Goal: Task Accomplishment & Management: Complete application form

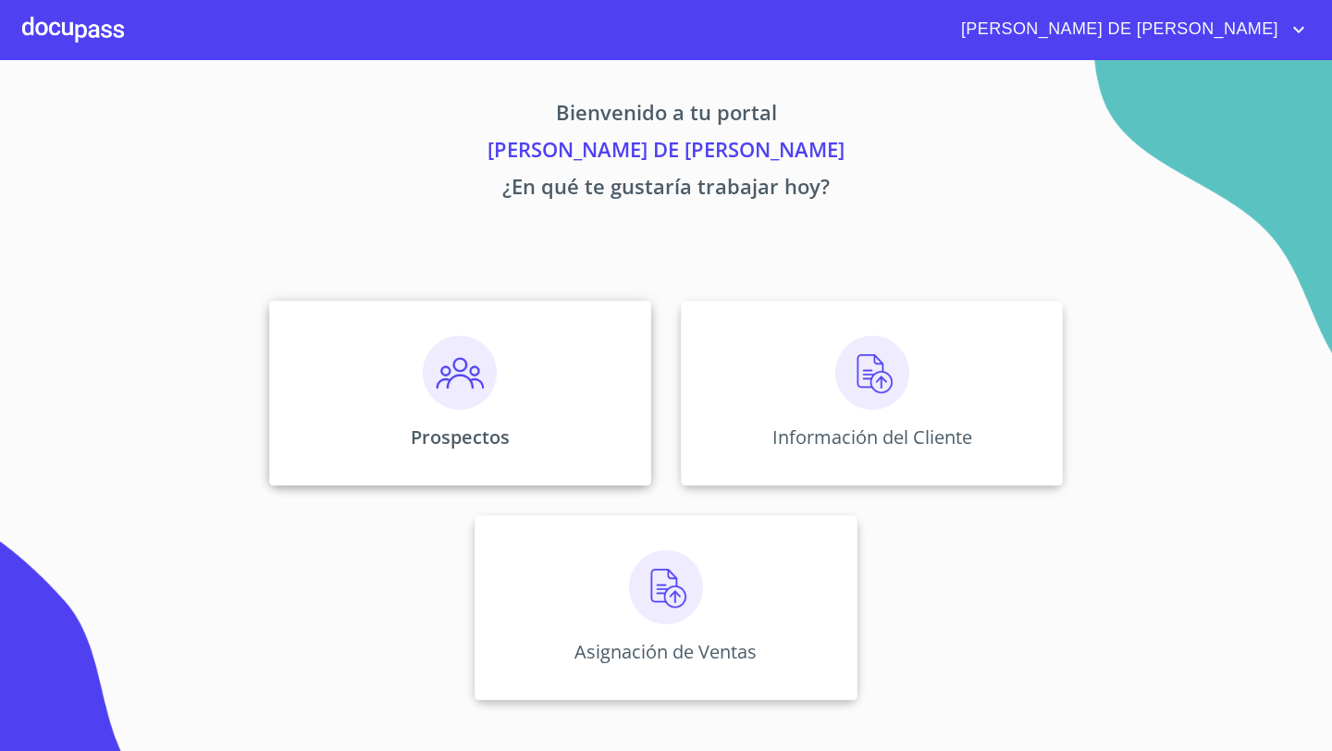
click at [470, 423] on div "Prospectos" at bounding box center [460, 393] width 382 height 185
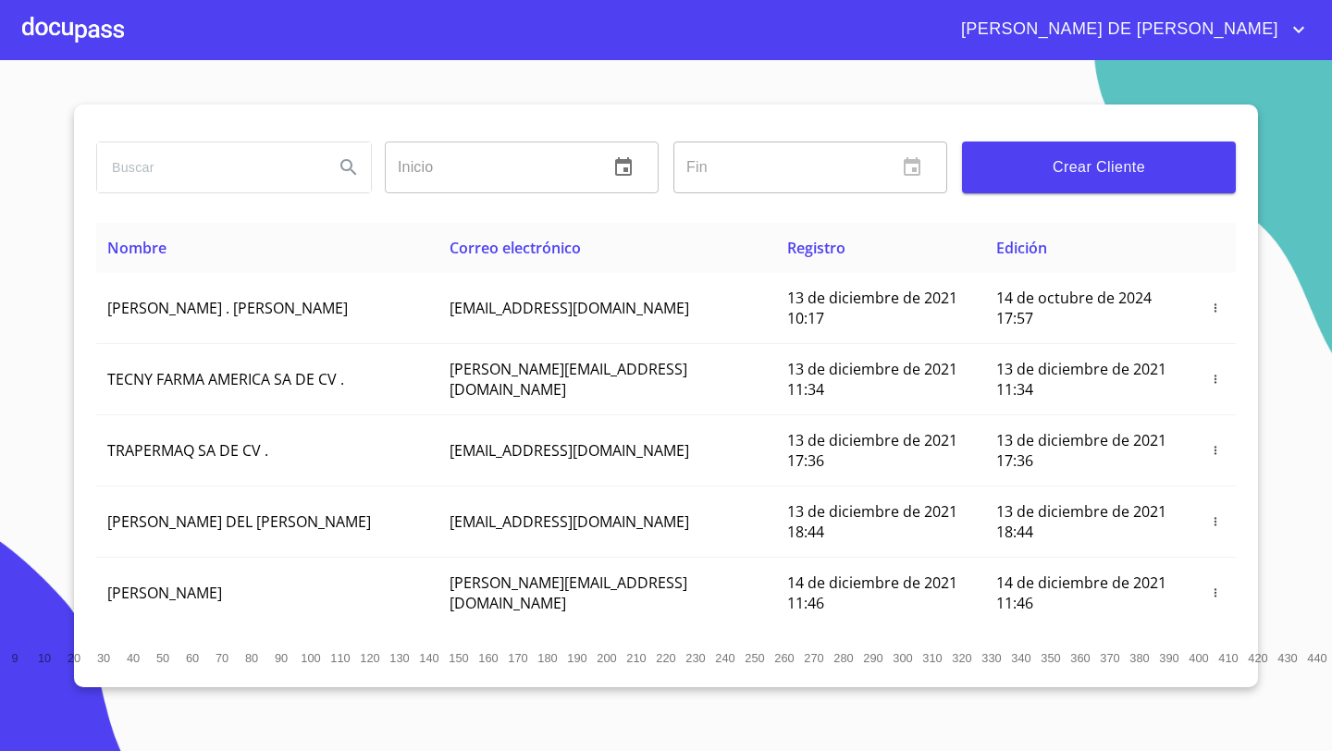
click at [1126, 154] on span "Crear Cliente" at bounding box center [1099, 167] width 244 height 26
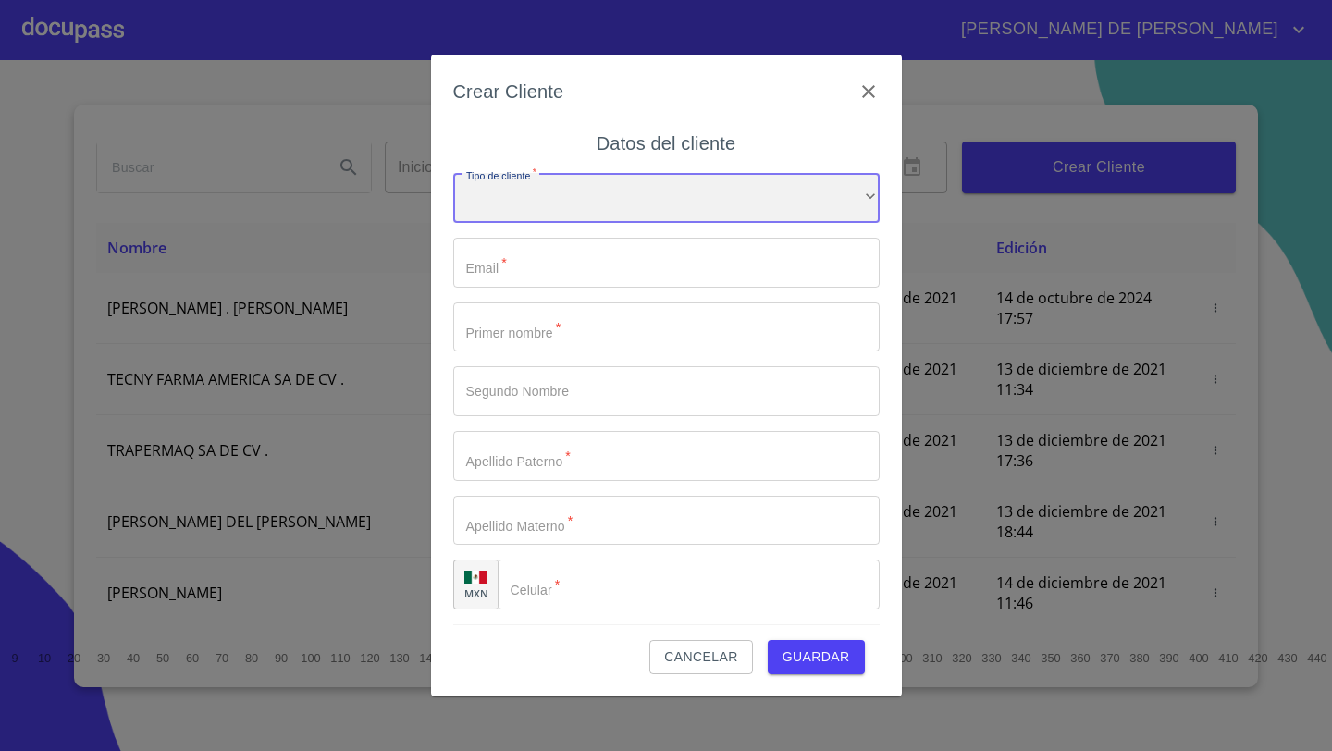
click at [549, 214] on div "​" at bounding box center [666, 198] width 426 height 50
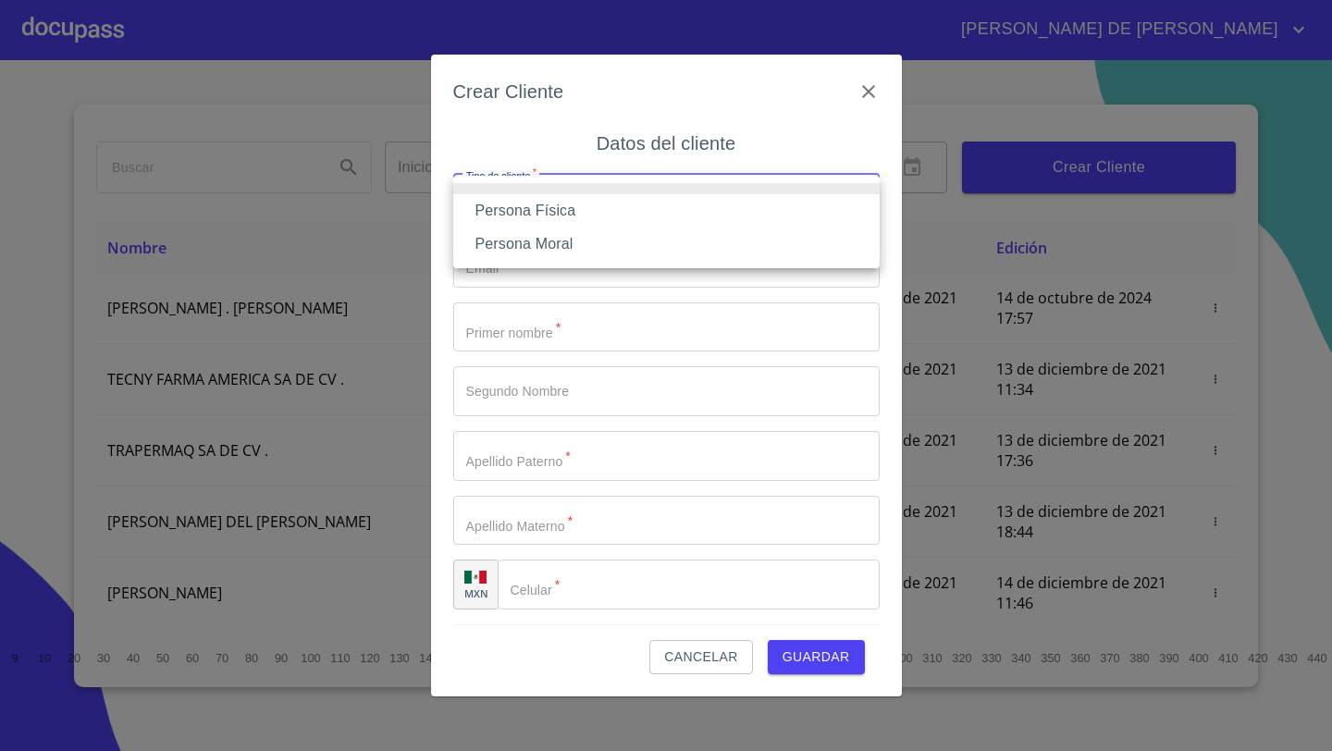
click at [553, 213] on li "Persona Física" at bounding box center [666, 210] width 426 height 33
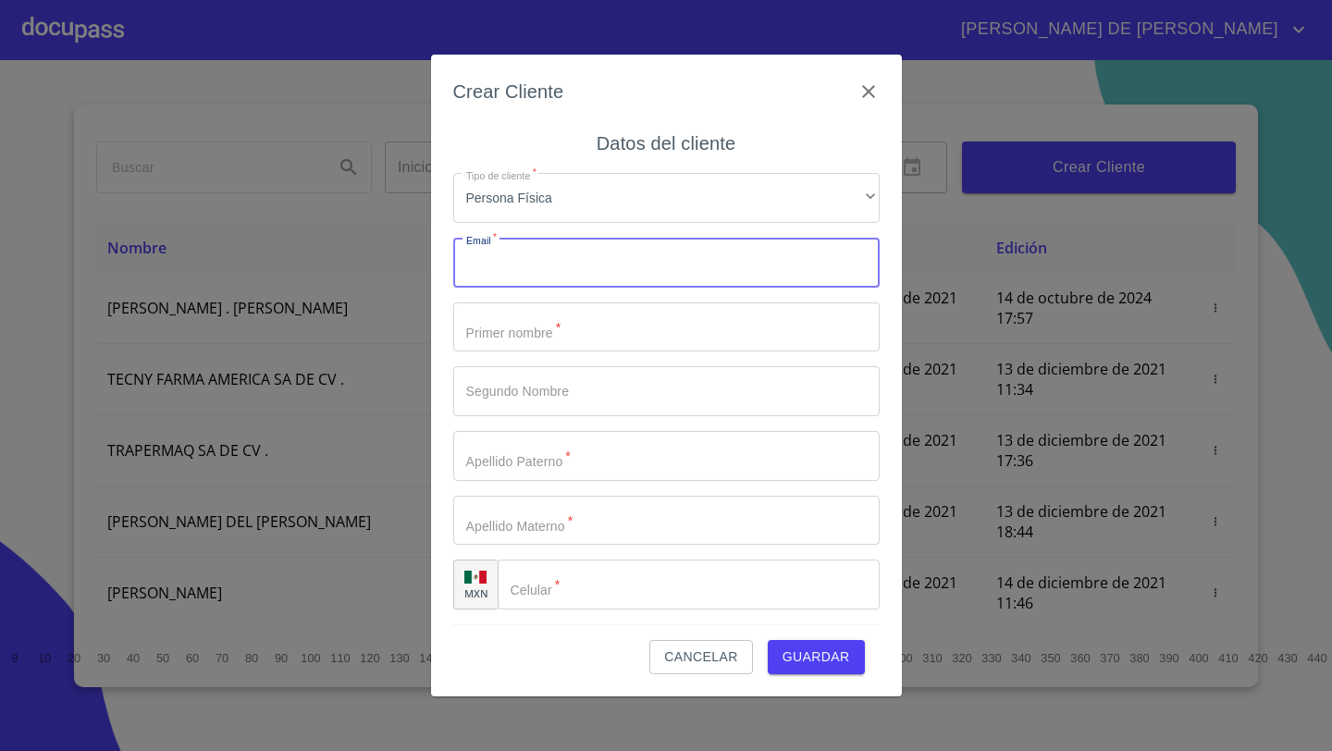
click at [550, 266] on input "Tipo de cliente   *" at bounding box center [666, 263] width 426 height 50
paste input "[EMAIL_ADDRESS][DOMAIN_NAME]"
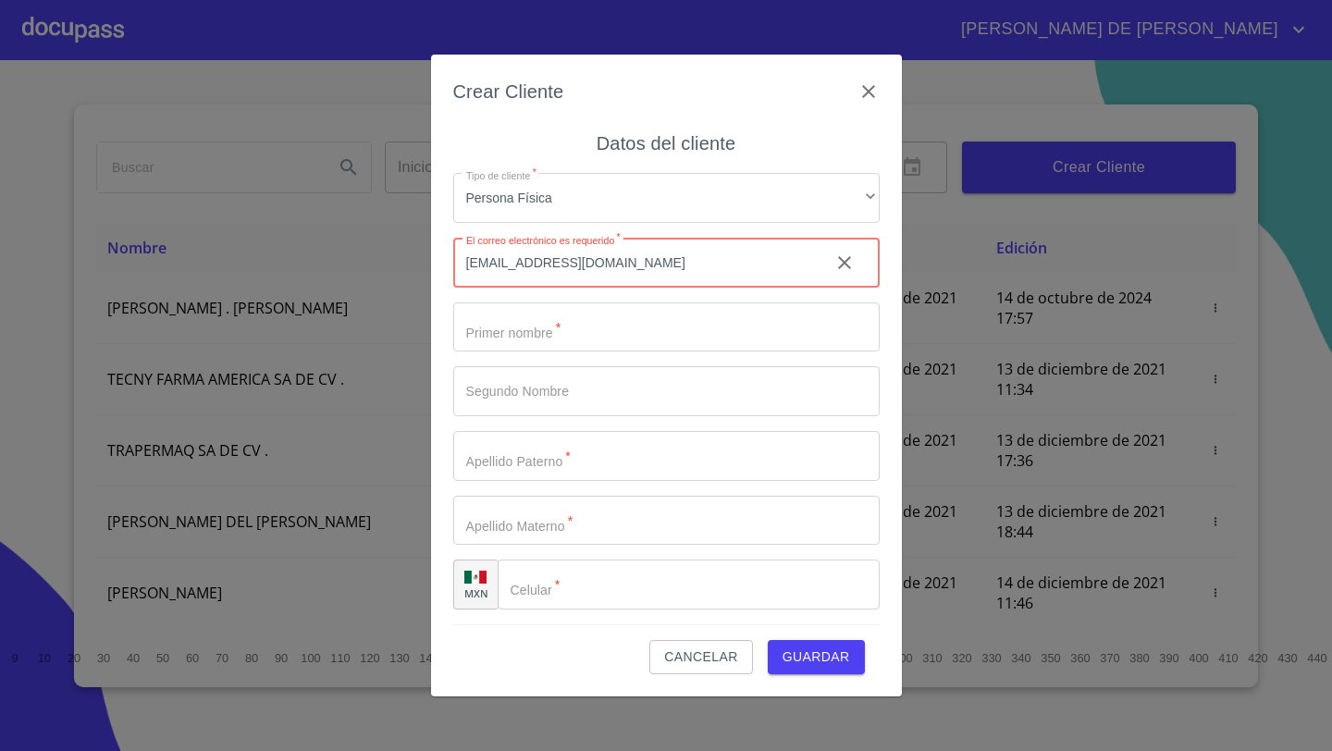
type input "[EMAIL_ADDRESS][DOMAIN_NAME]"
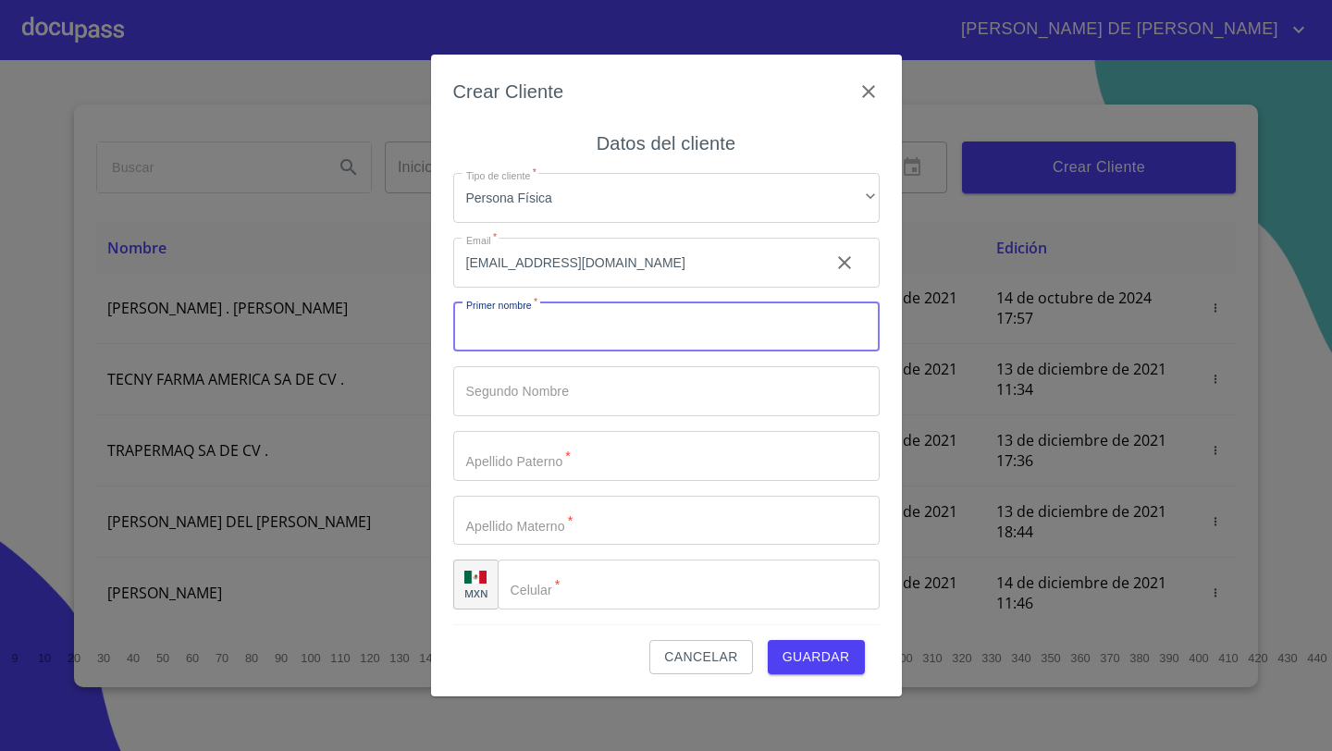
click at [506, 337] on input "Tipo de cliente   *" at bounding box center [666, 327] width 426 height 50
type input "FRANCISCO"
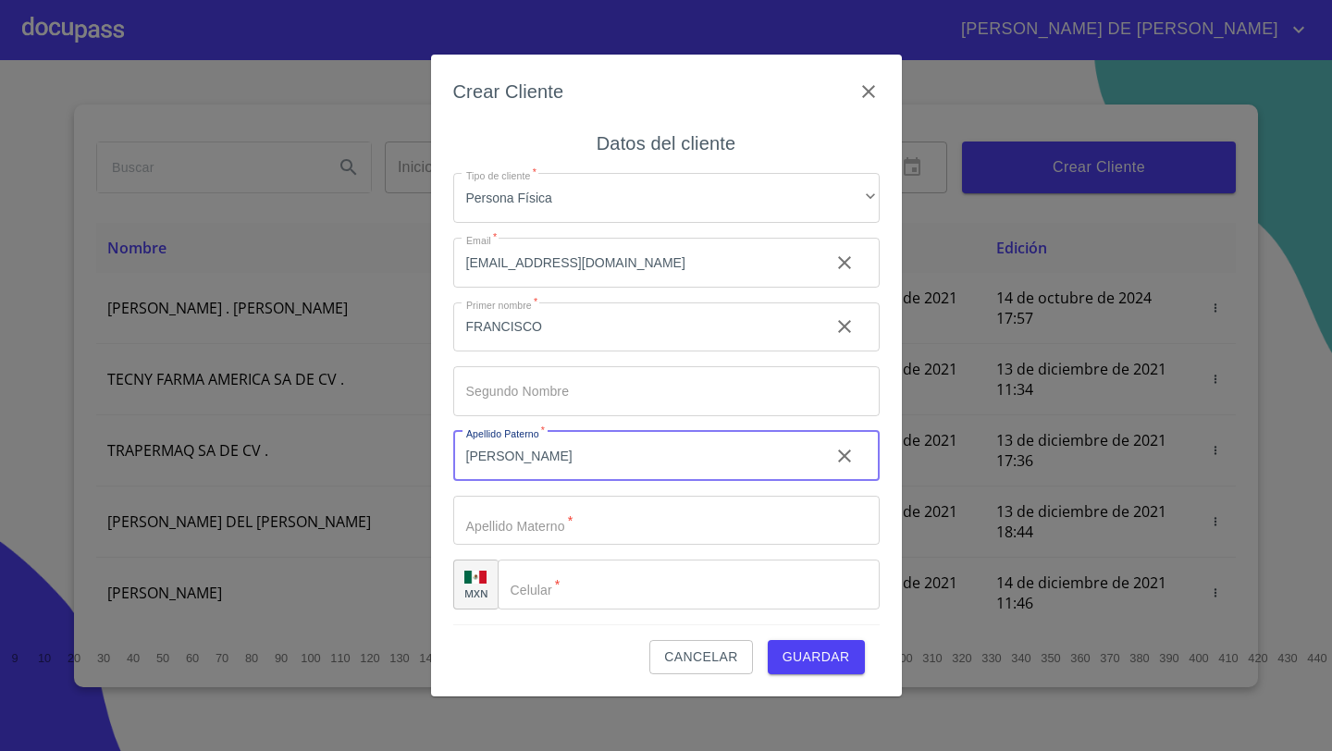
type input "[PERSON_NAME]"
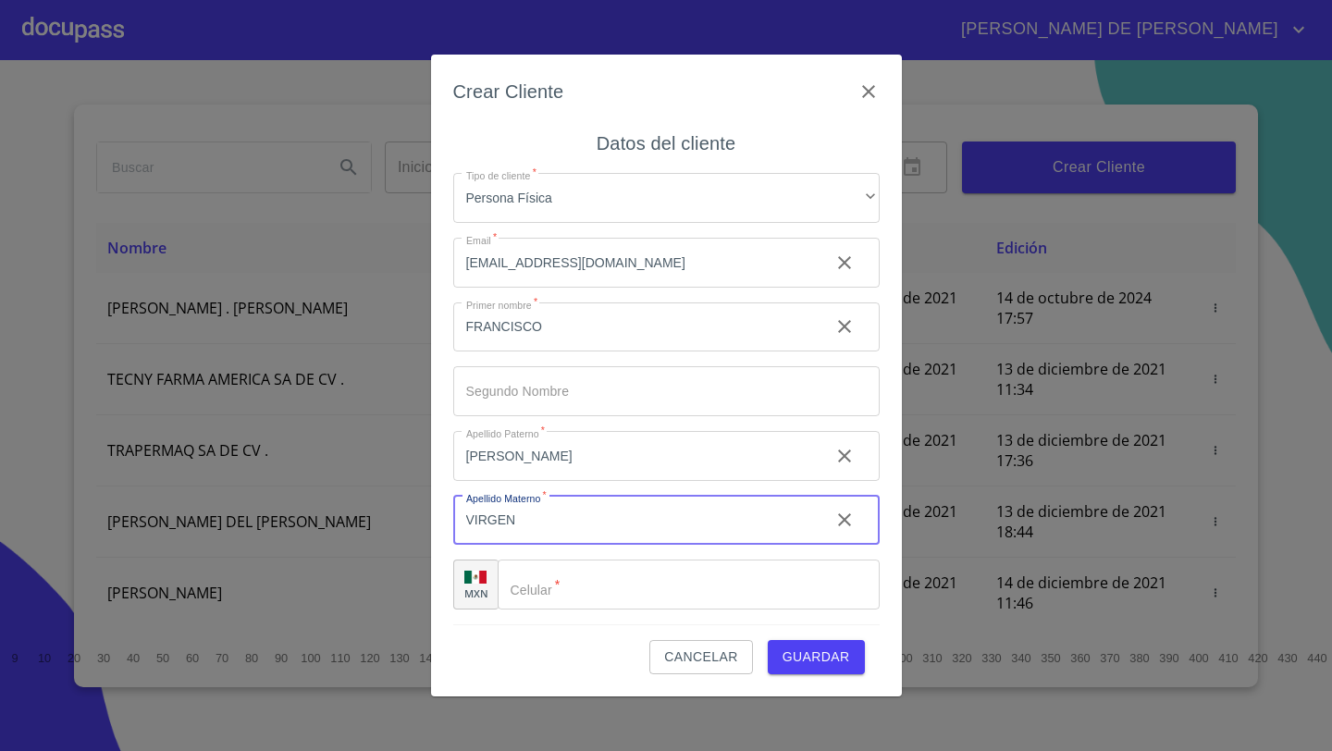
type input "VIRGEN"
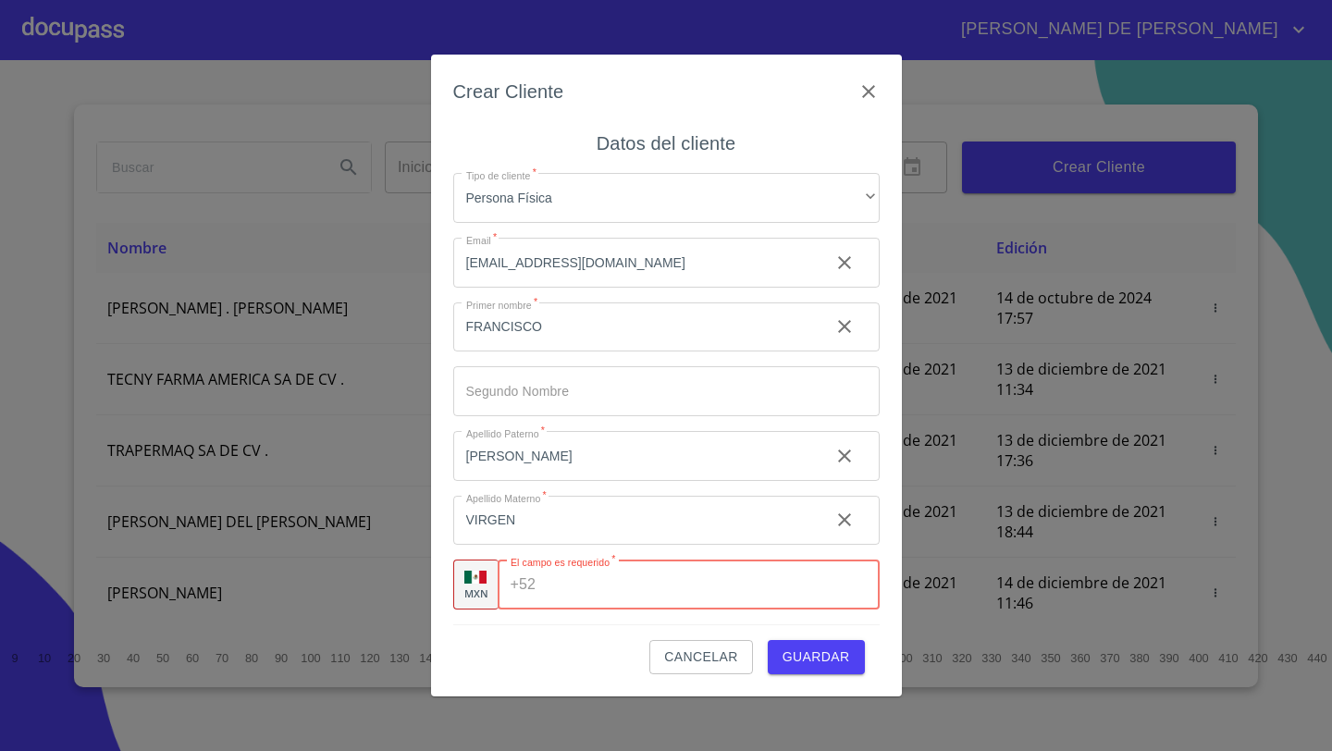
paste input "[PHONE_NUMBER]"
type input "[PHONE_NUMBER]"
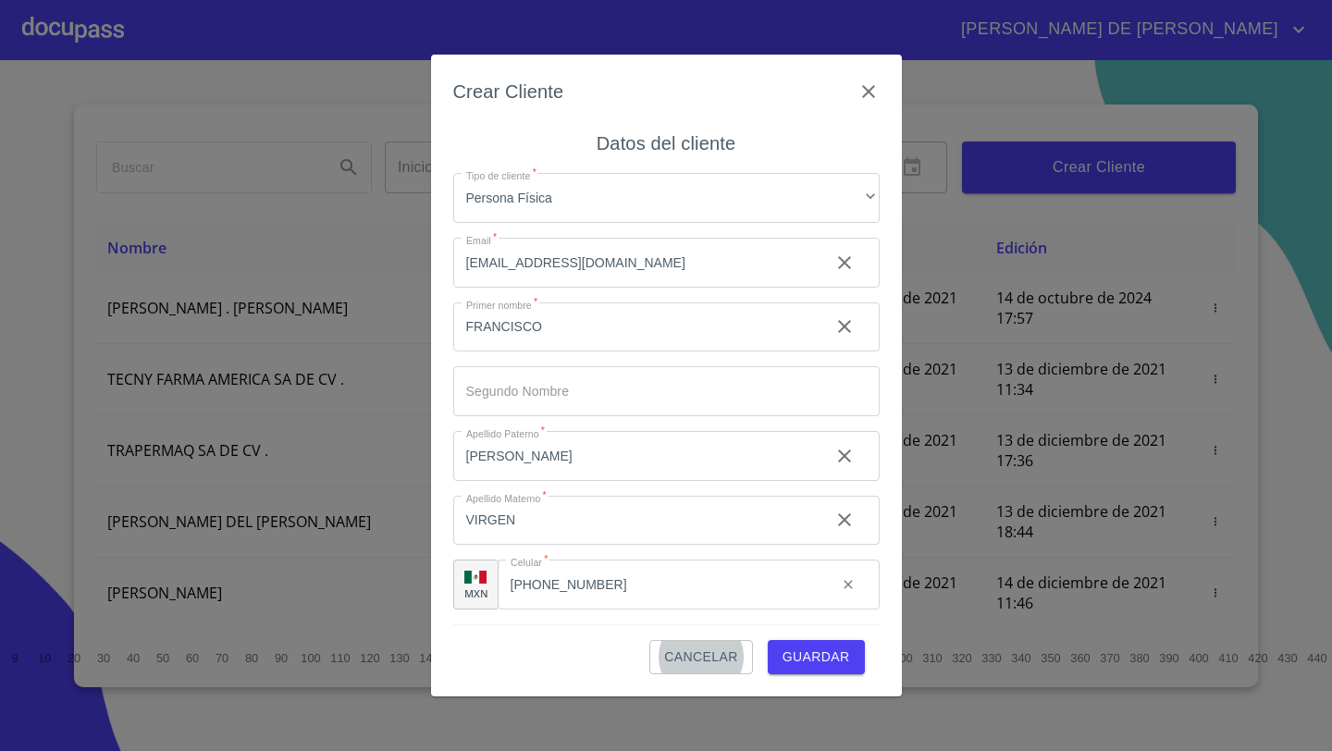
click at [823, 660] on span "Guardar" at bounding box center [816, 656] width 68 height 23
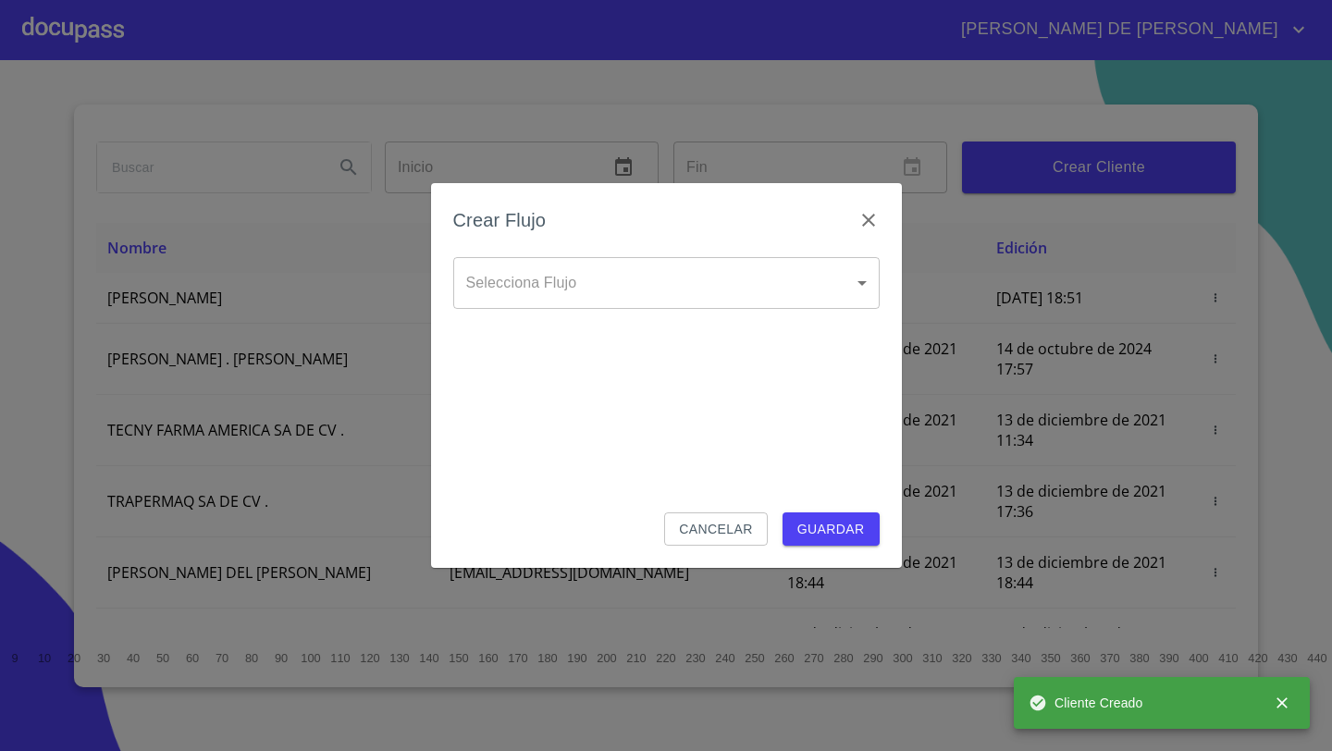
click at [701, 297] on body "[PERSON_NAME] DE [PERSON_NAME] Inicio ​ Fin ​ Crear Cliente Nombre Correo elect…" at bounding box center [666, 375] width 1332 height 751
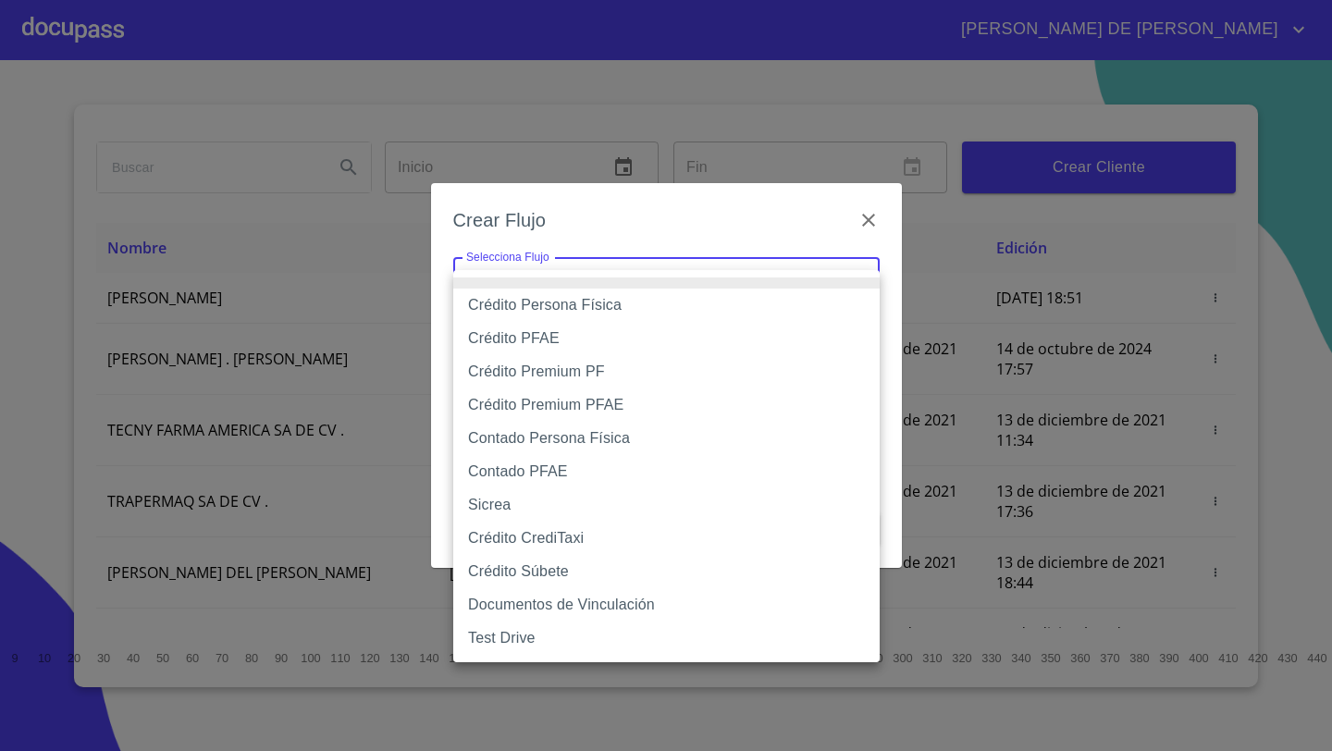
click at [586, 301] on li "Crédito Persona Física" at bounding box center [666, 305] width 426 height 33
type input "61b033e49b8c202ad5bb7912"
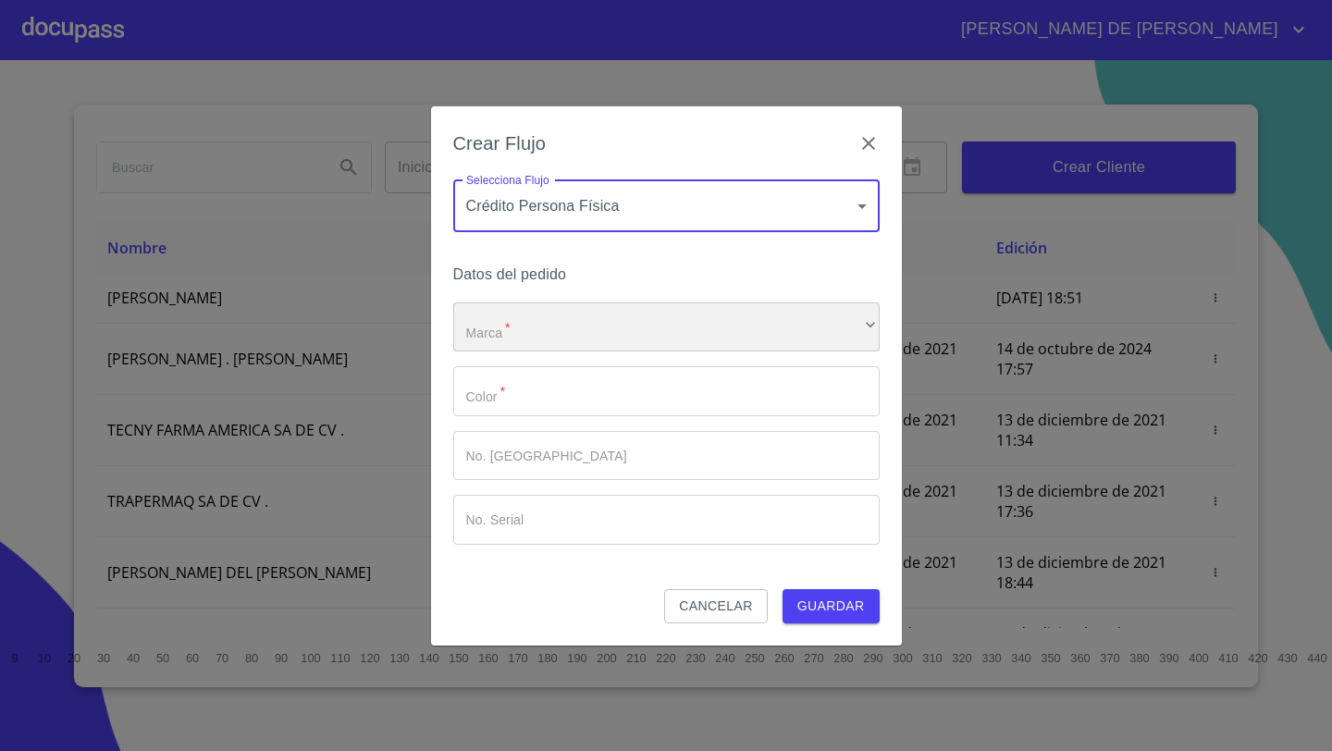
click at [592, 330] on div "​" at bounding box center [666, 327] width 426 height 50
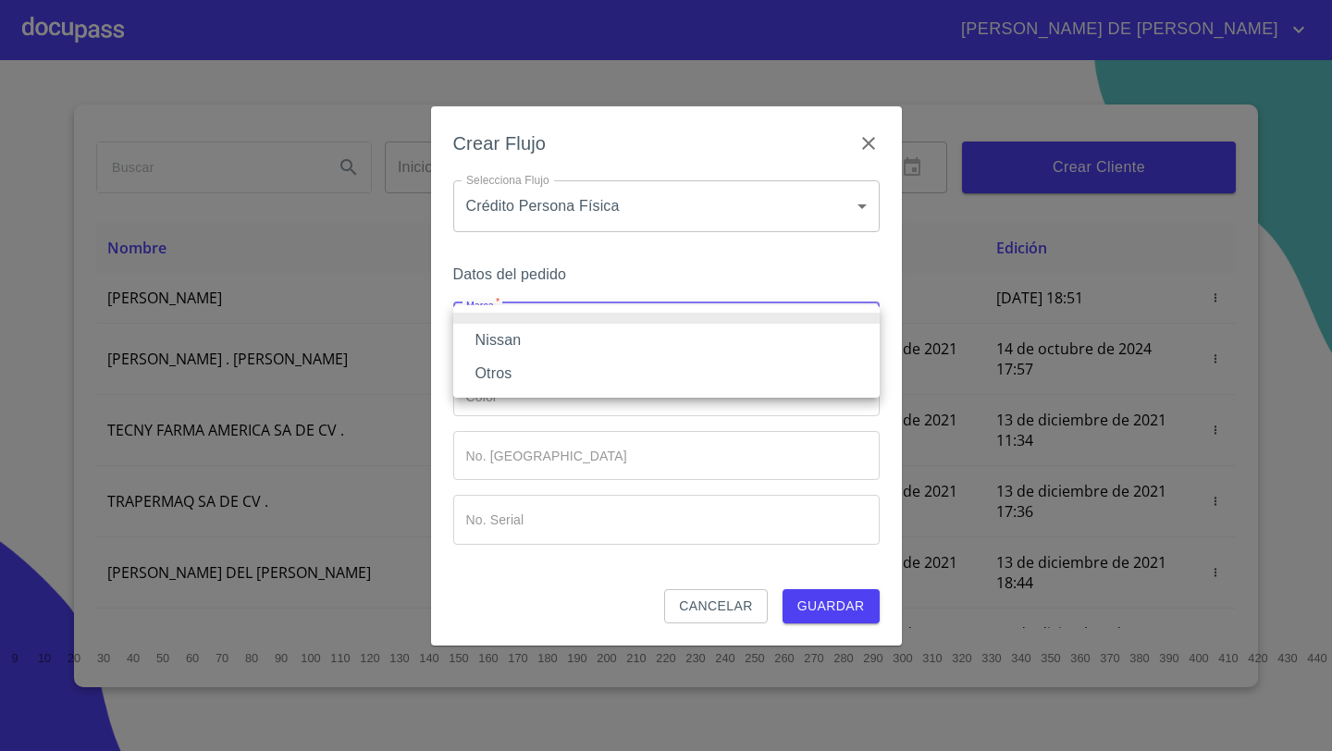
click at [512, 348] on li "Nissan" at bounding box center [666, 340] width 426 height 33
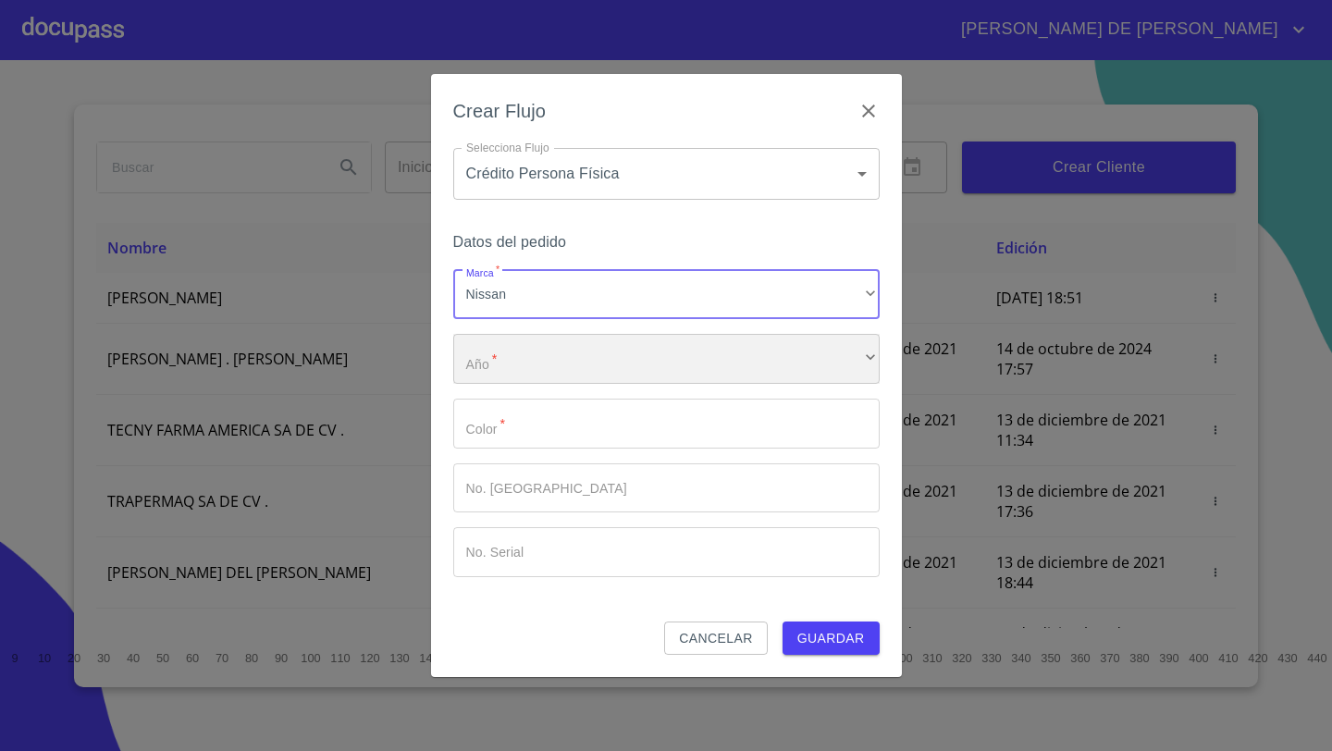
click at [519, 373] on div "​" at bounding box center [666, 359] width 426 height 50
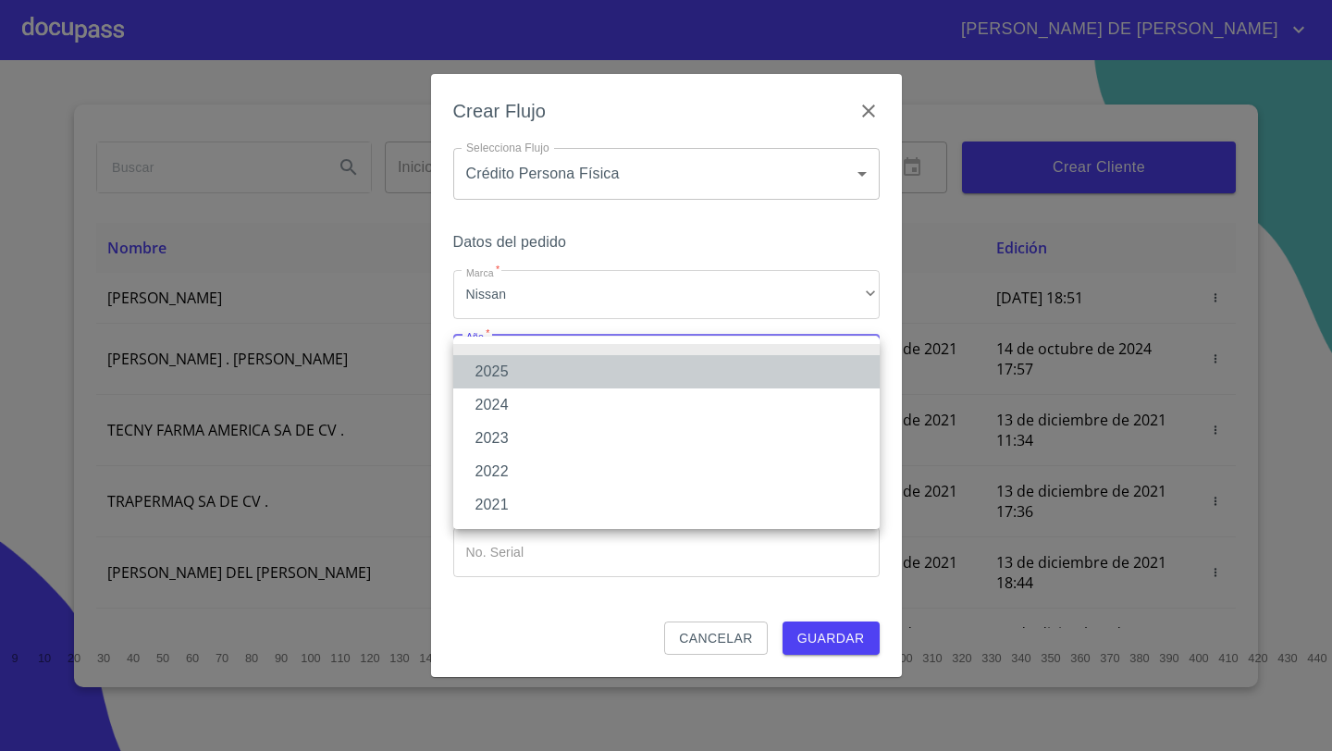
click at [514, 374] on li "2025" at bounding box center [666, 371] width 426 height 33
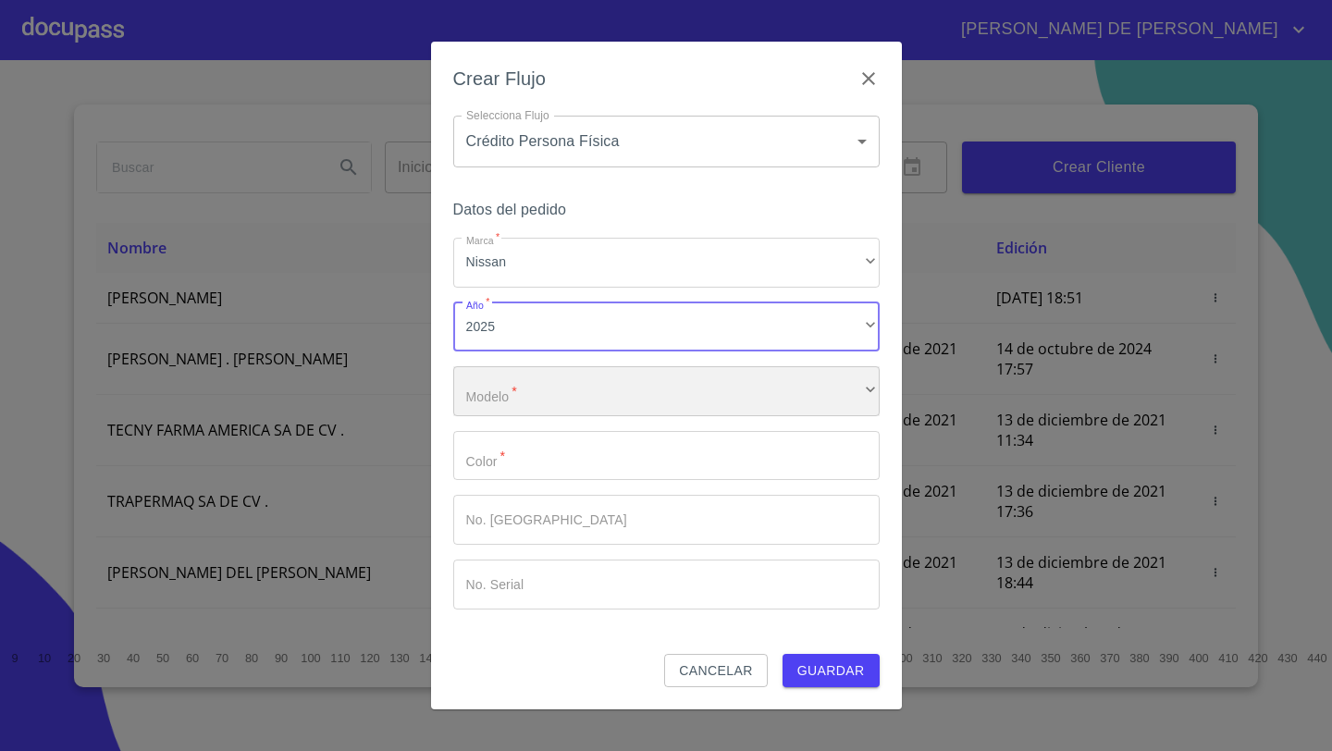
click at [544, 387] on div "​" at bounding box center [666, 391] width 426 height 50
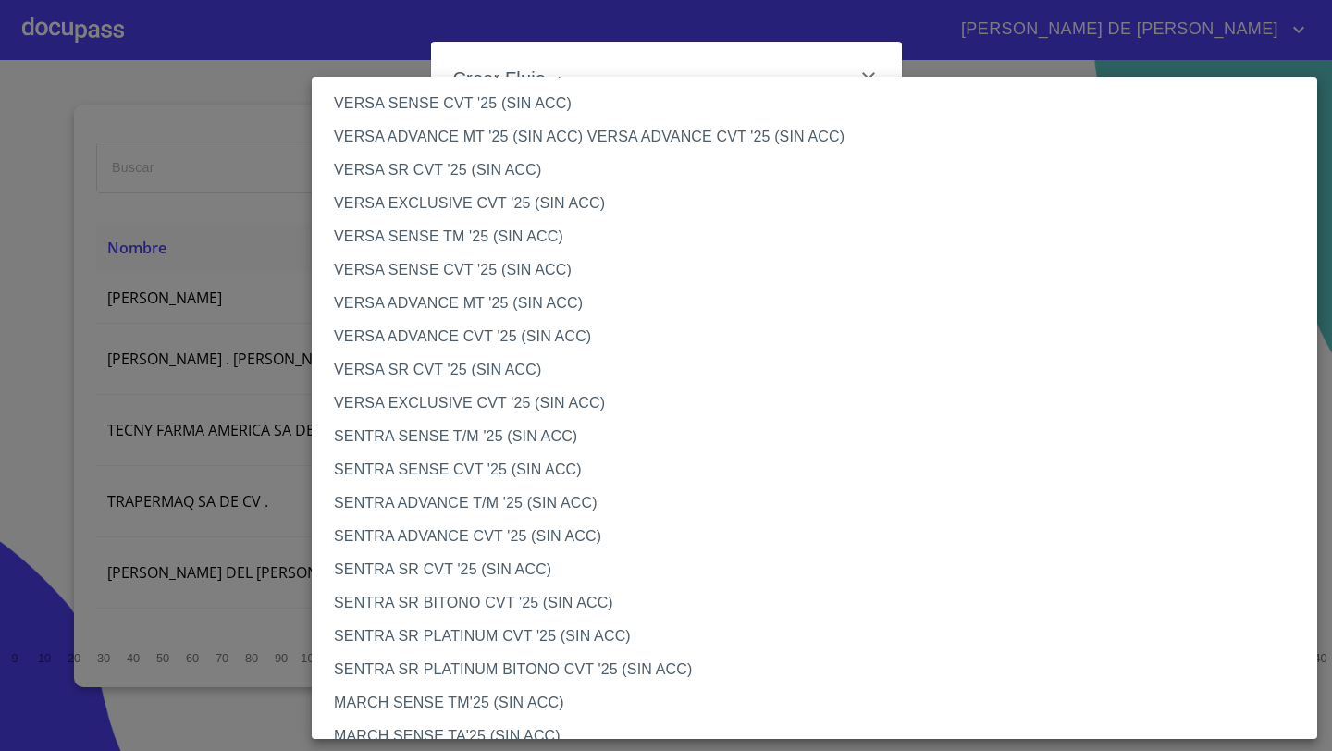
scroll to position [723, 0]
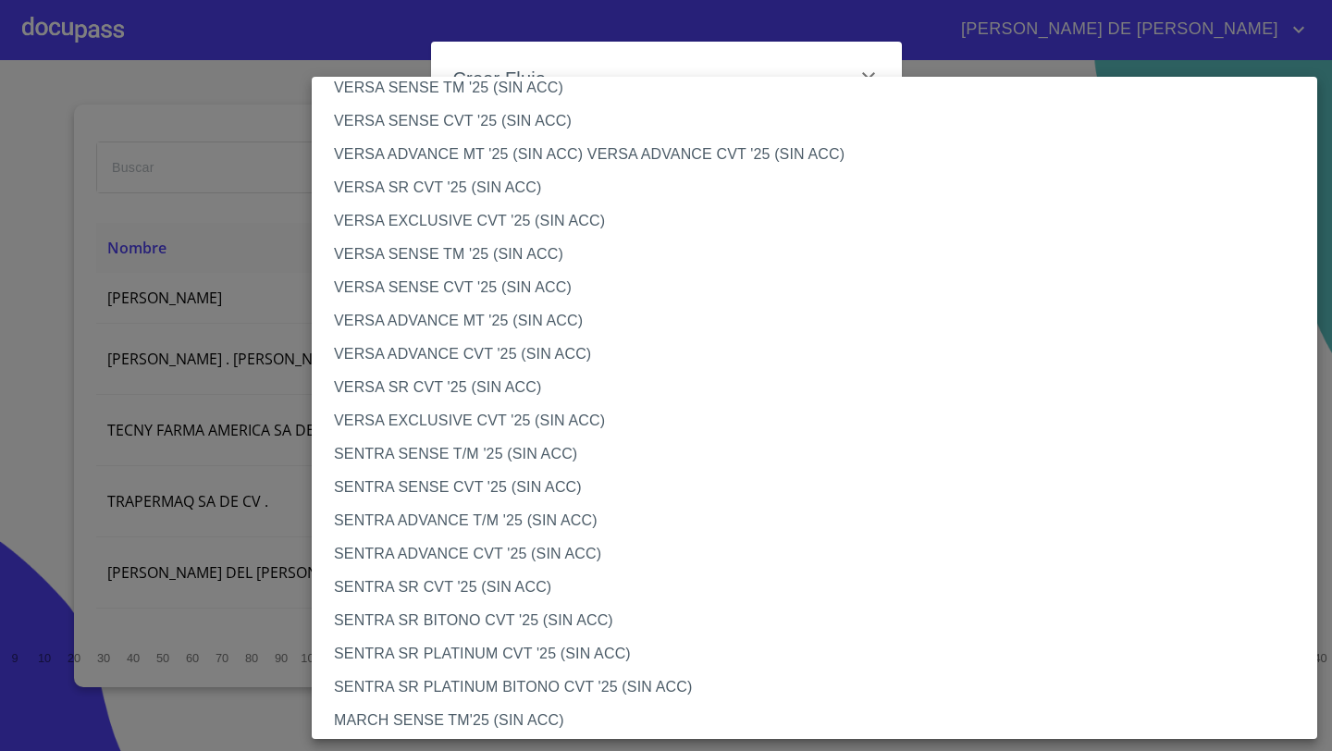
click at [424, 223] on li "VERSA EXCLUSIVE CVT '25 (SIN ACC)" at bounding box center [814, 220] width 1005 height 33
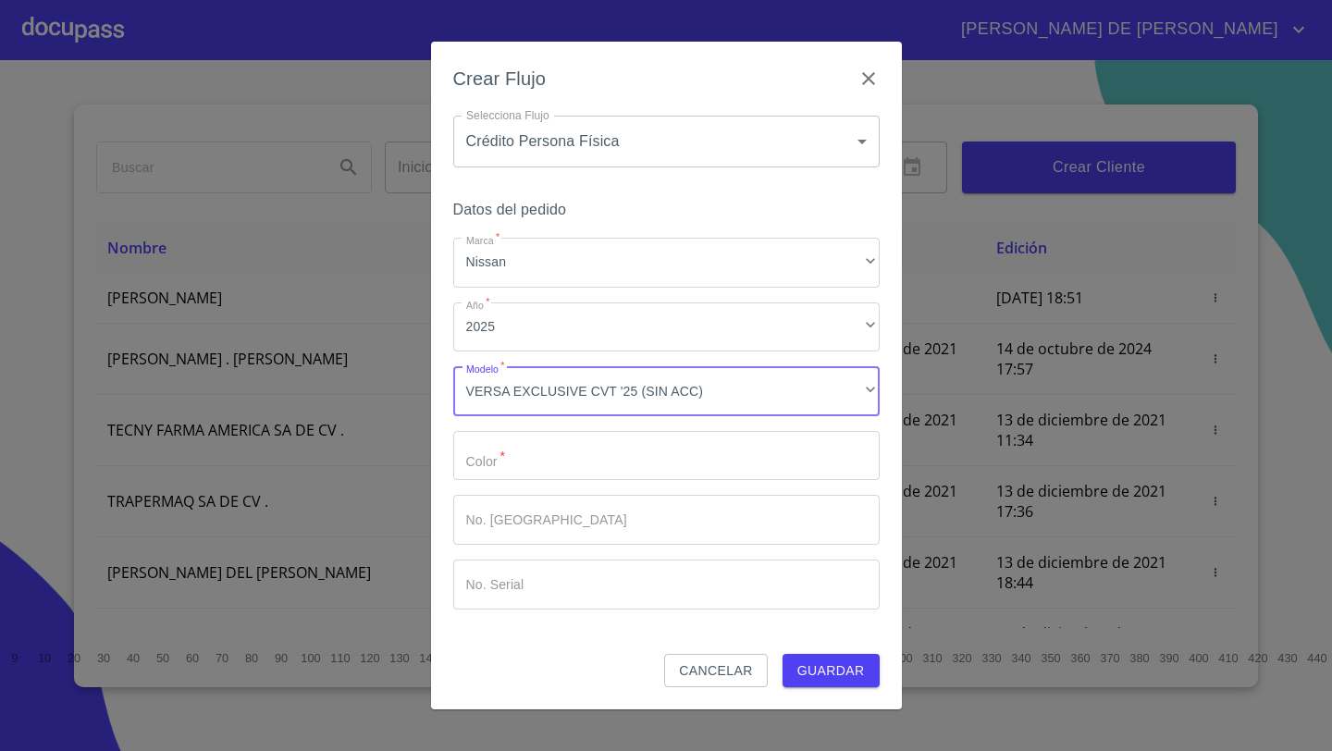
click at [512, 448] on input "Marca   *" at bounding box center [666, 456] width 426 height 50
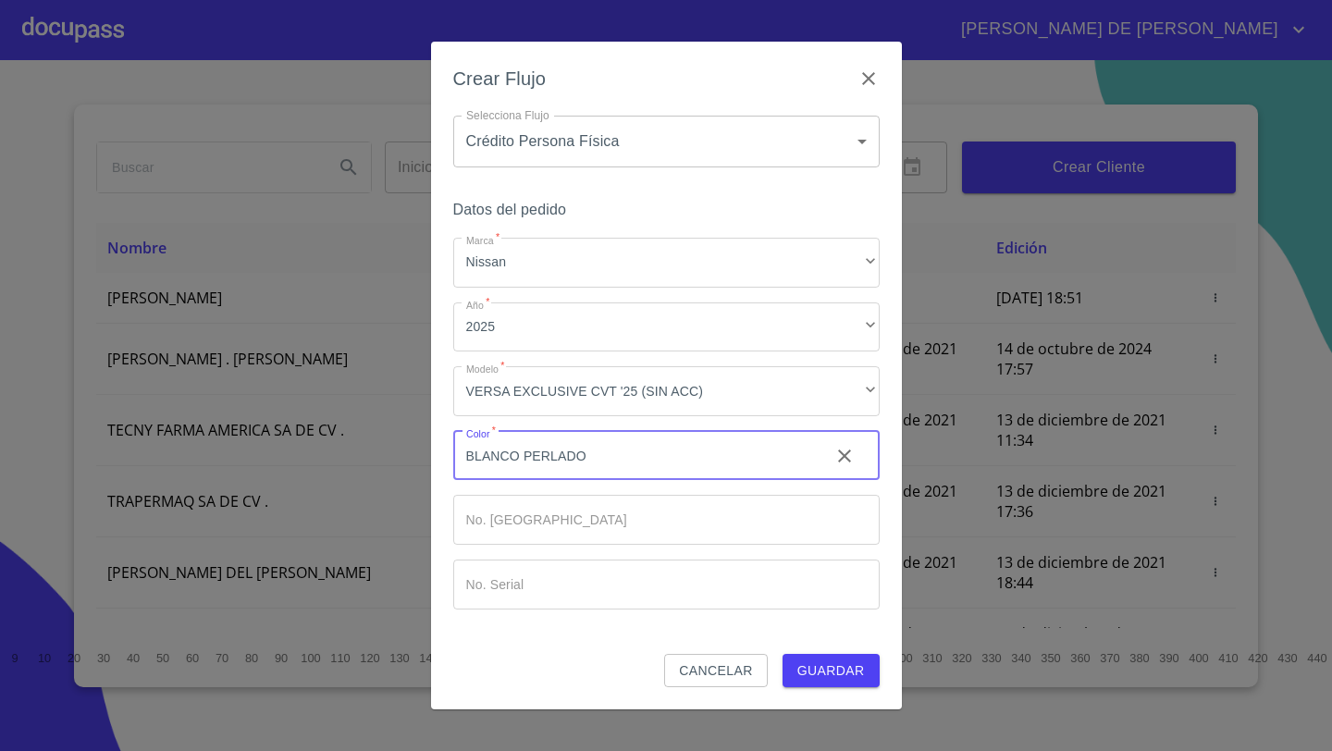
type input "BLANCO PERLADO"
click at [841, 672] on span "Guardar" at bounding box center [831, 670] width 68 height 23
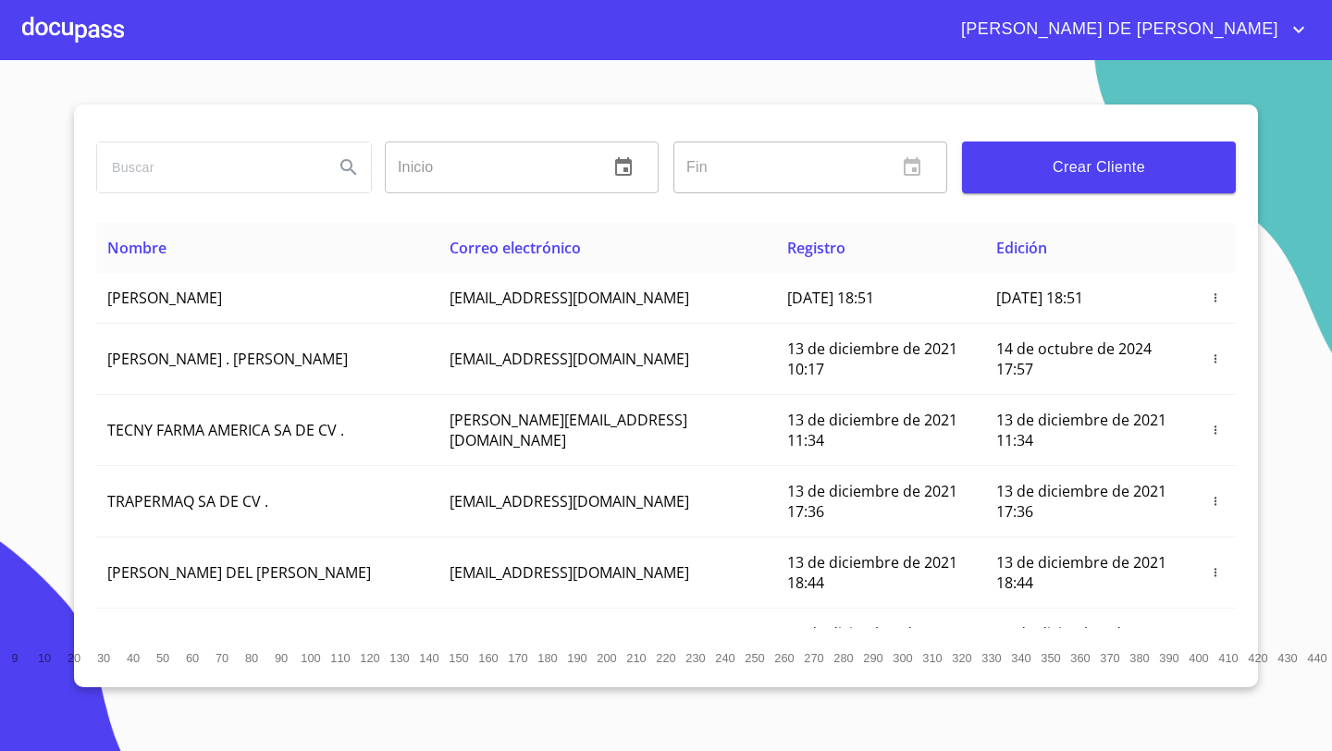
click at [85, 40] on div at bounding box center [73, 29] width 102 height 59
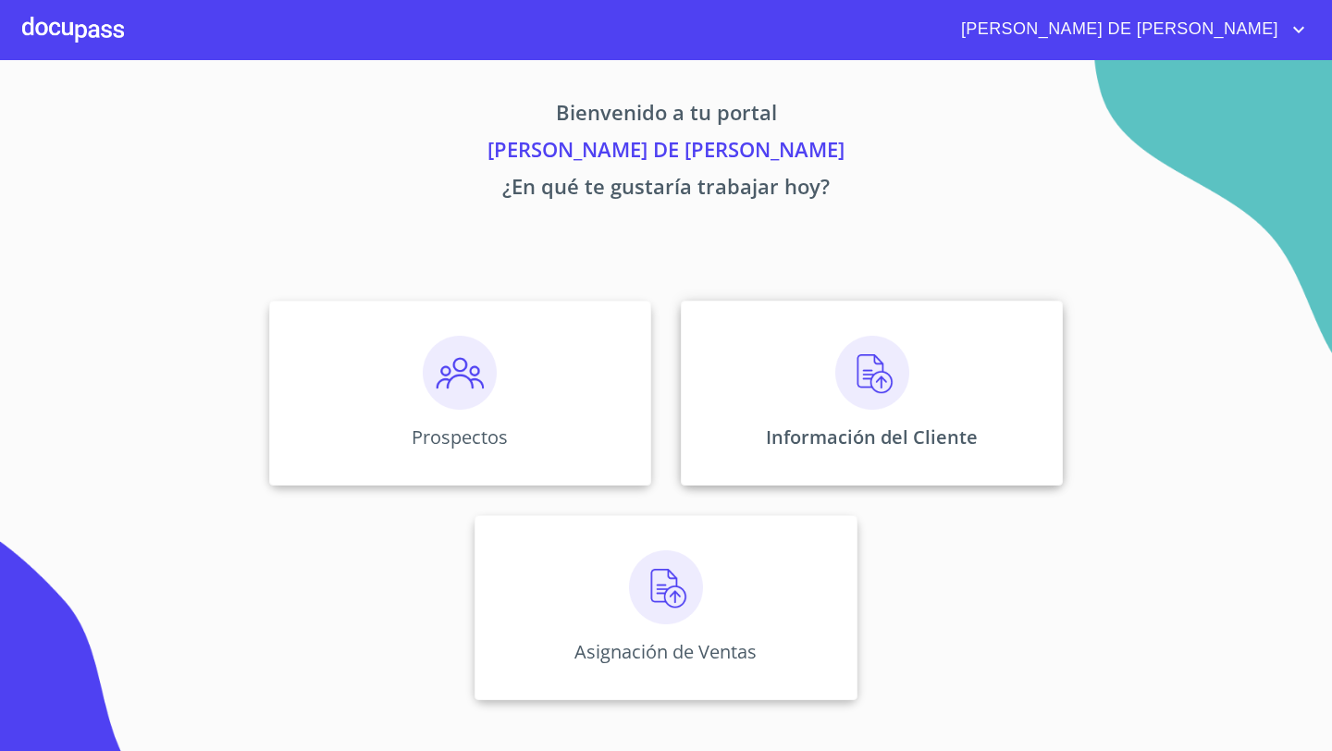
click at [913, 340] on div "Información del Cliente" at bounding box center [872, 393] width 382 height 185
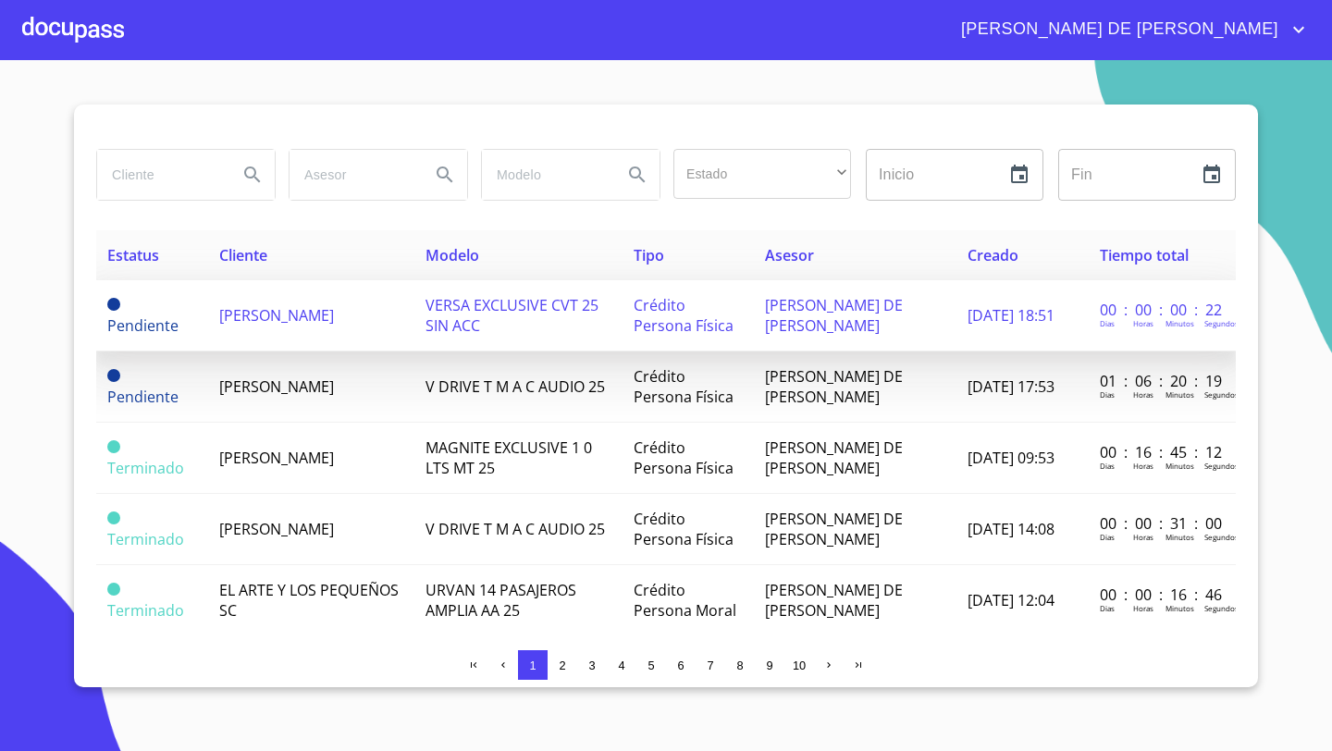
click at [305, 317] on td "[PERSON_NAME]" at bounding box center [311, 315] width 206 height 71
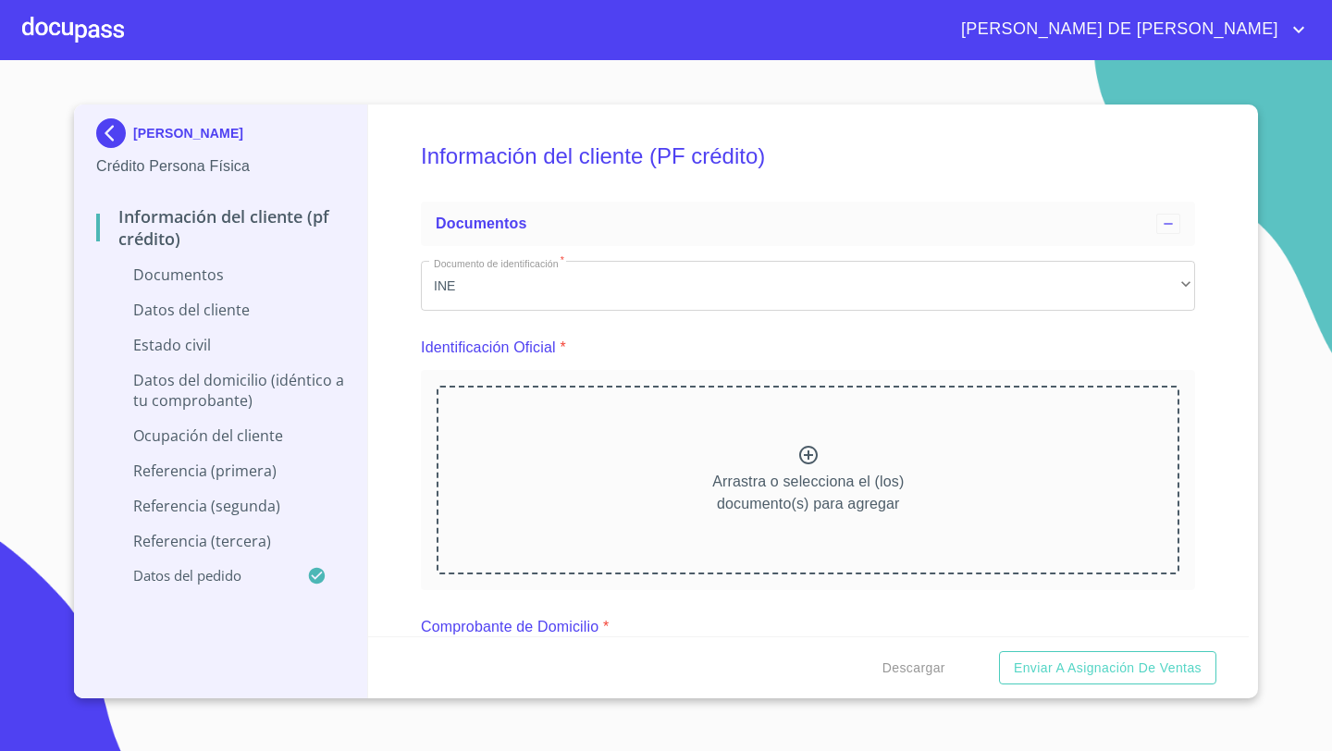
click at [836, 473] on p "Arrastra o selecciona el (los) documento(s) para agregar" at bounding box center [807, 493] width 191 height 44
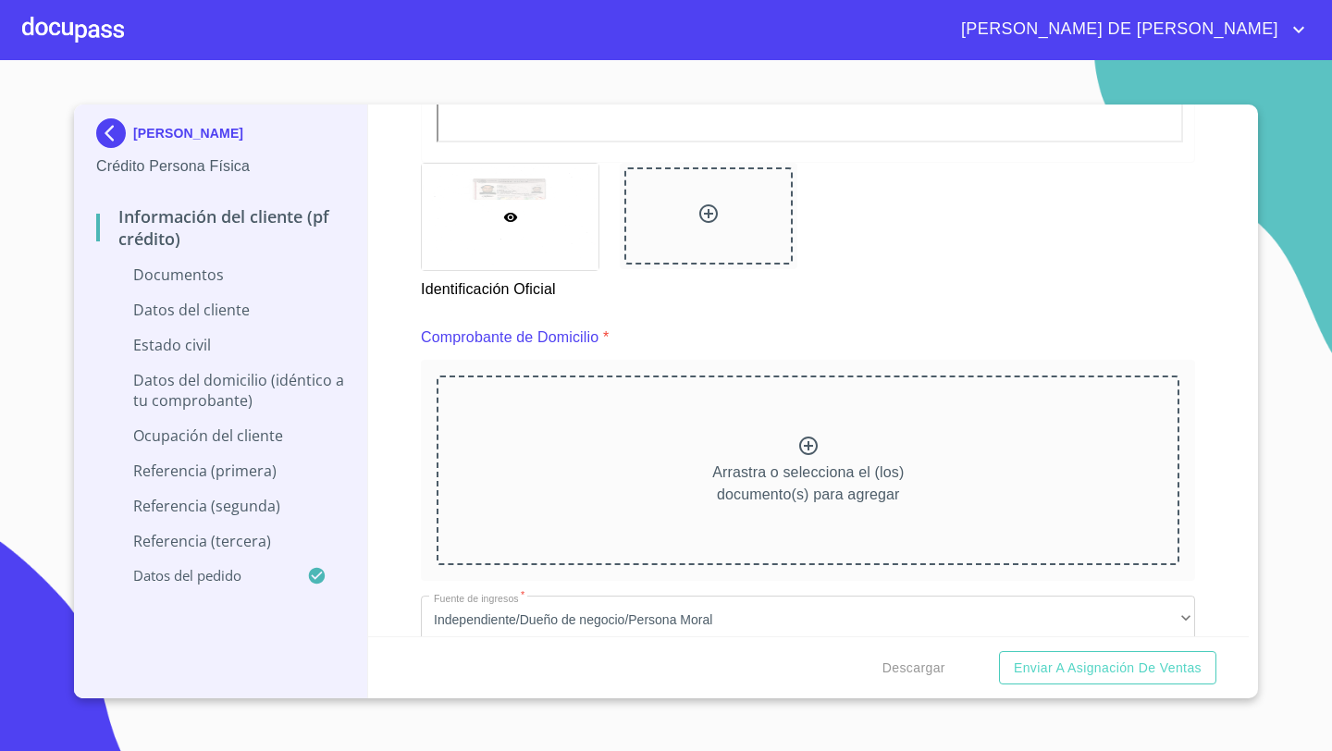
scroll to position [797, 0]
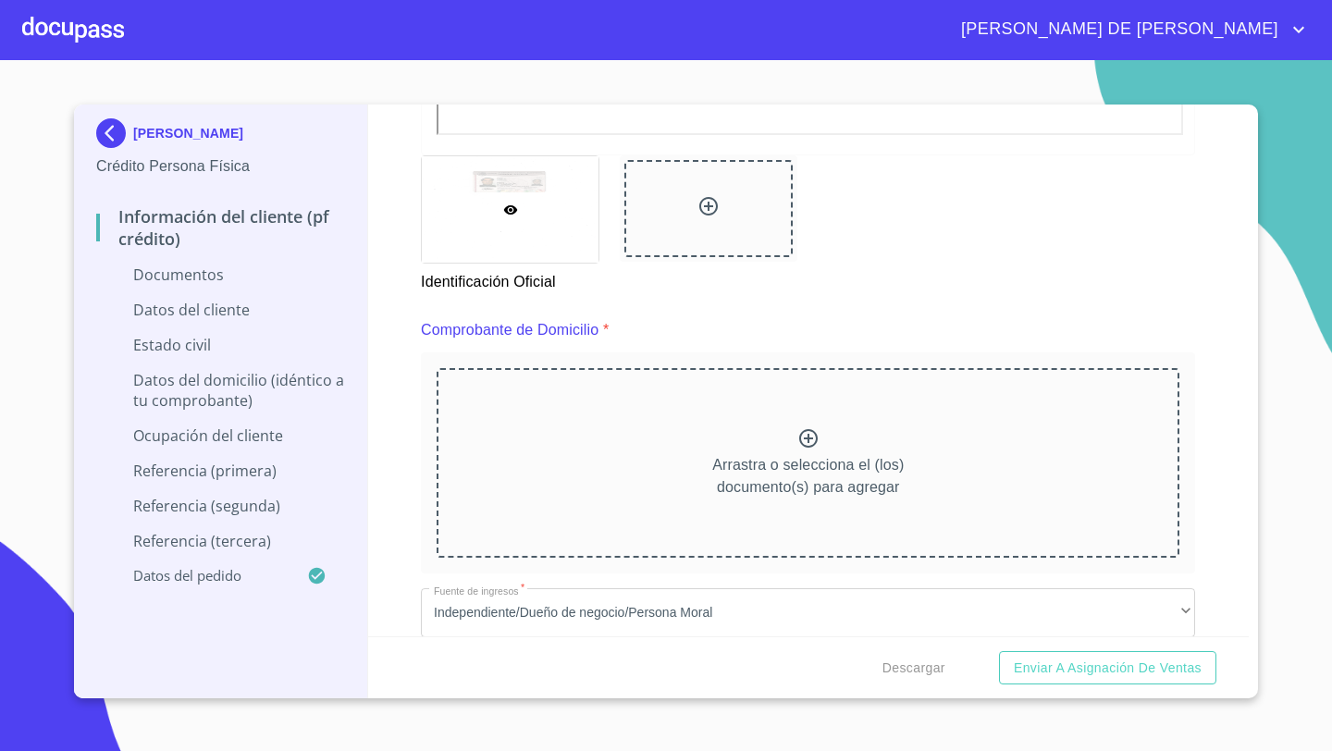
click at [779, 440] on div "Arrastra o selecciona el (los) documento(s) para agregar" at bounding box center [807, 462] width 743 height 189
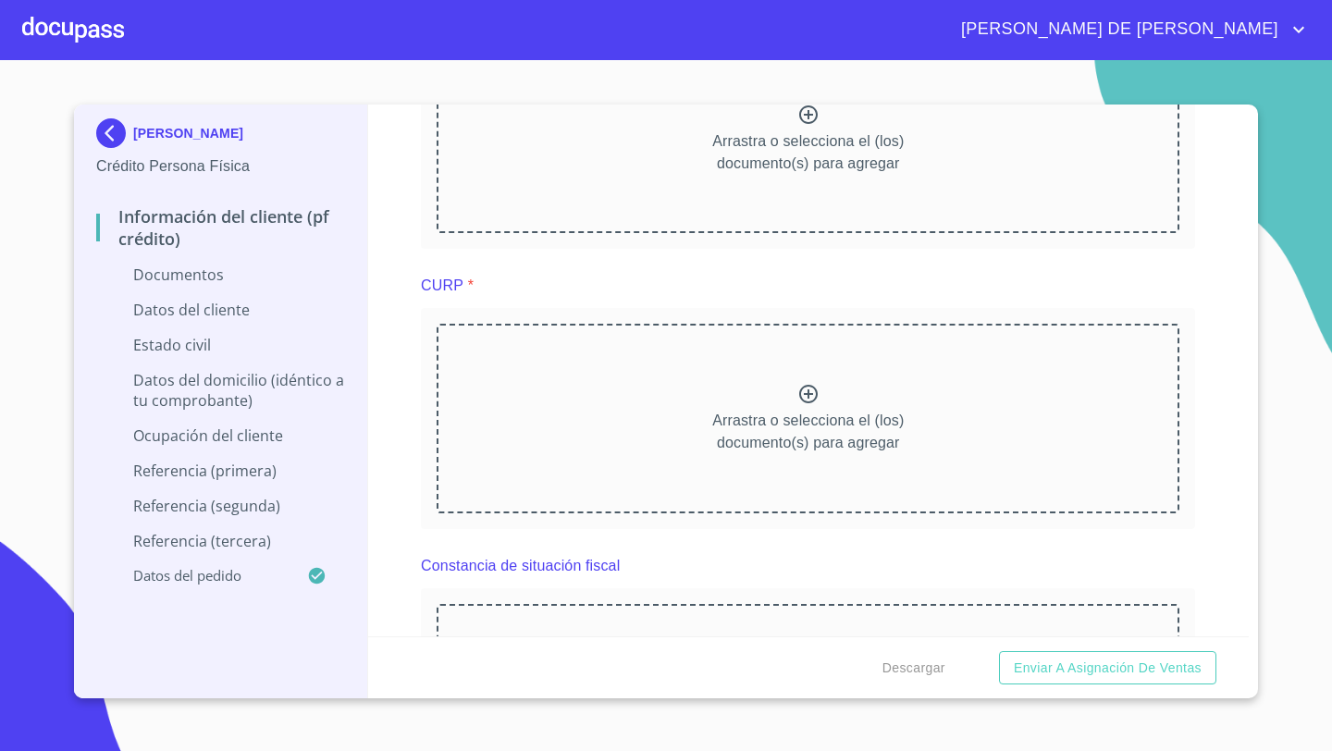
scroll to position [2577, 0]
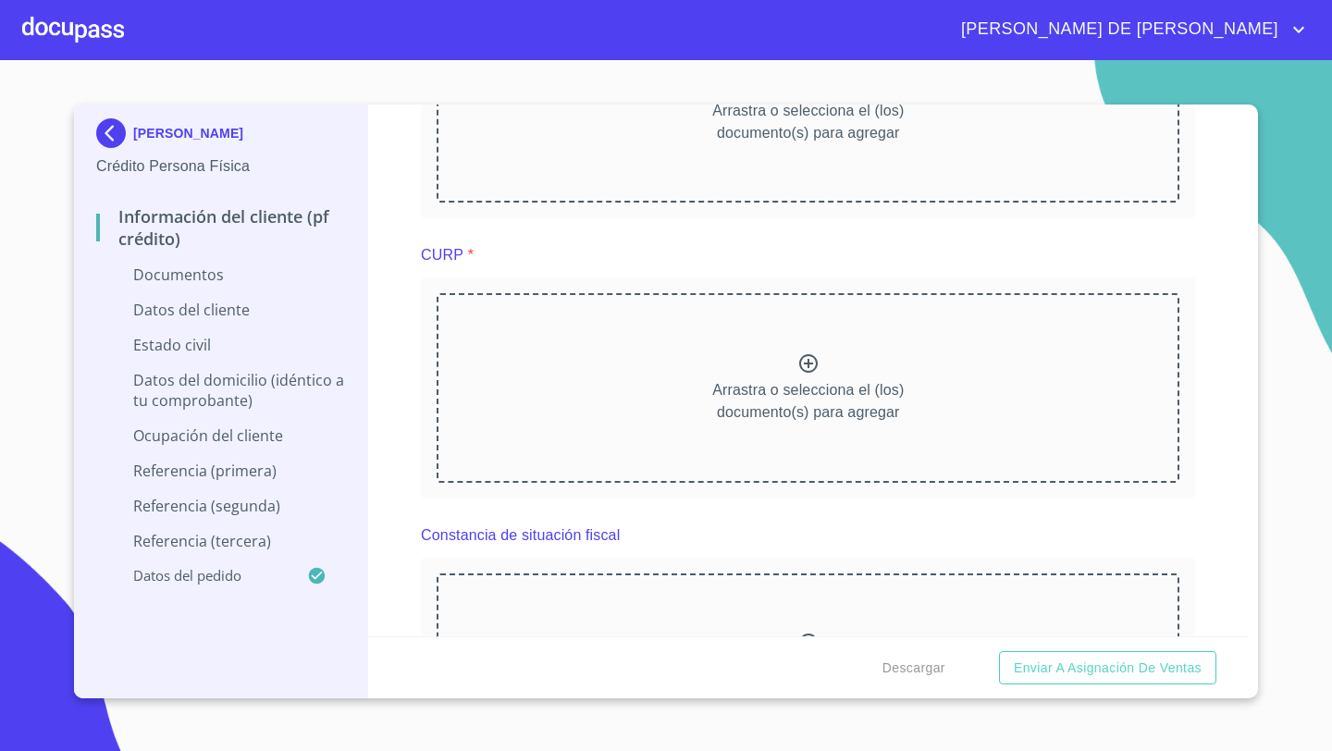
click at [802, 347] on div "Arrastra o selecciona el (los) documento(s) para agregar" at bounding box center [807, 387] width 743 height 189
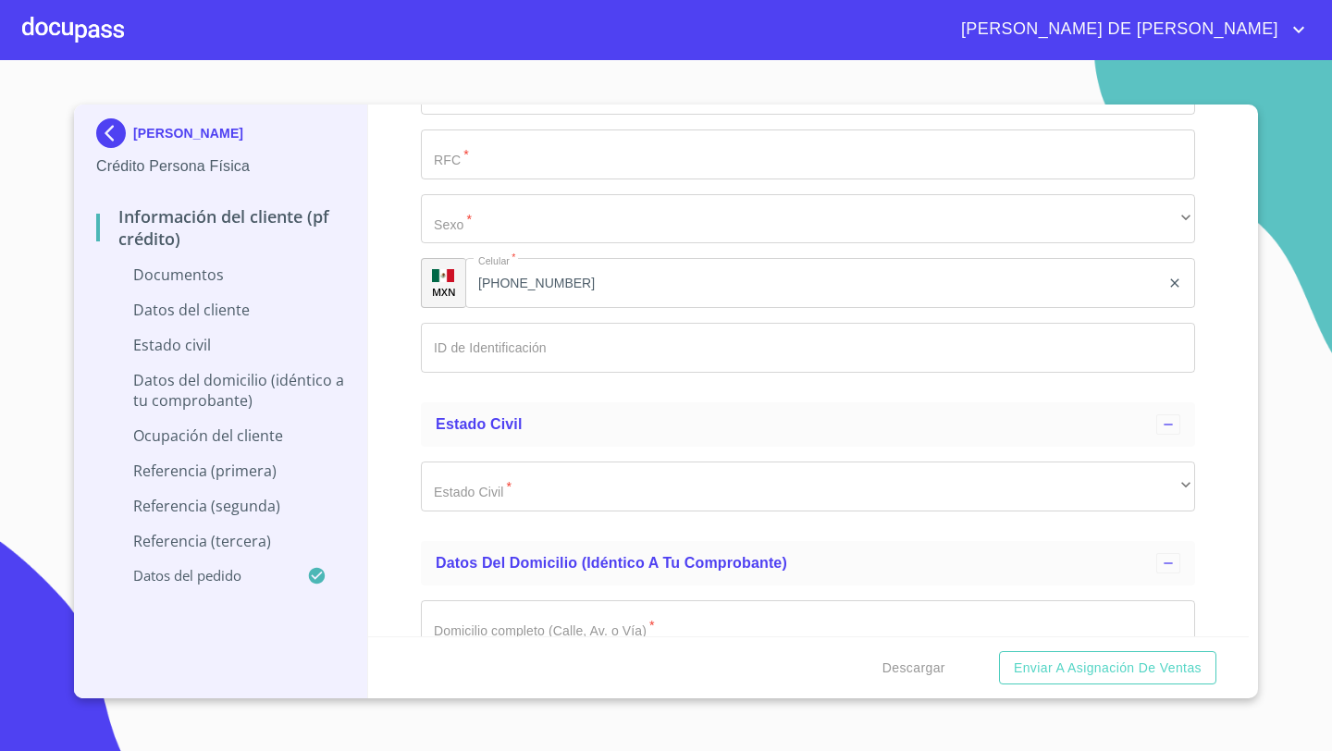
scroll to position [4456, 0]
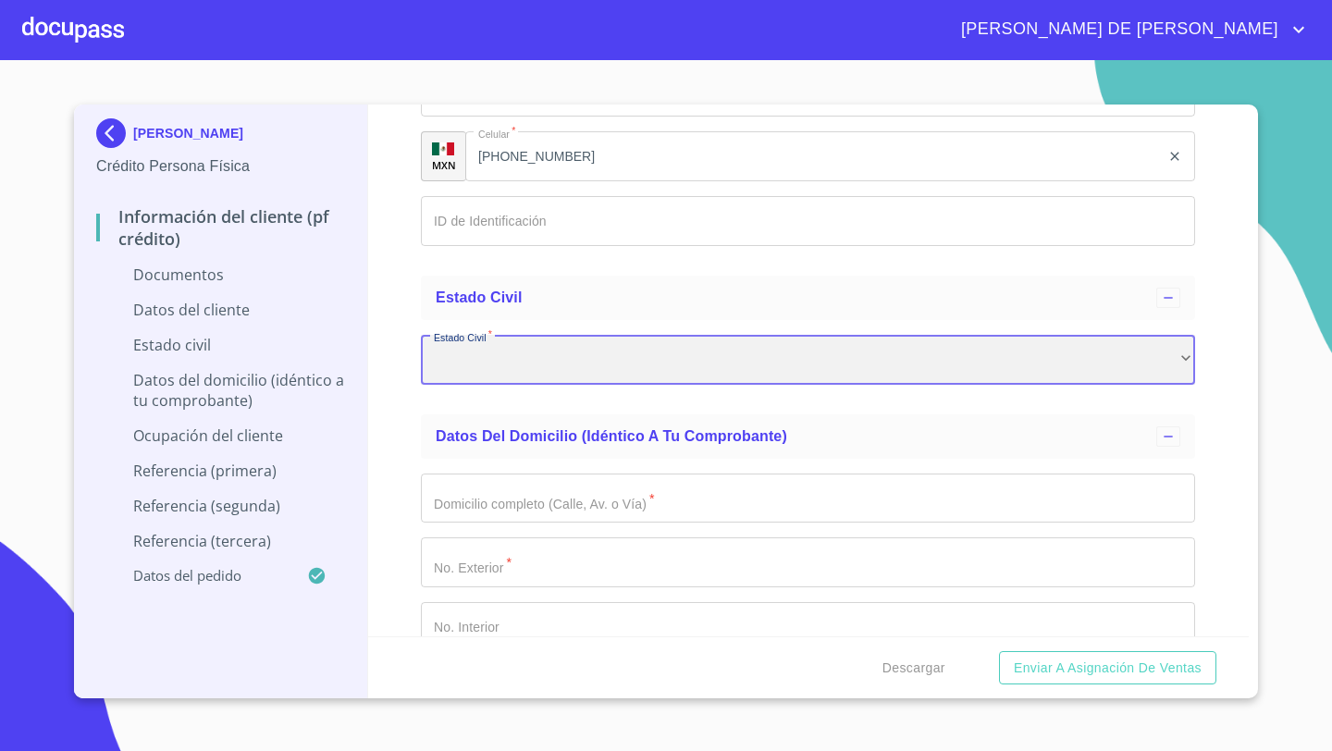
click at [468, 375] on div "​" at bounding box center [808, 360] width 774 height 50
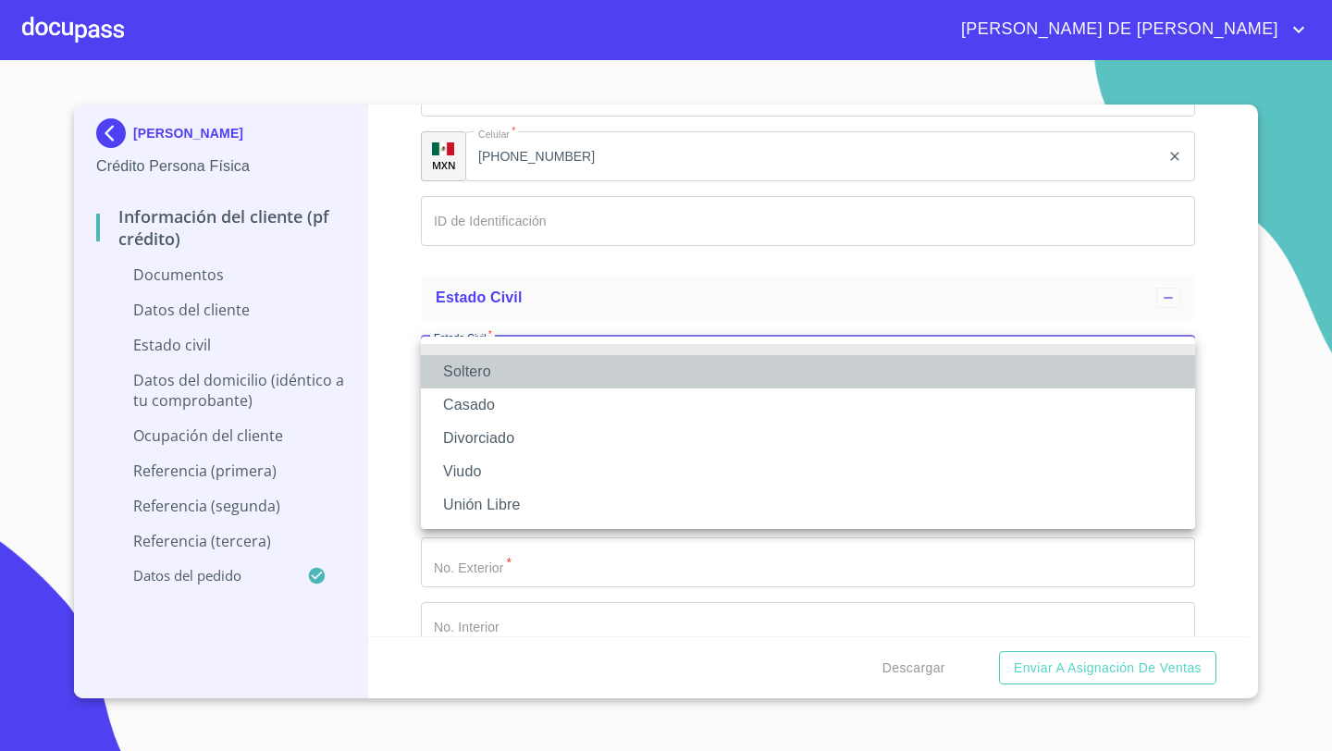
click at [468, 374] on li "Soltero" at bounding box center [808, 371] width 774 height 33
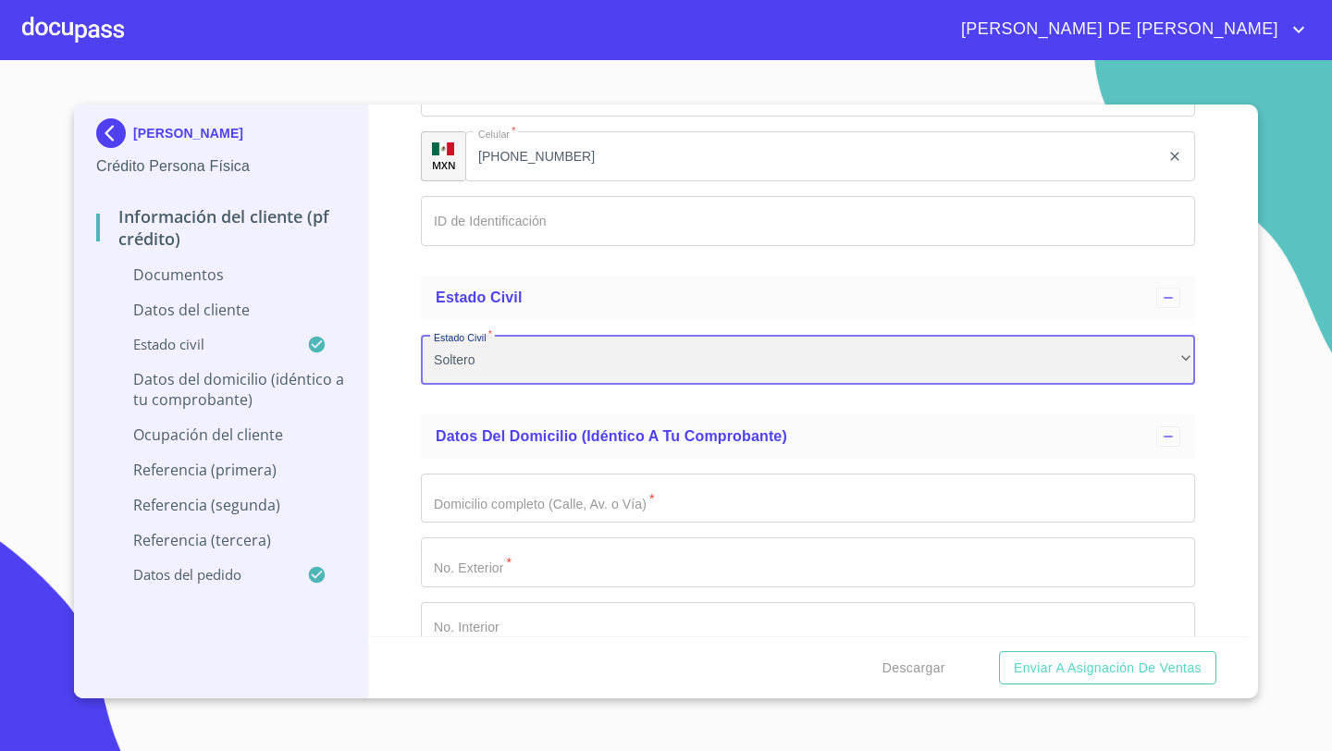
click at [468, 374] on div "Soltero" at bounding box center [808, 360] width 774 height 50
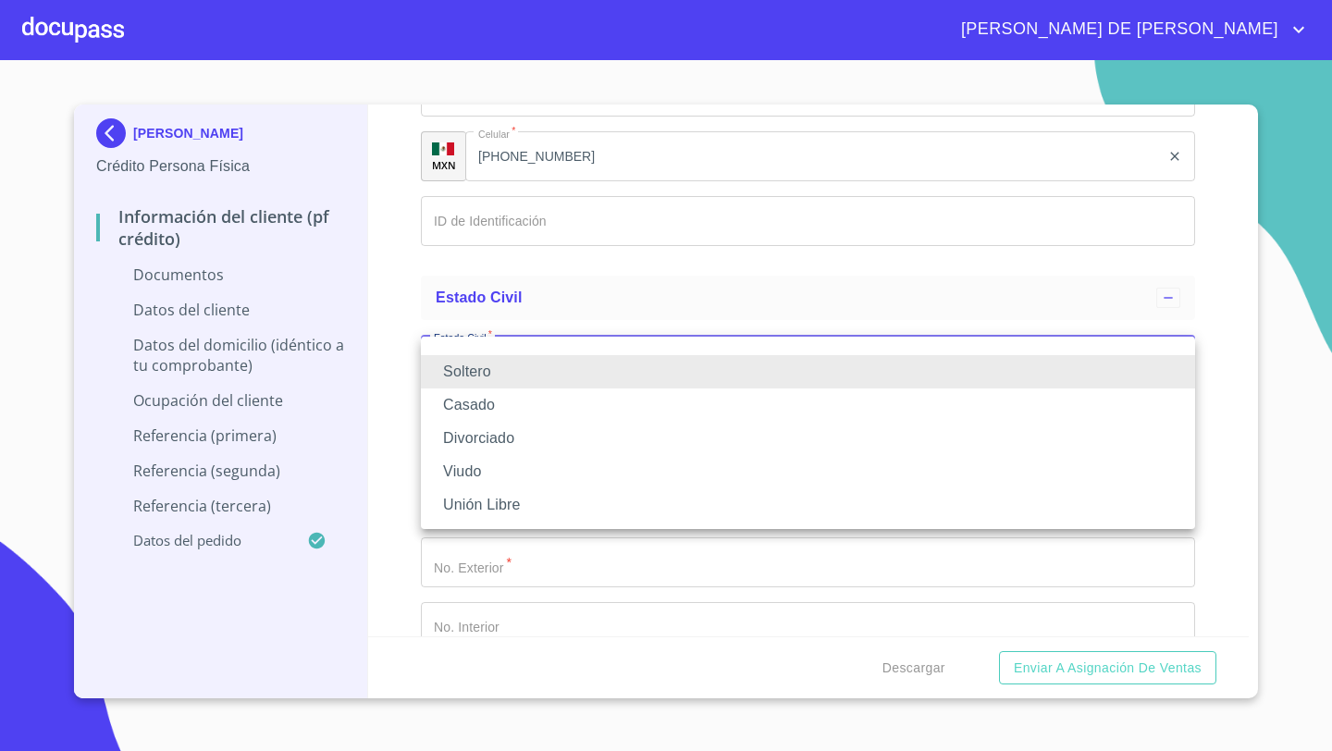
click at [467, 410] on li "Casado" at bounding box center [808, 404] width 774 height 33
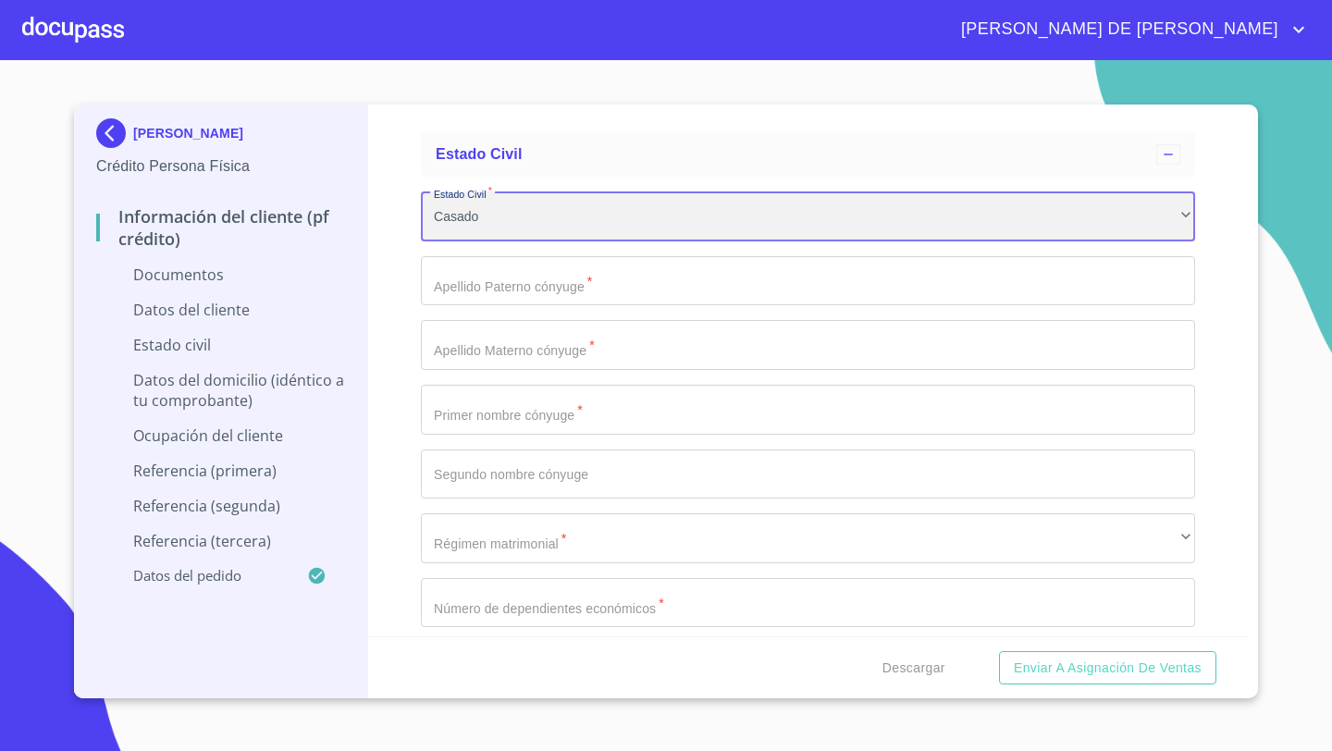
scroll to position [4622, 0]
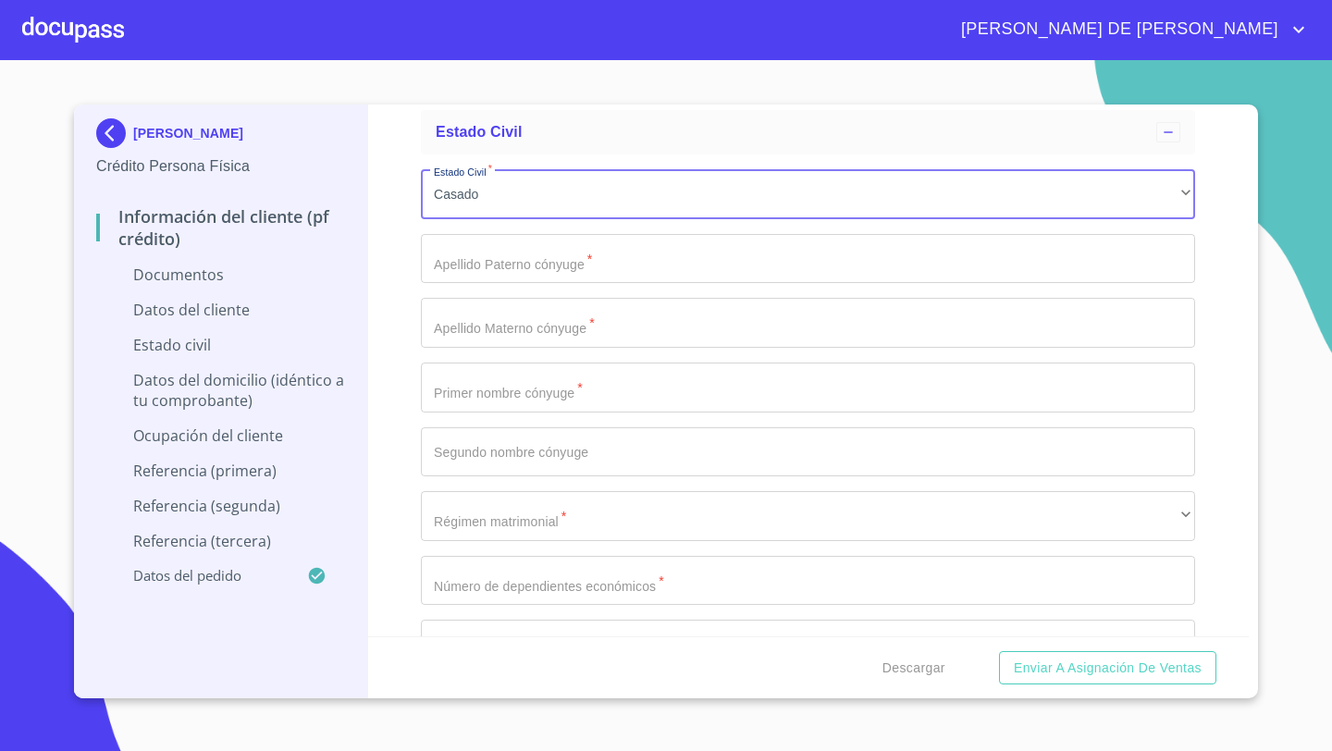
click at [489, 252] on input "Documento de identificación   *" at bounding box center [808, 259] width 774 height 50
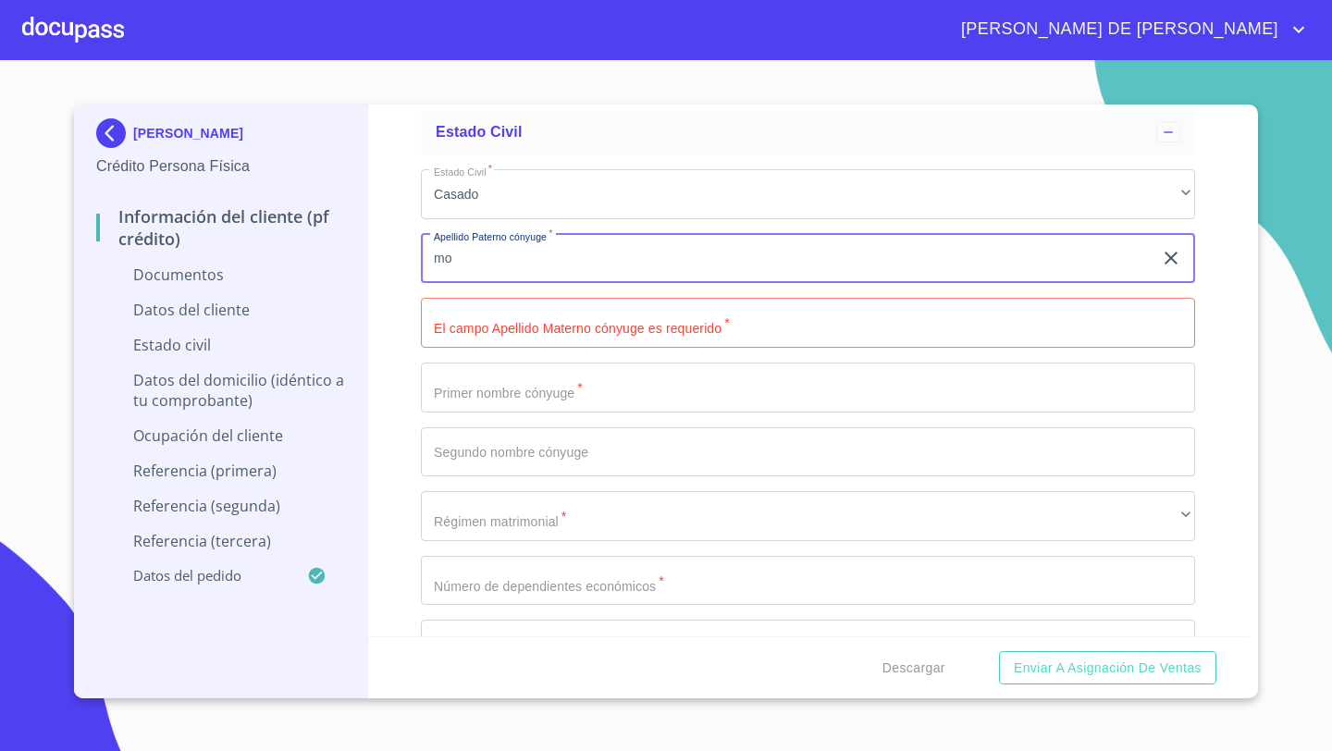
type input "m"
type input "[PERSON_NAME]"
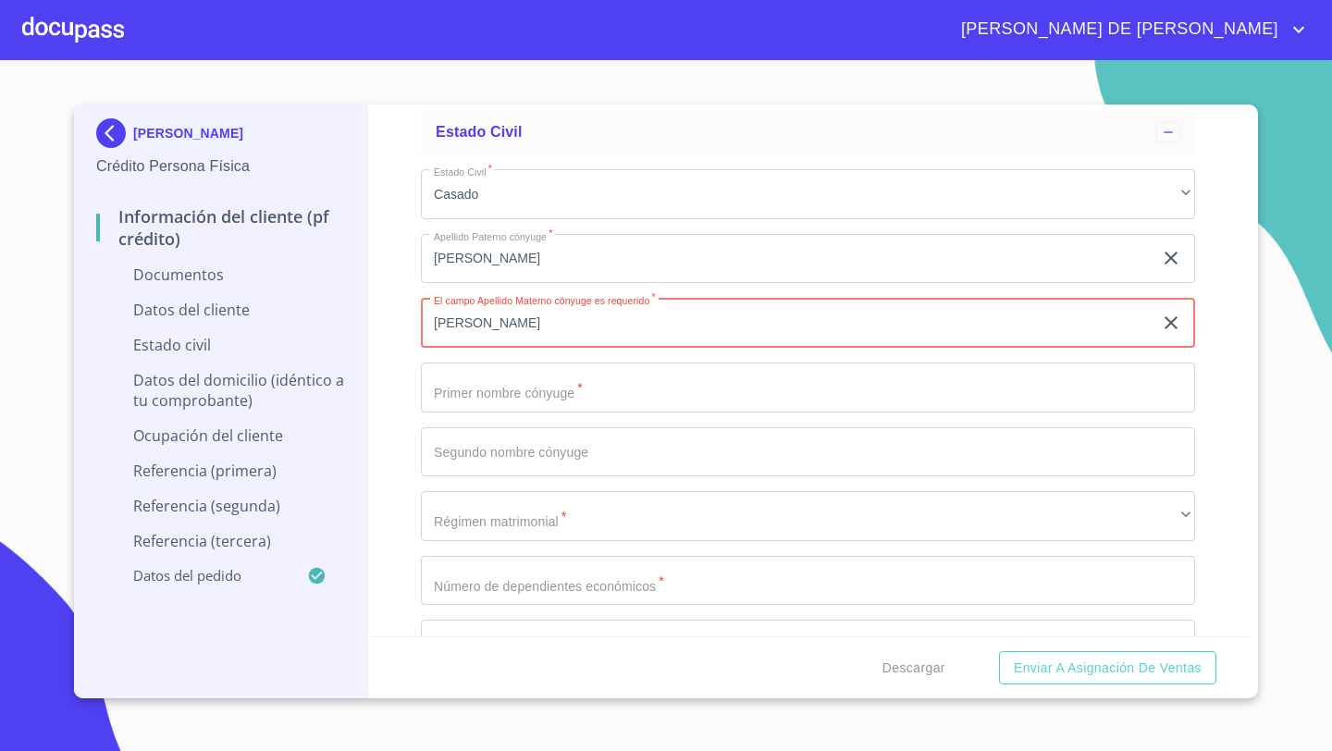
type input "[PERSON_NAME]"
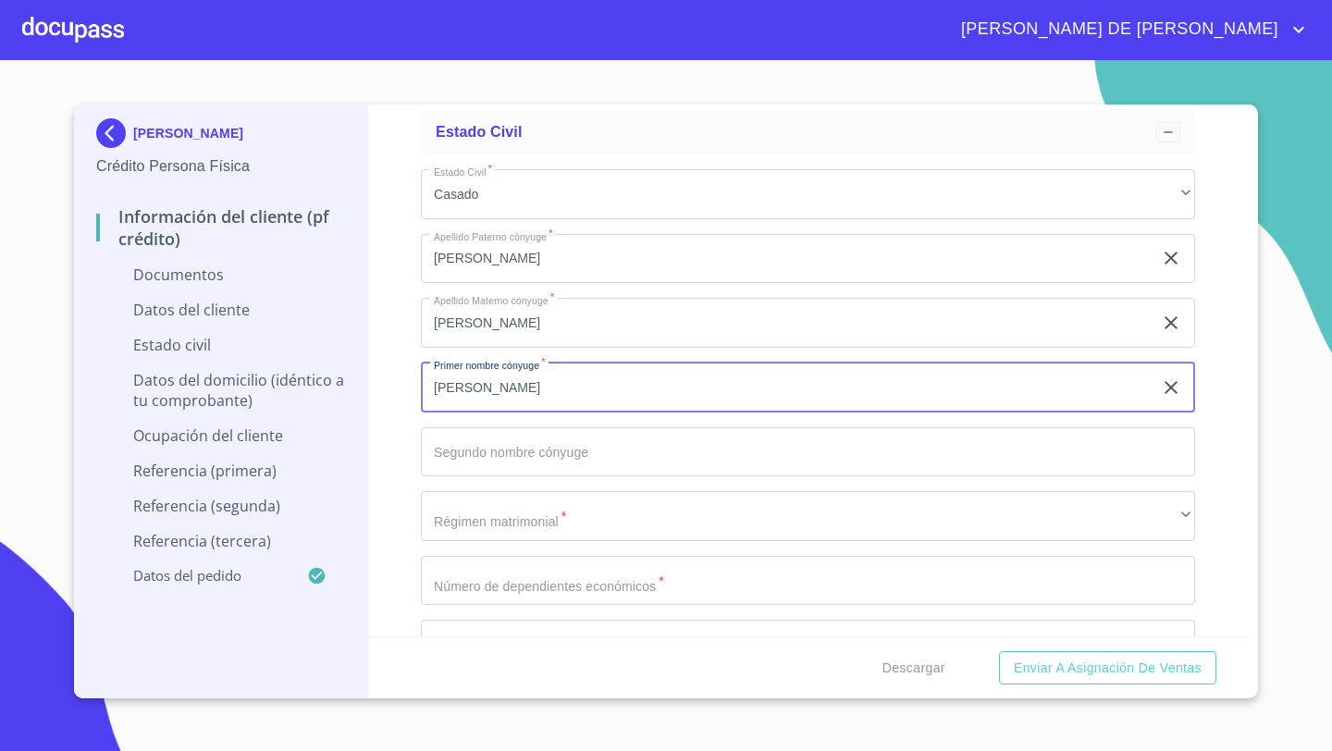
type input "[PERSON_NAME]"
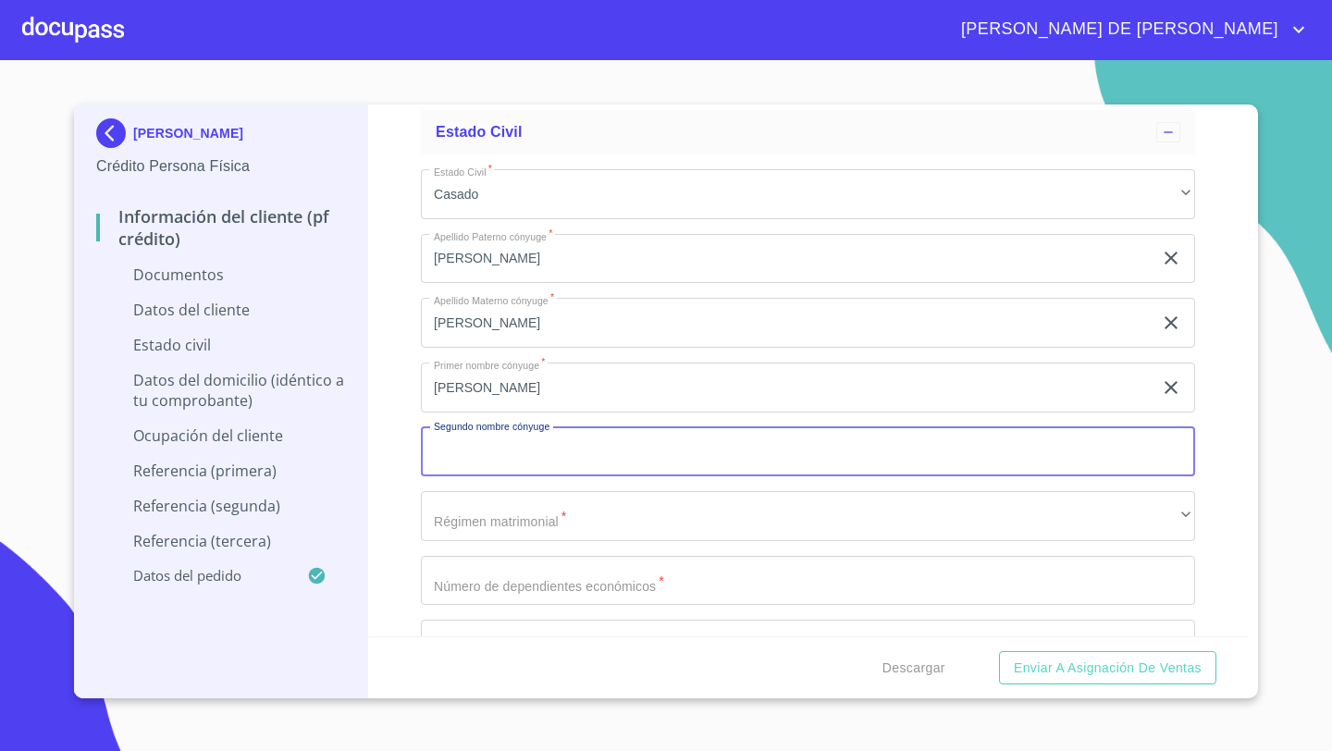
click at [445, 448] on input "Documento de identificación   *" at bounding box center [808, 452] width 774 height 50
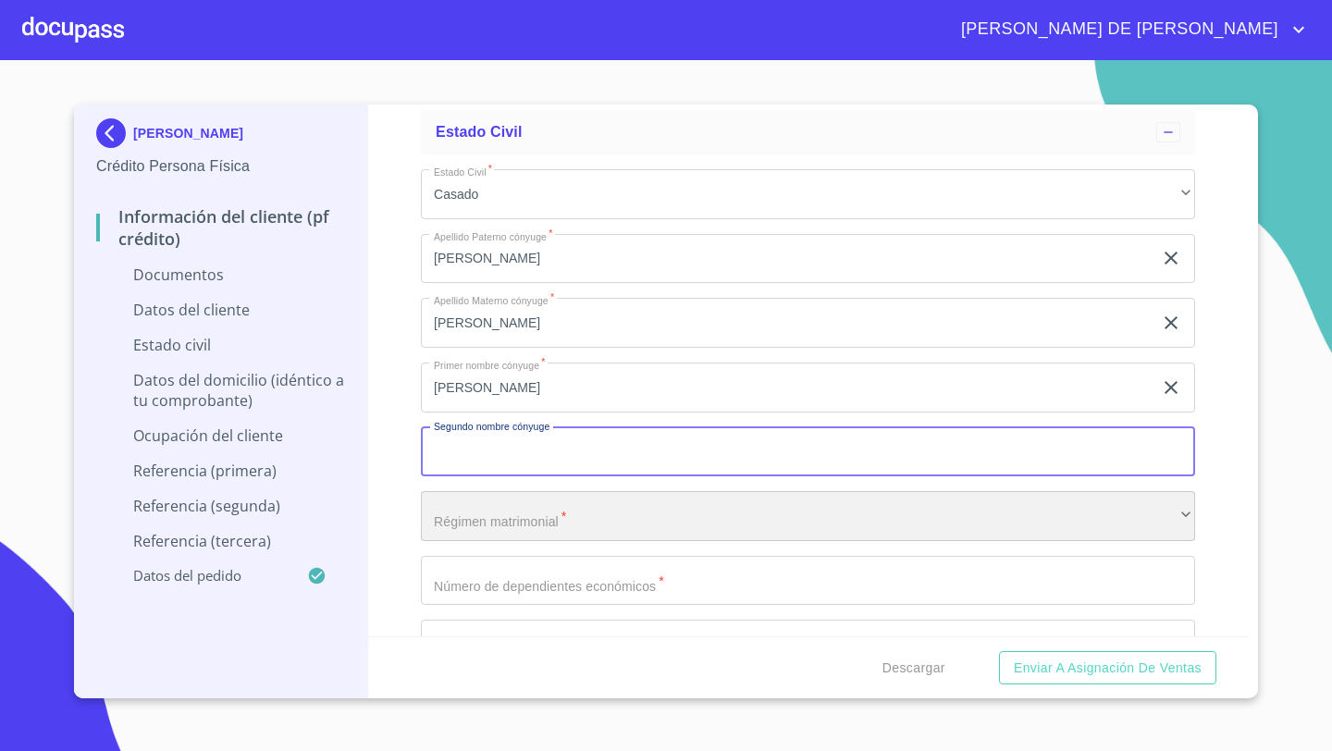
click at [456, 513] on div "​" at bounding box center [808, 516] width 774 height 50
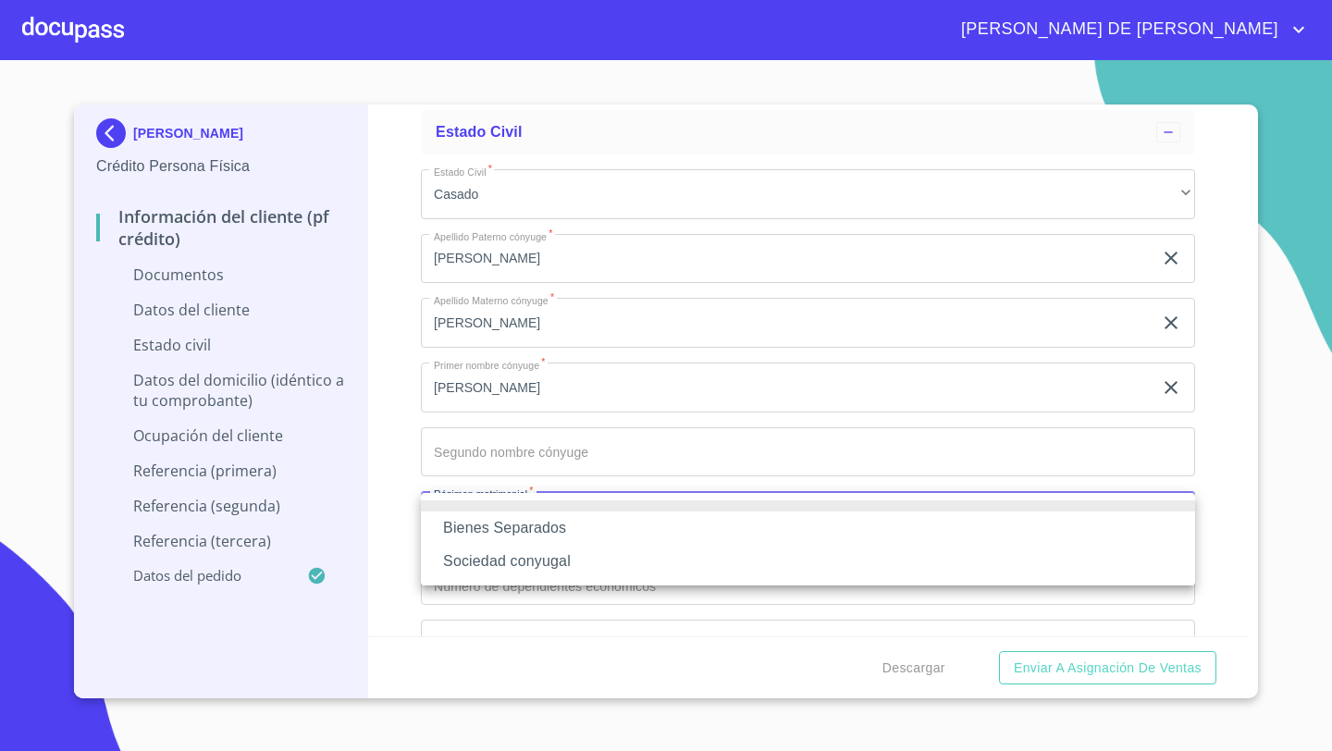
click at [482, 534] on li "Bienes Separados" at bounding box center [808, 527] width 774 height 33
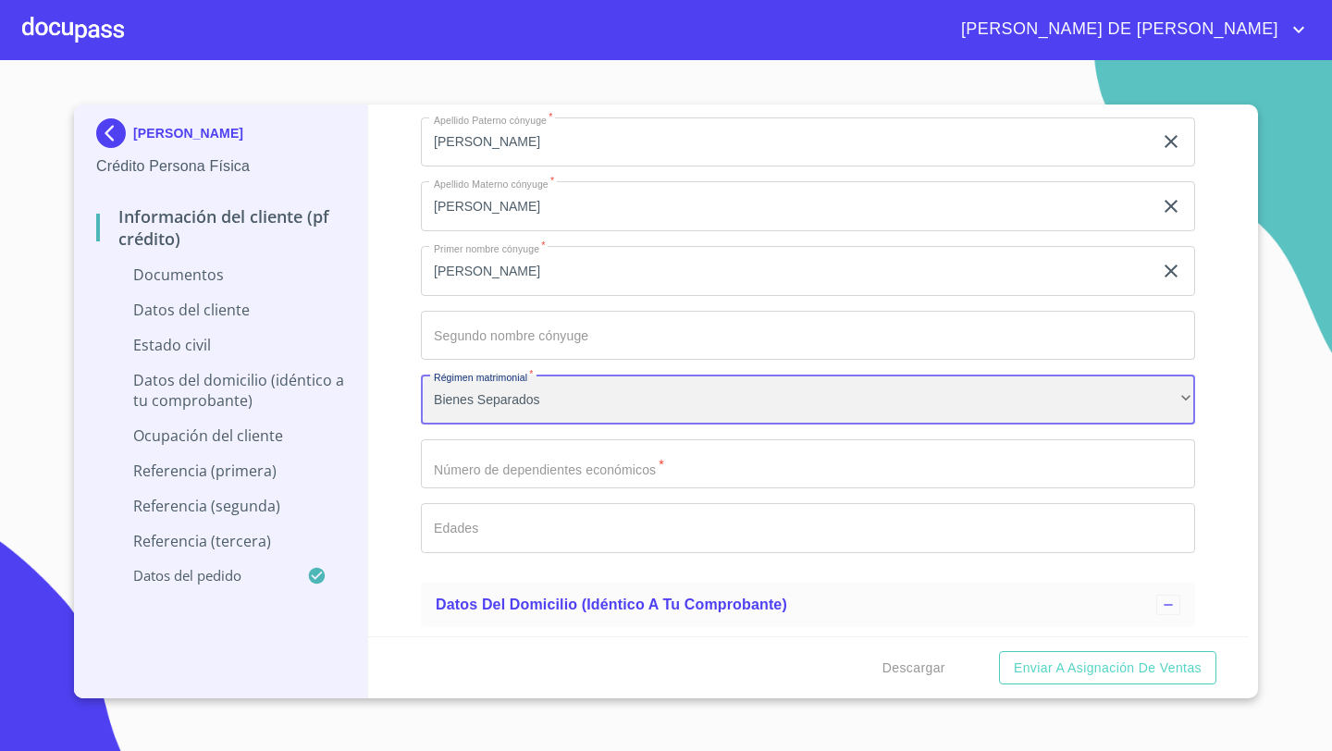
scroll to position [4795, 0]
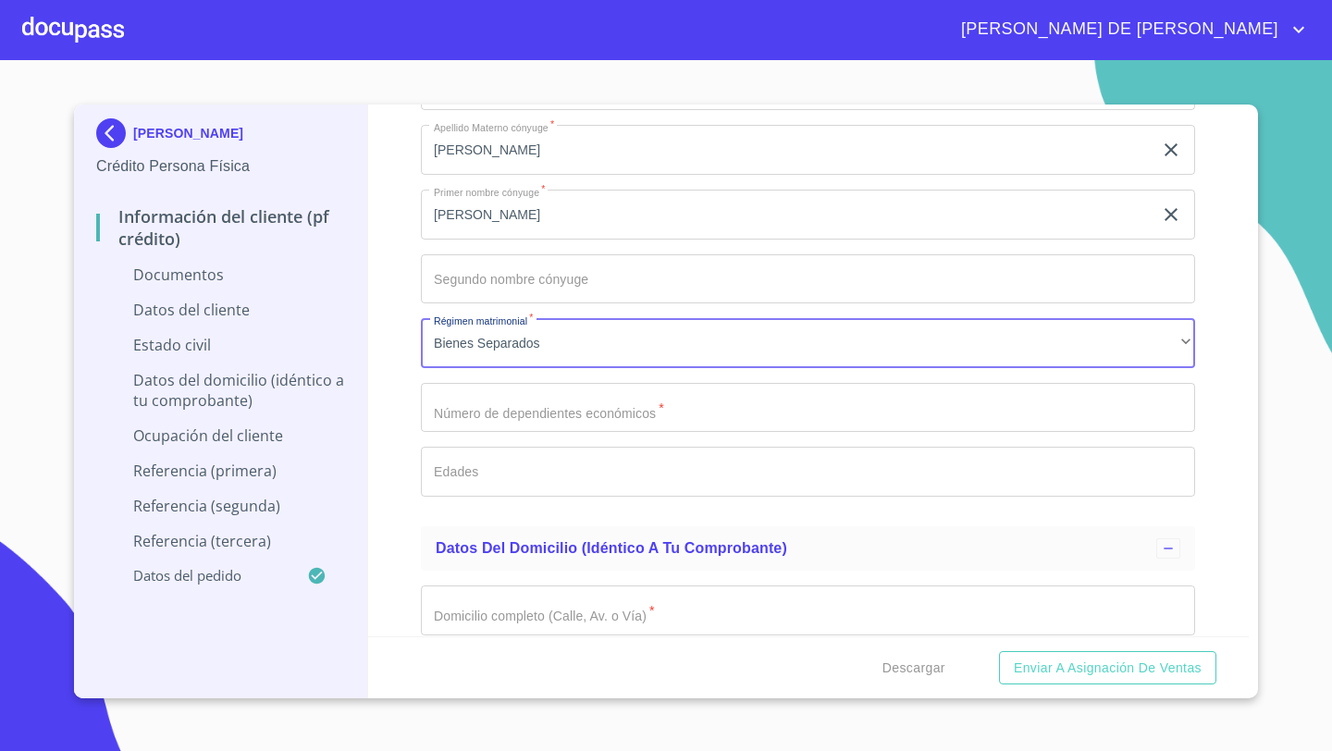
click at [459, 425] on input "Documento de identificación   *" at bounding box center [808, 408] width 774 height 50
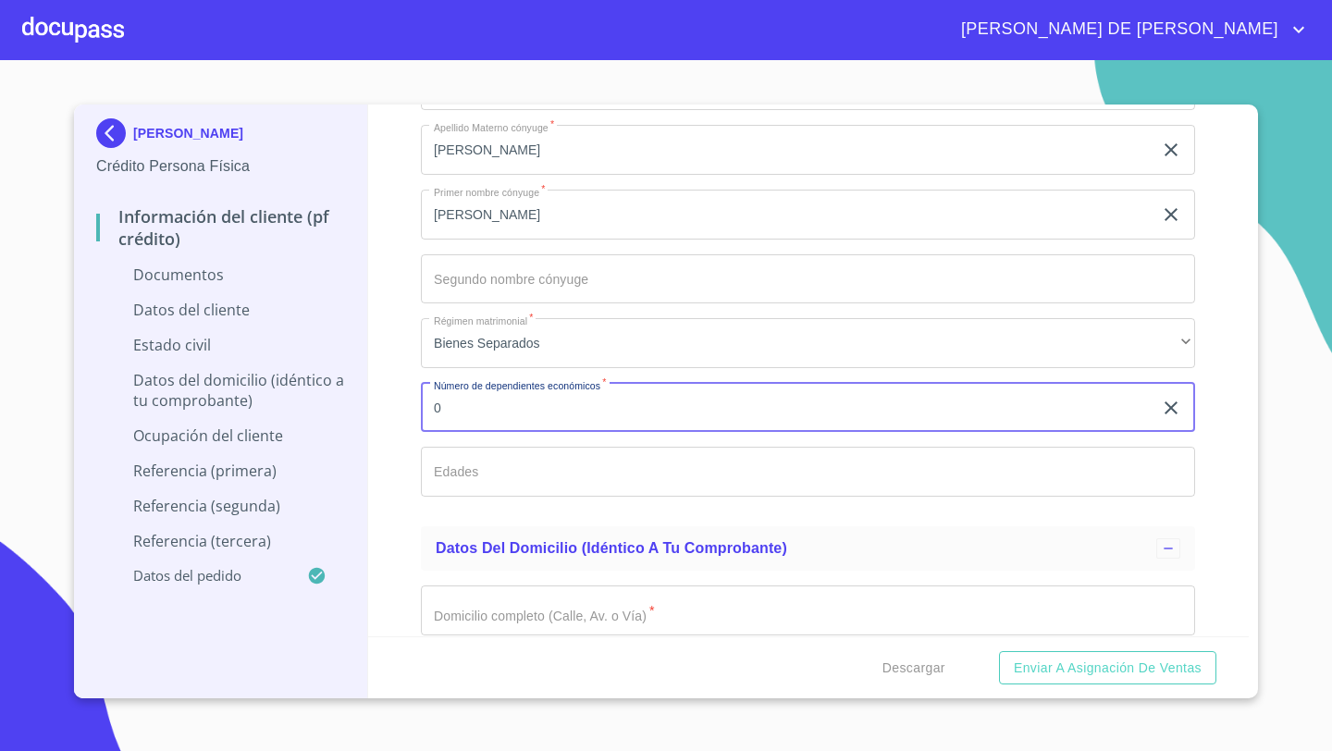
type input "0"
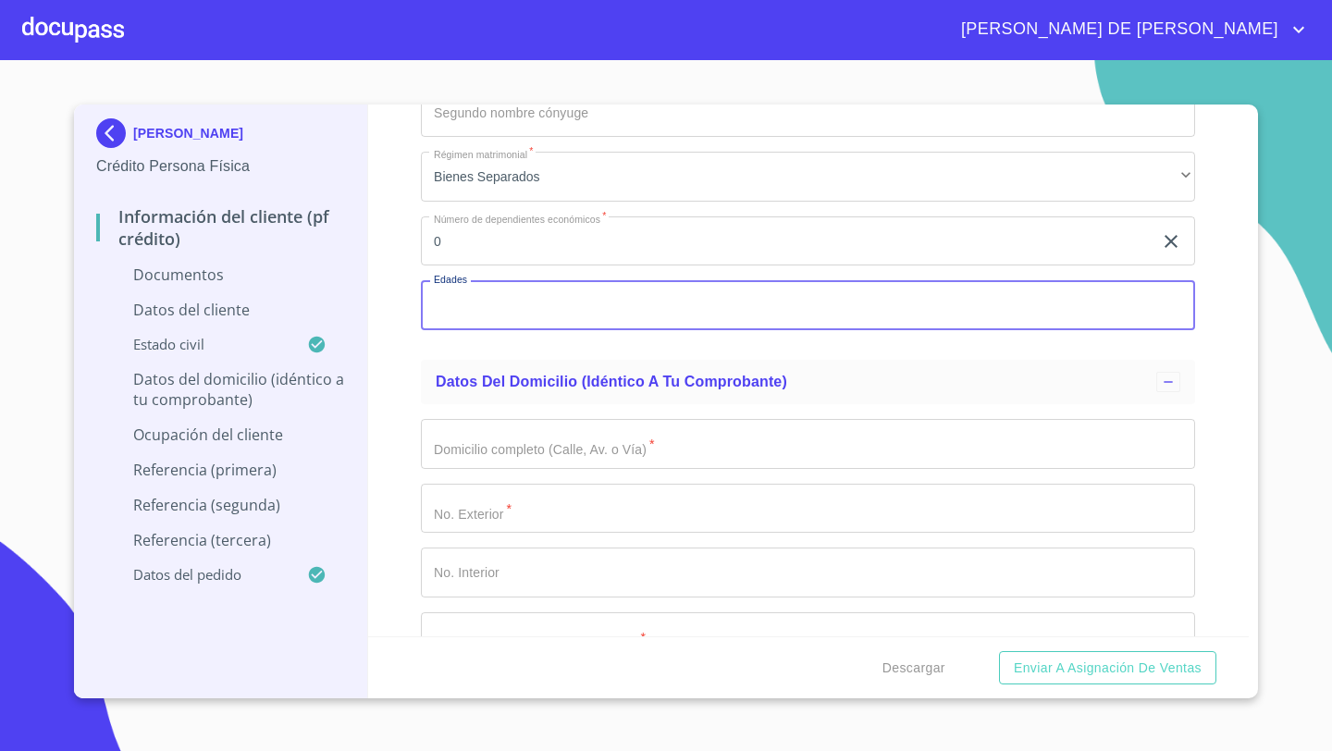
scroll to position [5009, 0]
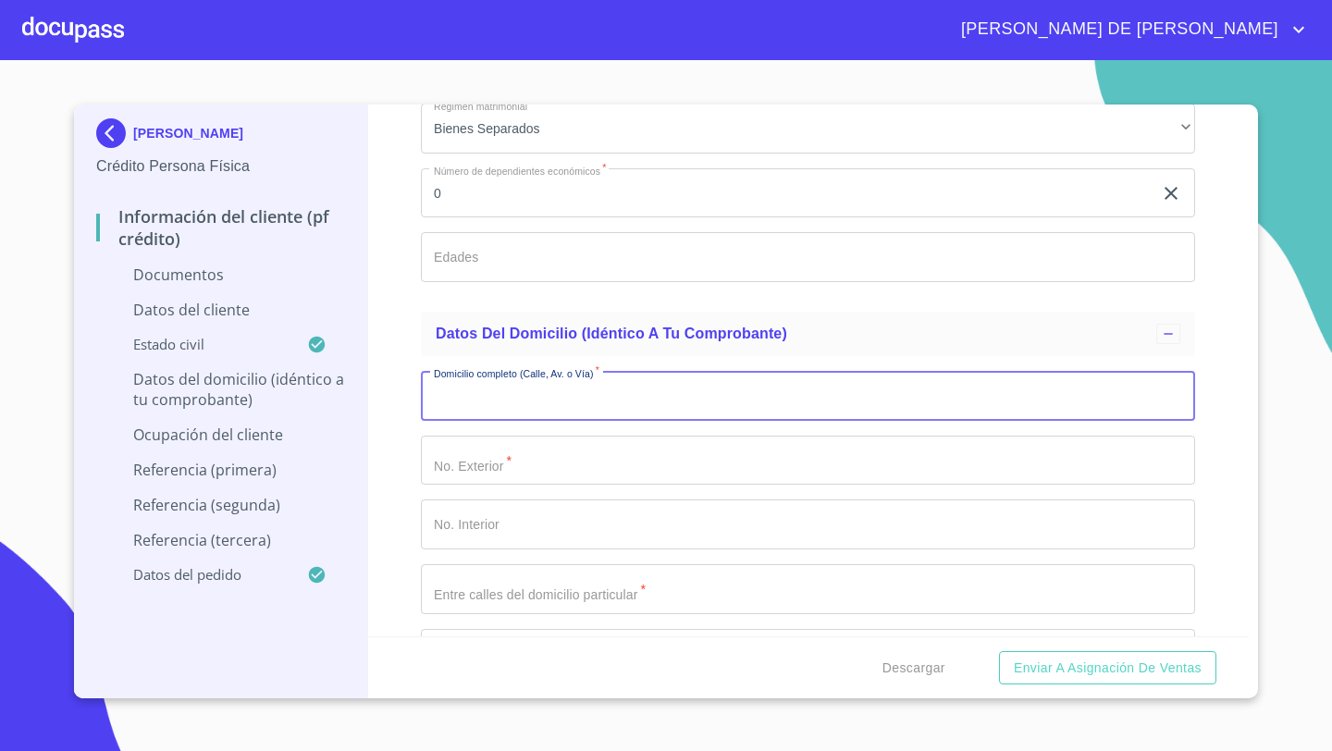
click at [441, 406] on input "Documento de identificación   *" at bounding box center [808, 396] width 774 height 50
type input "HACIENDA DE LA ERRE"
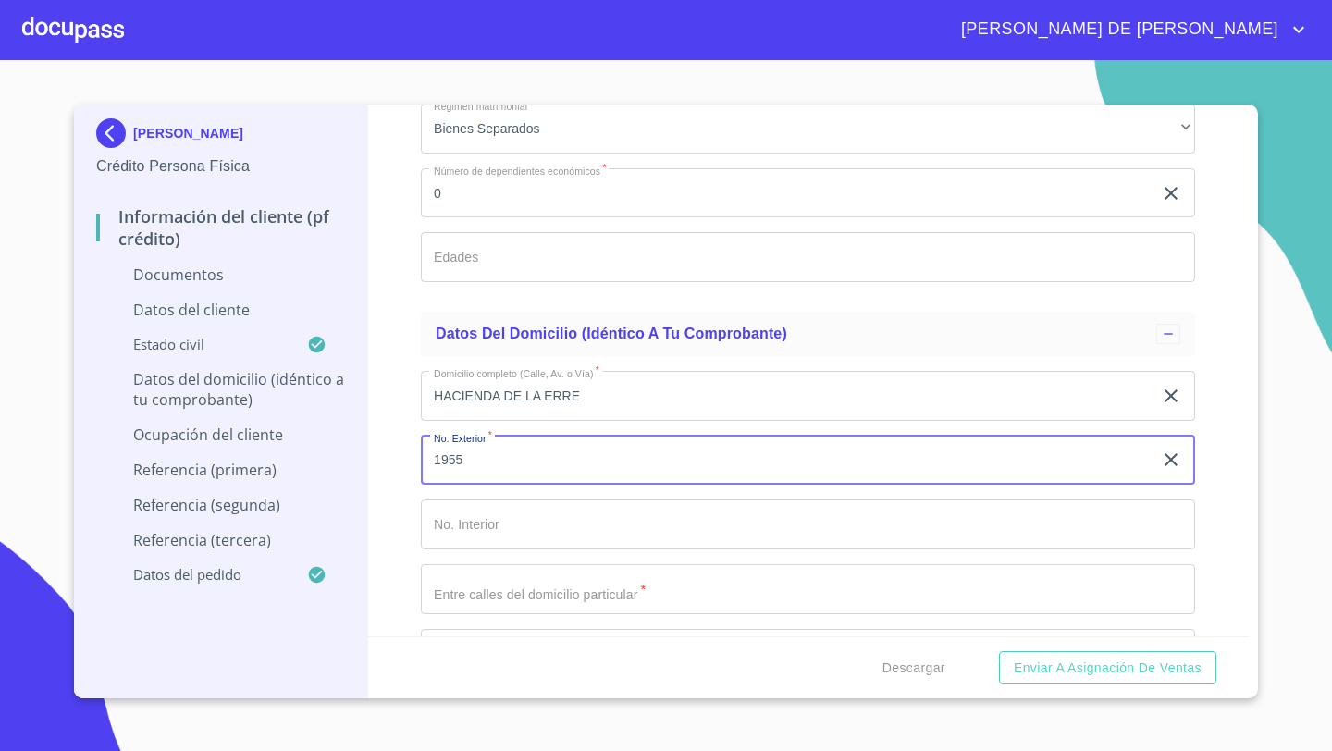
type input "1955"
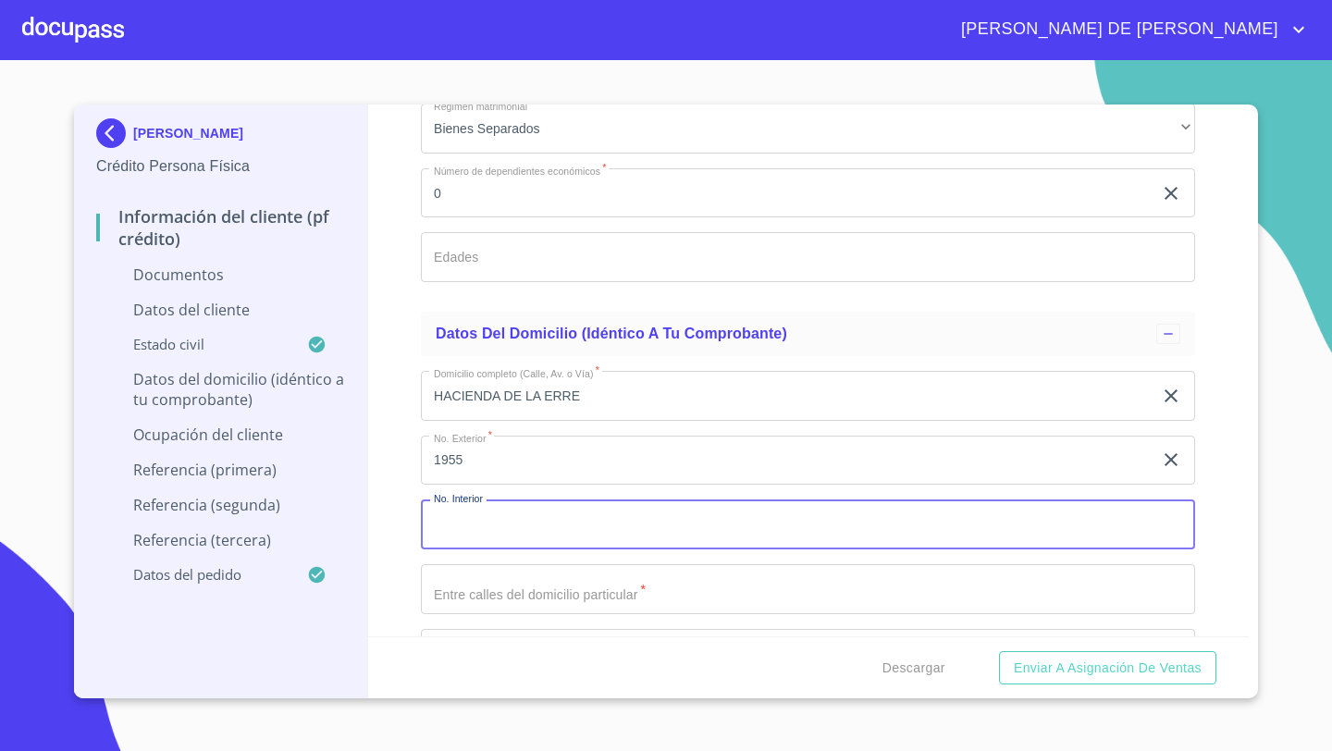
click at [447, 596] on input "Documento de identificación   *" at bounding box center [808, 589] width 774 height 50
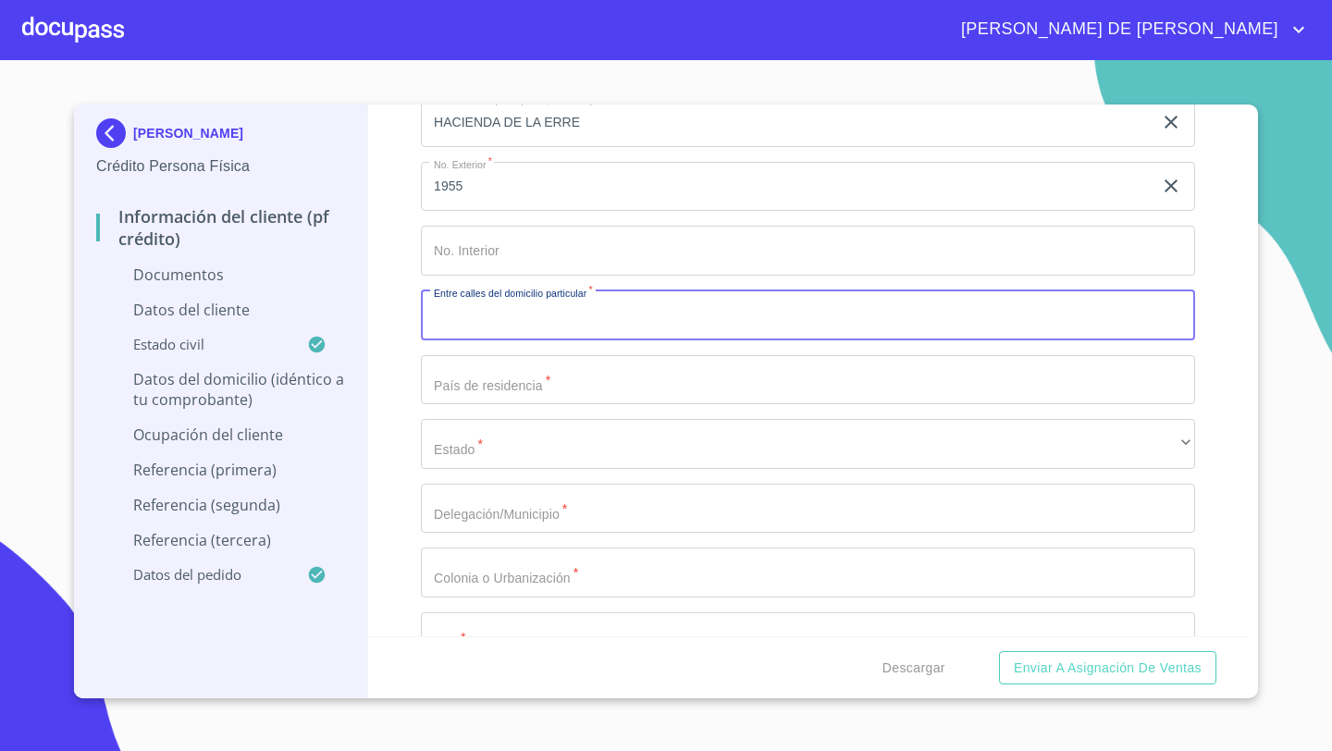
scroll to position [5315, 0]
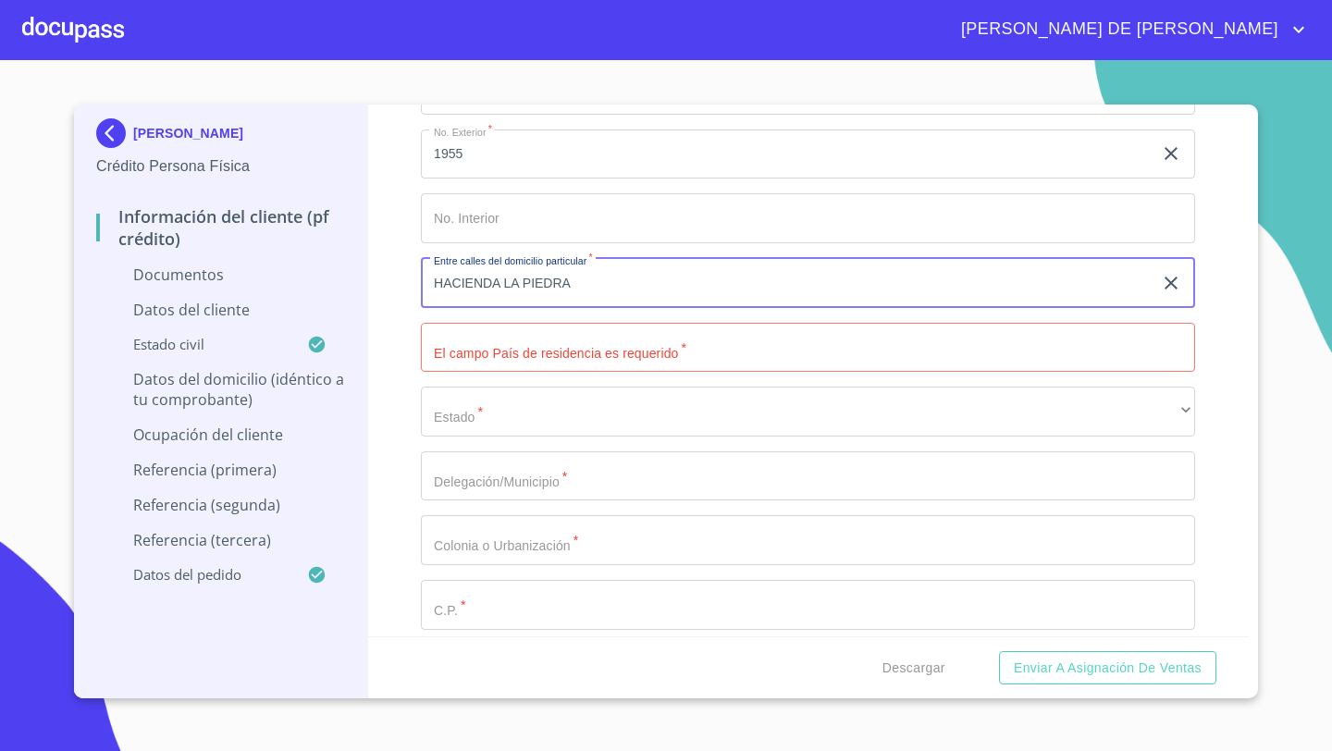
click at [644, 275] on input "HACIENDA LA PIEDRA" at bounding box center [786, 283] width 731 height 50
type input "HACIENDA LA PIEDRA Y HACIENDA DE [GEOGRAPHIC_DATA]"
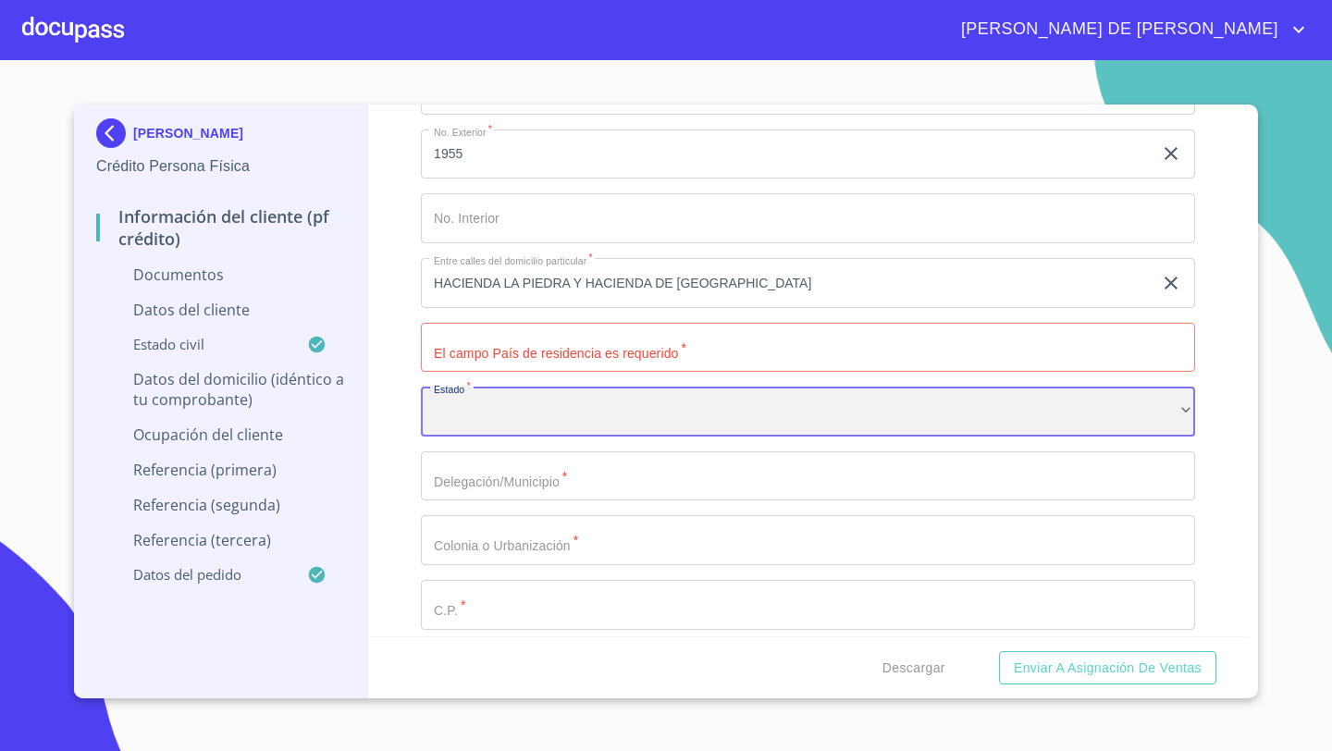
click at [481, 416] on div "​" at bounding box center [808, 412] width 774 height 50
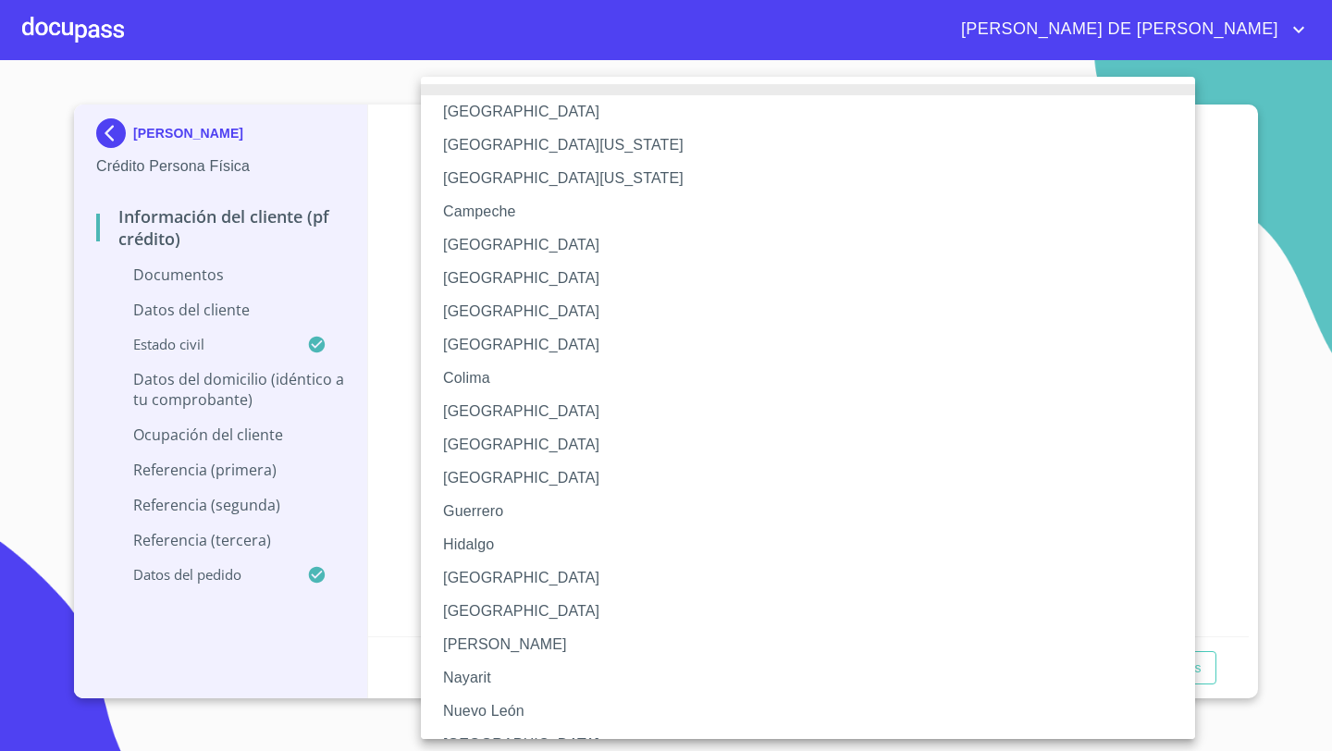
click at [470, 577] on li "[GEOGRAPHIC_DATA]" at bounding box center [808, 577] width 774 height 33
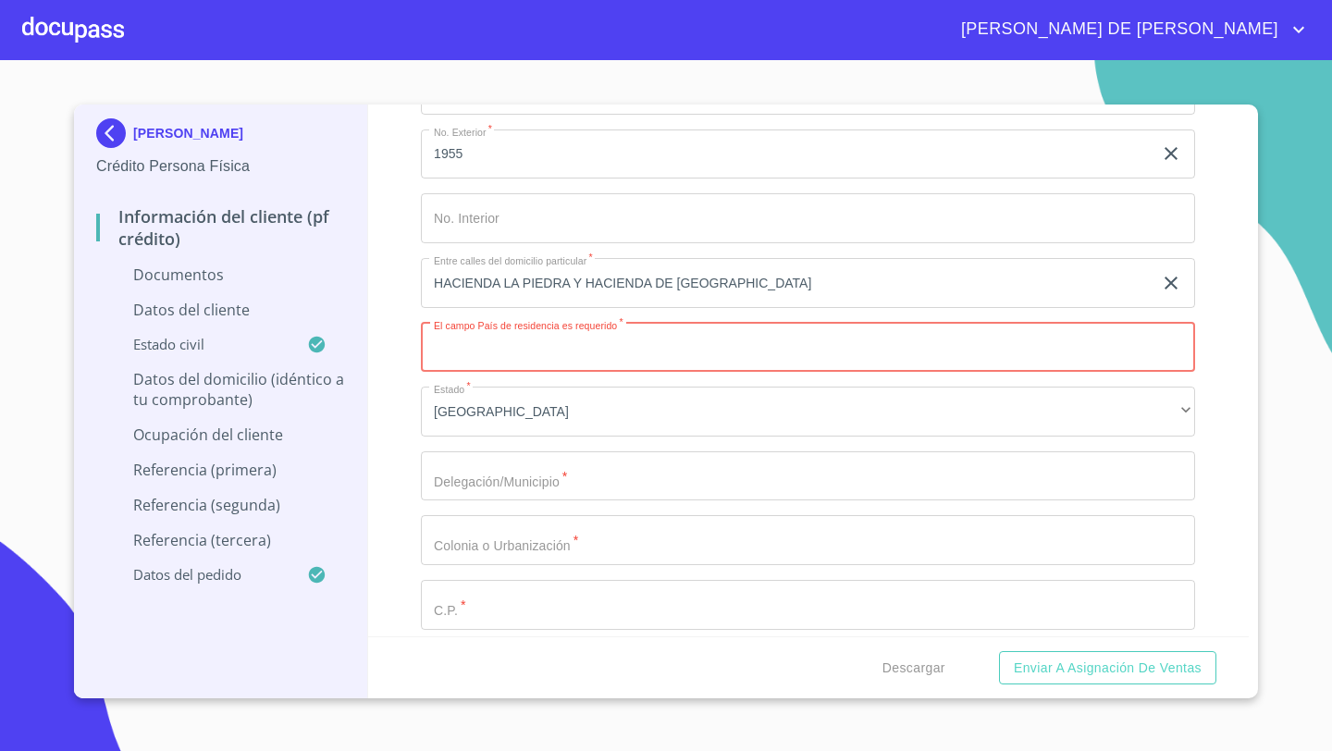
click at [446, 339] on input "Documento de identificación   *" at bounding box center [808, 348] width 774 height 50
click at [465, 349] on input "Documento de identificación   *" at bounding box center [808, 348] width 774 height 50
type input "[GEOGRAPHIC_DATA]"
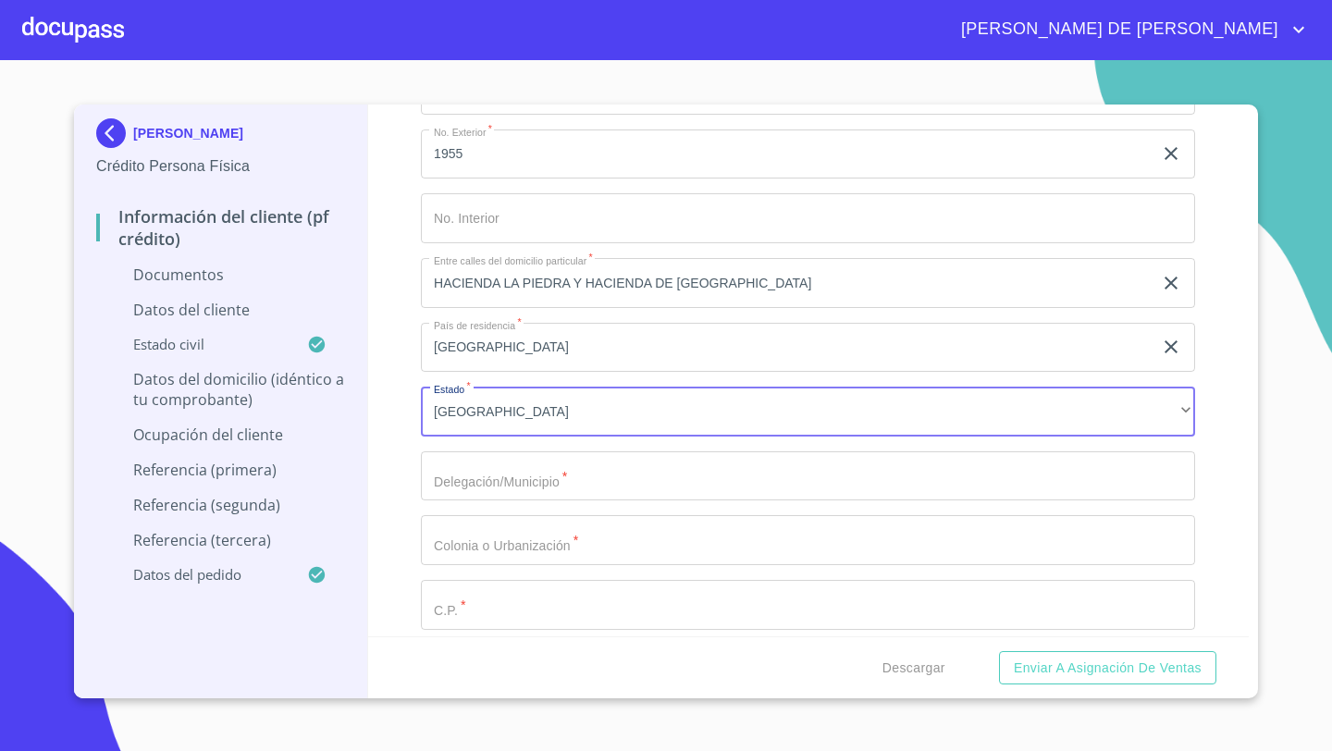
click at [471, 496] on input "Documento de identificación   *" at bounding box center [808, 476] width 774 height 50
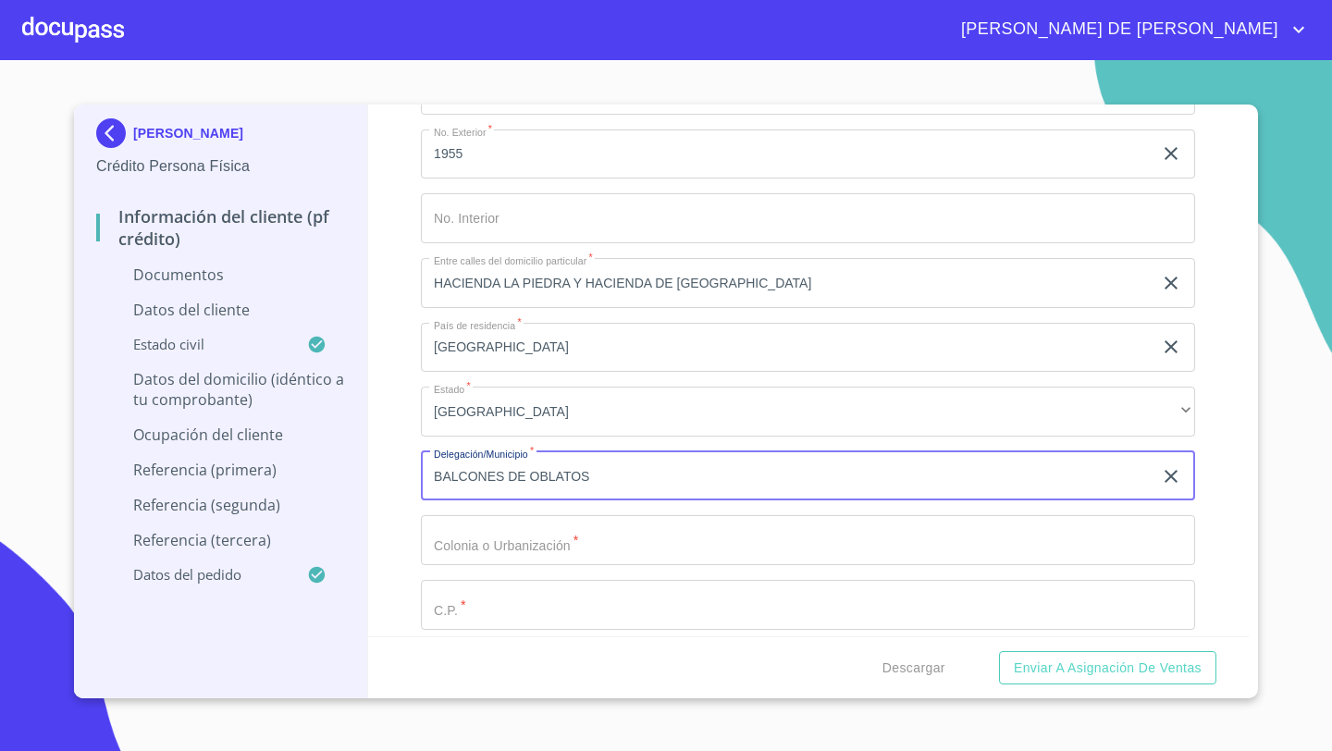
type input "BALCONES DE OBLATOS"
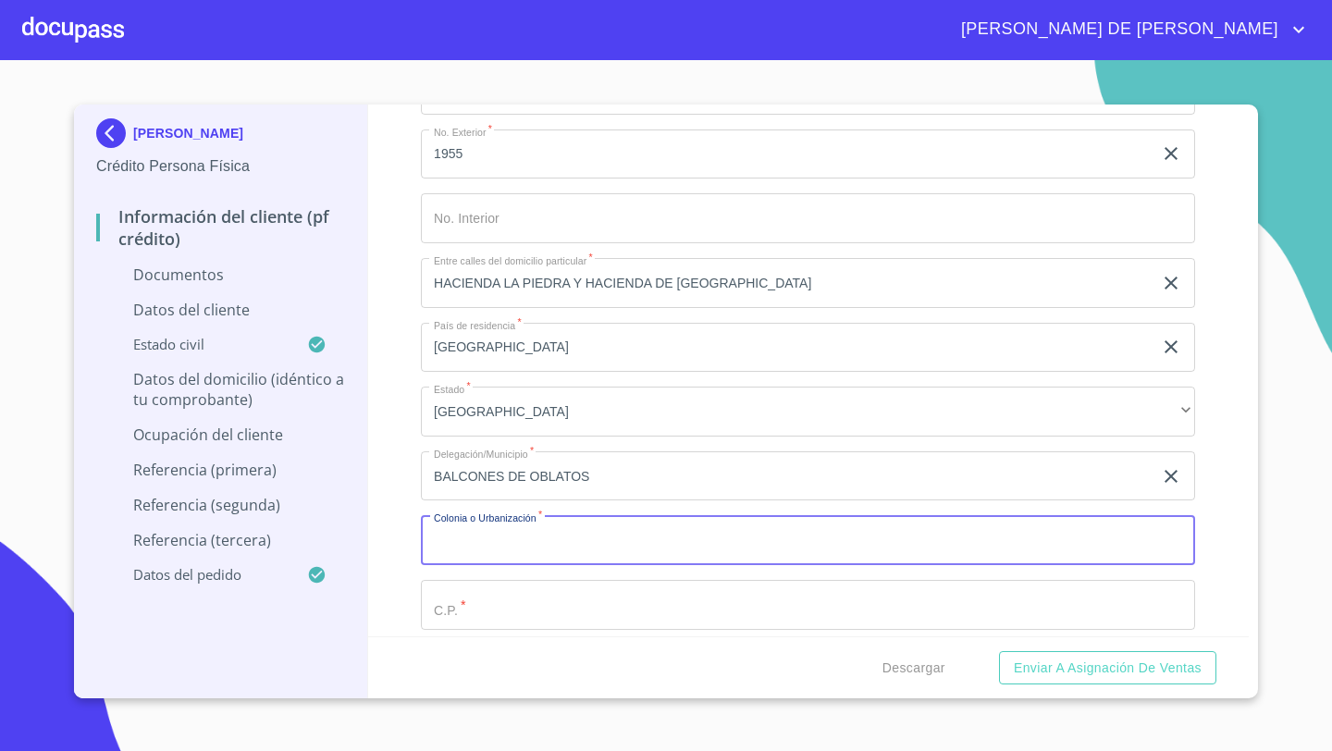
click at [481, 536] on input "Documento de identificación   *" at bounding box center [808, 540] width 774 height 50
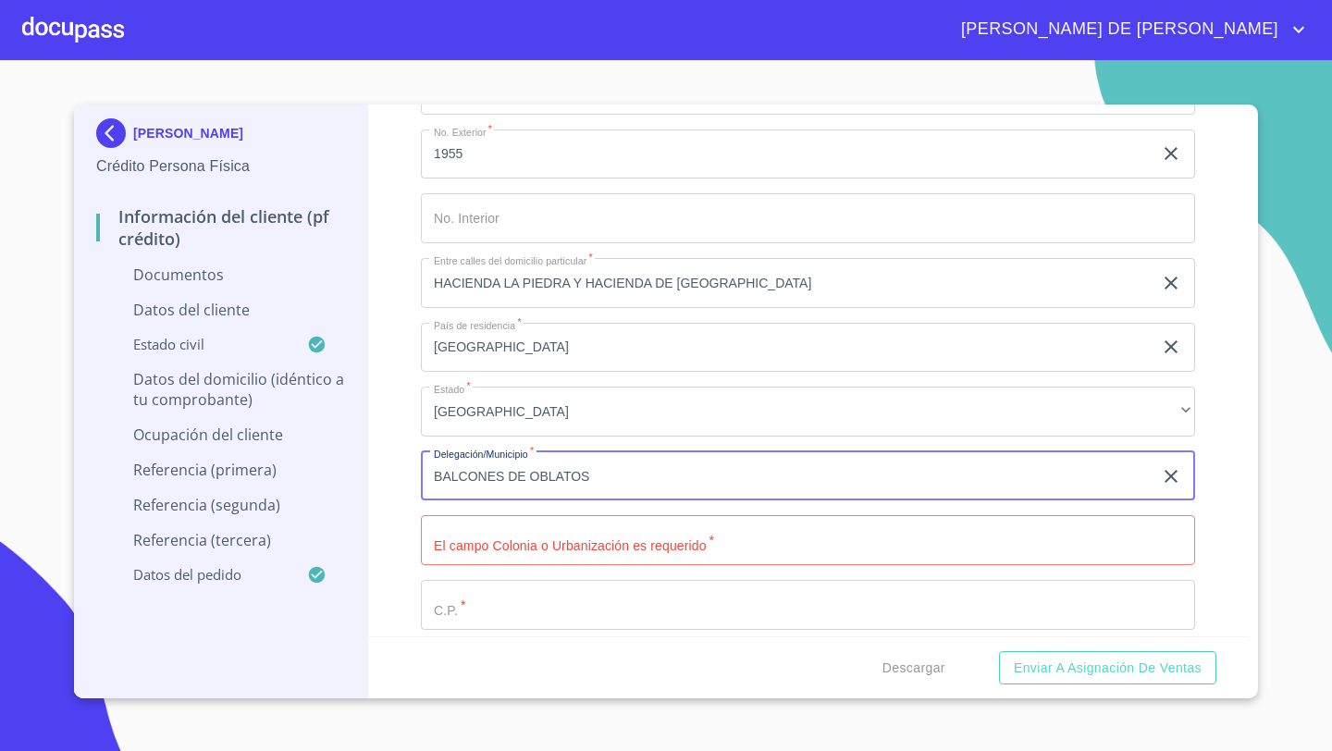
click at [608, 472] on input "BALCONES DE OBLATOS" at bounding box center [786, 476] width 731 height 50
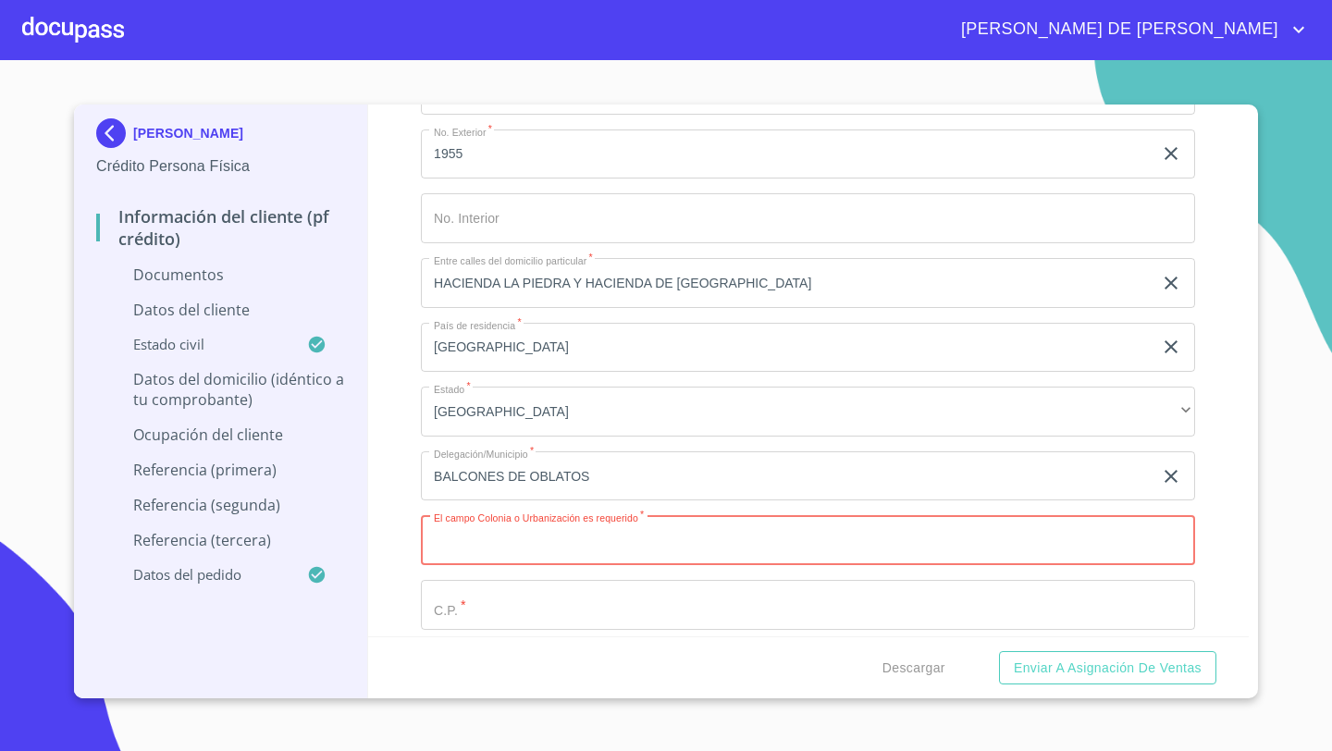
click at [463, 545] on input "Documento de identificación   *" at bounding box center [808, 540] width 774 height 50
paste input "BALCONES DE OBLATOS"
type input "BALCONES DE OBLATOS"
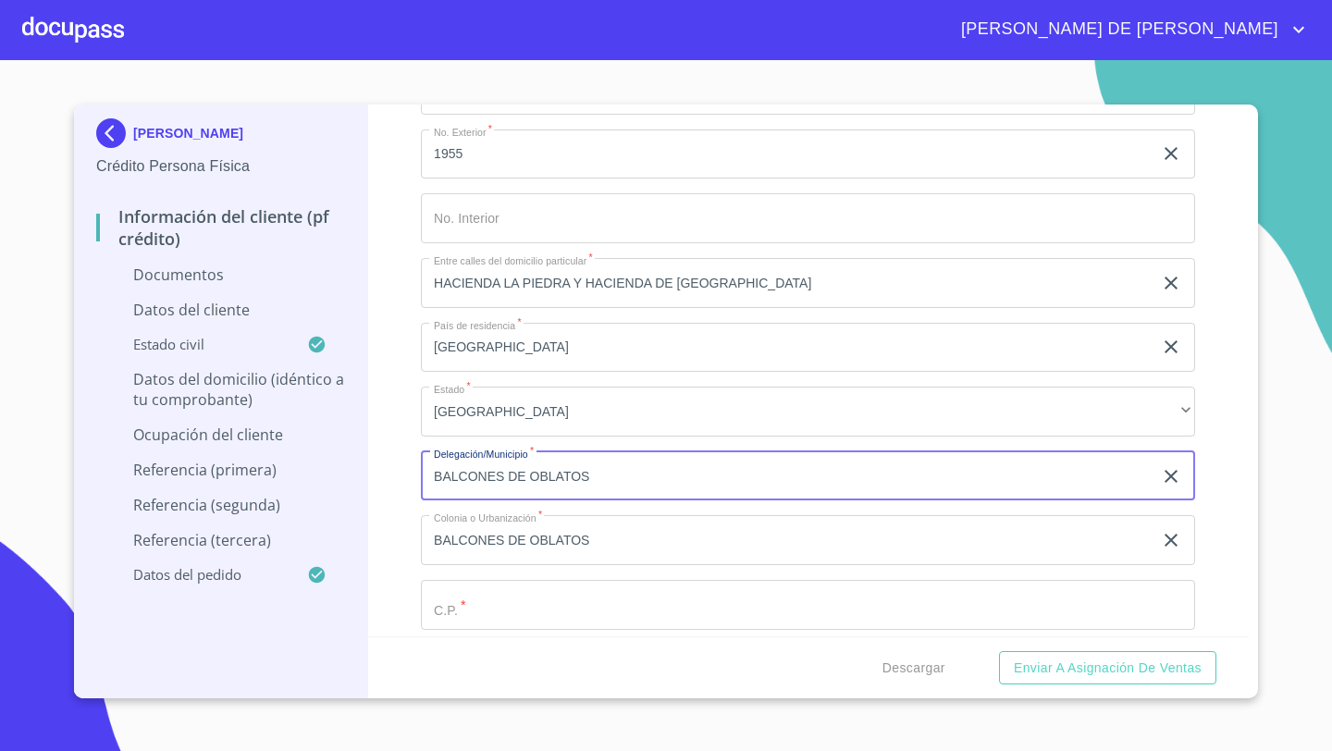
click at [610, 468] on input "BALCONES DE OBLATOS" at bounding box center [786, 476] width 731 height 50
type input "[GEOGRAPHIC_DATA]"
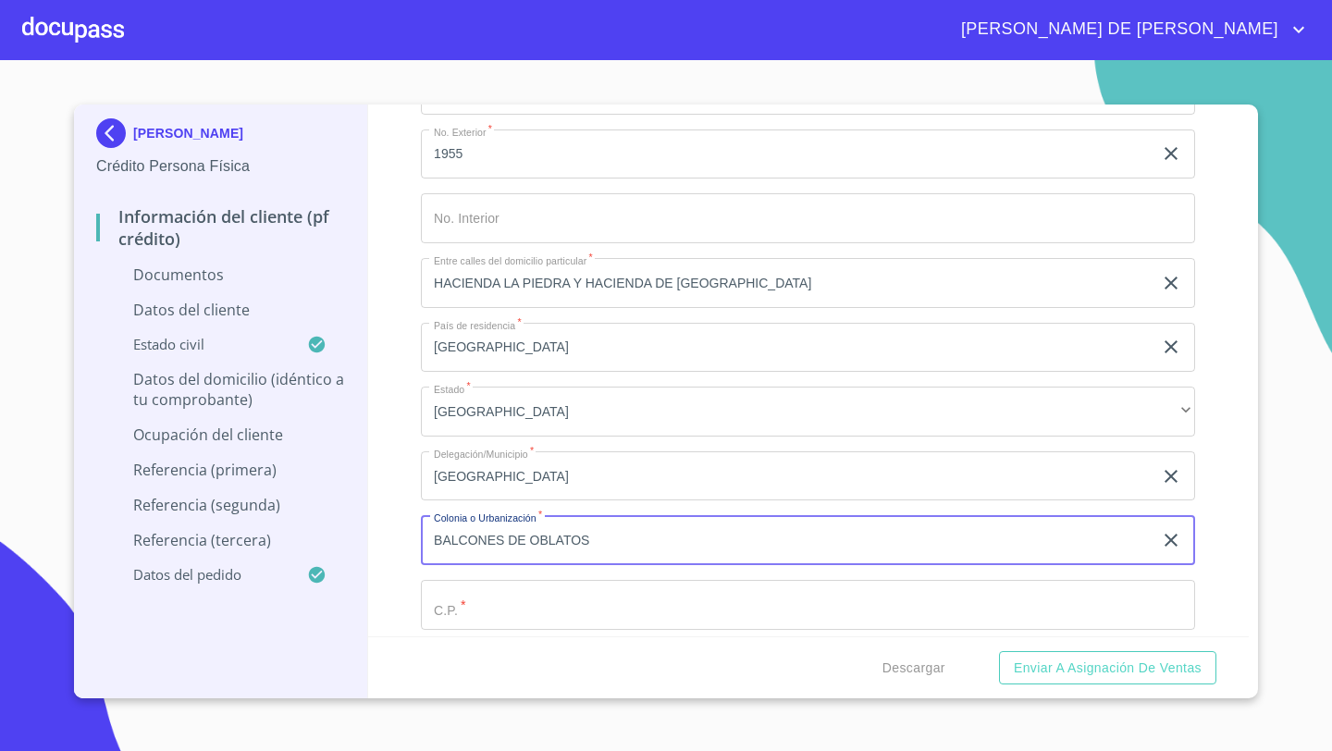
click at [509, 587] on input "Documento de identificación   *" at bounding box center [808, 605] width 774 height 50
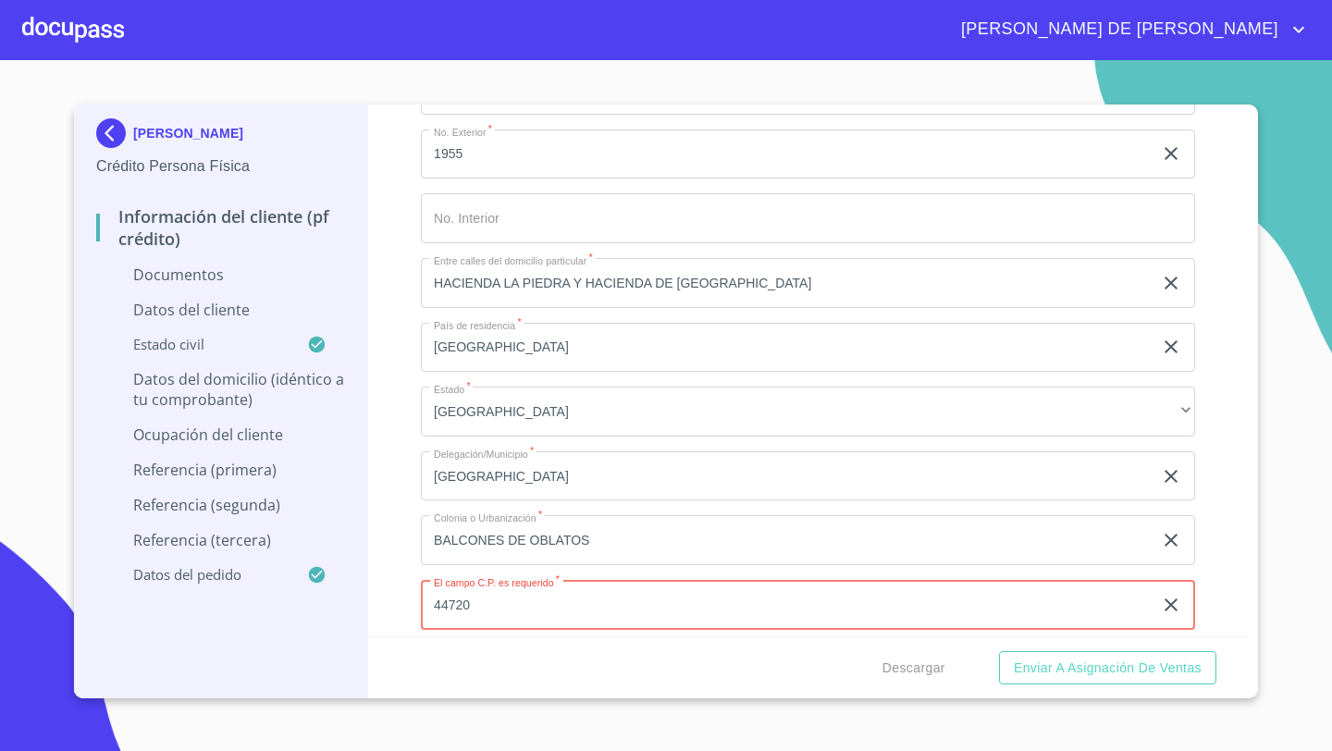
type input "44720"
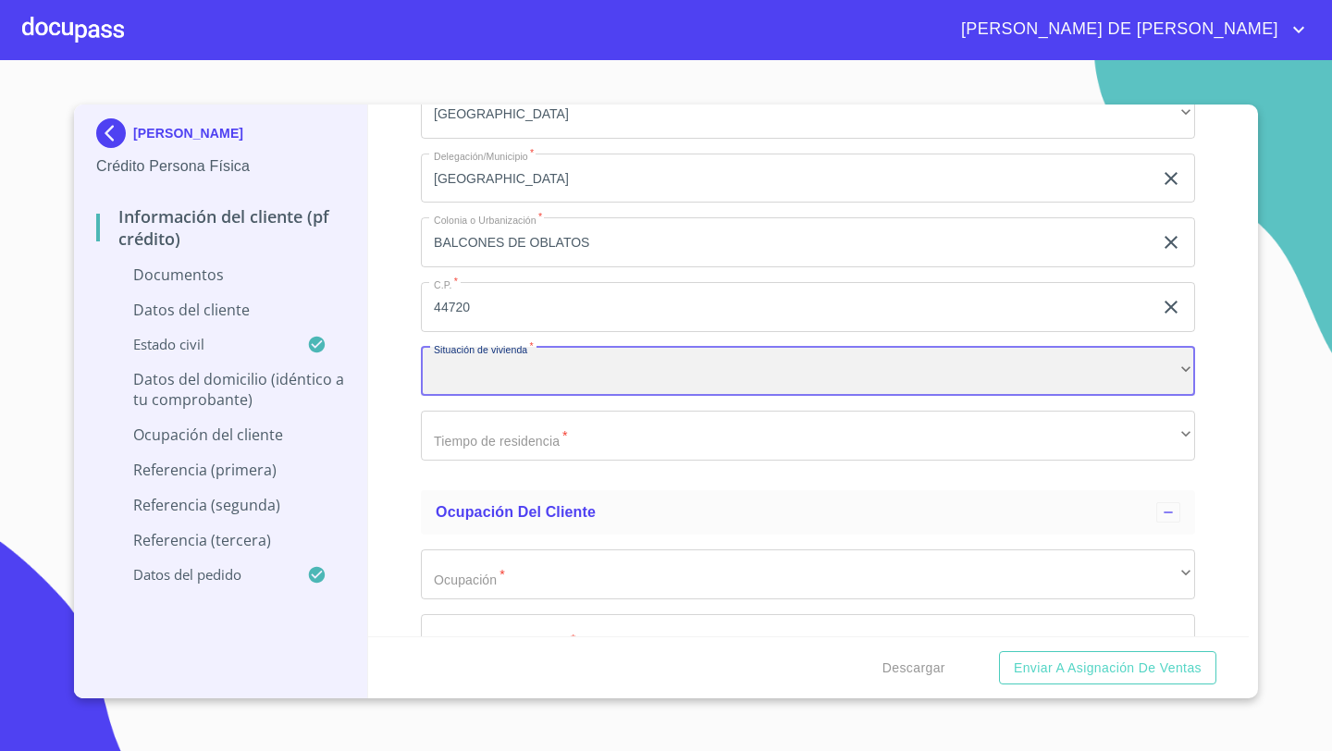
click at [492, 364] on div "​" at bounding box center [808, 372] width 774 height 50
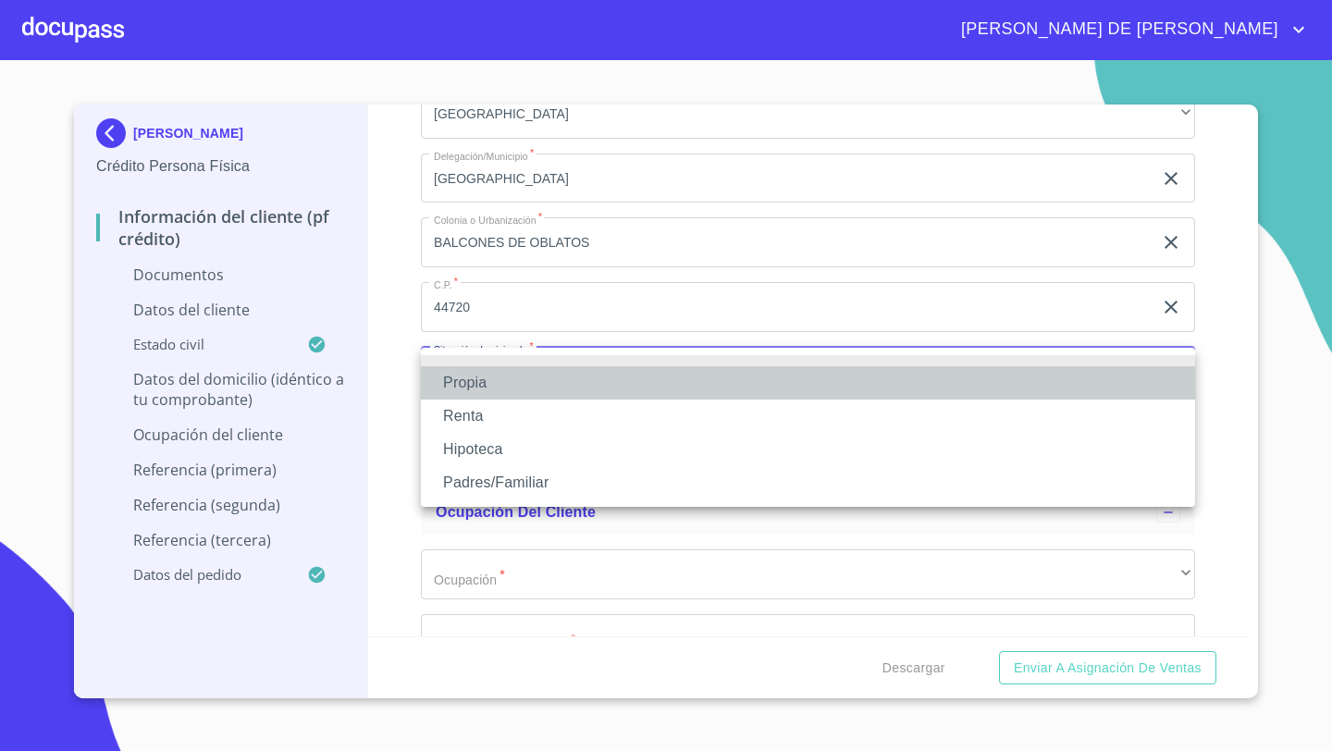
click at [469, 378] on li "Propia" at bounding box center [808, 382] width 774 height 33
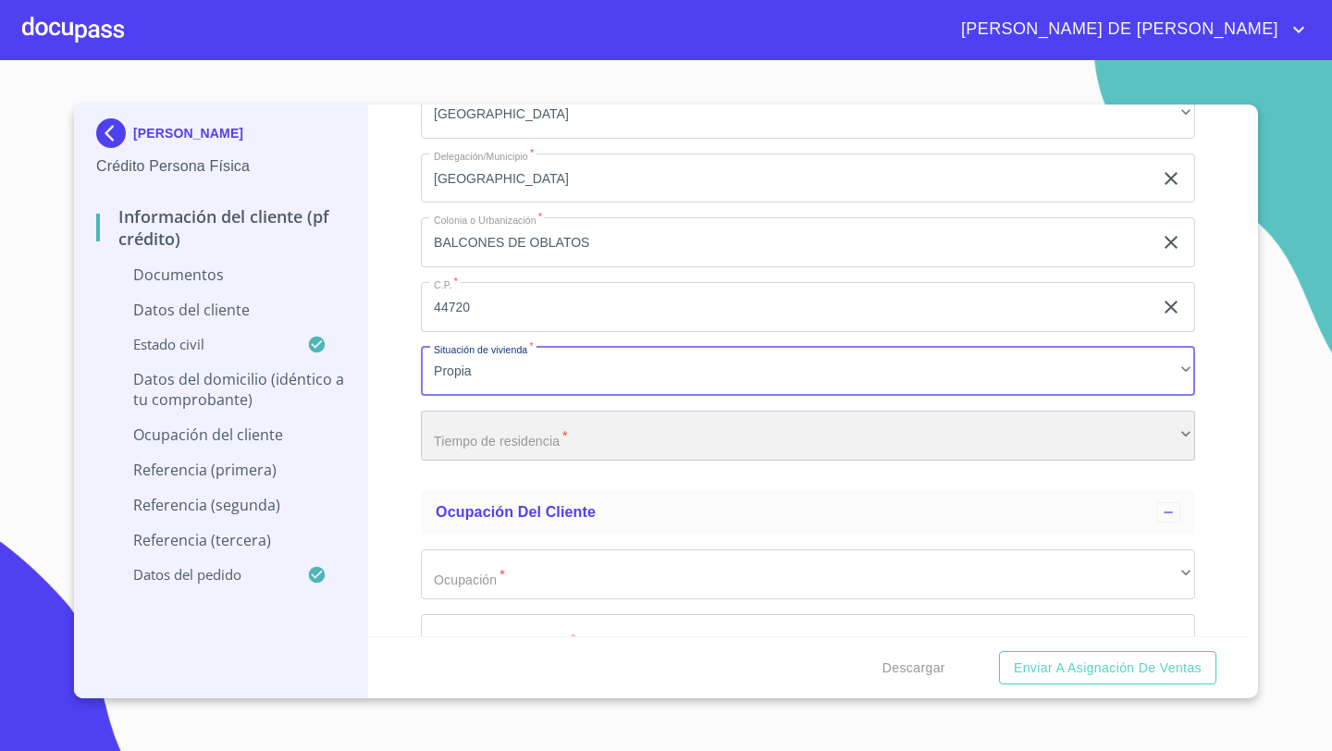
click at [443, 451] on div "​" at bounding box center [808, 436] width 774 height 50
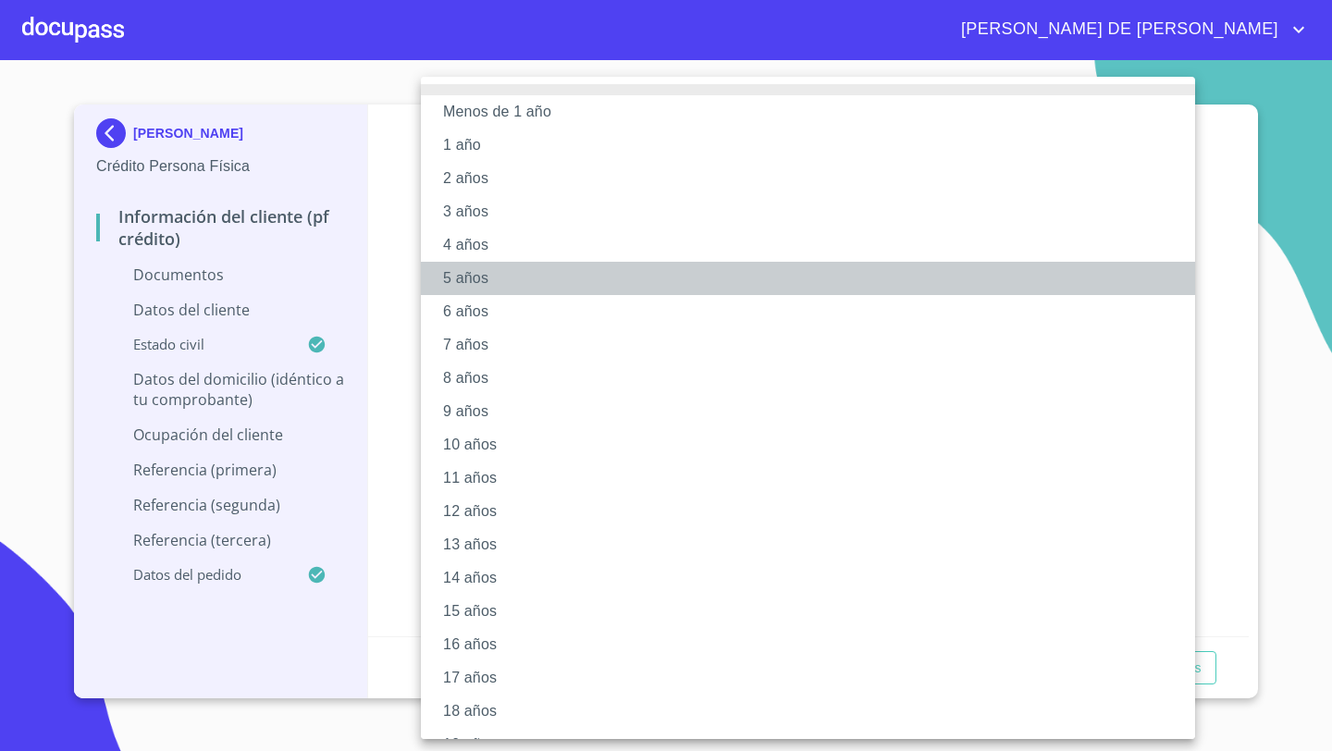
click at [464, 274] on li "5 años" at bounding box center [808, 278] width 774 height 33
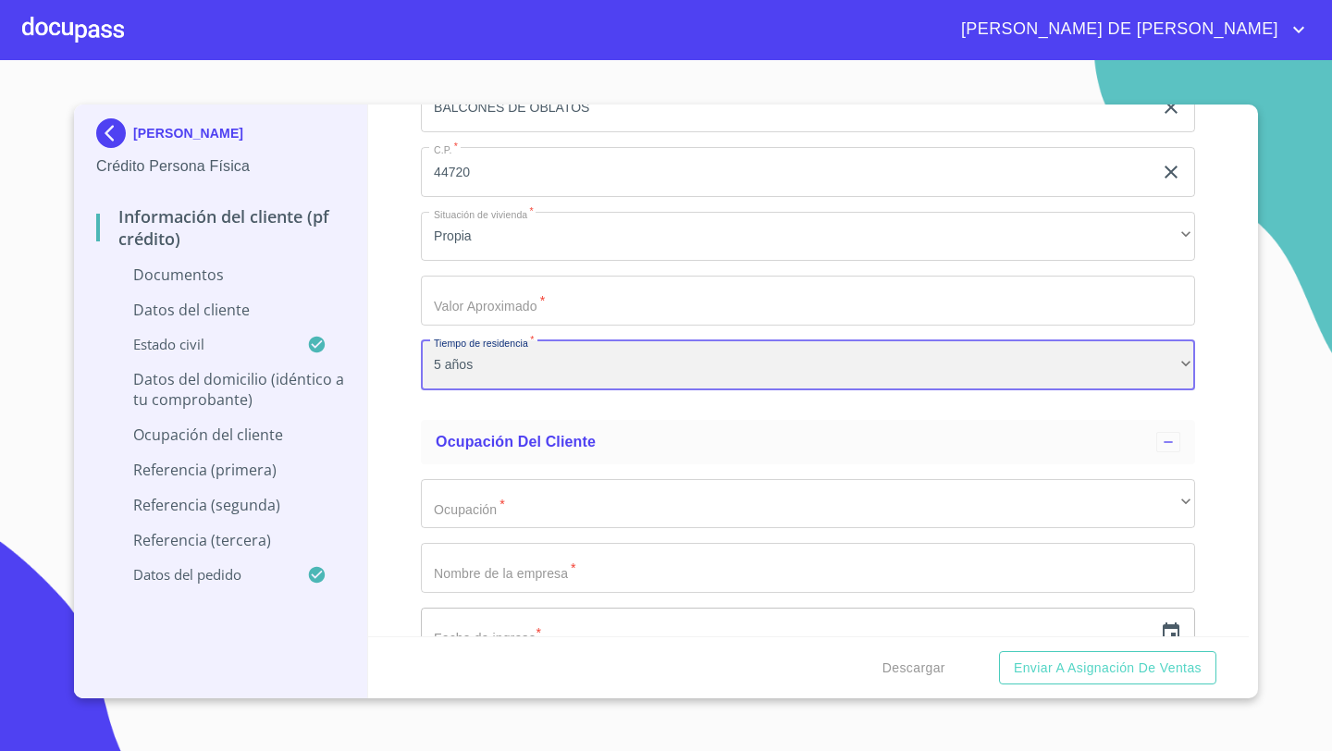
scroll to position [5801, 0]
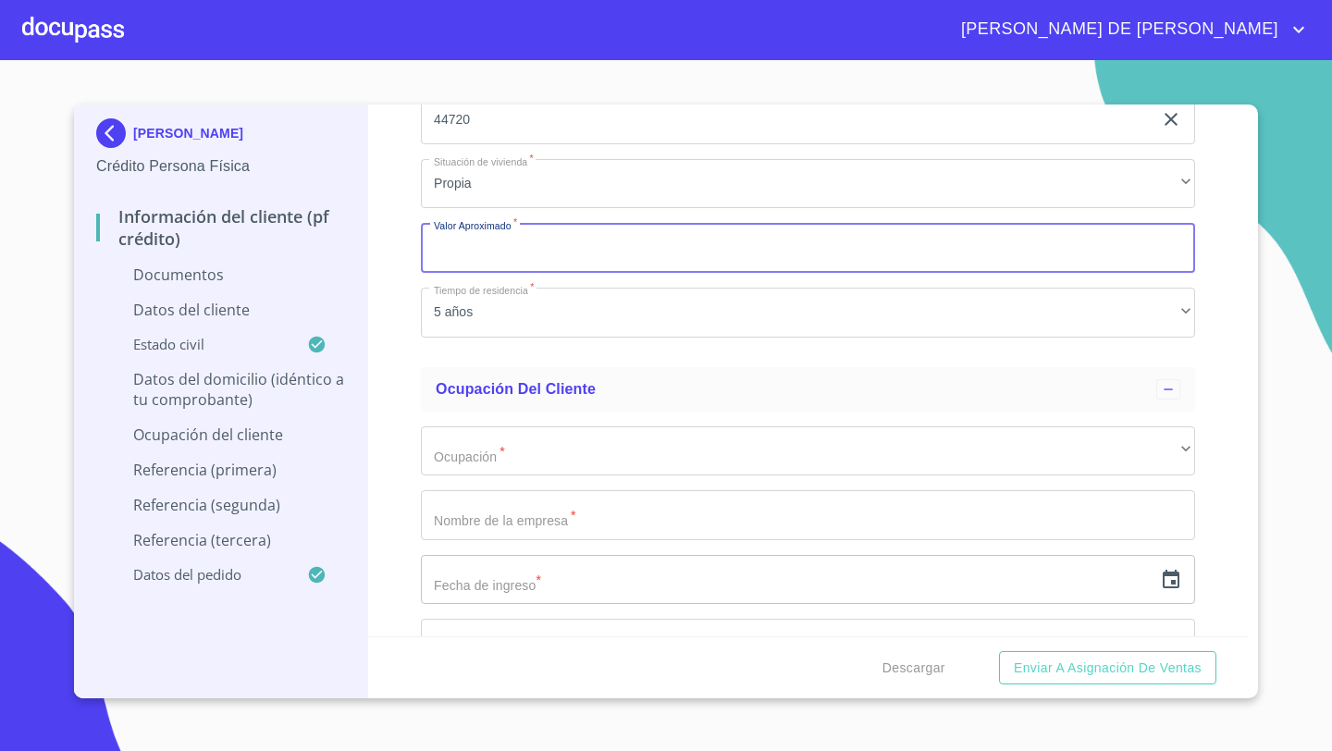
click at [459, 249] on input "Documento de identificación   *" at bounding box center [808, 248] width 774 height 50
type input "$3,000,000"
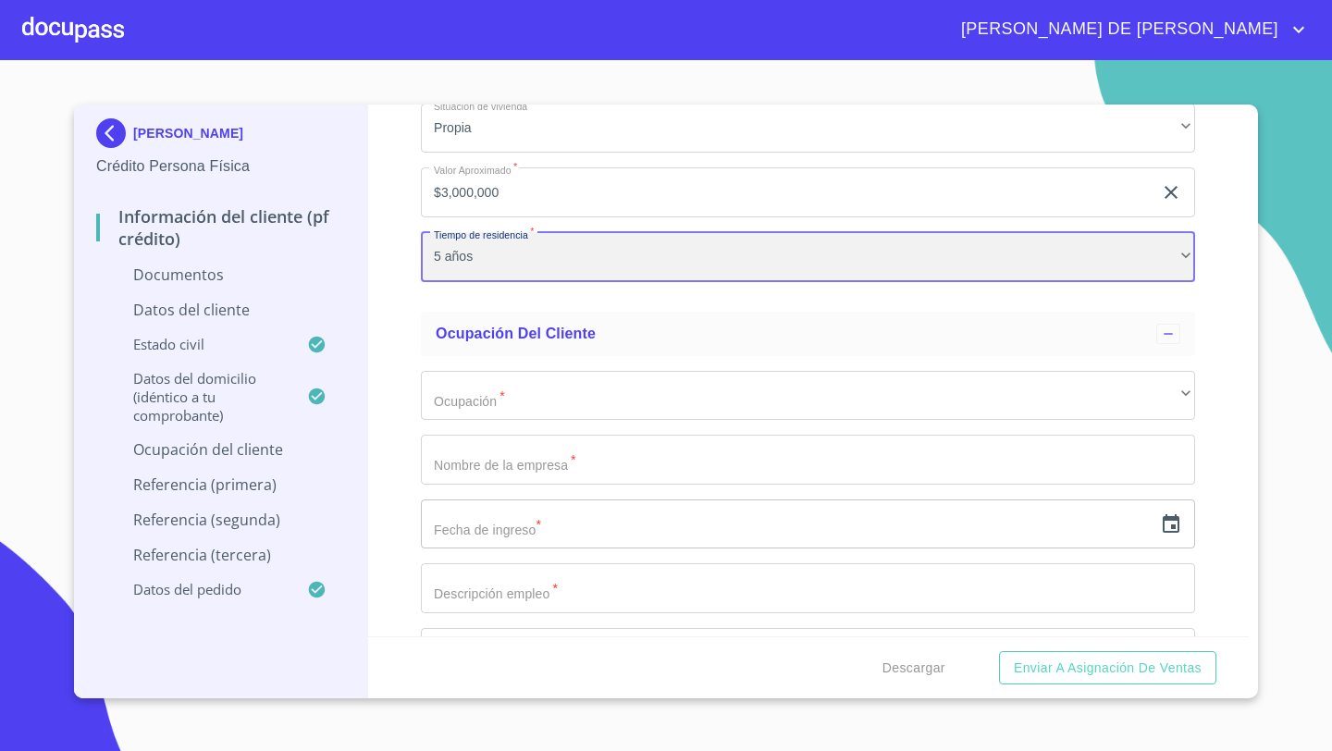
scroll to position [5942, 0]
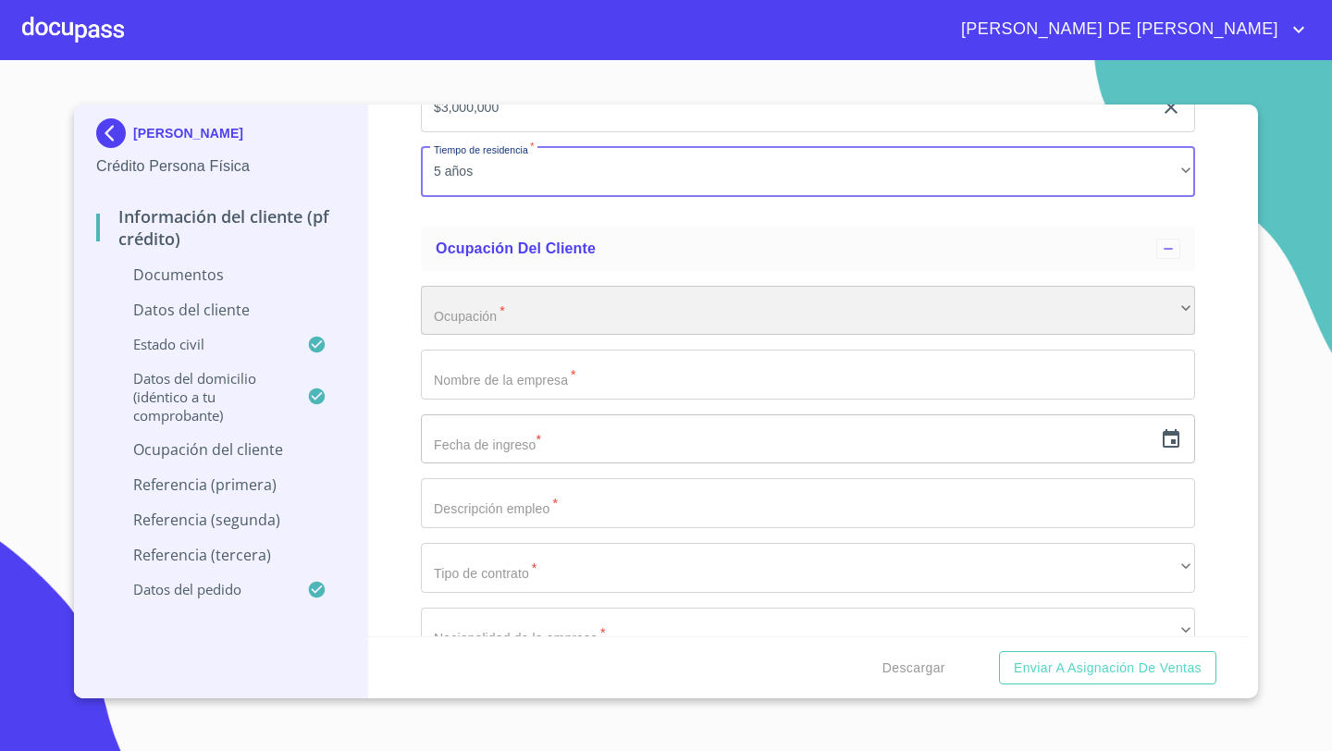
click at [462, 317] on div "​" at bounding box center [808, 311] width 774 height 50
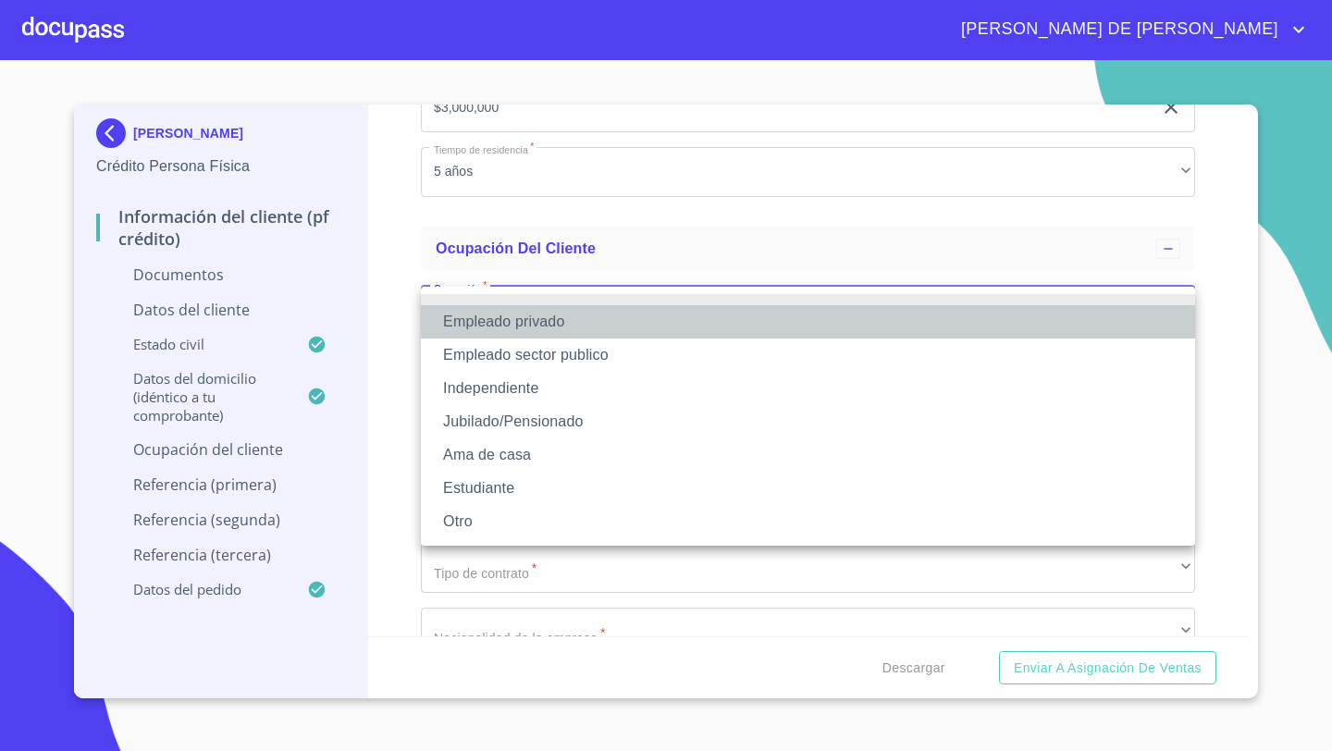
click at [509, 321] on li "Empleado privado" at bounding box center [808, 321] width 774 height 33
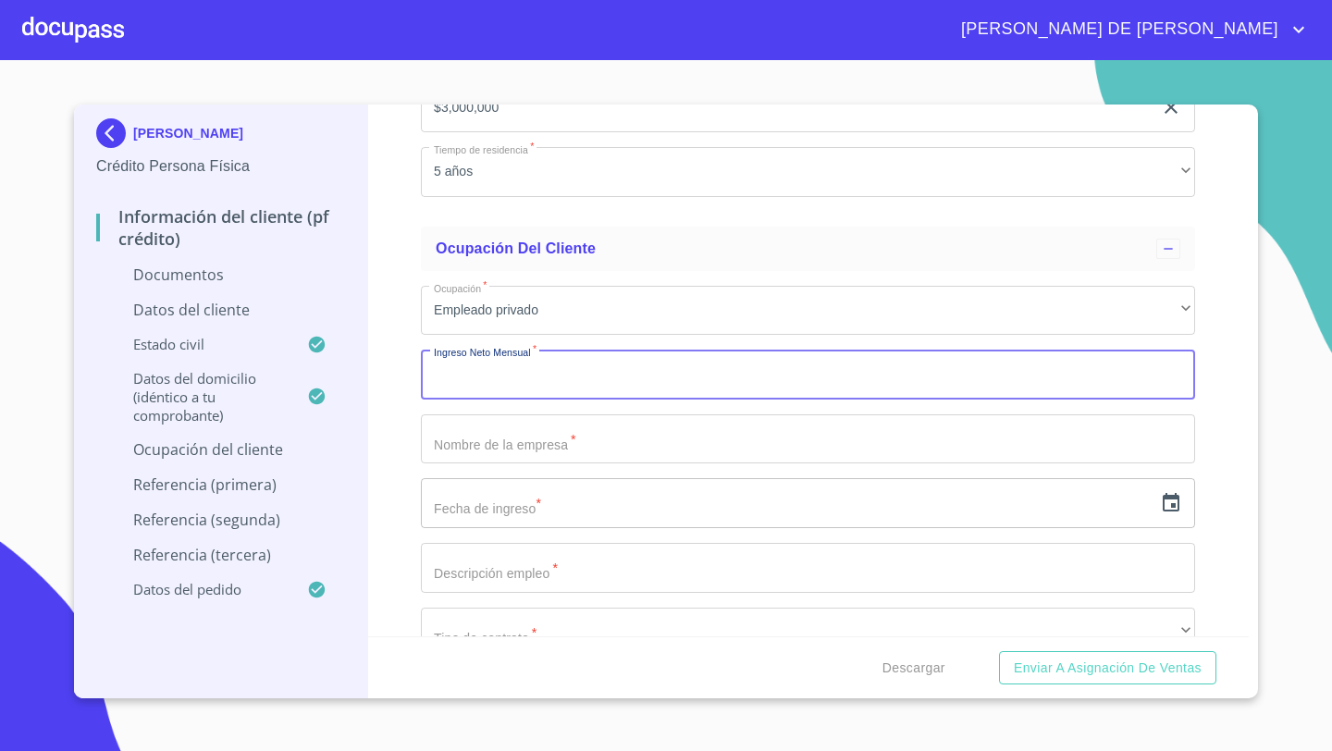
click at [471, 363] on input "Documento de identificación   *" at bounding box center [808, 375] width 774 height 50
type input "42000"
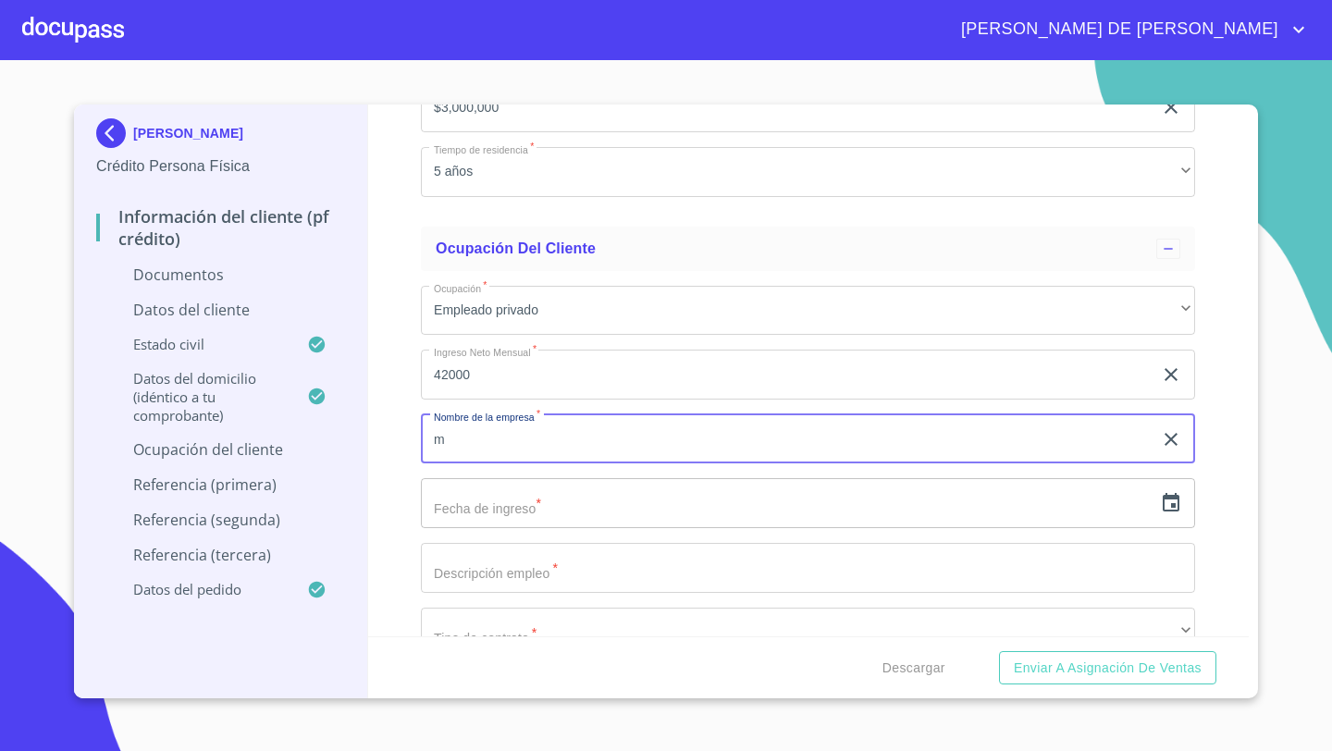
type input "m"
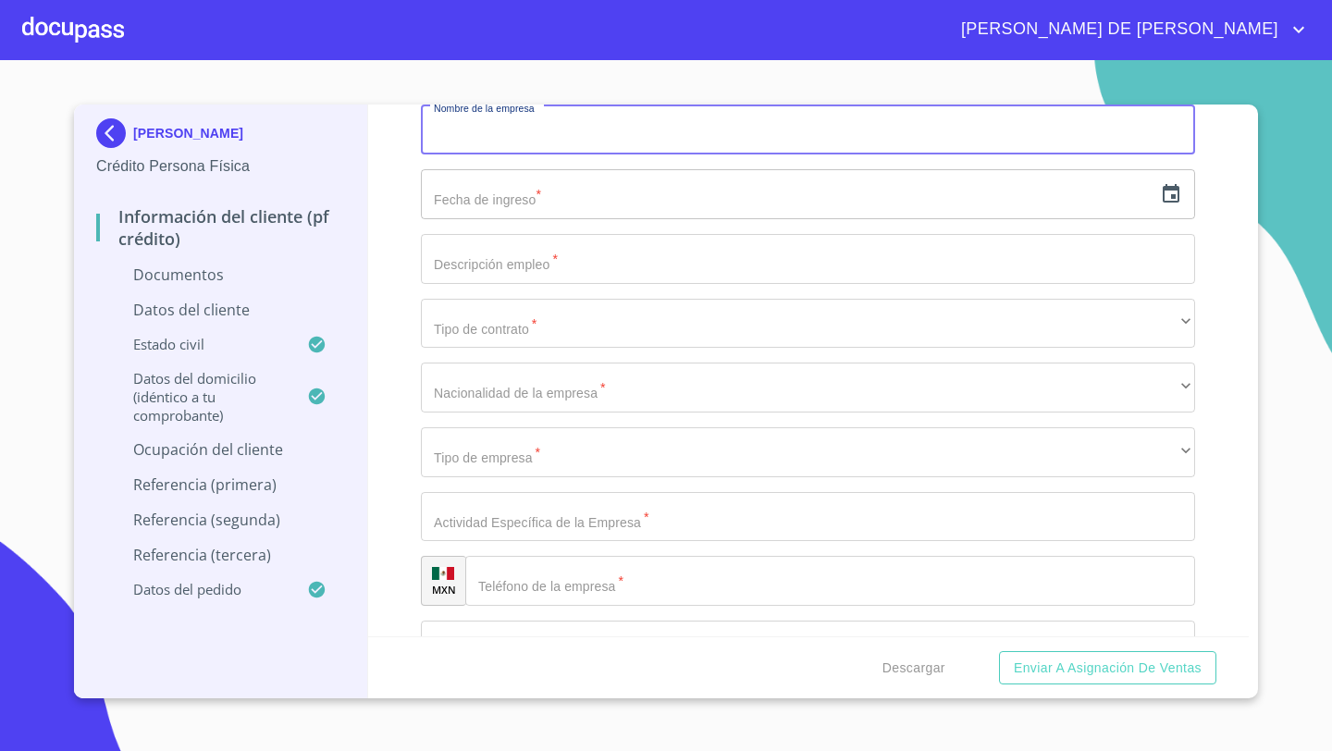
scroll to position [6305, 0]
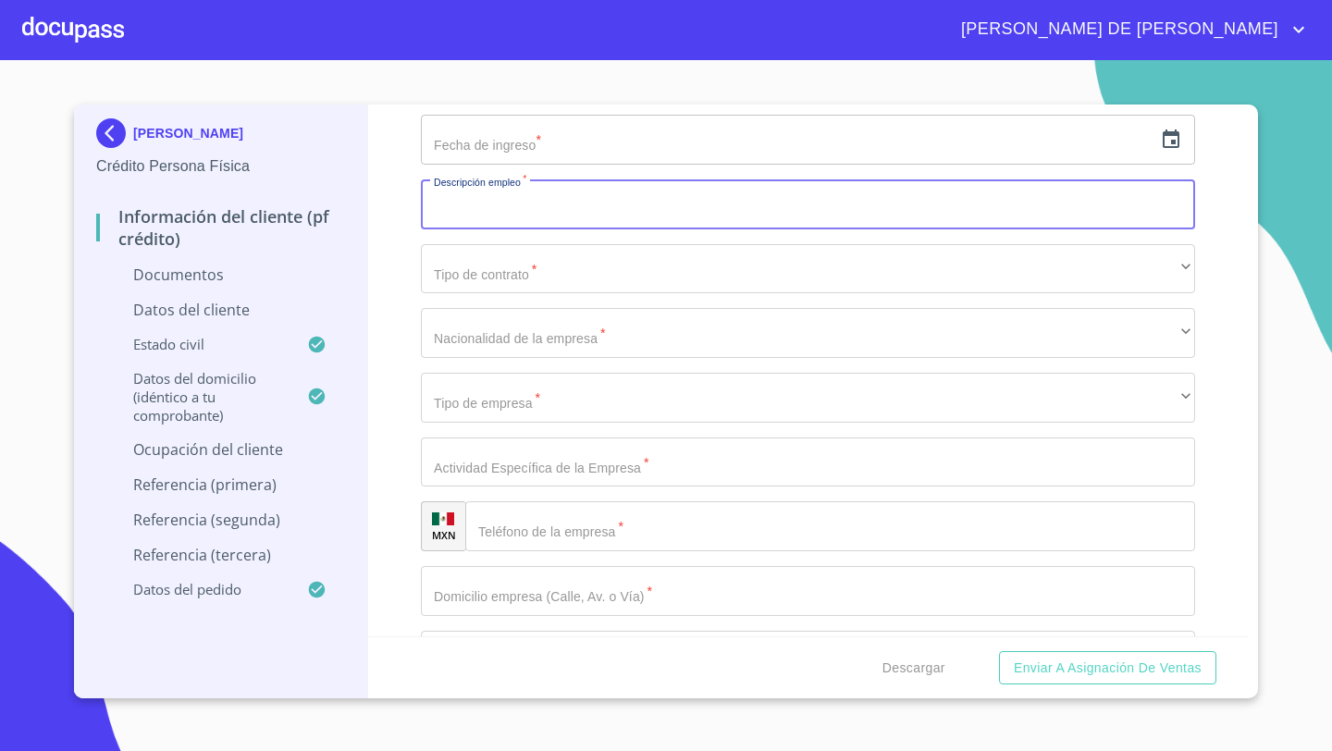
click at [472, 202] on input "Documento de identificación   *" at bounding box center [808, 204] width 774 height 50
type input "O"
click at [479, 210] on input "JEFE VDE CORREDOR" at bounding box center [786, 204] width 731 height 50
click at [480, 201] on input "JEFE VDE CORREDOR" at bounding box center [786, 204] width 731 height 50
type input "JEFE [PERSON_NAME]"
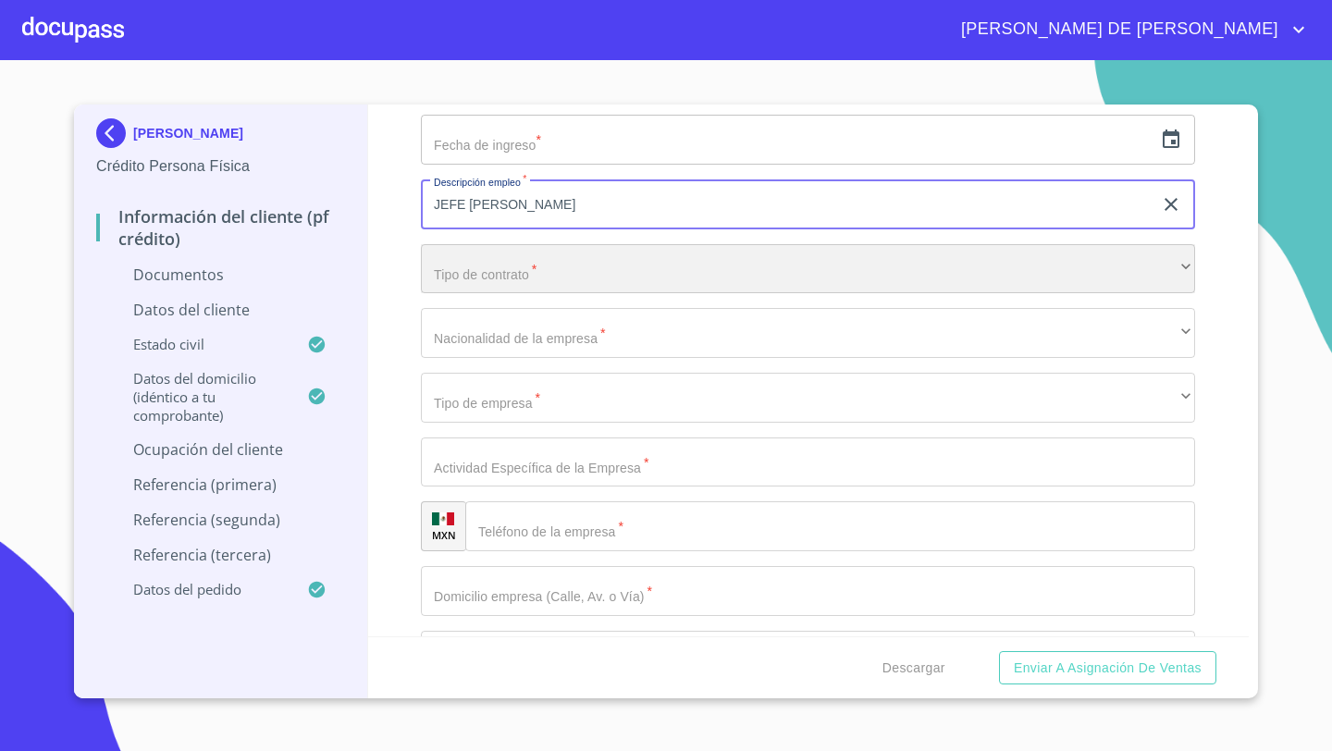
click at [459, 267] on div "​" at bounding box center [808, 269] width 774 height 50
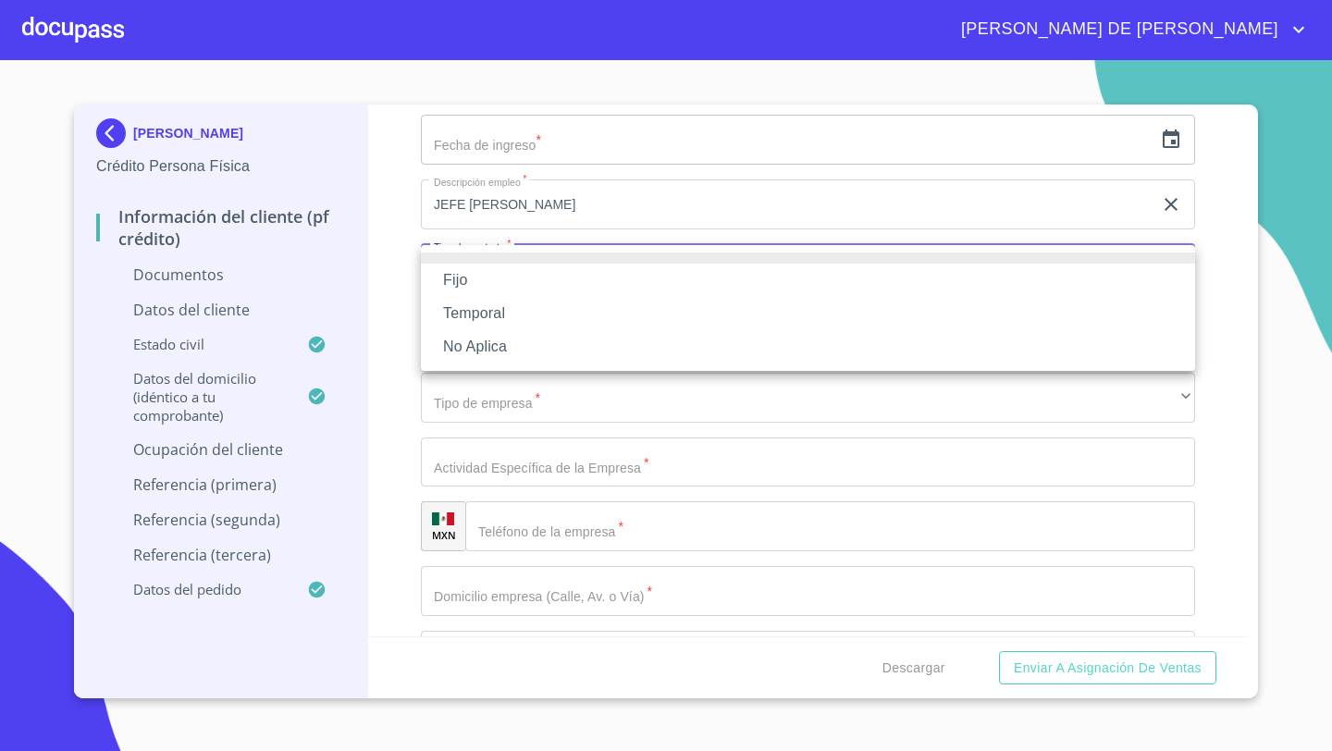
click at [444, 288] on li "Fijo" at bounding box center [808, 280] width 774 height 33
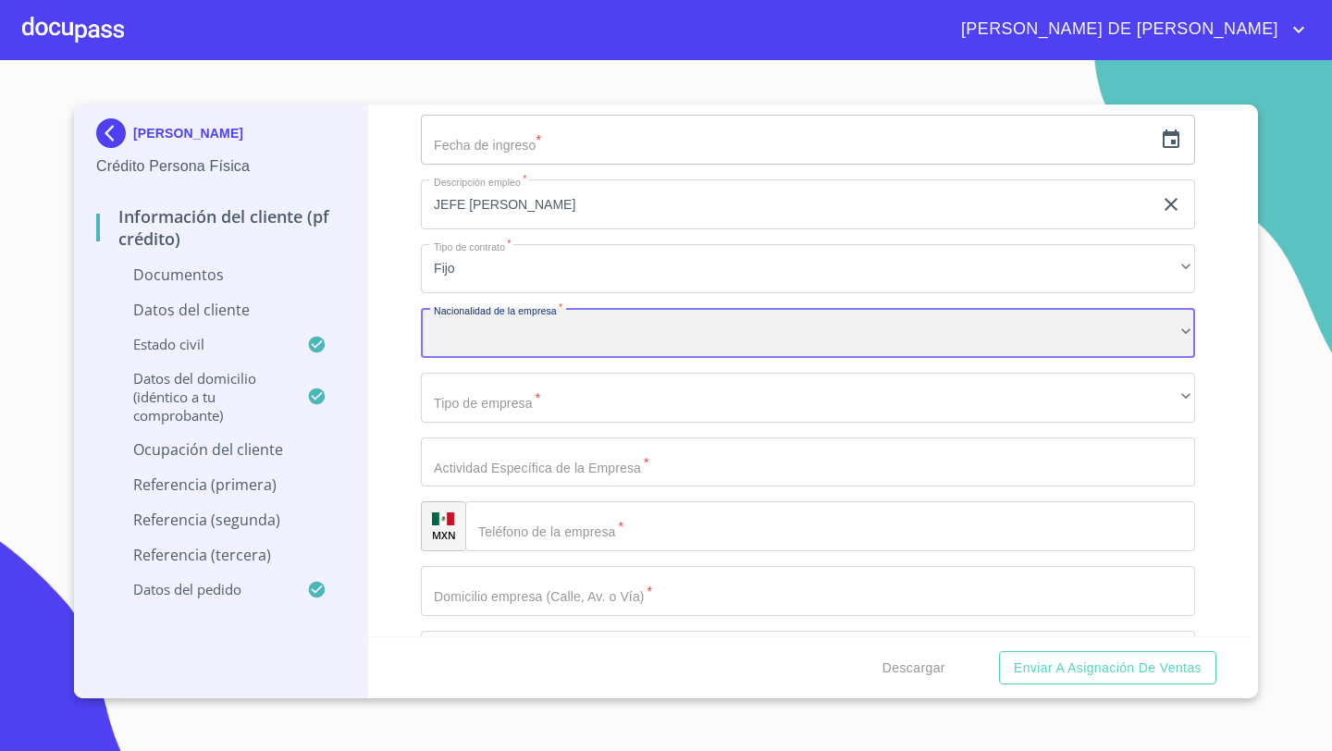
click at [498, 319] on div "​" at bounding box center [808, 333] width 774 height 50
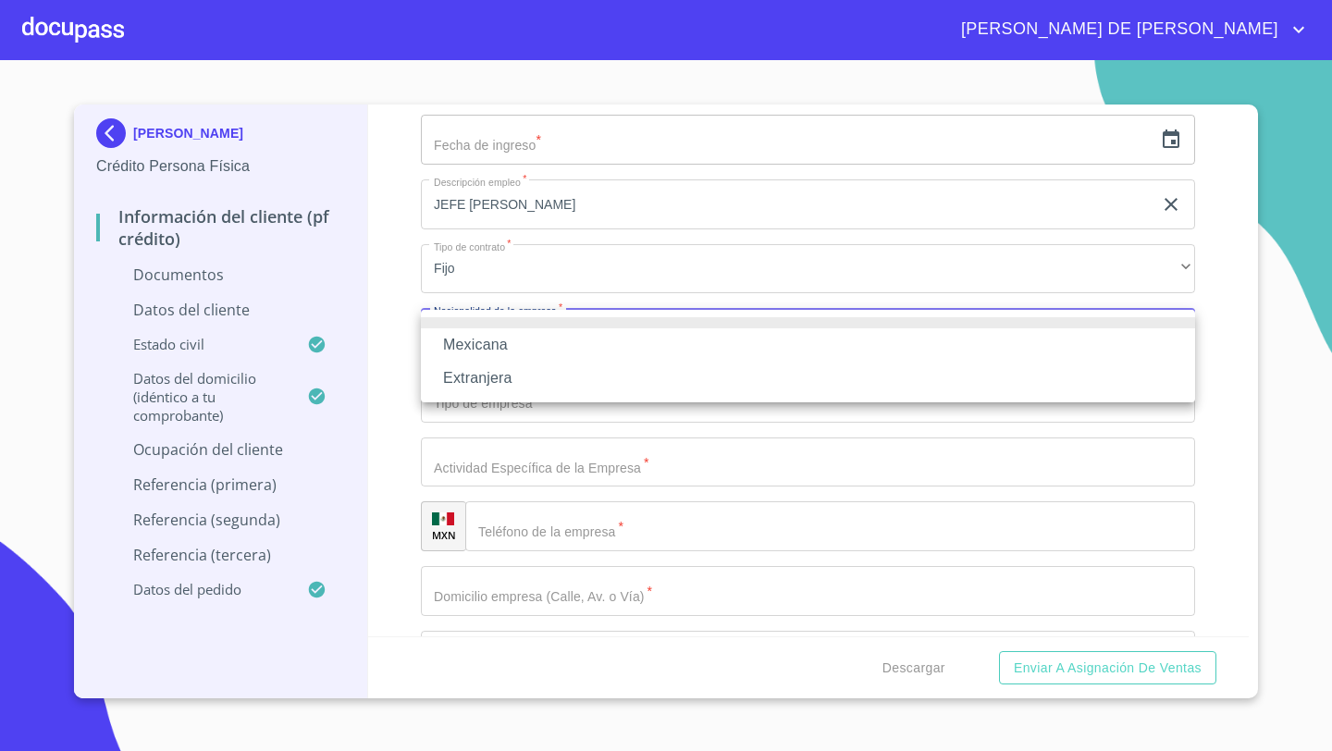
click at [492, 350] on li "Mexicana" at bounding box center [808, 344] width 774 height 33
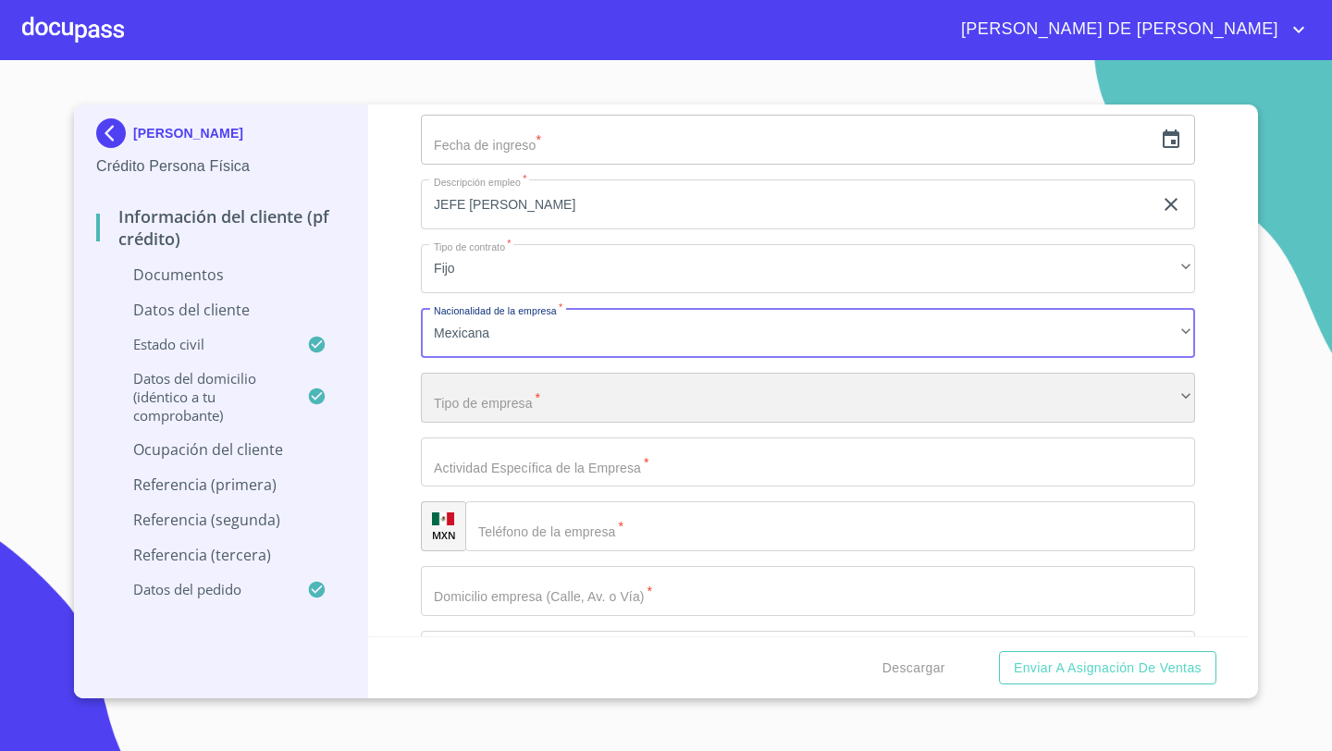
click at [478, 408] on div "​" at bounding box center [808, 398] width 774 height 50
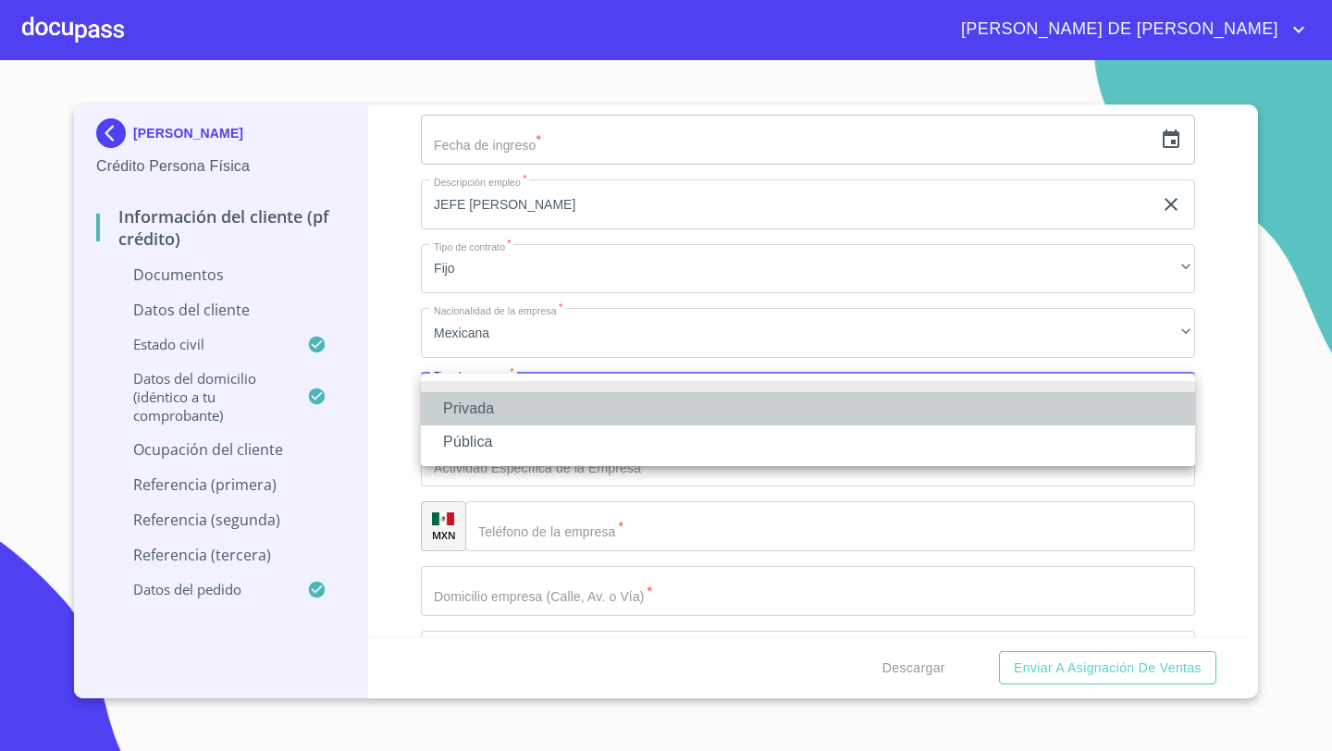
click at [466, 408] on li "Privada" at bounding box center [808, 408] width 774 height 33
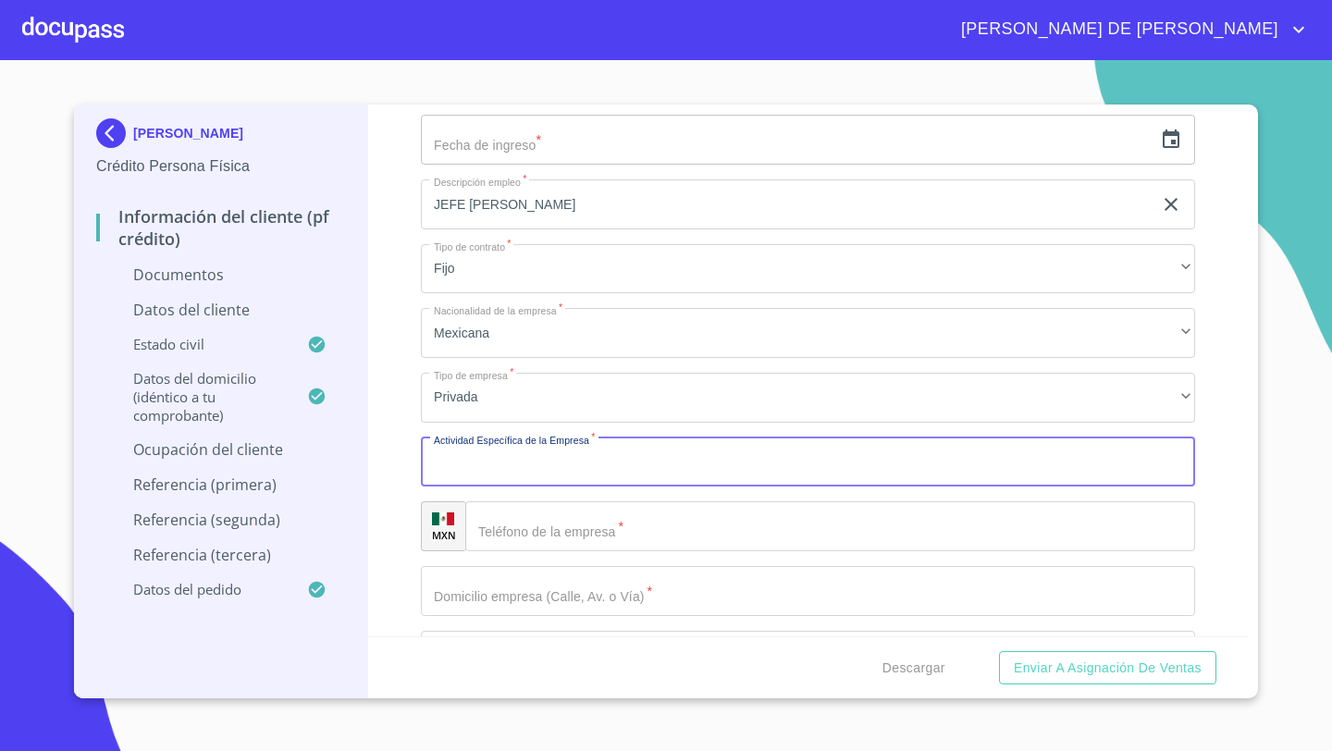
click at [477, 439] on input "Documento de identificación   *" at bounding box center [808, 462] width 774 height 50
type input "O"
type input "CONTROL OPERATIVO"
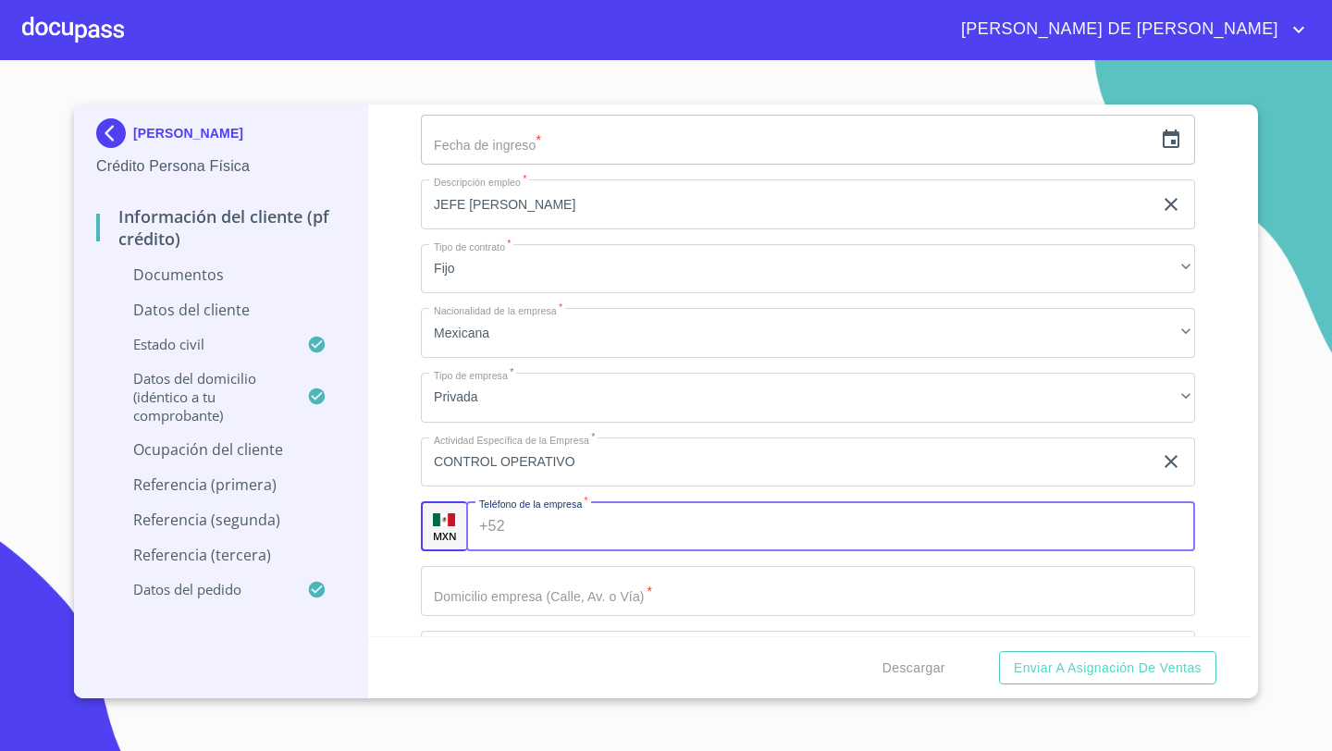
click at [534, 522] on input "Documento de identificación   *" at bounding box center [853, 526] width 683 height 50
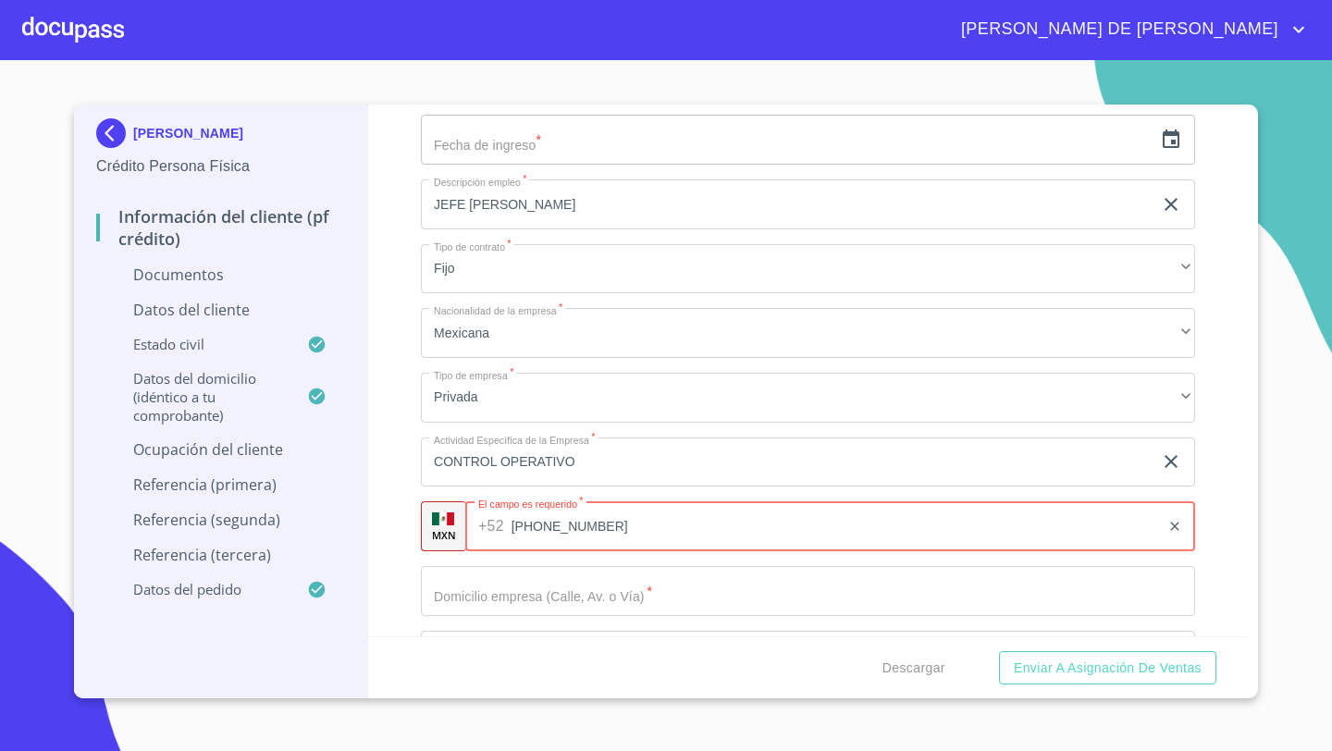
type input "[PHONE_NUMBER]"
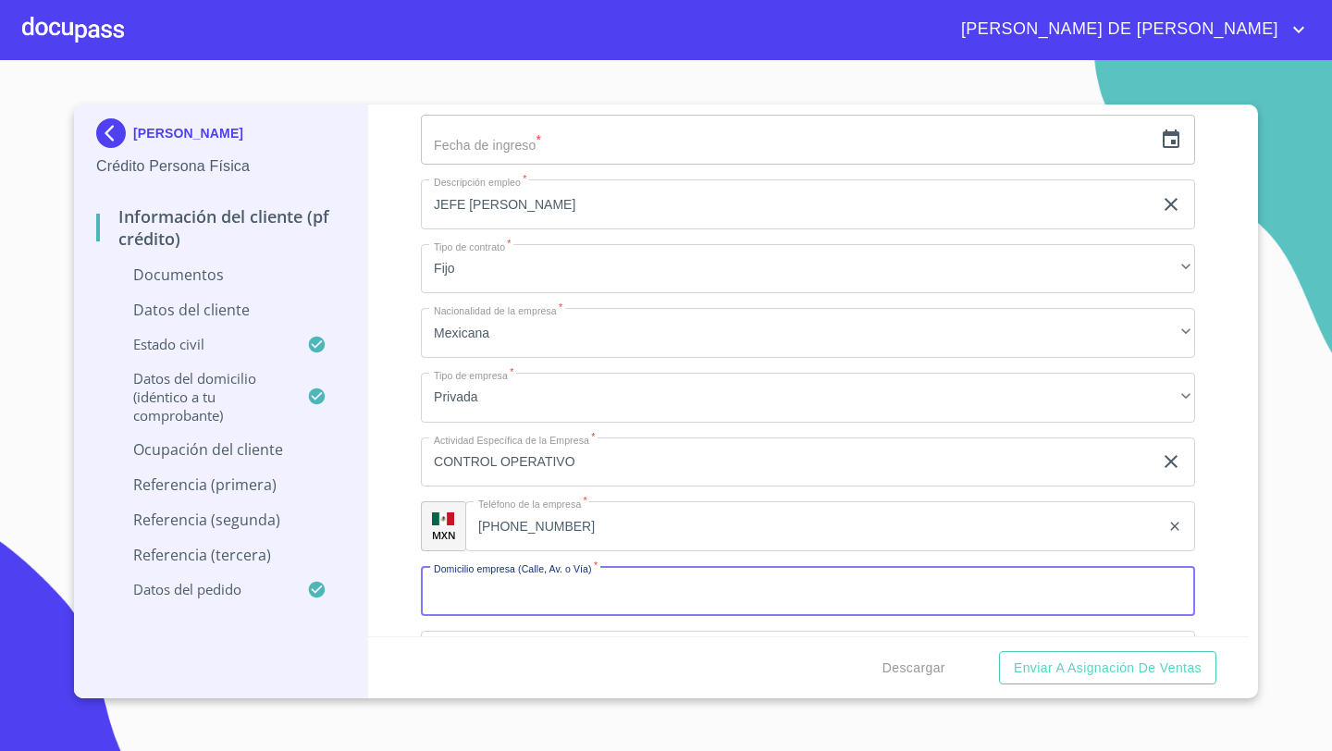
click at [488, 592] on input "Documento de identificación   *" at bounding box center [808, 591] width 774 height 50
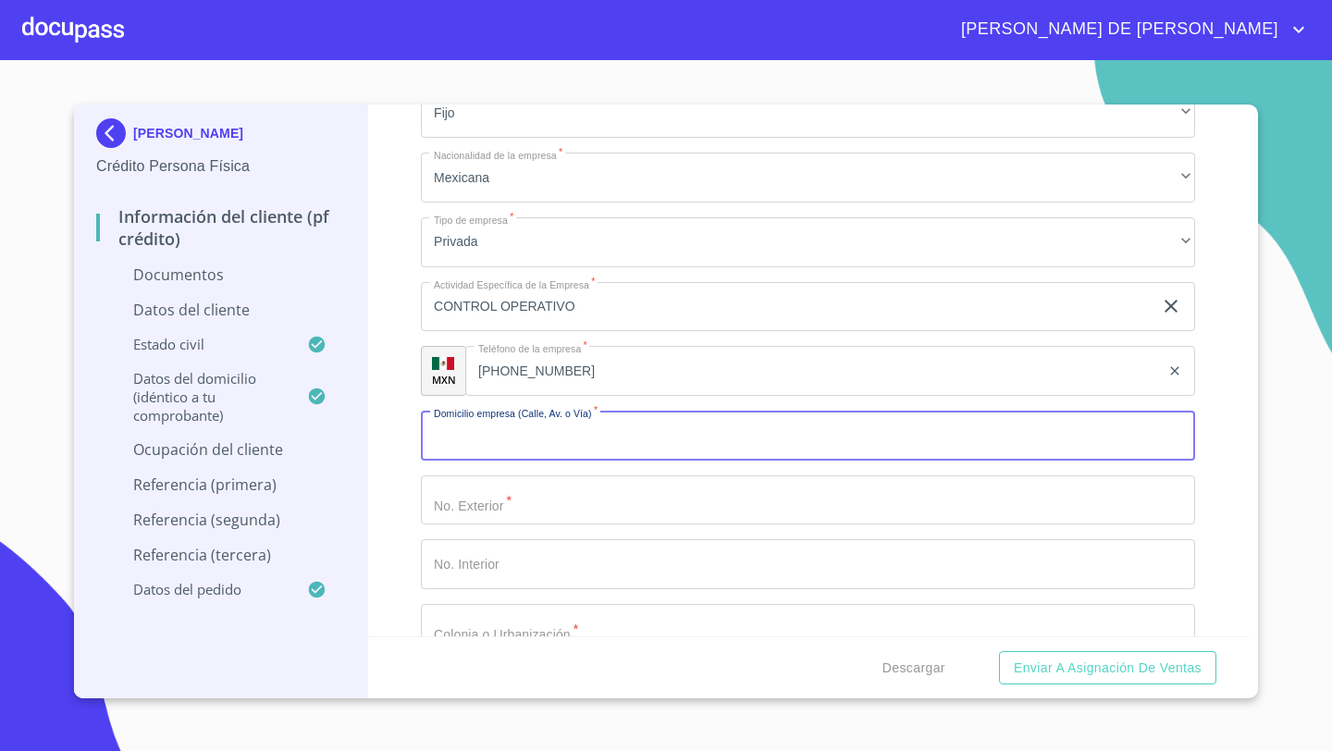
scroll to position [6531, 0]
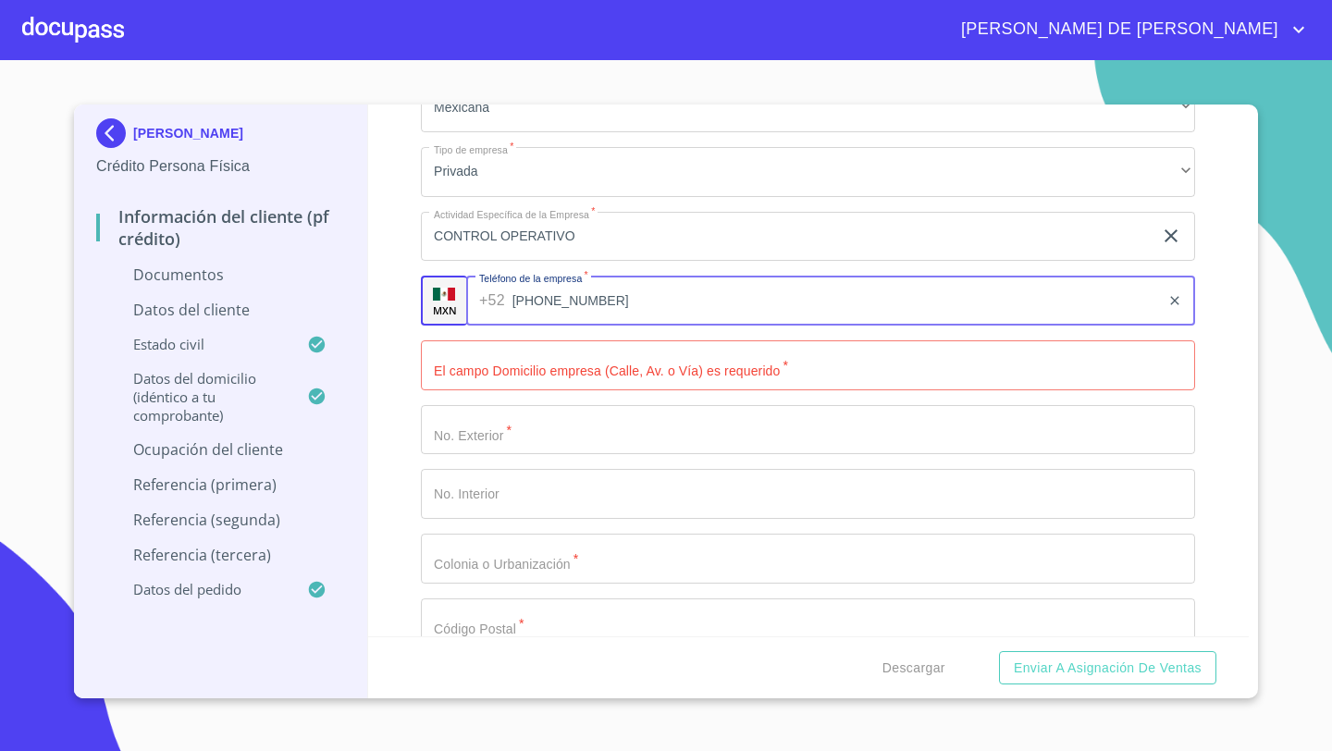
drag, startPoint x: 586, startPoint y: 303, endPoint x: 531, endPoint y: 300, distance: 55.6
click at [531, 300] on input "[PHONE_NUMBER]" at bounding box center [836, 301] width 648 height 50
click at [603, 297] on input "[PHONE_NUMBER]" at bounding box center [836, 301] width 648 height 50
drag, startPoint x: 603, startPoint y: 297, endPoint x: 516, endPoint y: 295, distance: 86.9
click at [516, 295] on input "[PHONE_NUMBER]" at bounding box center [836, 301] width 648 height 50
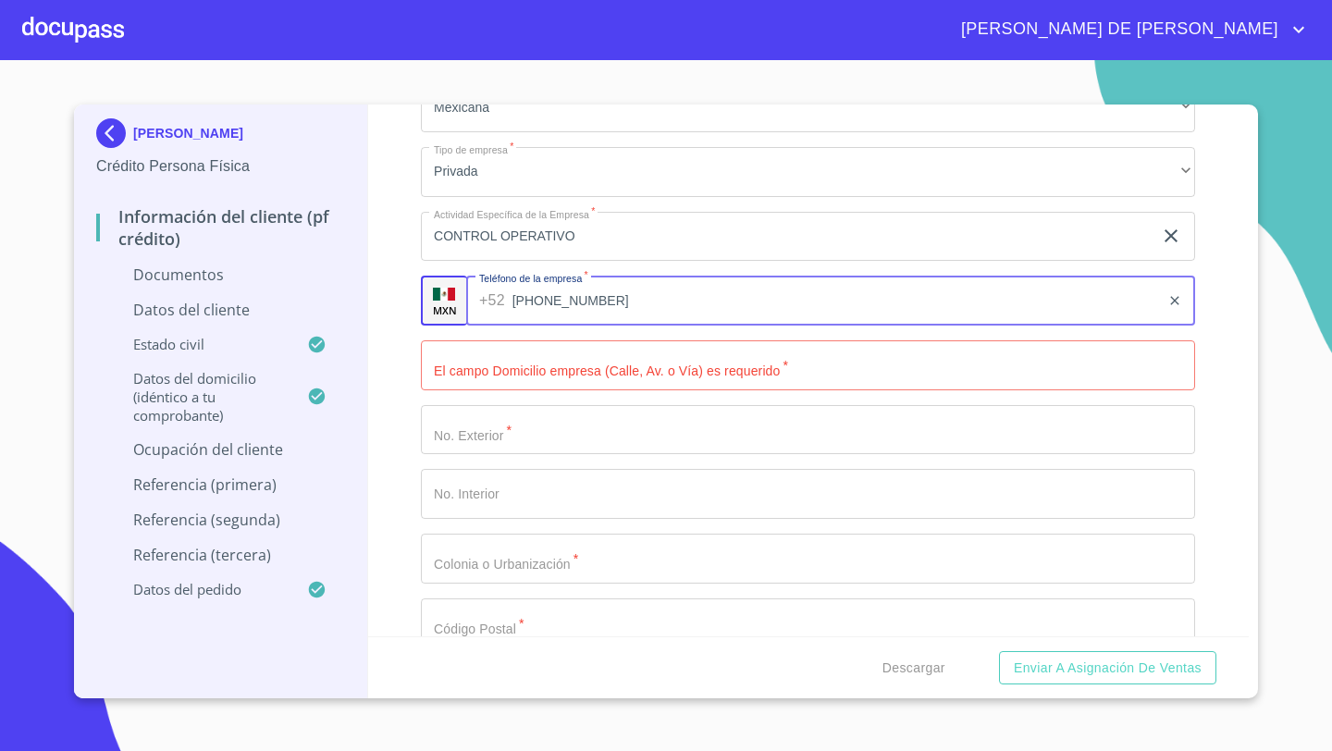
click at [449, 369] on input "Documento de identificación   *" at bounding box center [808, 365] width 774 height 50
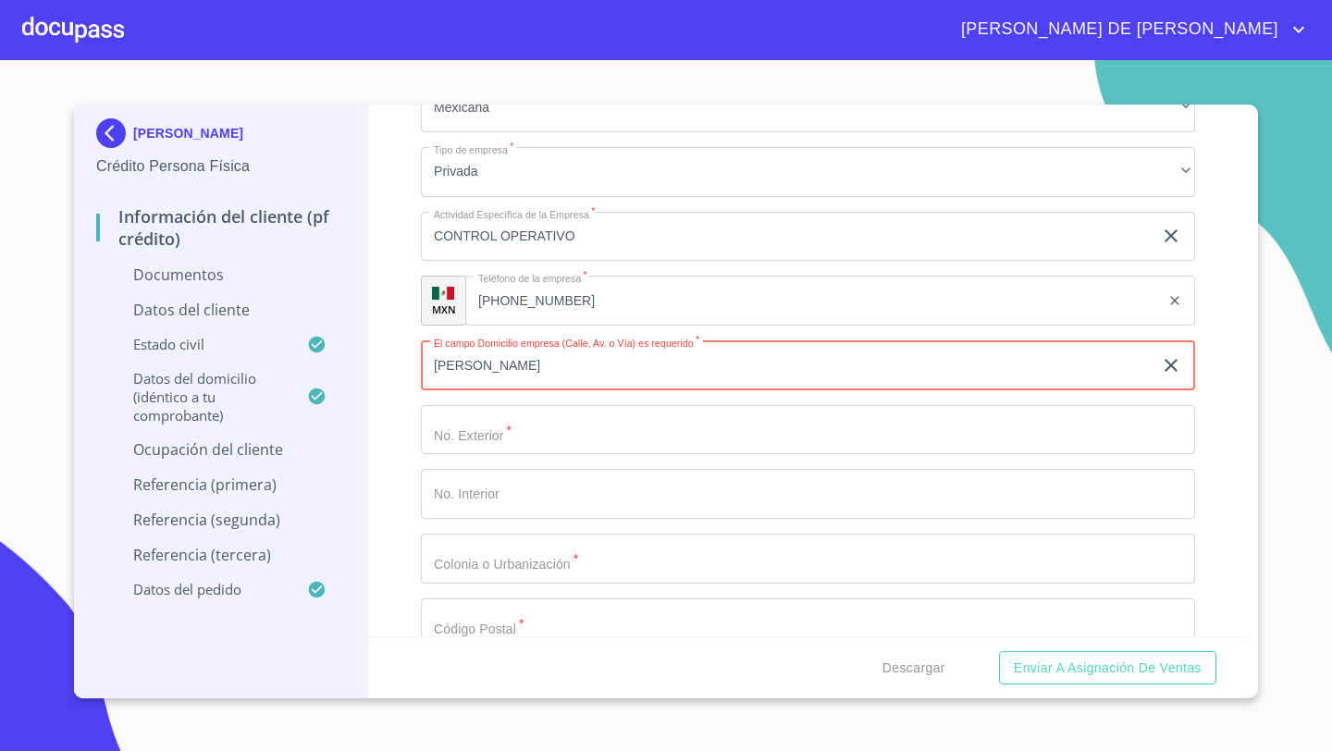
click at [498, 368] on input "[PERSON_NAME]" at bounding box center [786, 365] width 731 height 50
type input "[PERSON_NAME]"
click at [478, 422] on input "Documento de identificación   *" at bounding box center [808, 430] width 774 height 50
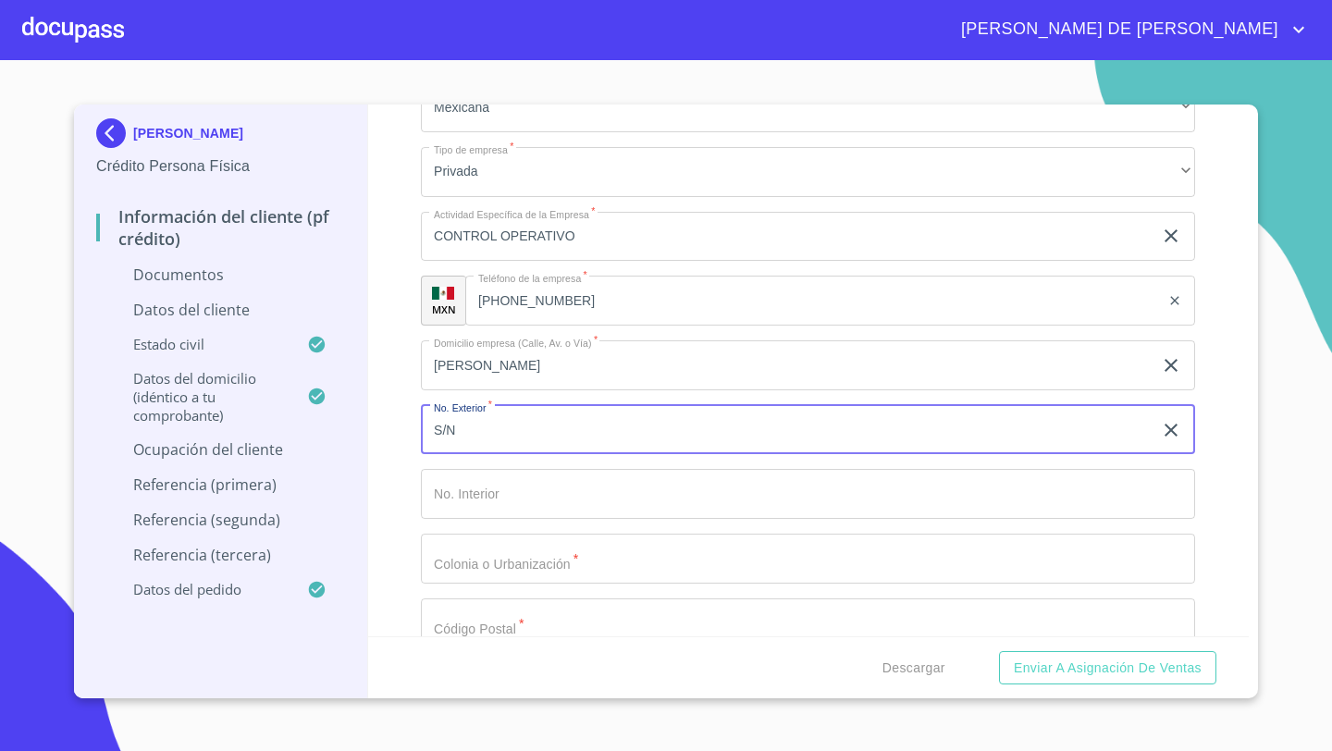
type input "S/N"
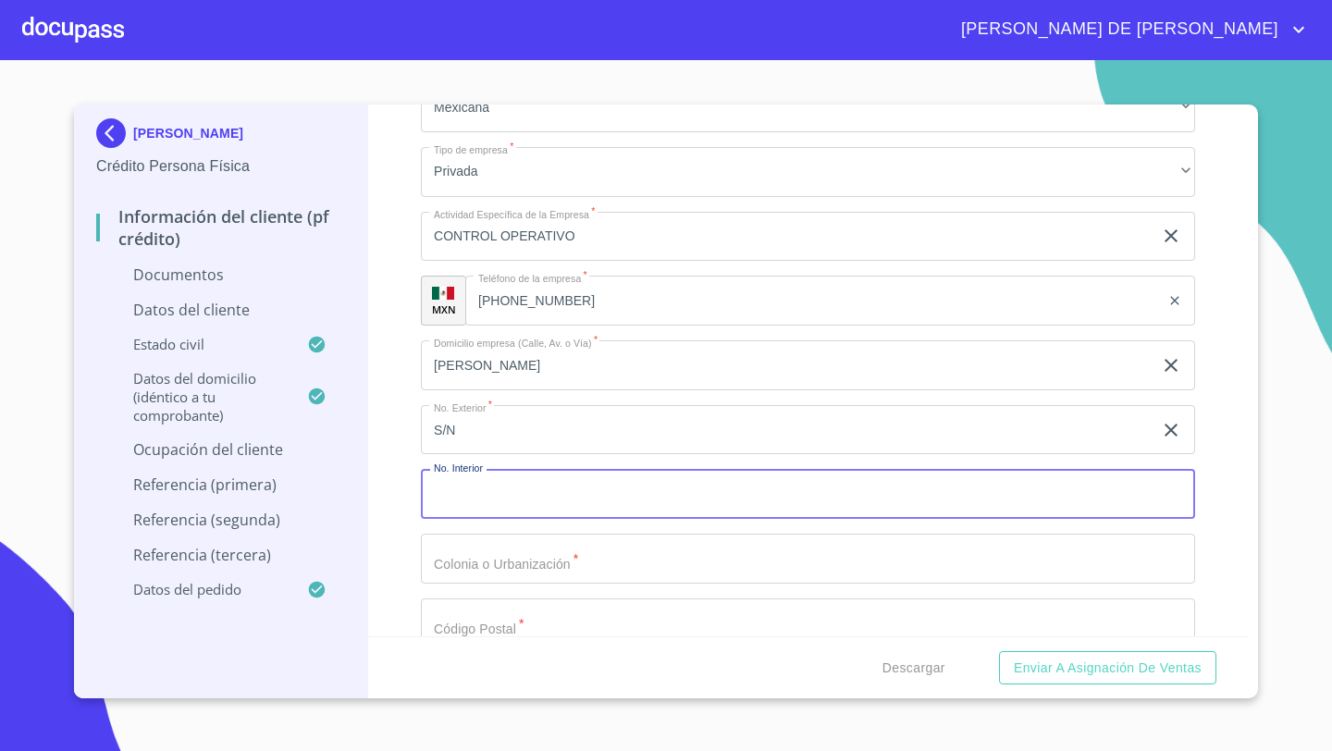
click at [445, 488] on input "Documento de identificación   *" at bounding box center [808, 494] width 774 height 50
click at [445, 555] on input "Documento de identificación   *" at bounding box center [808, 559] width 774 height 50
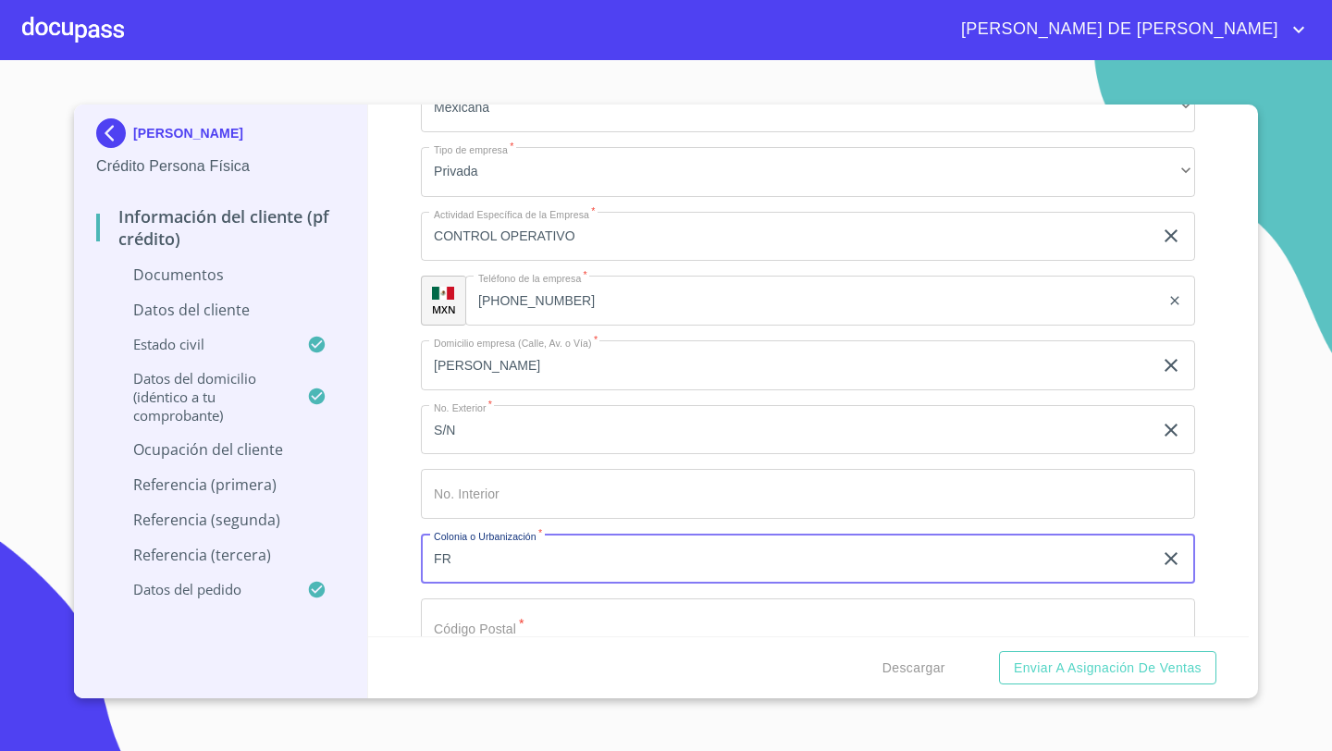
type input "F"
type input "LA MODERNA"
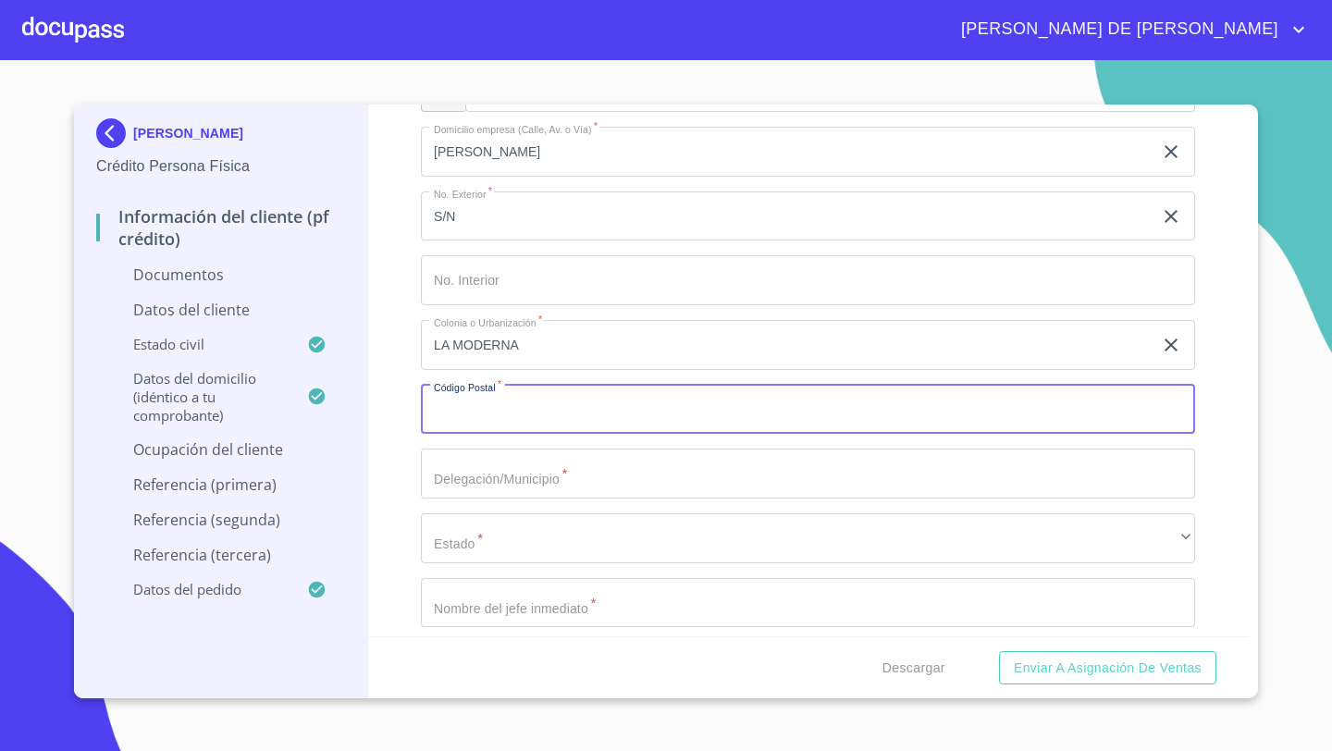
scroll to position [6751, 0]
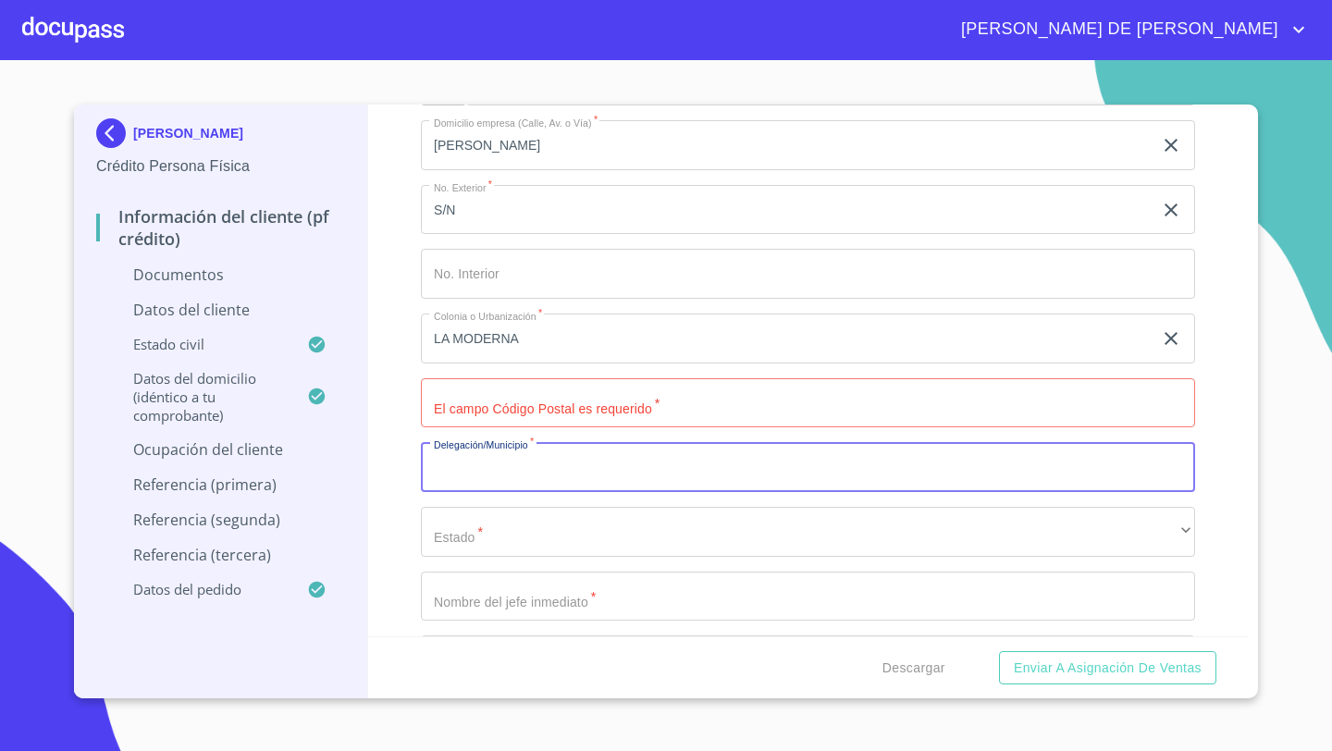
click at [474, 460] on input "Documento de identificación   *" at bounding box center [808, 467] width 774 height 50
type input "[GEOGRAPHIC_DATA]"
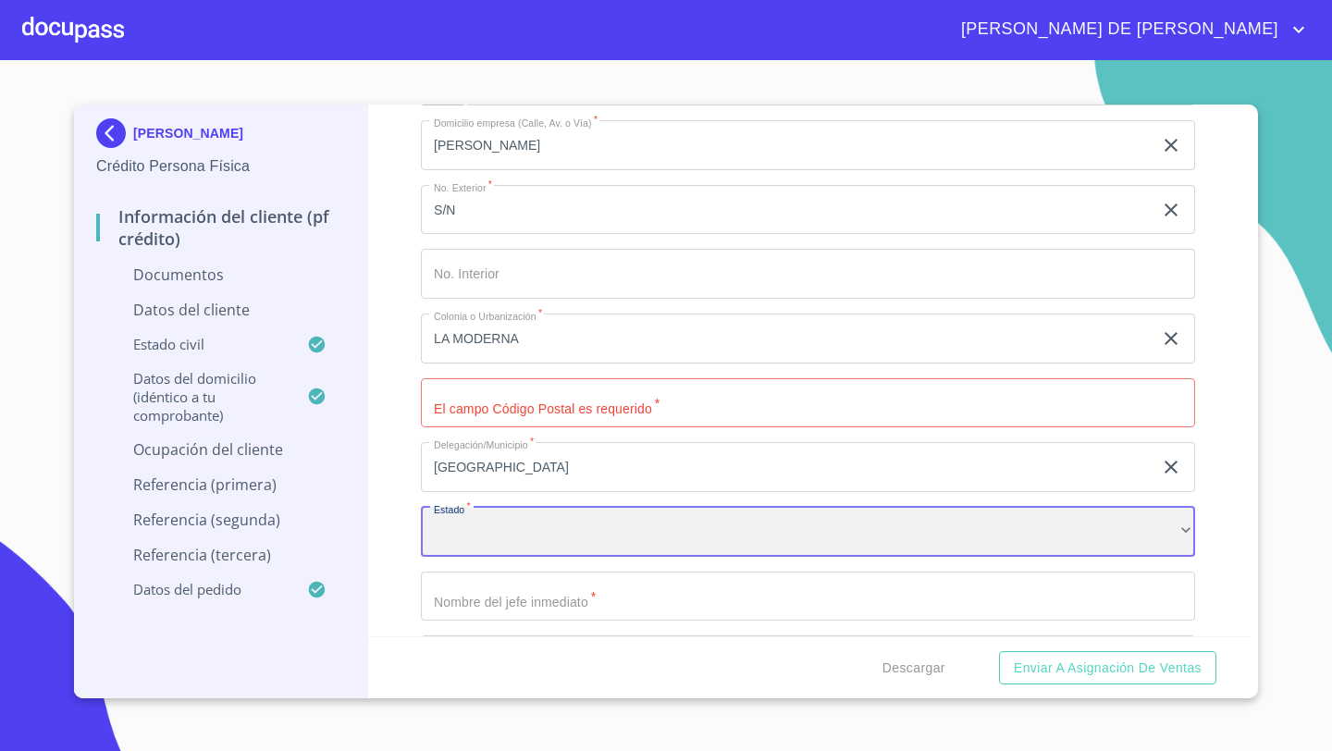
click at [466, 527] on div "​" at bounding box center [808, 532] width 774 height 50
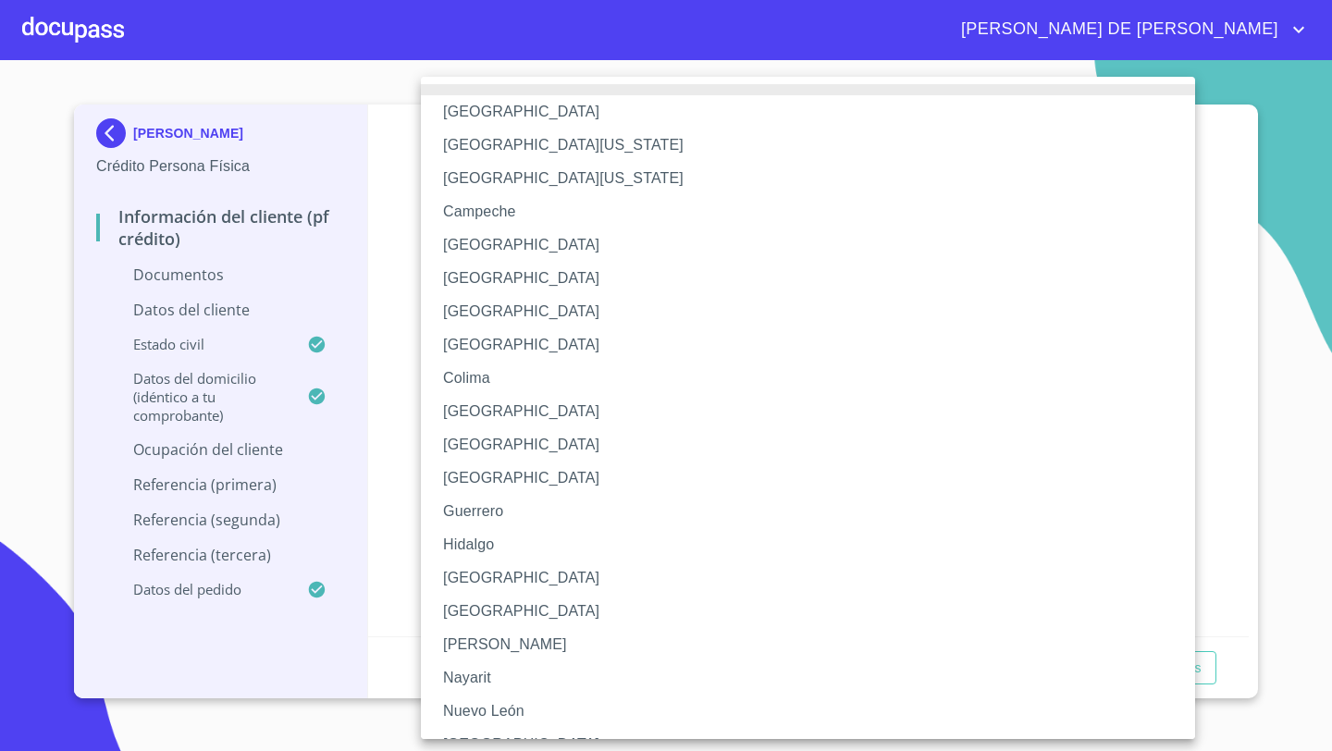
click at [467, 567] on li "[GEOGRAPHIC_DATA]" at bounding box center [808, 577] width 774 height 33
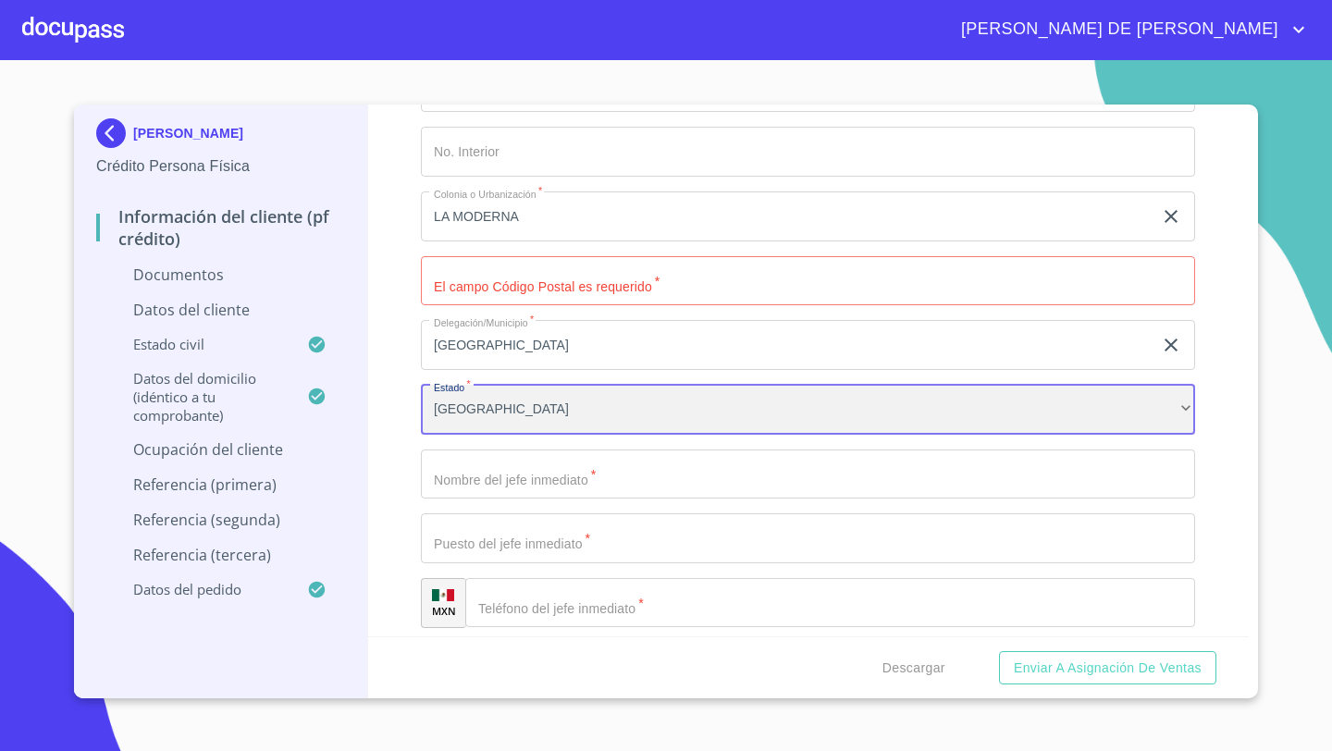
scroll to position [6894, 0]
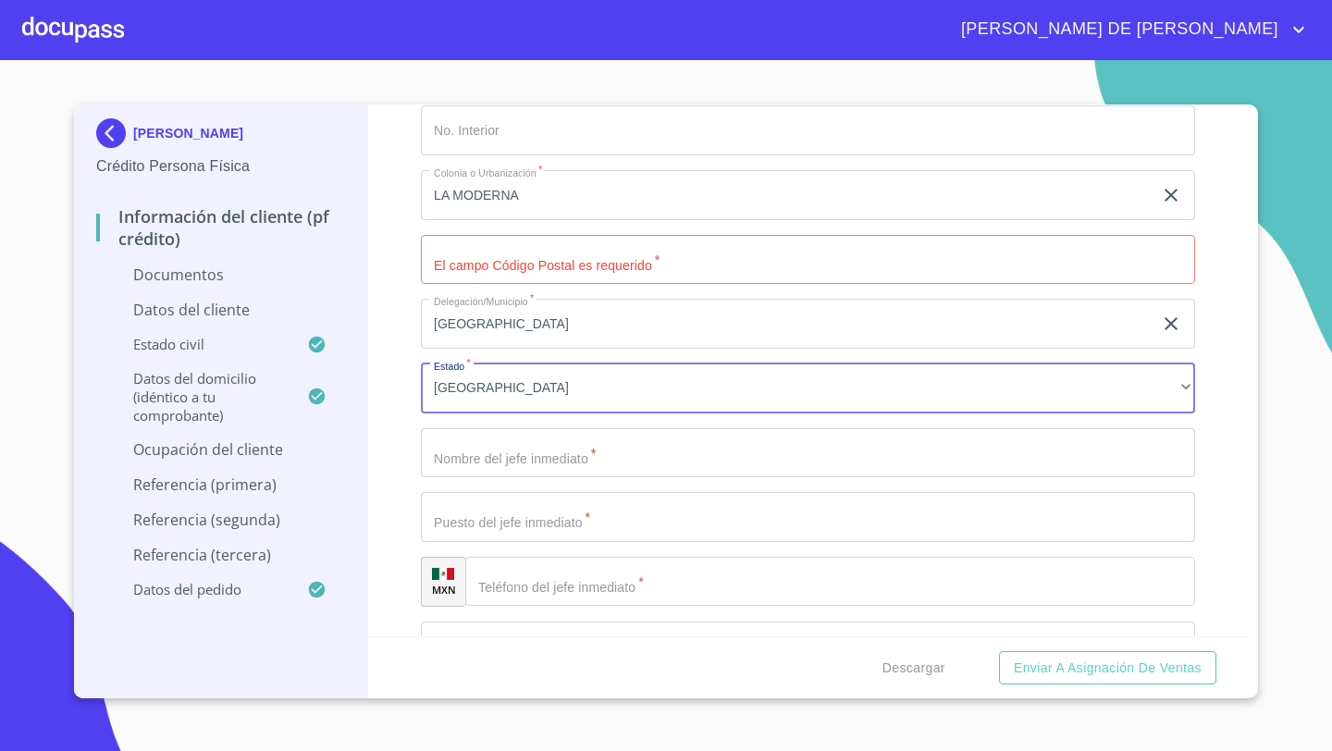
click at [473, 434] on input "Documento de identificación   *" at bounding box center [808, 453] width 774 height 50
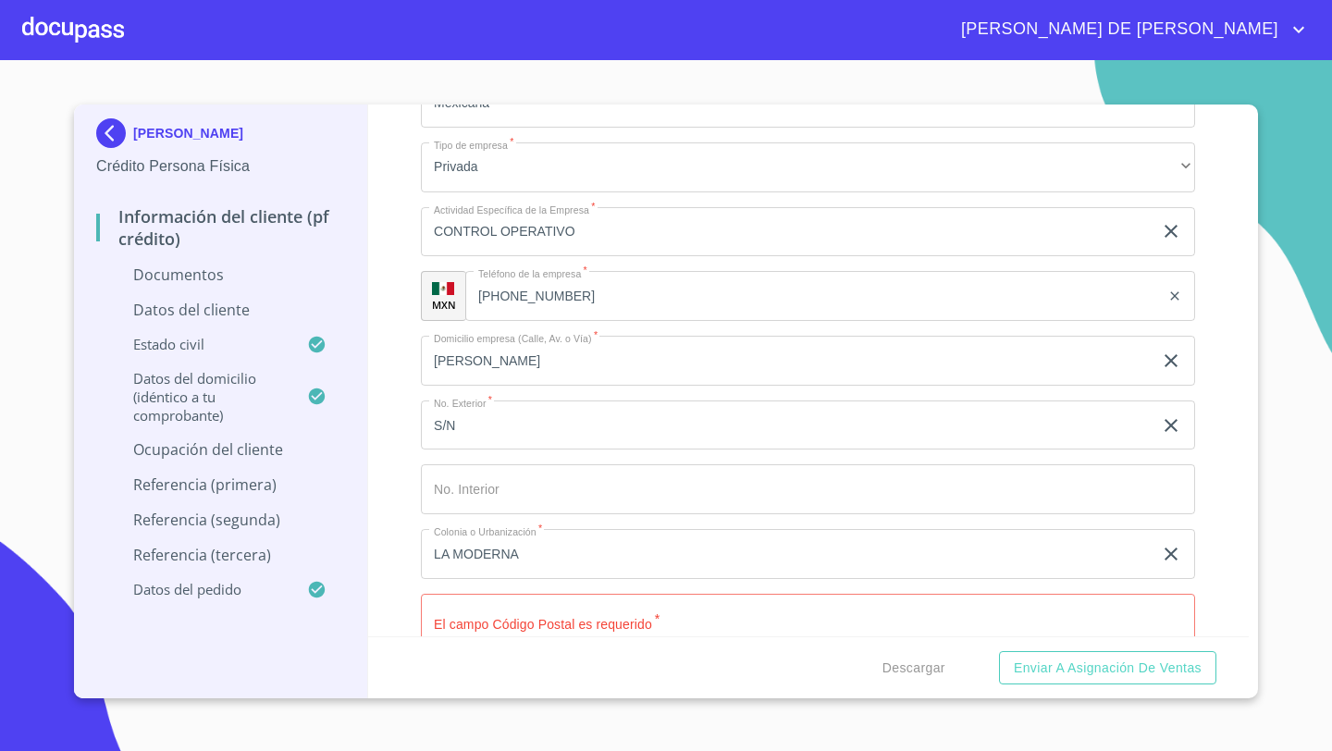
scroll to position [6536, 0]
click at [487, 363] on input "[PERSON_NAME]" at bounding box center [786, 360] width 731 height 50
click at [547, 353] on input "[PERSON_NAME]" at bounding box center [786, 360] width 731 height 50
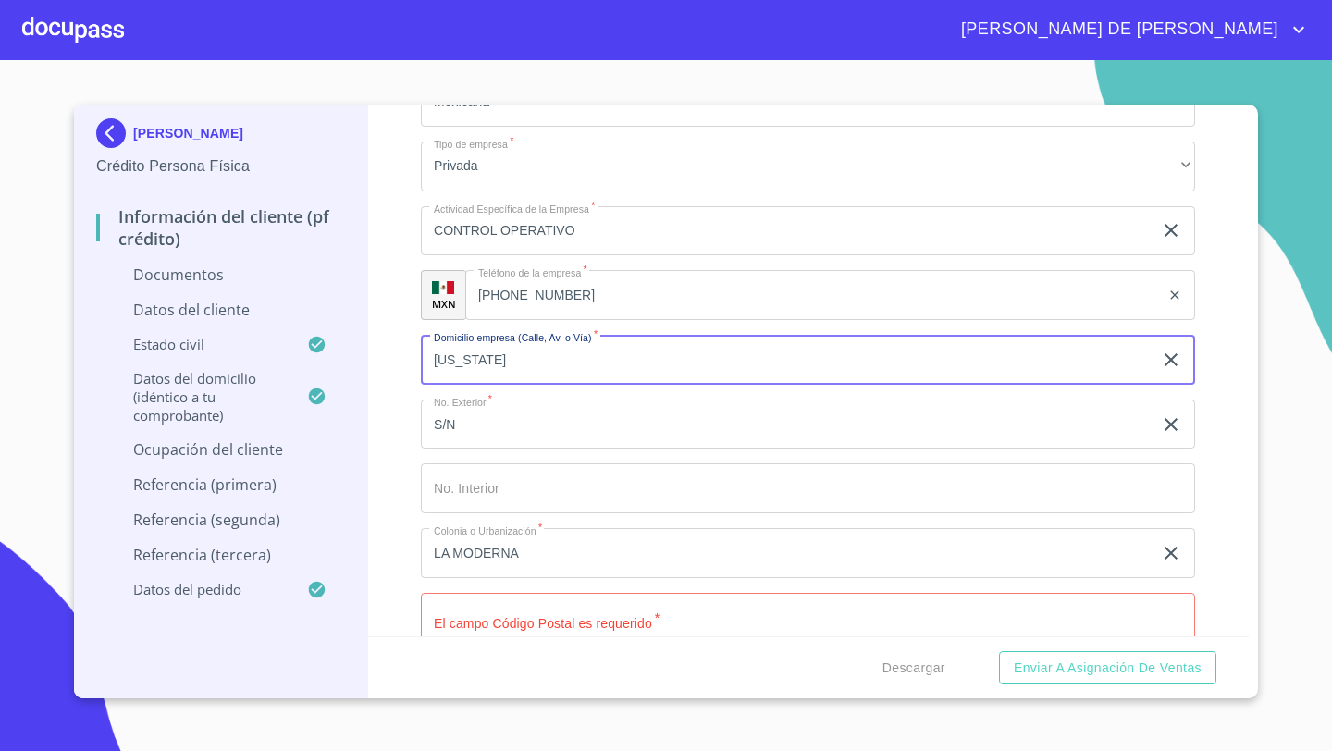
type input "[US_STATE]"
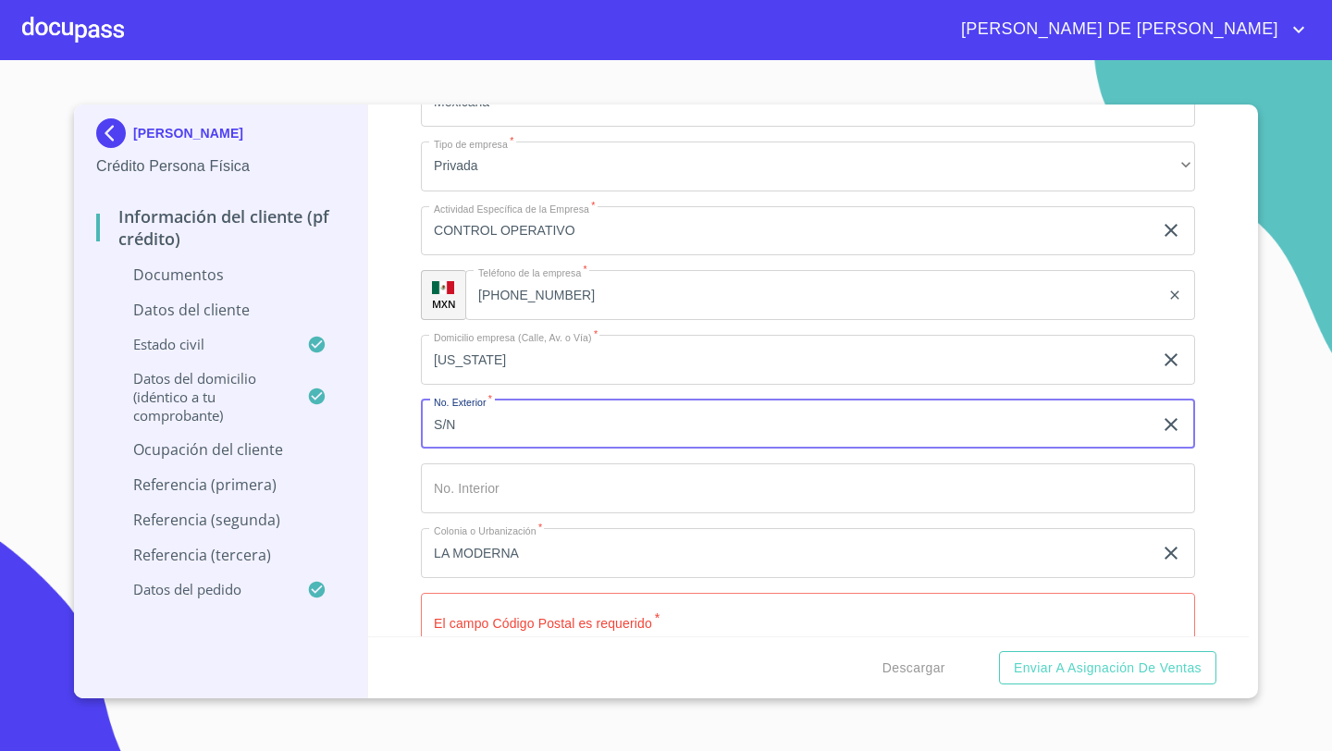
click at [463, 430] on input "S/N" at bounding box center [786, 424] width 731 height 50
type input "S"
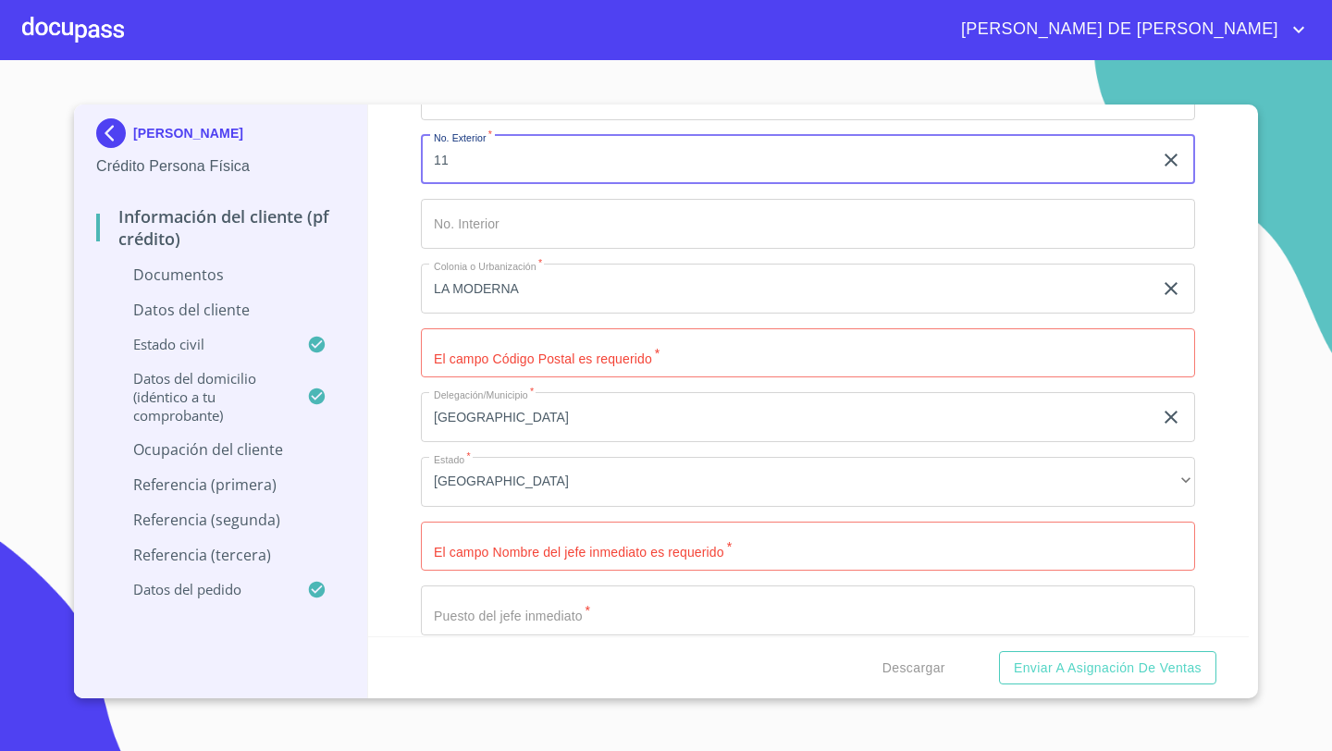
scroll to position [6847, 0]
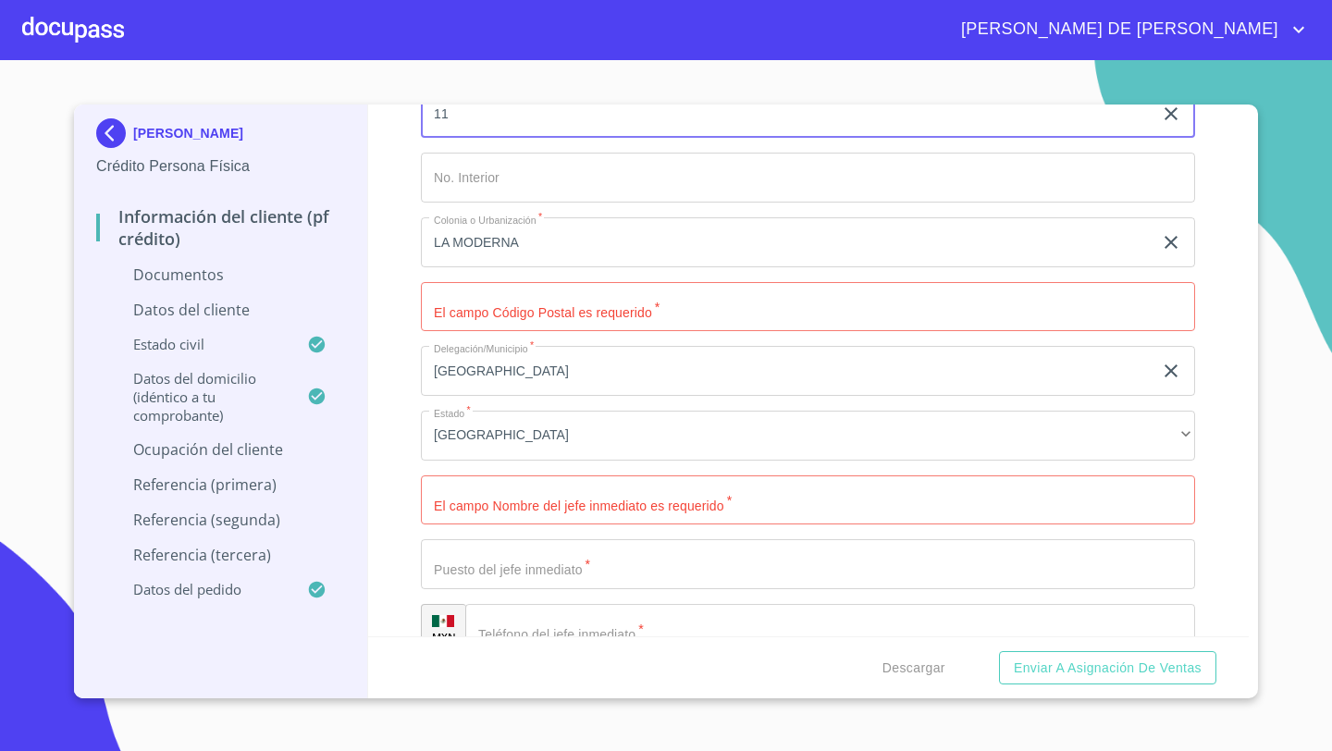
type input "11"
click at [480, 310] on input "Documento de identificación   *" at bounding box center [808, 307] width 774 height 50
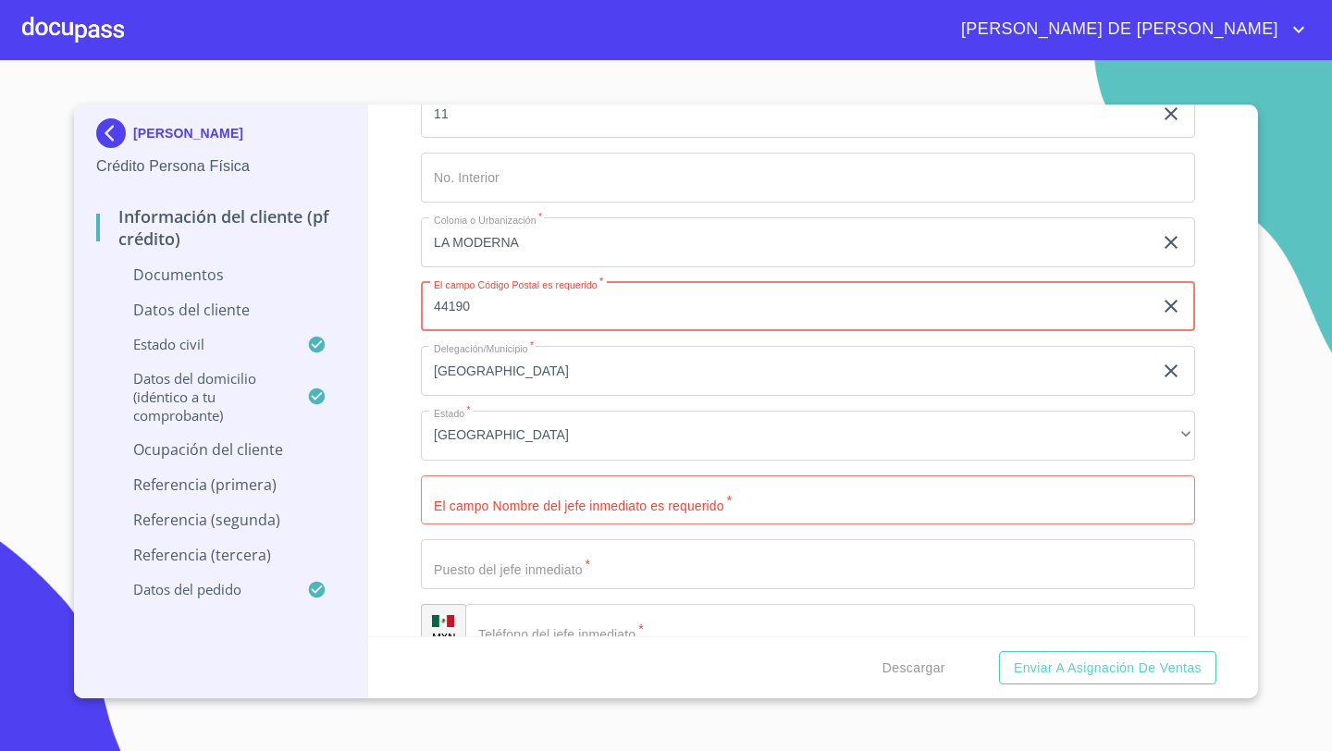
type input "44190"
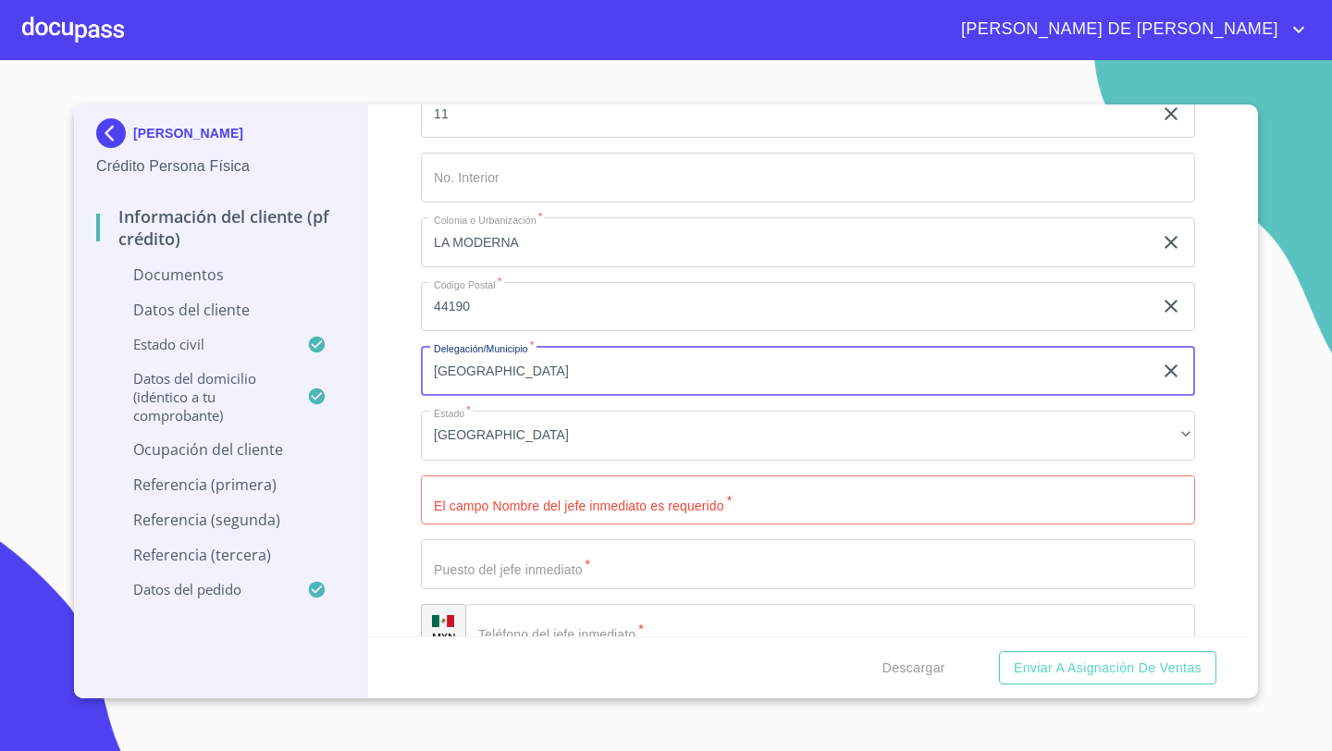
click at [462, 486] on input "Documento de identificación   *" at bounding box center [808, 500] width 774 height 50
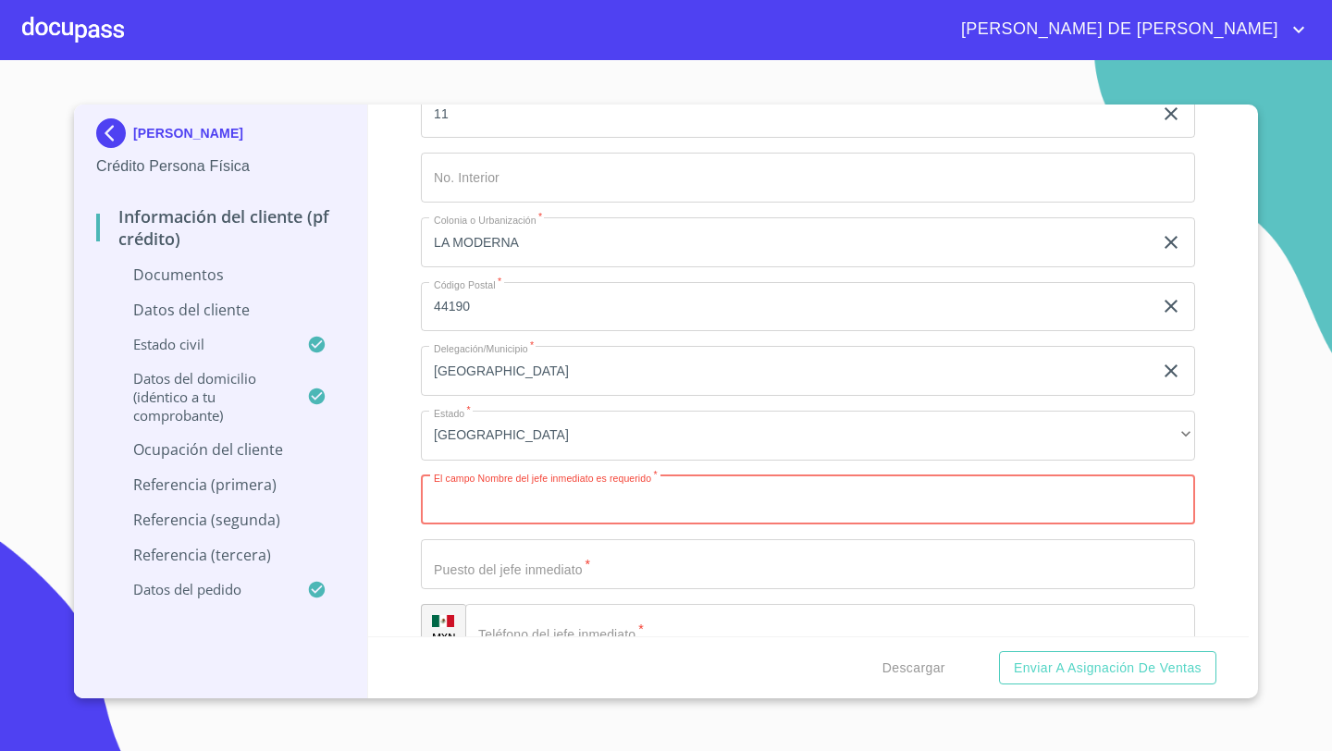
click at [504, 623] on div "​" at bounding box center [830, 629] width 730 height 50
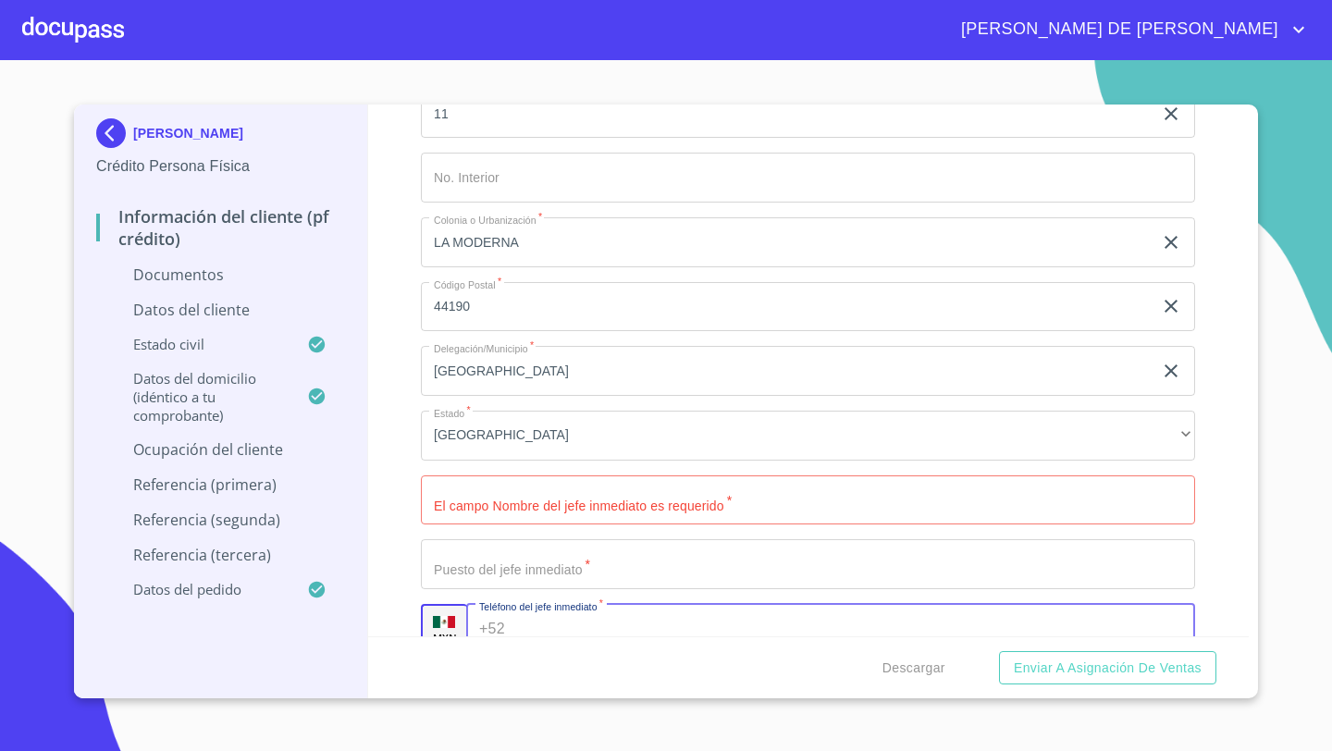
paste input "[PHONE_NUMBER]"
type input "[PHONE_NUMBER]"
click at [456, 509] on input "Documento de identificación   *" at bounding box center [808, 500] width 774 height 50
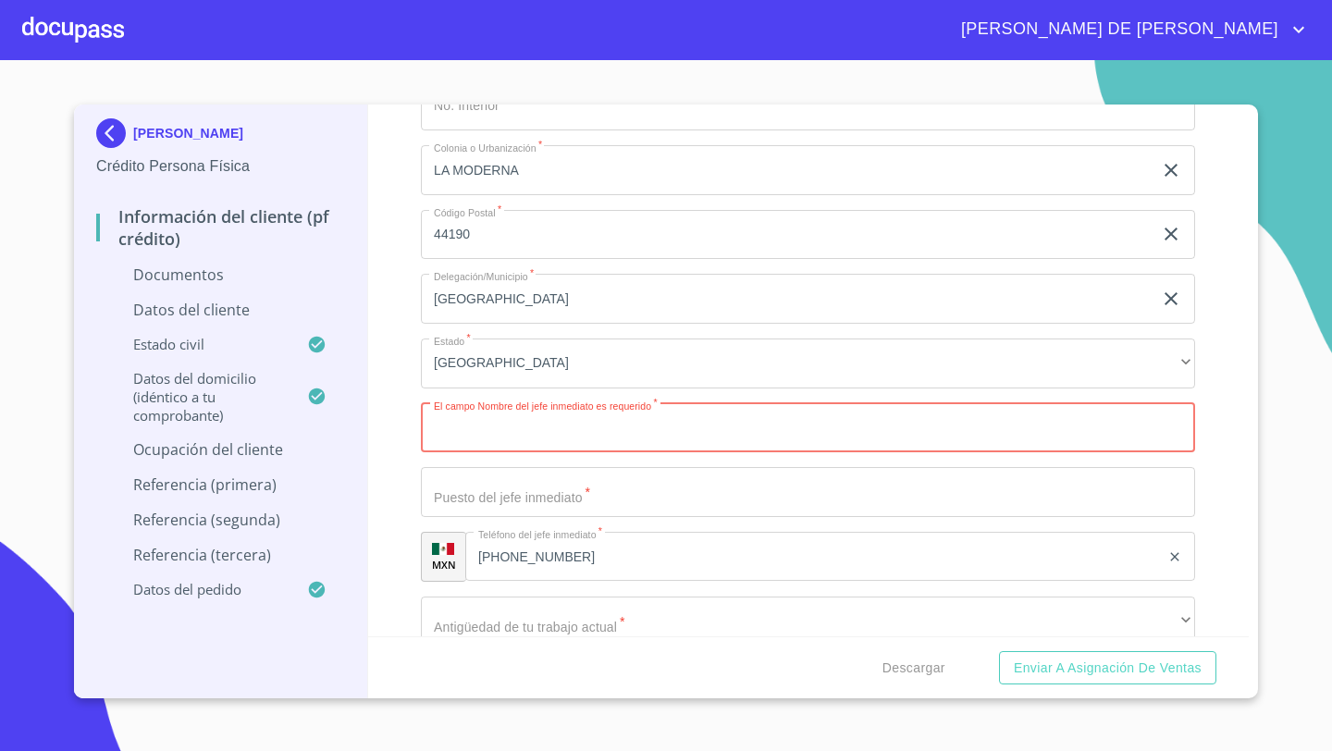
scroll to position [6921, 0]
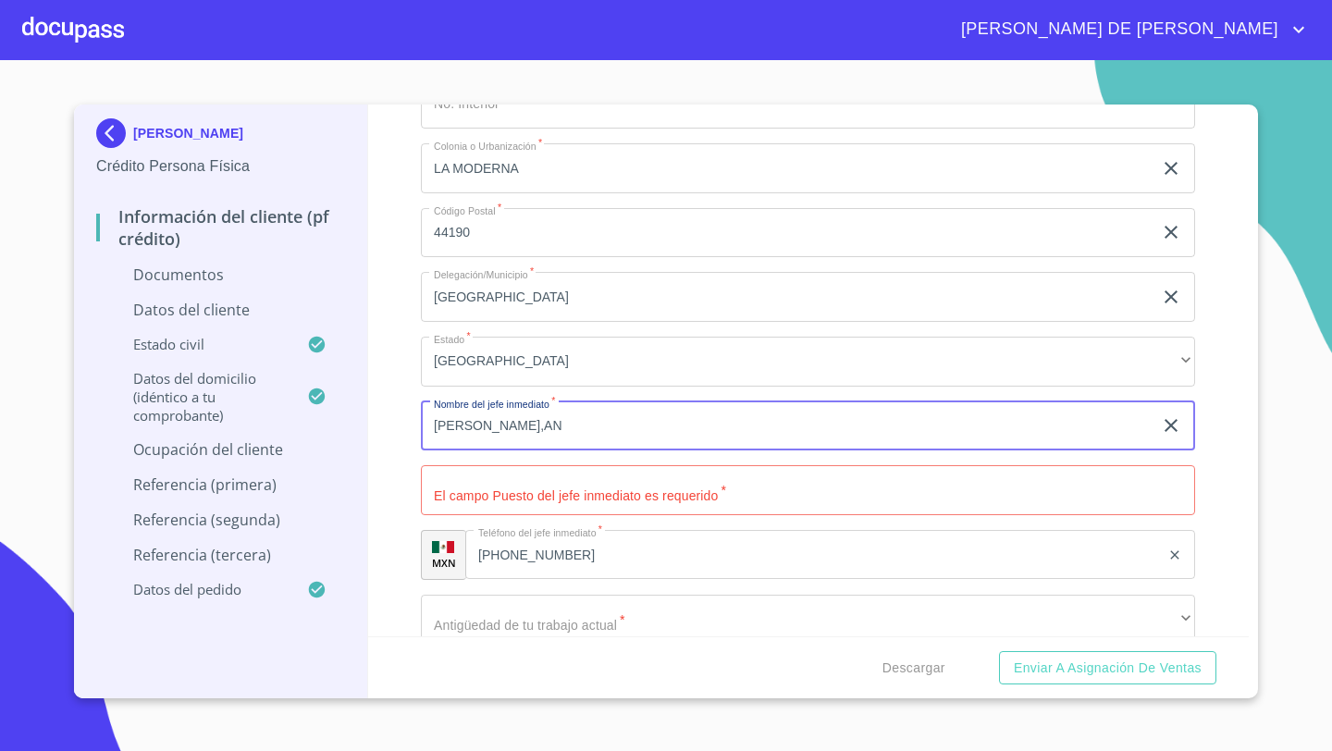
click at [635, 436] on input "[PERSON_NAME],AN" at bounding box center [786, 426] width 731 height 50
type input "[PERSON_NAME]"
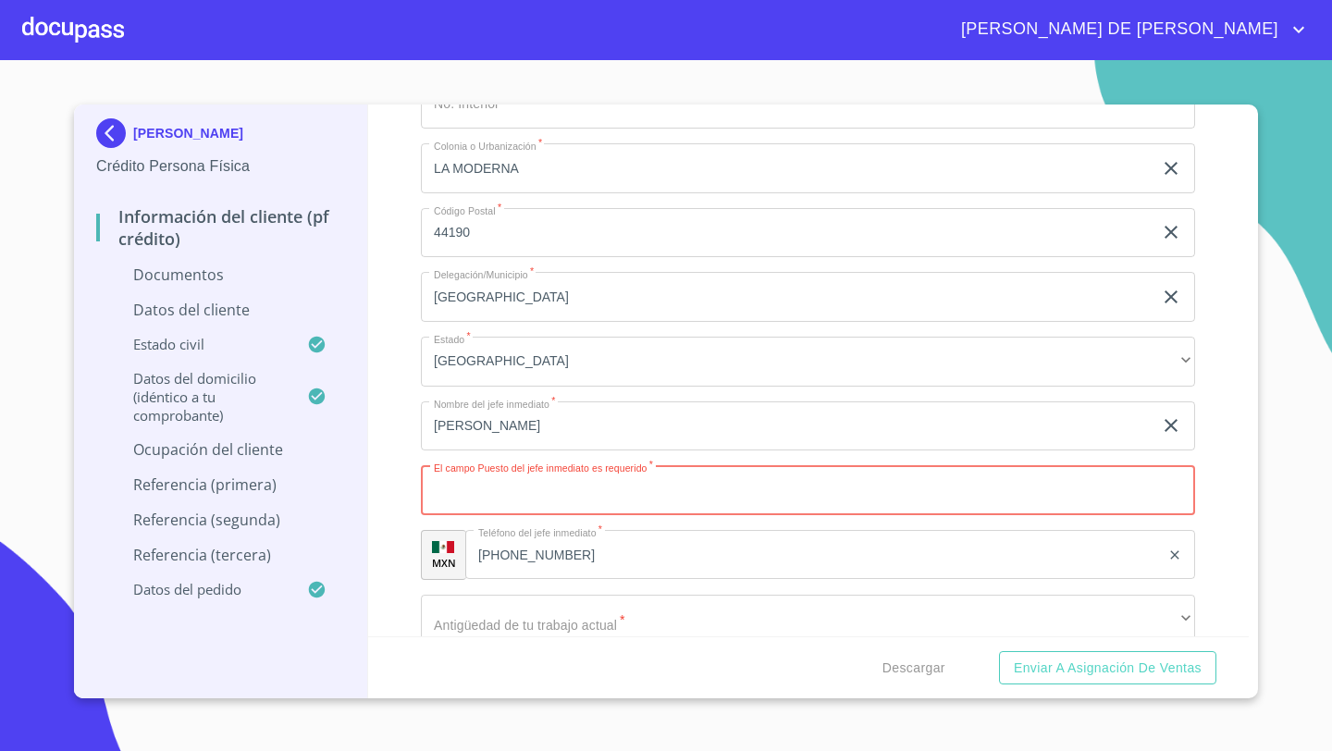
click at [545, 471] on input "Documento de identificación   *" at bounding box center [808, 490] width 774 height 50
click at [507, 487] on input "Documento de identificación   *" at bounding box center [808, 490] width 774 height 50
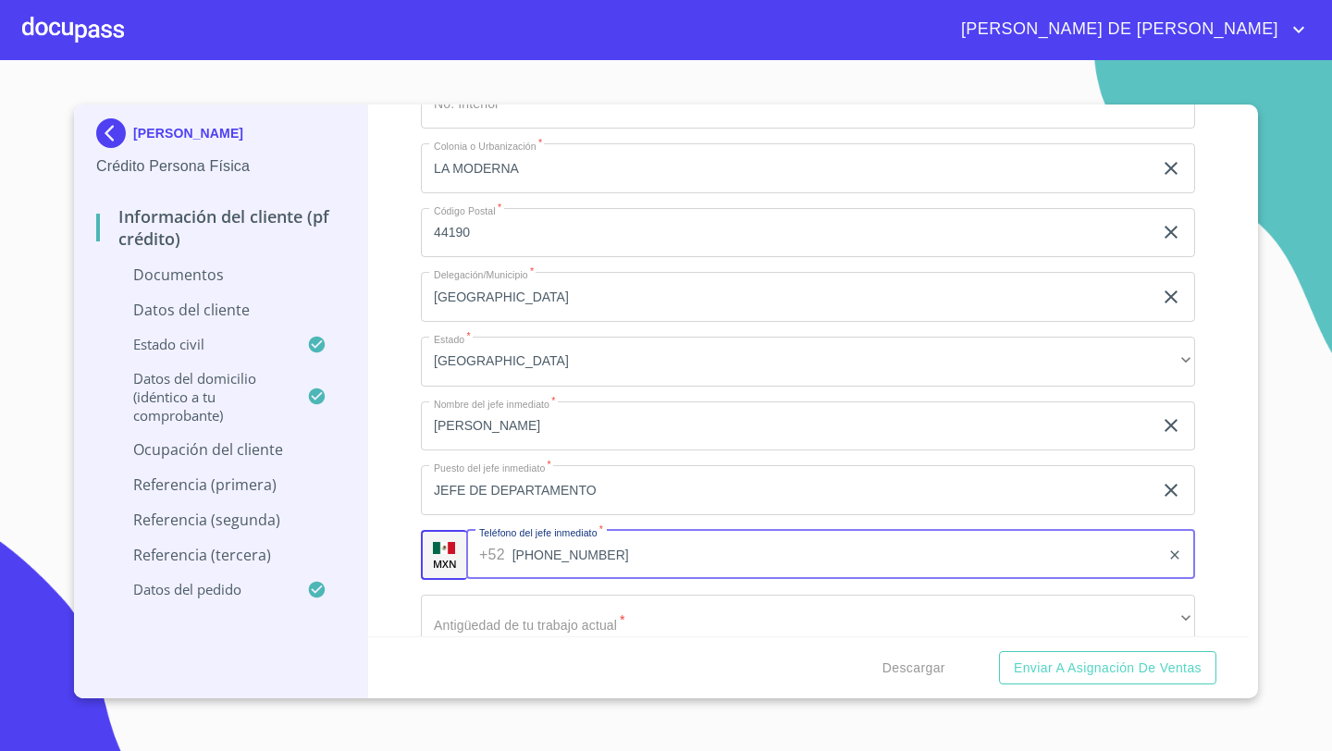
click at [389, 498] on div "Información del cliente (PF crédito) Documentos Documento de identificación   *…" at bounding box center [808, 370] width 881 height 532
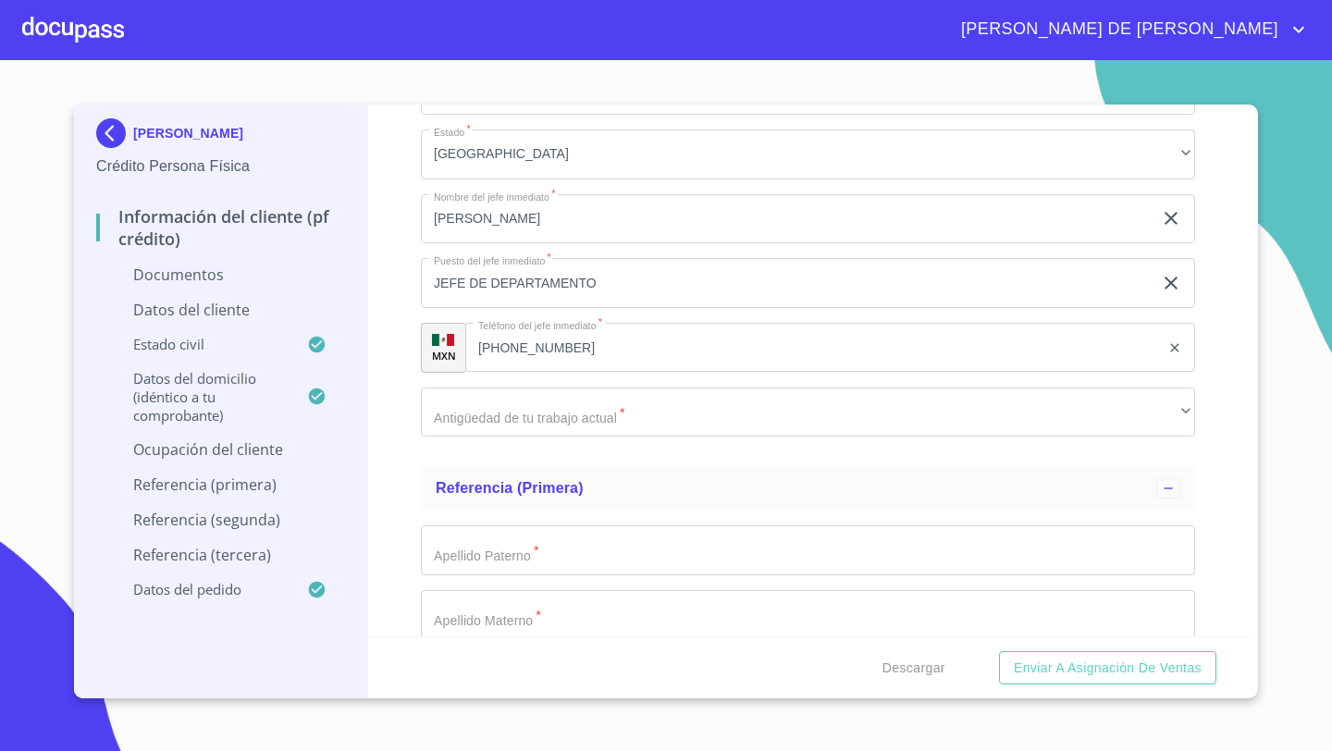
scroll to position [7142, 0]
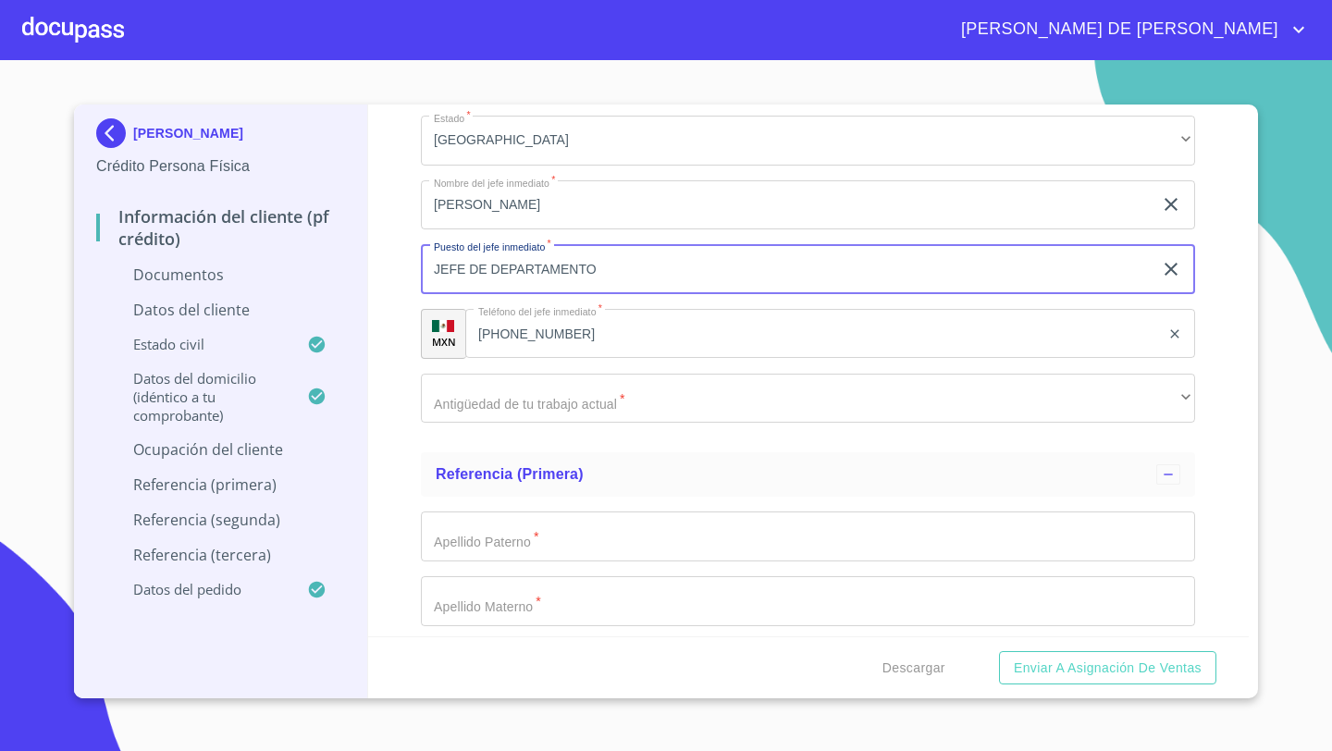
click at [602, 270] on input "JEFE DE DEPARTAMENTO" at bounding box center [786, 269] width 731 height 50
type input "J"
type input "GERENTE DE DESPACHO"
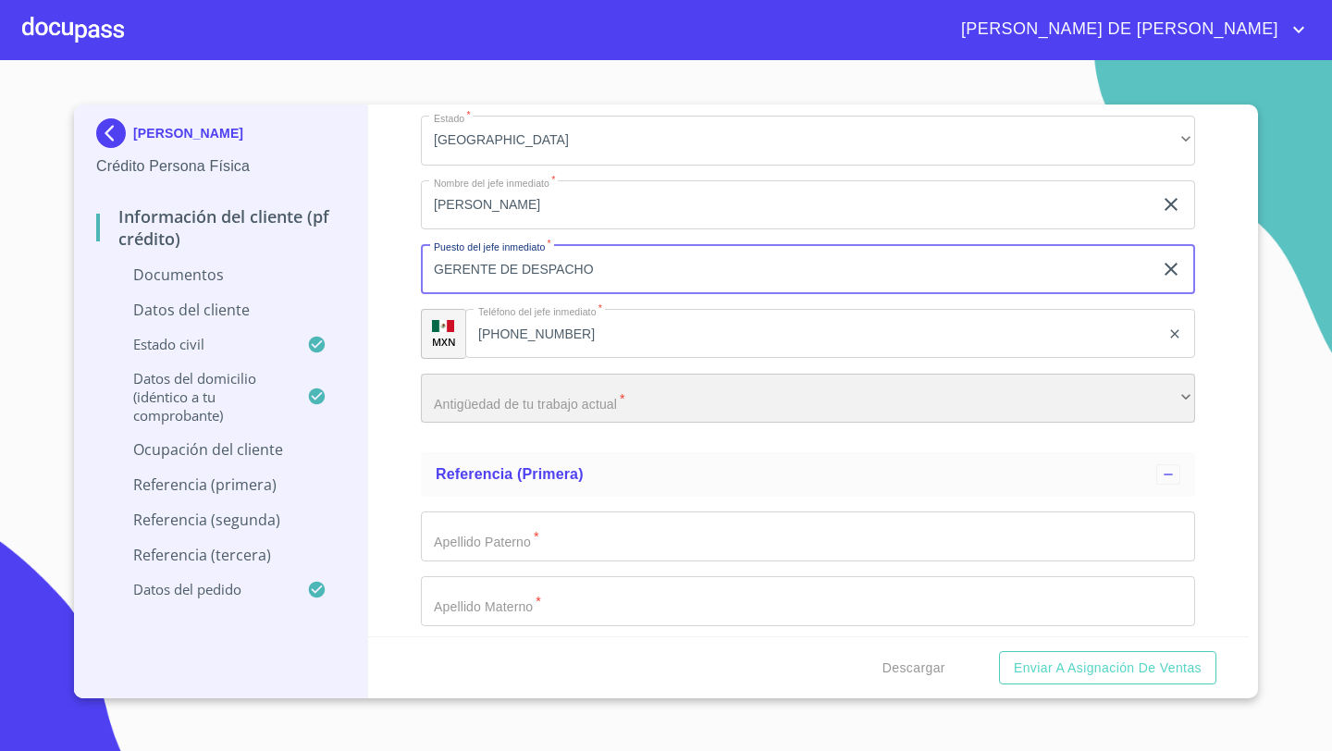
click at [450, 391] on div "​" at bounding box center [808, 399] width 774 height 50
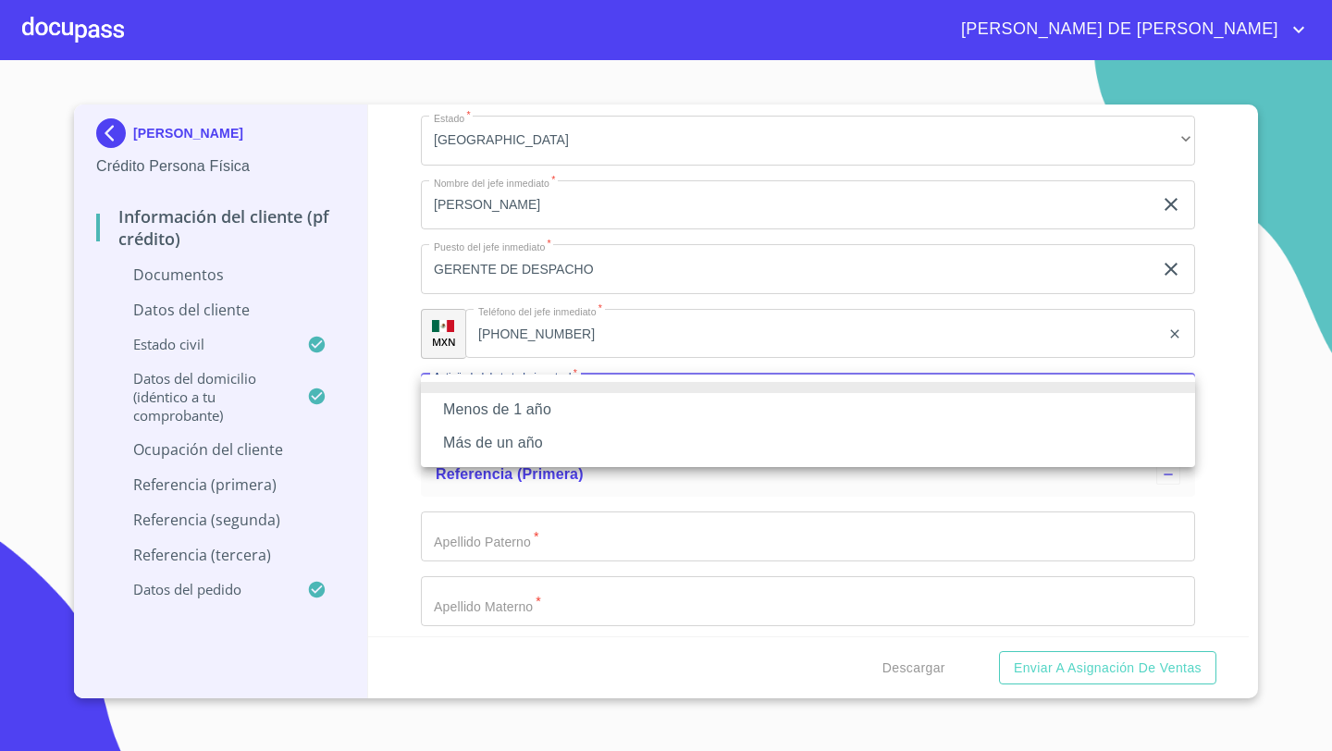
click at [519, 435] on li "Más de un año" at bounding box center [808, 442] width 774 height 33
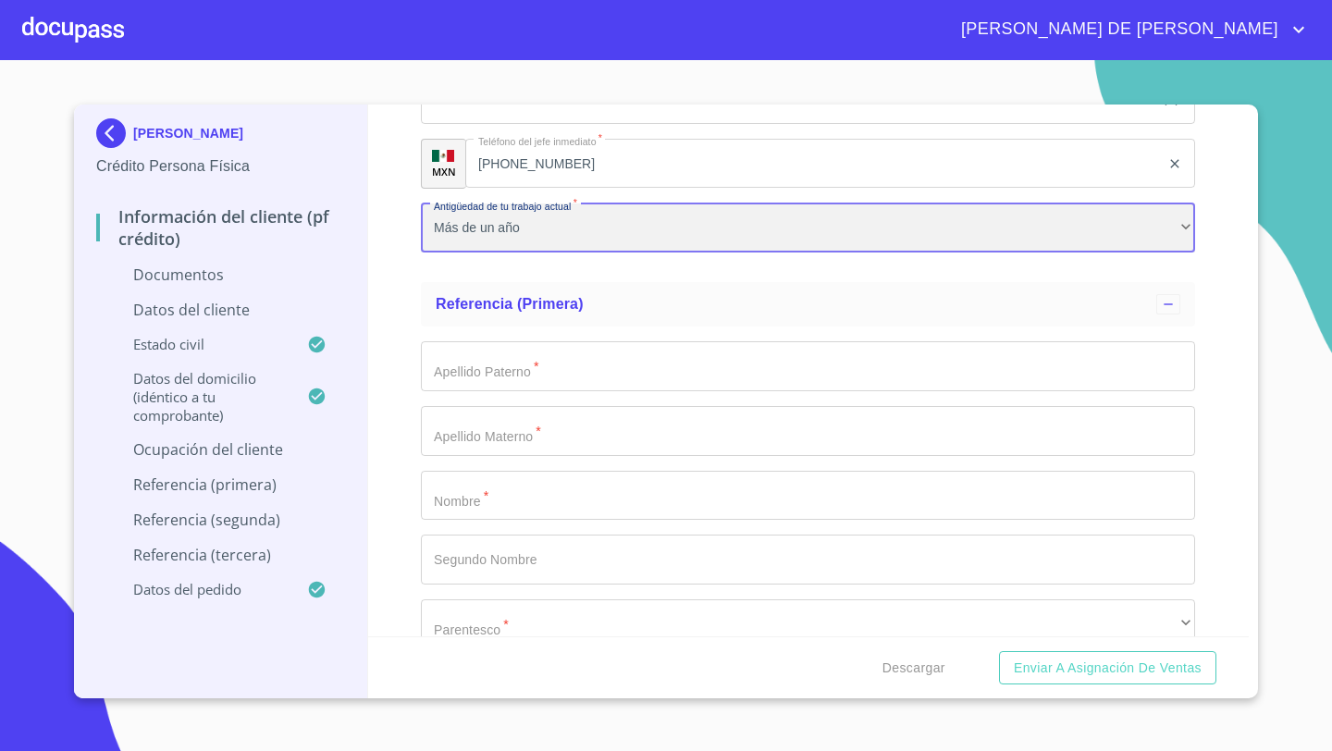
scroll to position [7340, 0]
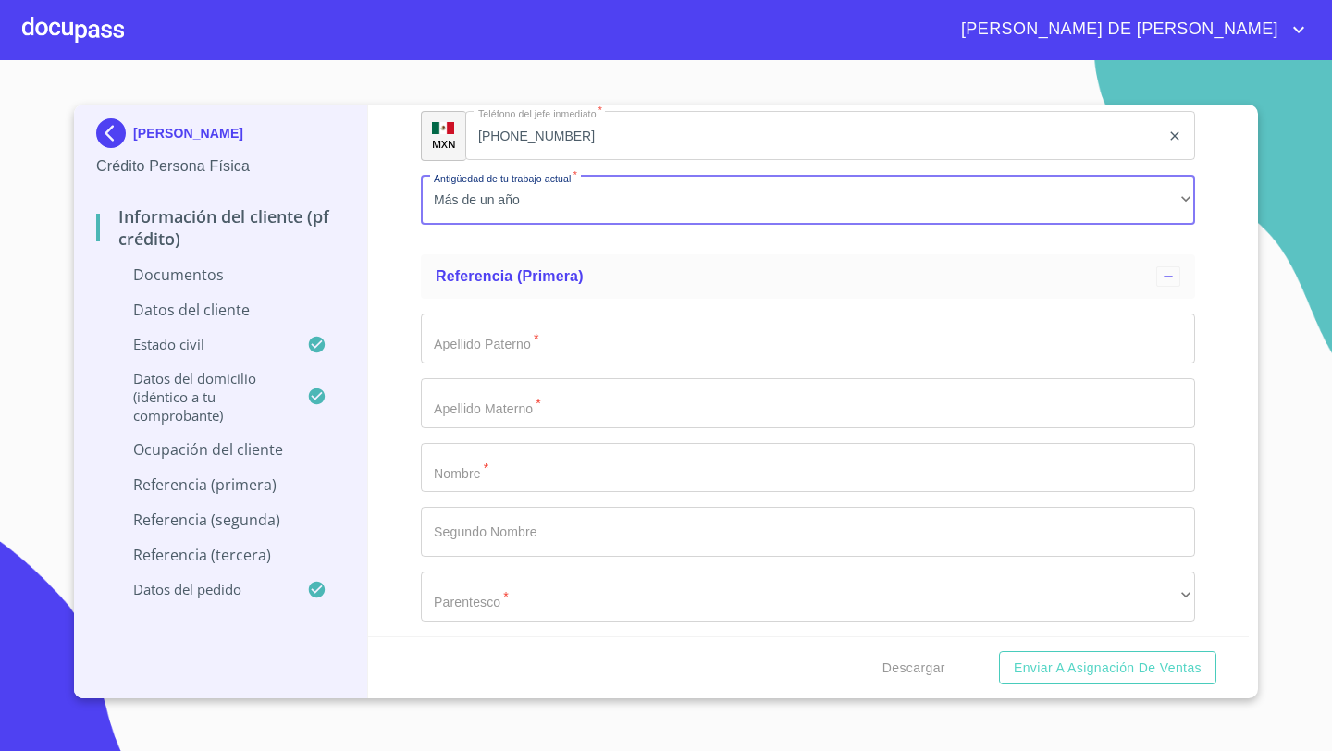
click at [462, 344] on input "Documento de identificación   *" at bounding box center [808, 338] width 774 height 50
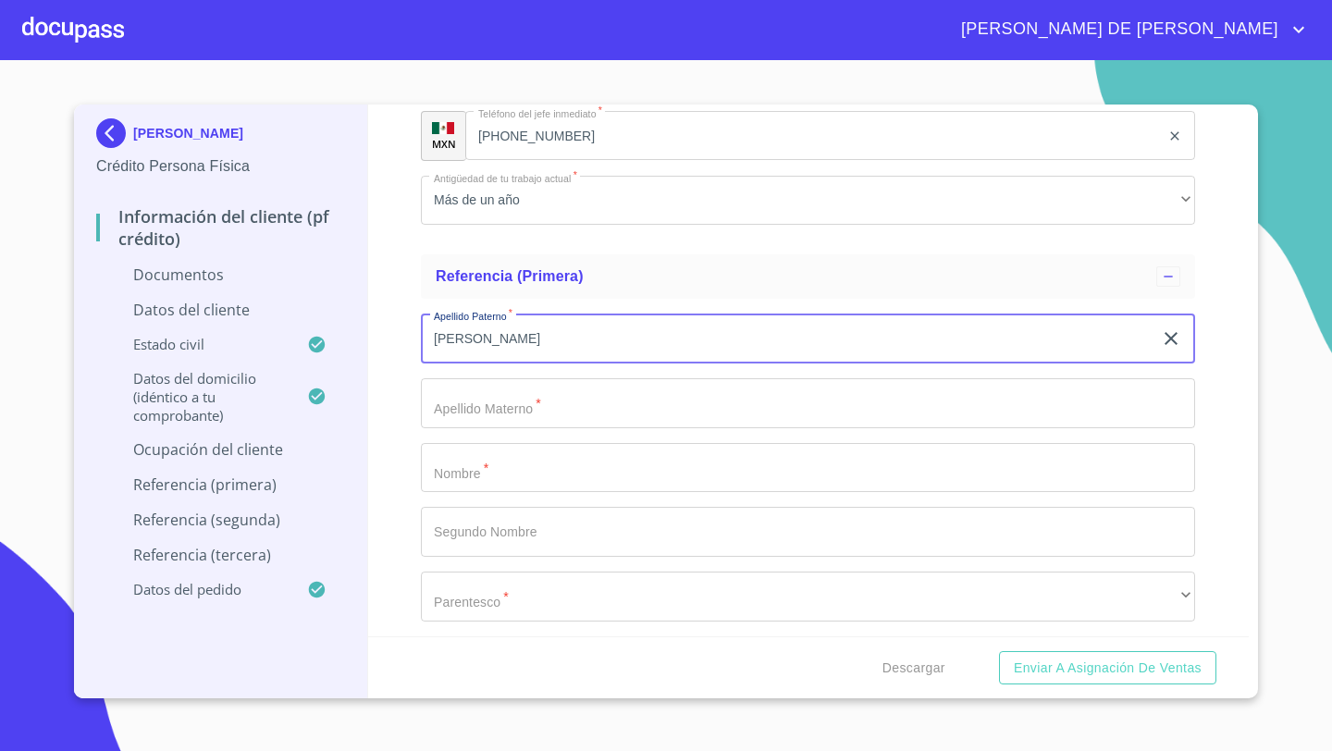
type input "[PERSON_NAME]"
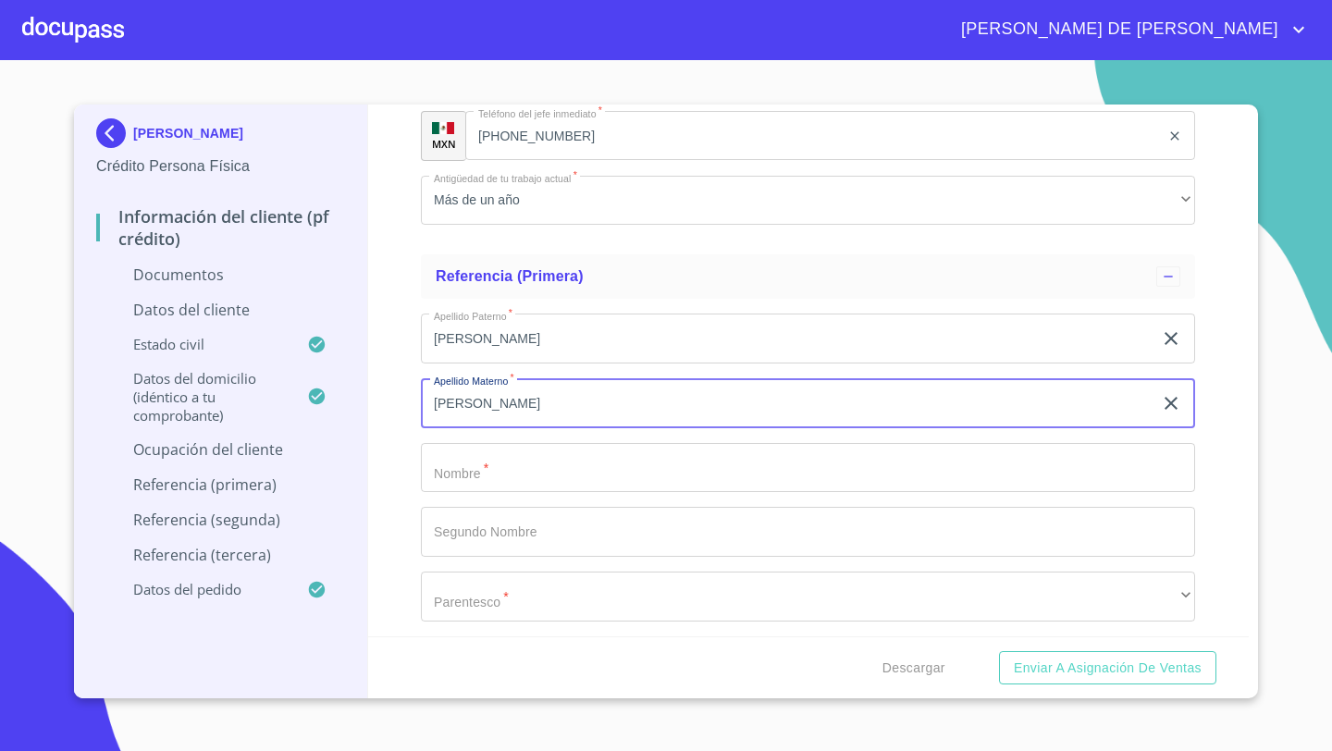
type input "[PERSON_NAME]"
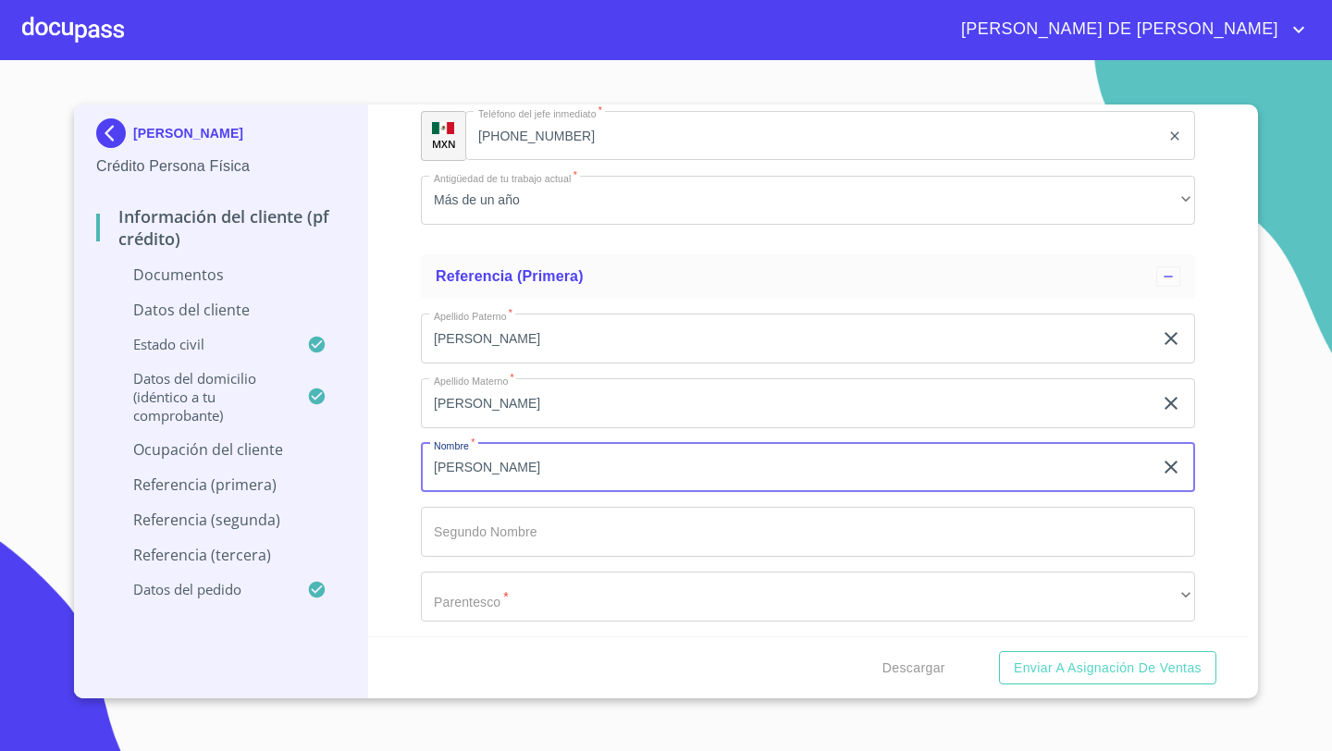
type input "[PERSON_NAME]"
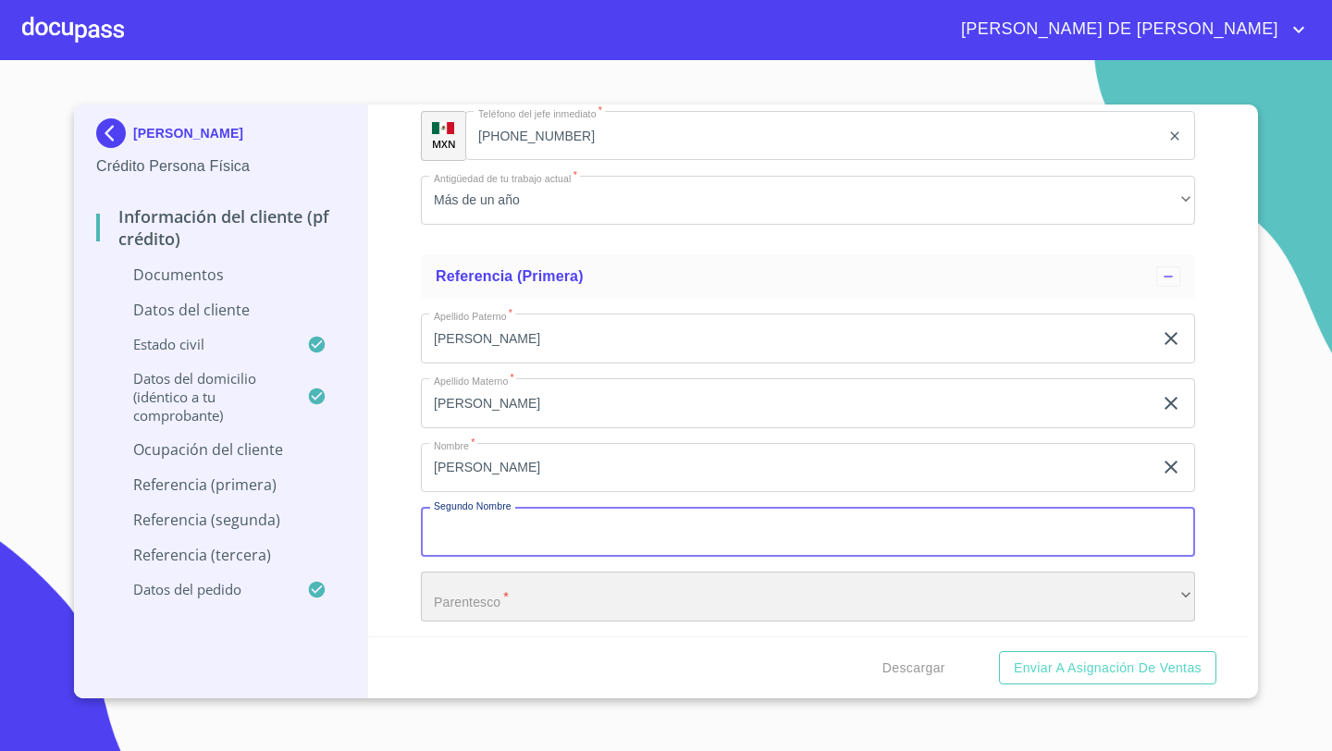
click at [531, 579] on div "​" at bounding box center [808, 596] width 774 height 50
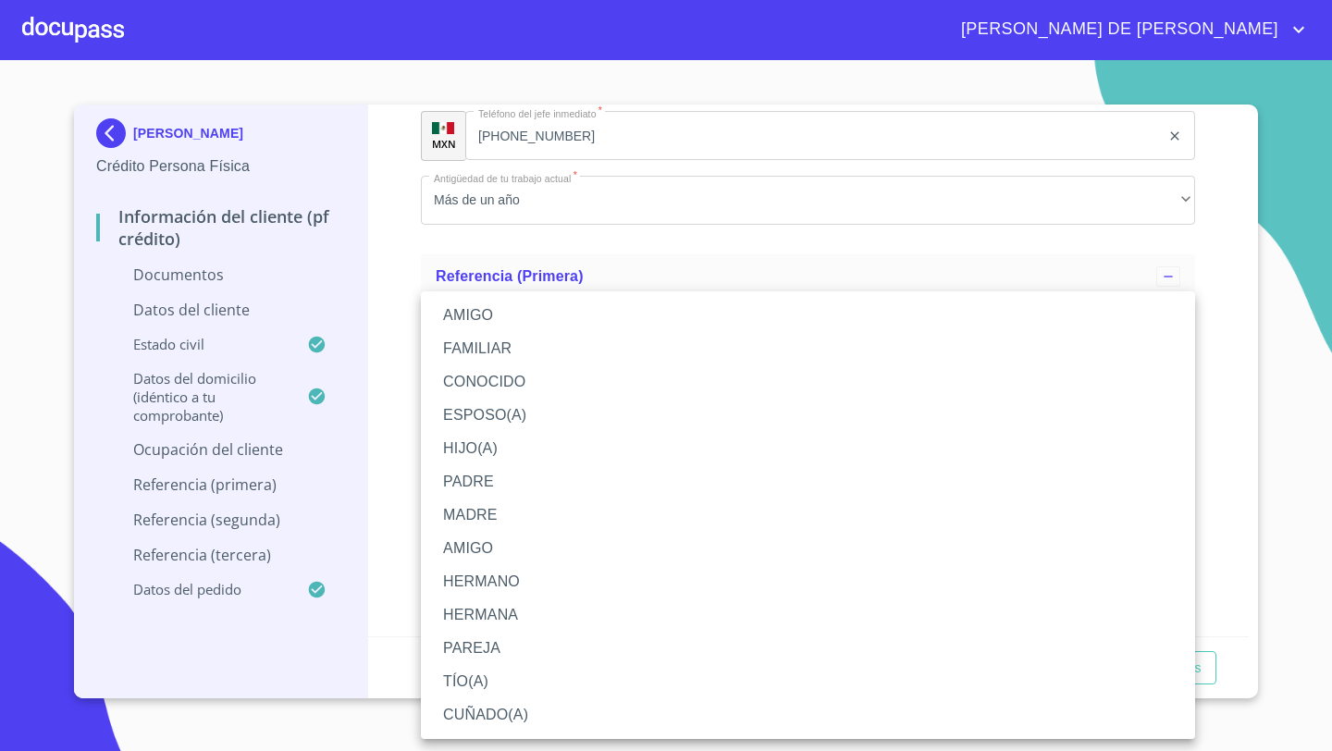
click at [478, 422] on li "ESPOSO(A)" at bounding box center [808, 415] width 774 height 33
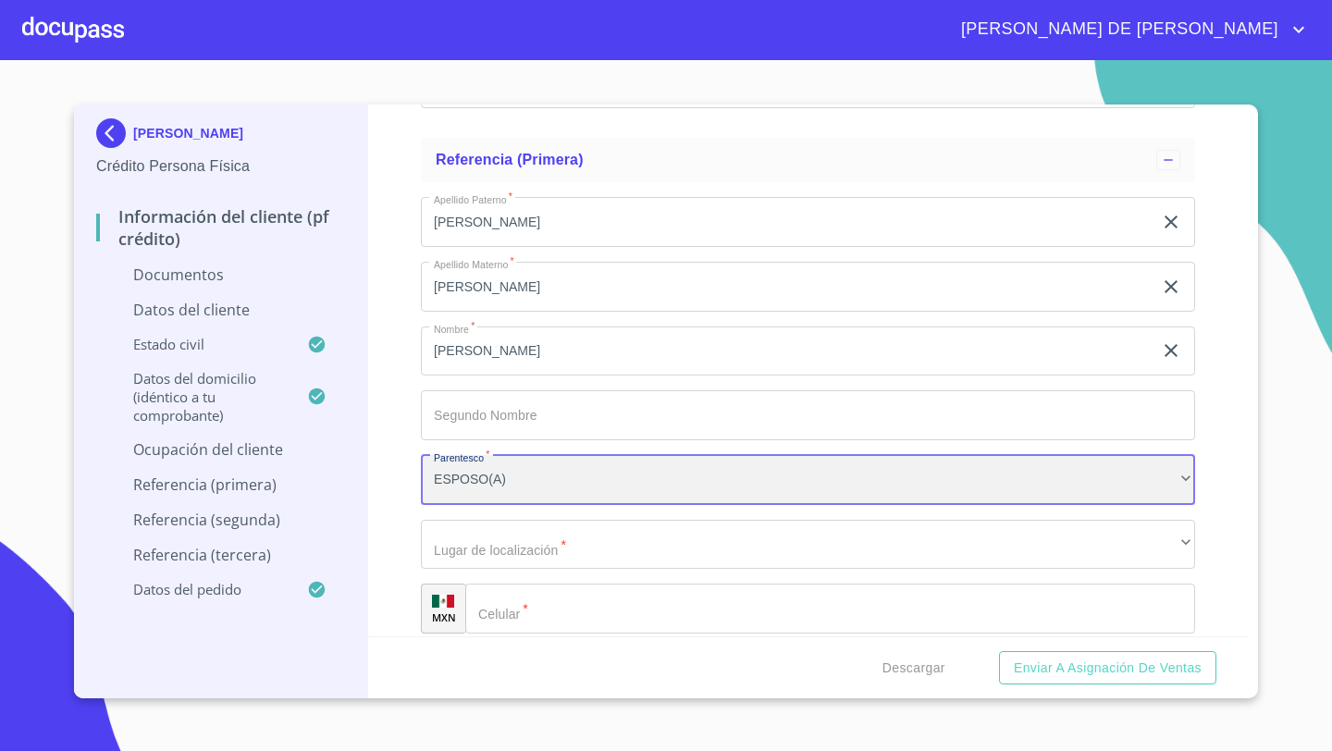
scroll to position [7472, 0]
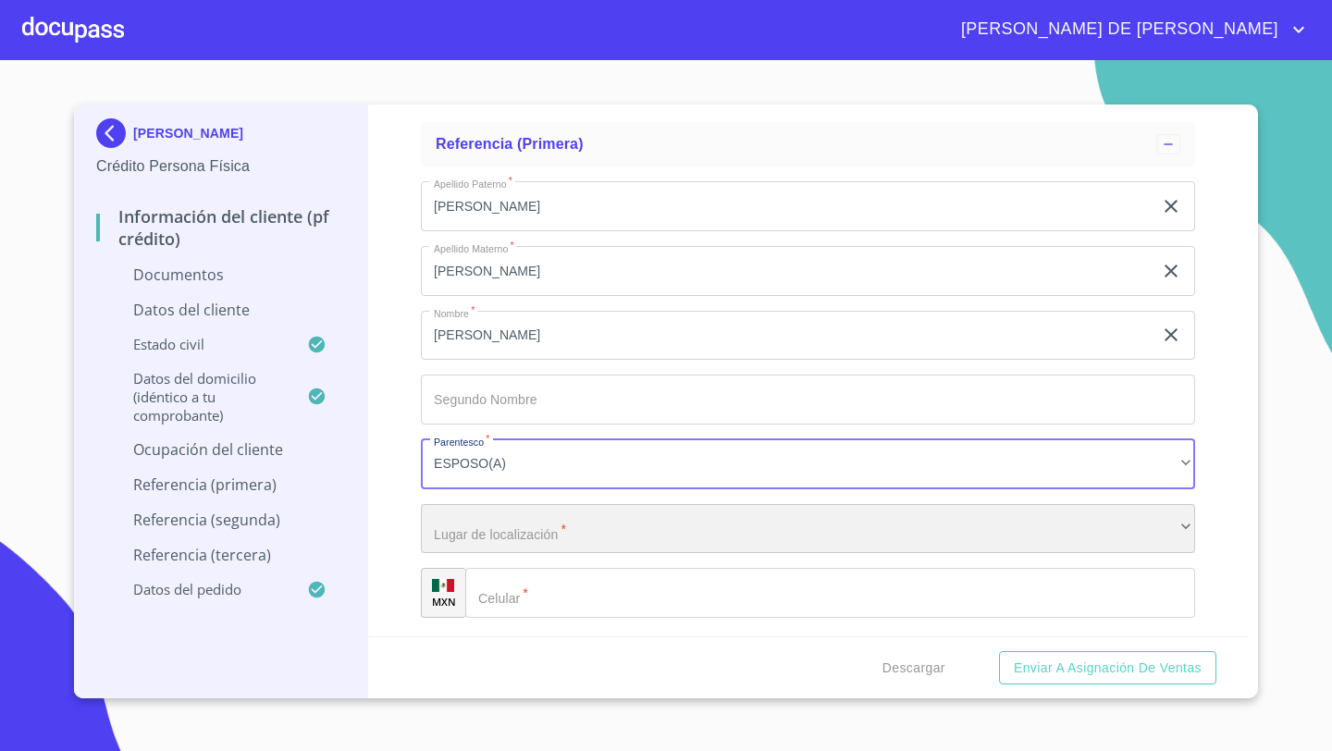
click at [458, 515] on div "​" at bounding box center [808, 529] width 774 height 50
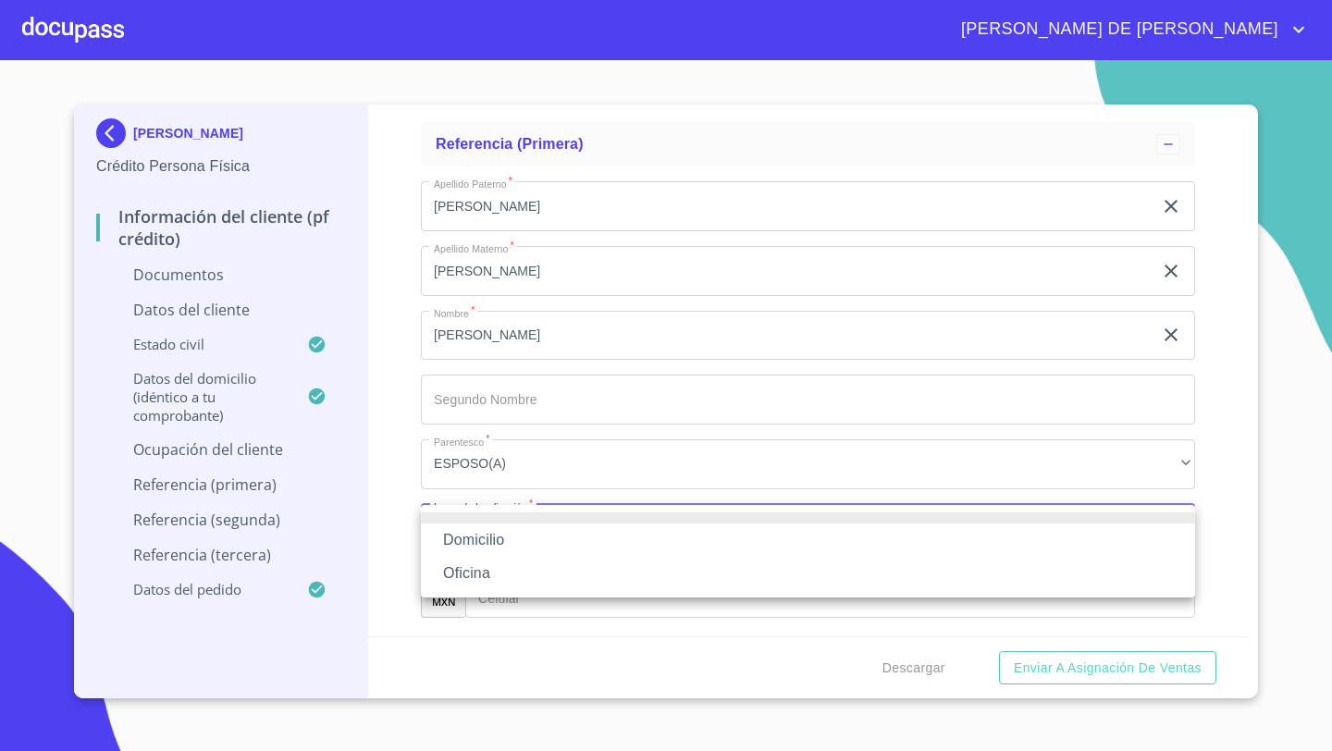
click at [469, 565] on li "Oficina" at bounding box center [808, 573] width 774 height 33
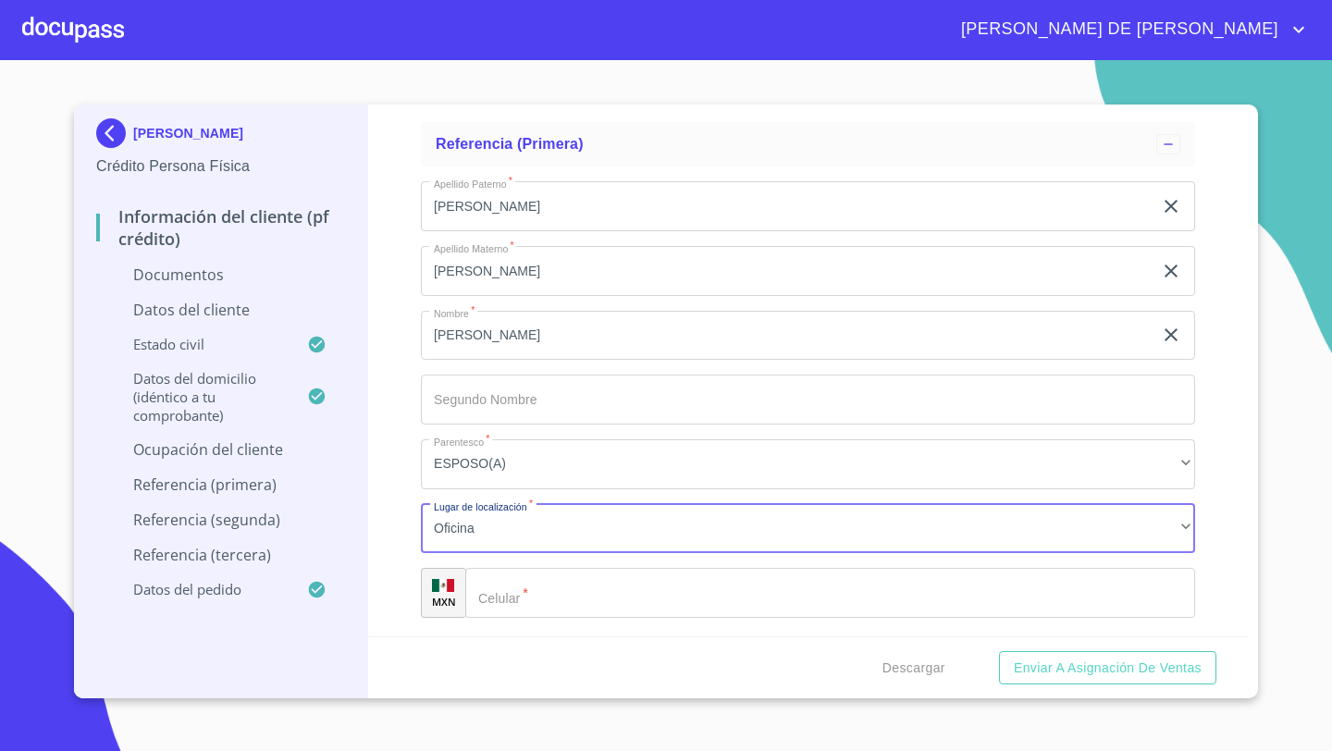
click at [484, 592] on div "​" at bounding box center [830, 593] width 730 height 50
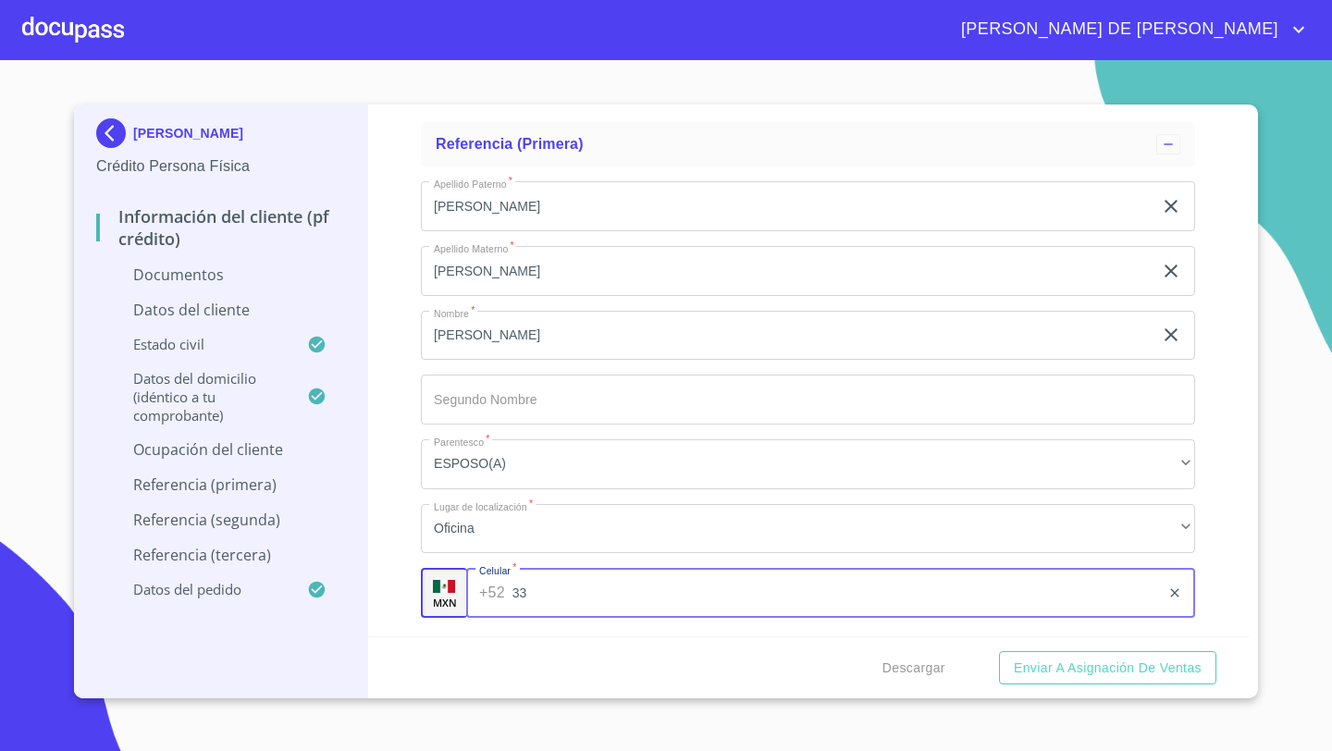
type input "3"
type input "[PHONE_NUMBER]"
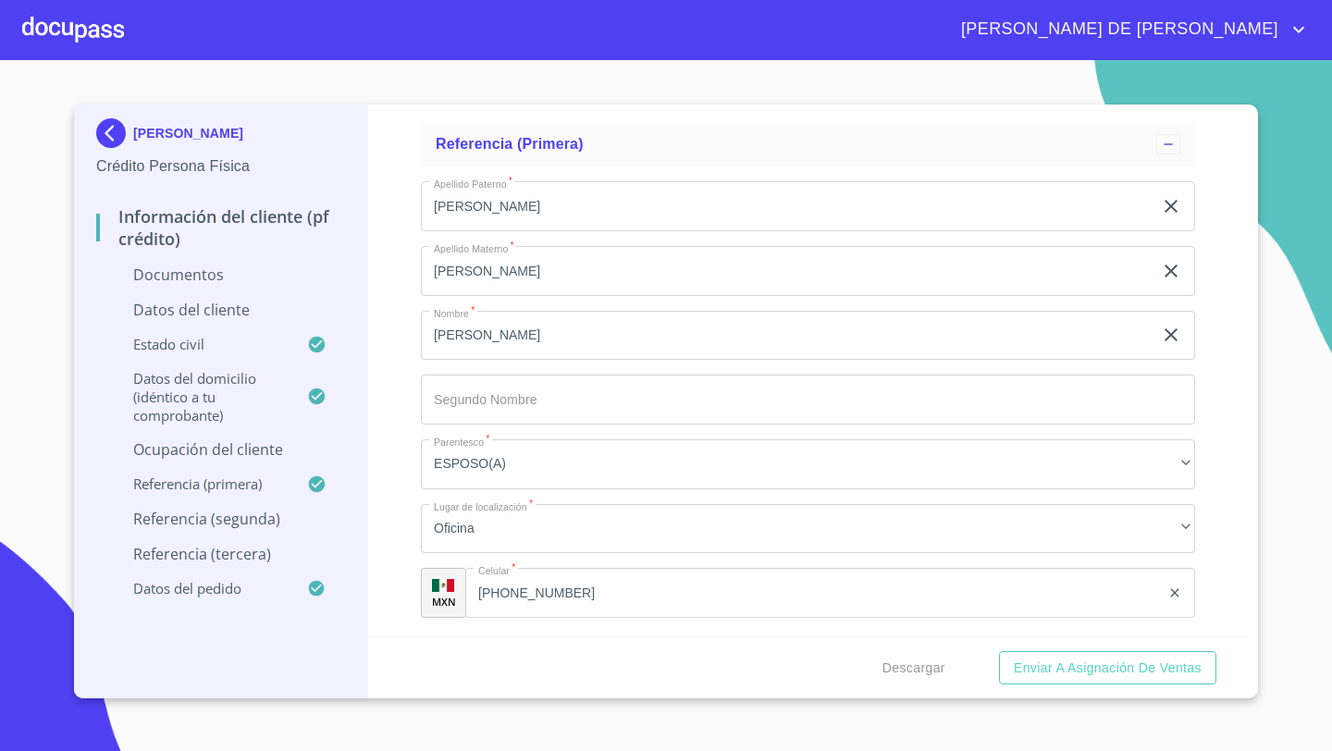
scroll to position [7770, 0]
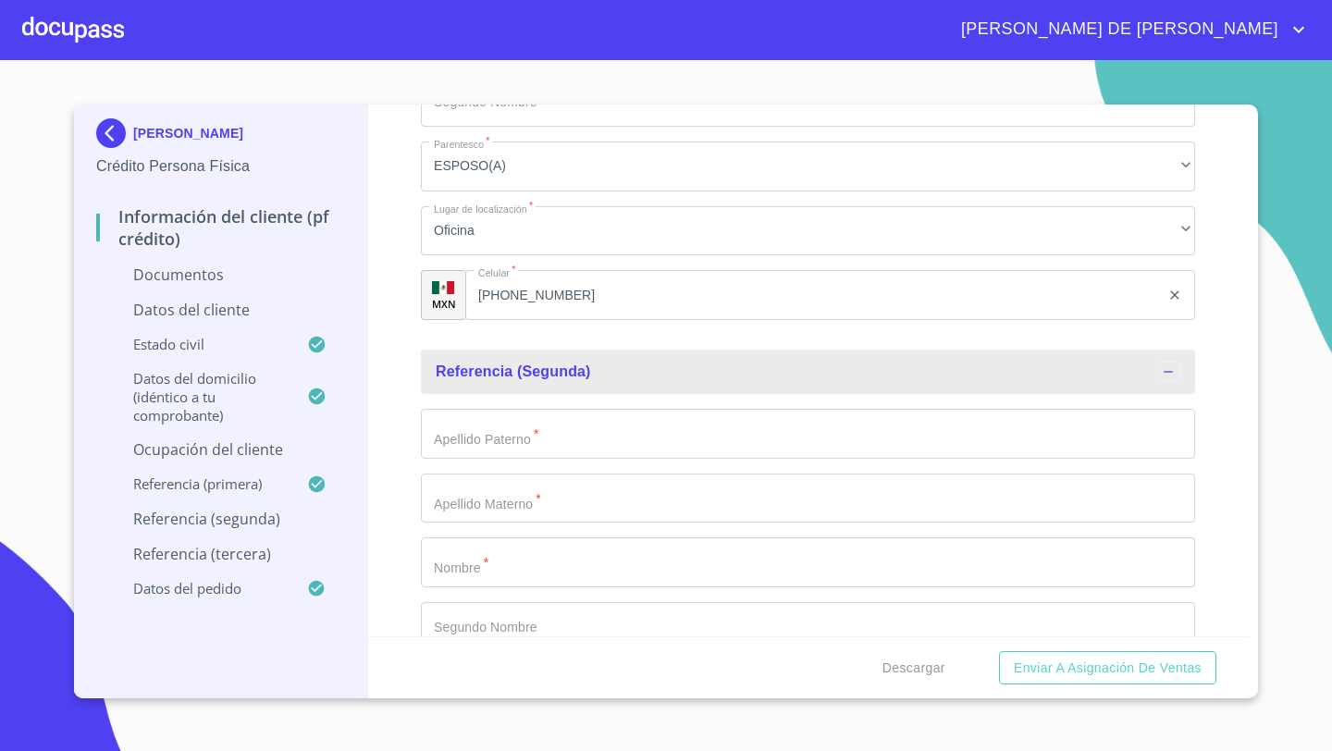
click at [487, 451] on input "Documento de identificación   *" at bounding box center [808, 434] width 774 height 50
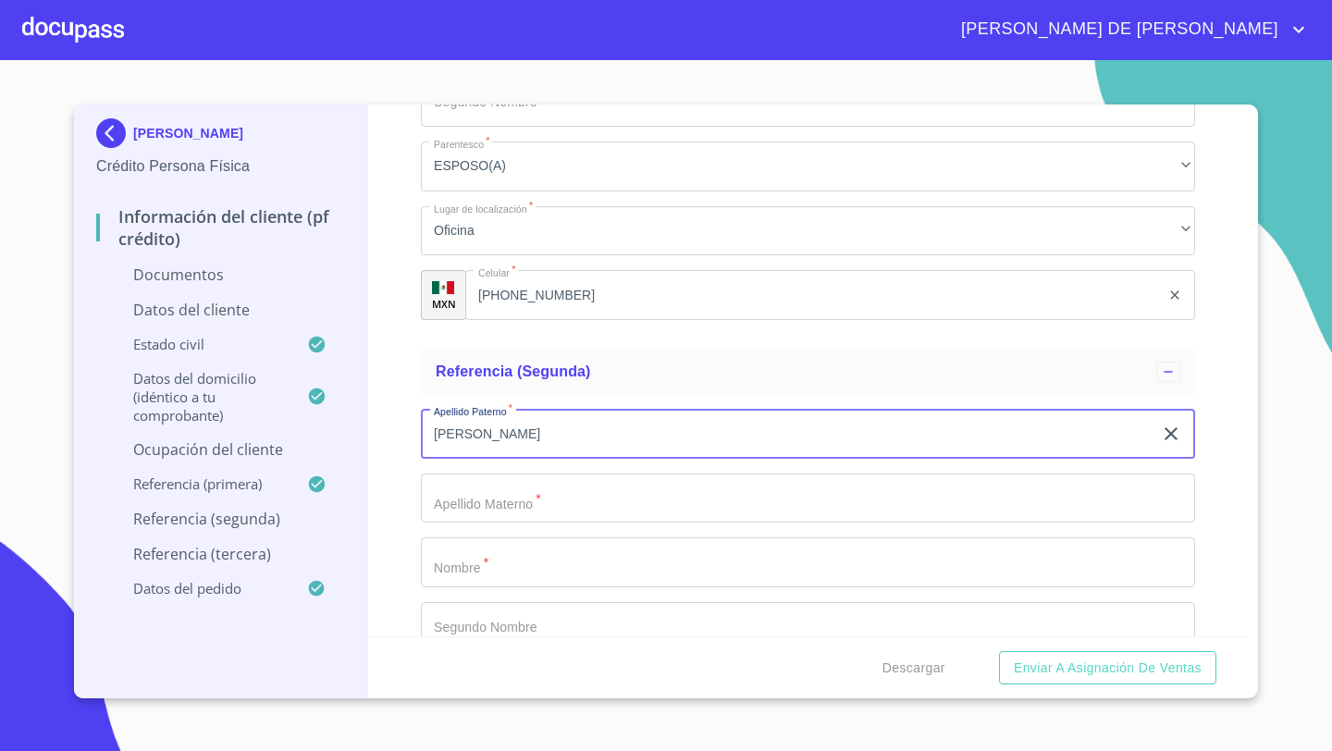
type input "[PERSON_NAME]"
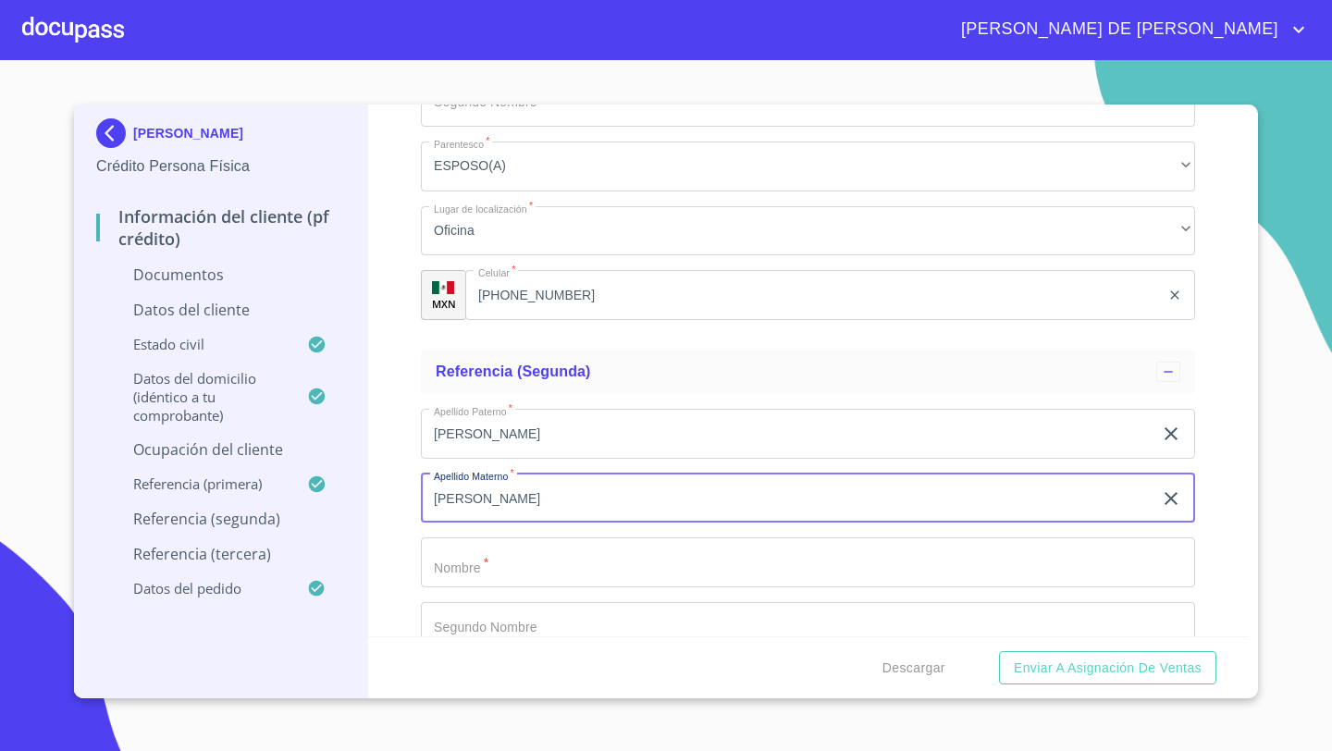
type input "[PERSON_NAME]"
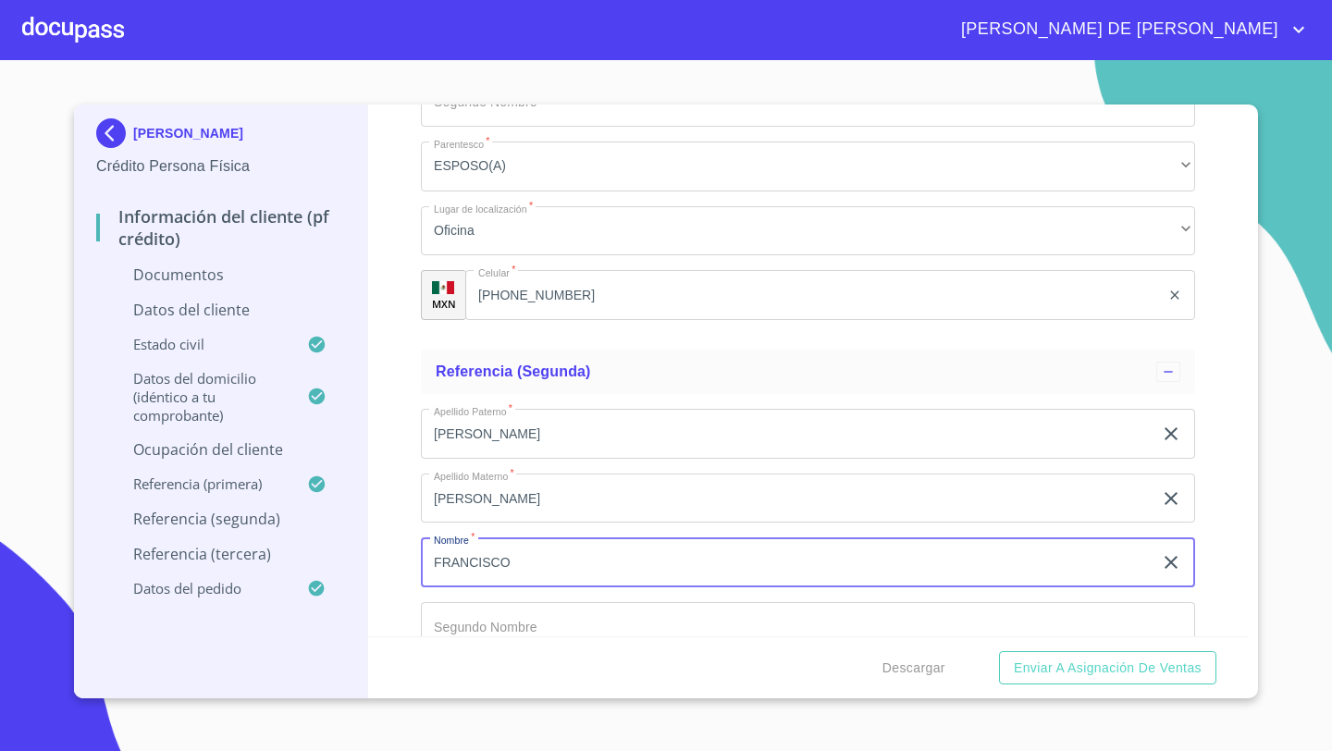
type input "FRANCISCO"
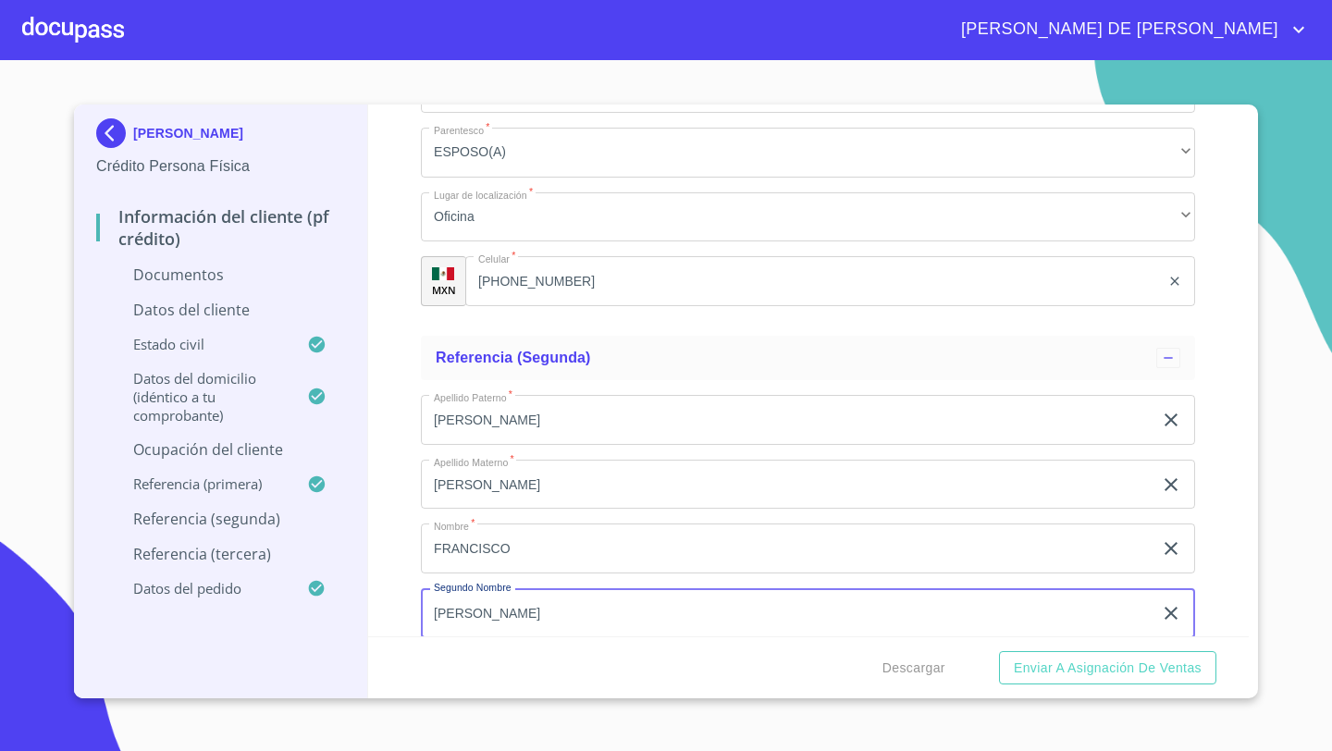
type input "[PERSON_NAME]"
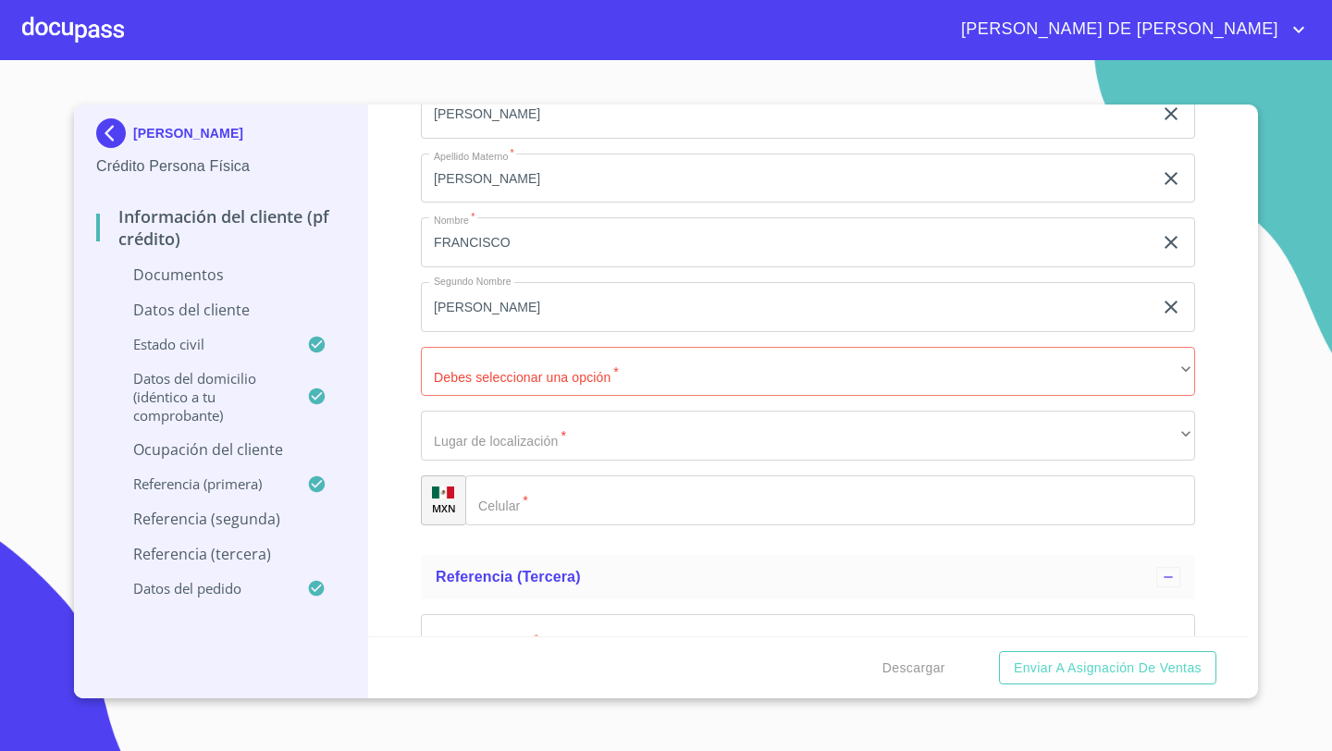
click at [449, 343] on div "Apellido Paterno   * [PERSON_NAME] ​ Apellido Materno   * [PERSON_NAME] ​ Nombr…" at bounding box center [808, 307] width 774 height 466
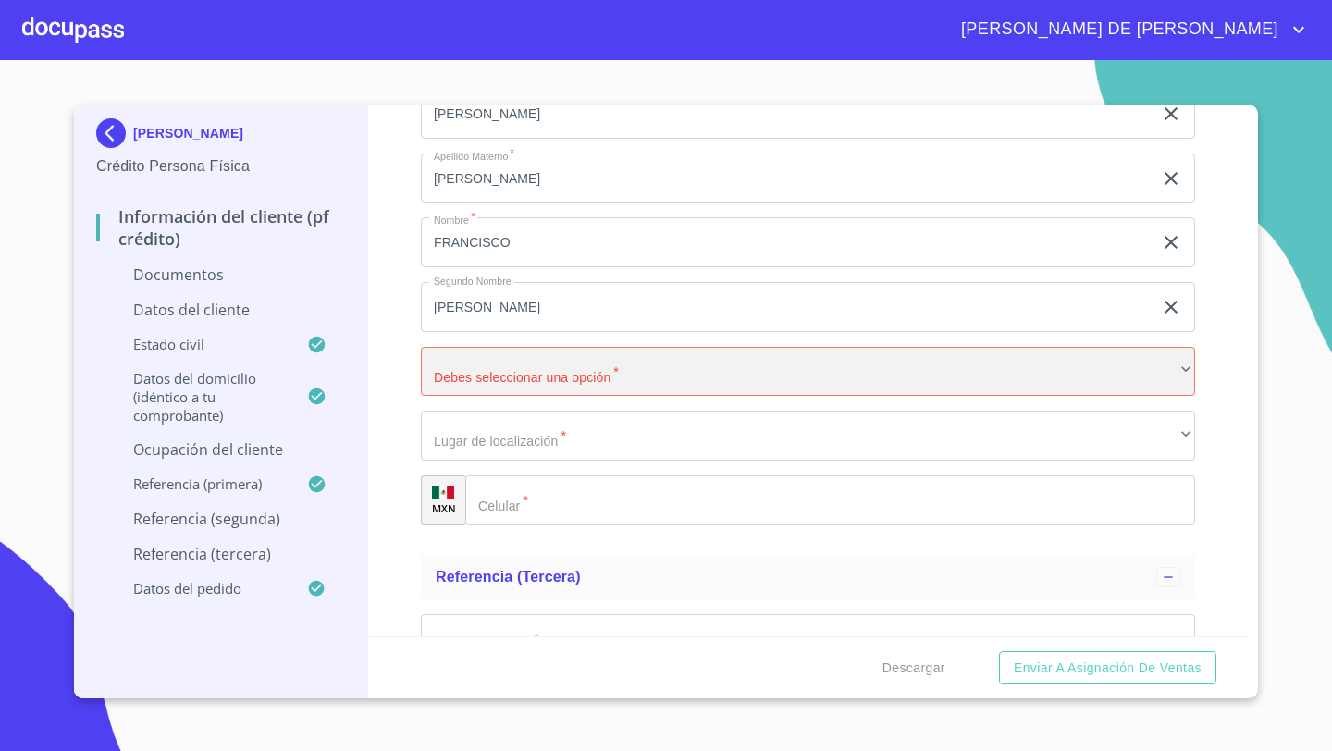
click at [463, 379] on div "​" at bounding box center [808, 372] width 774 height 50
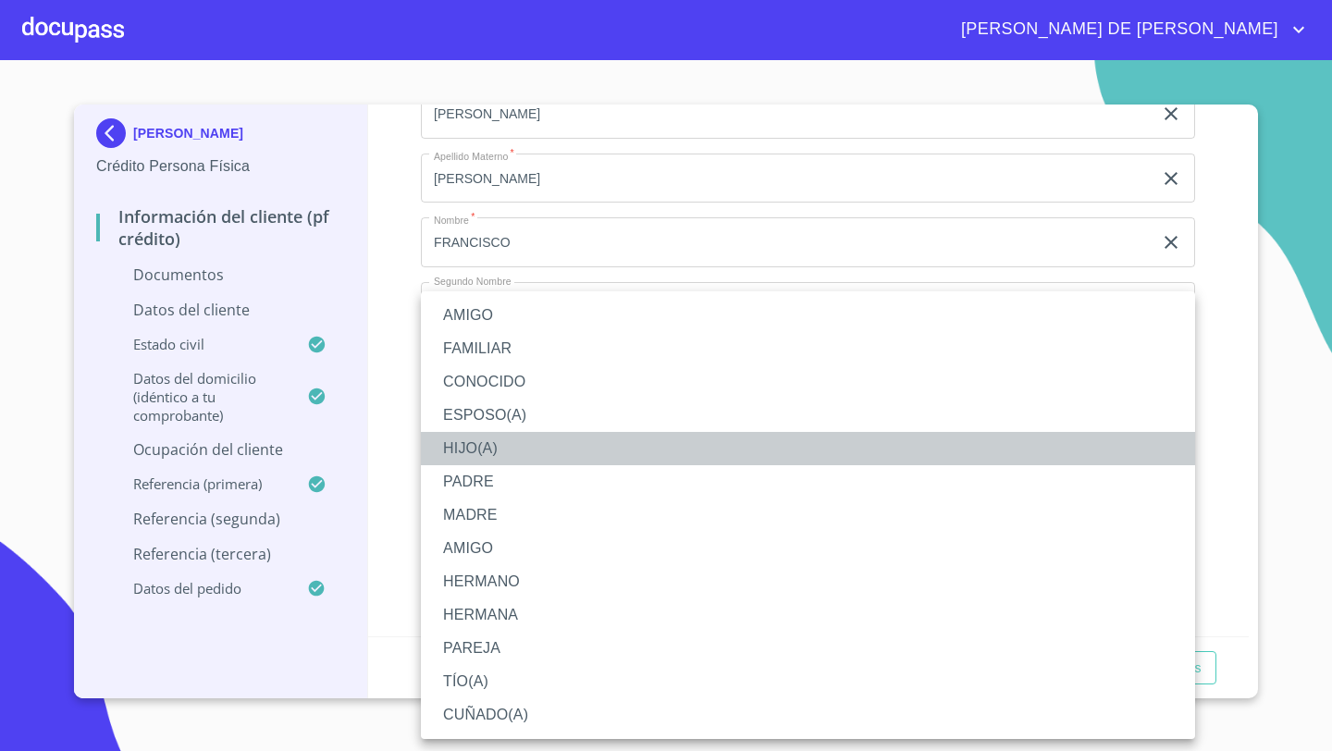
click at [463, 436] on li "HIJO(A)" at bounding box center [808, 448] width 774 height 33
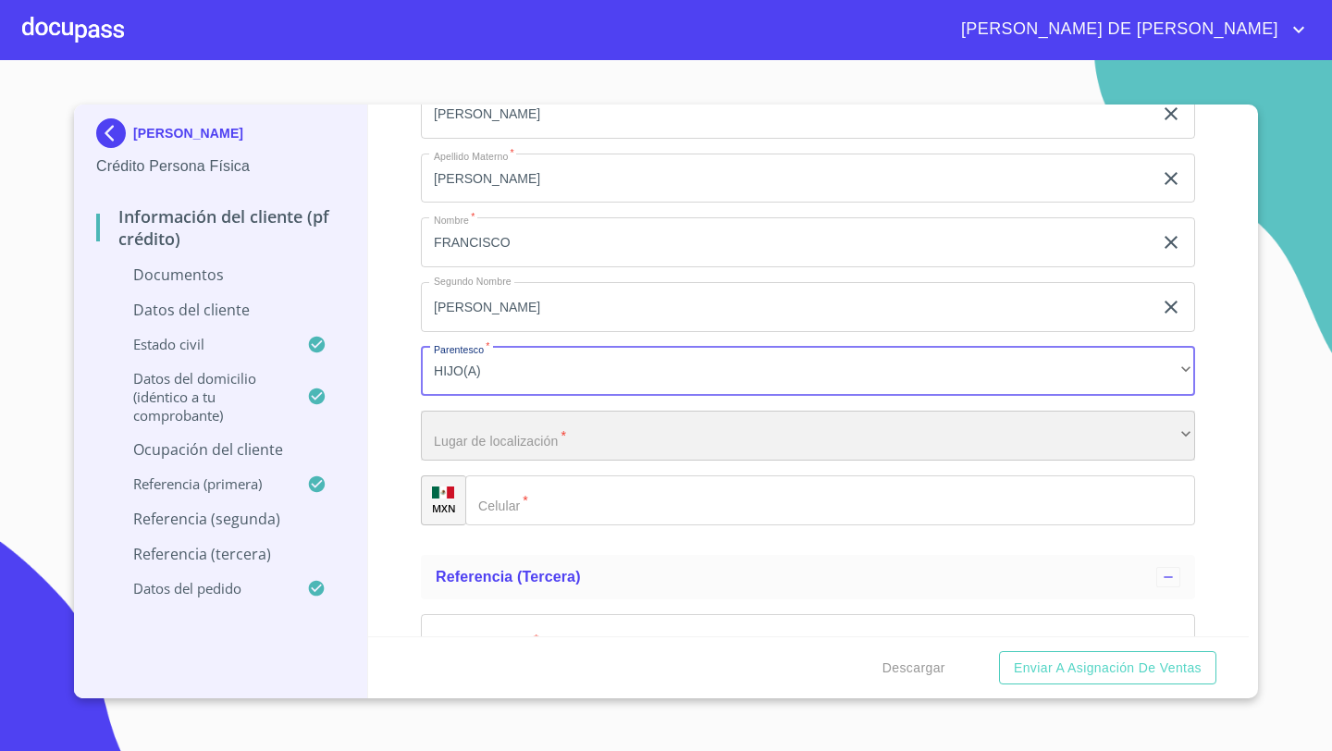
click at [466, 450] on div "​" at bounding box center [808, 436] width 774 height 50
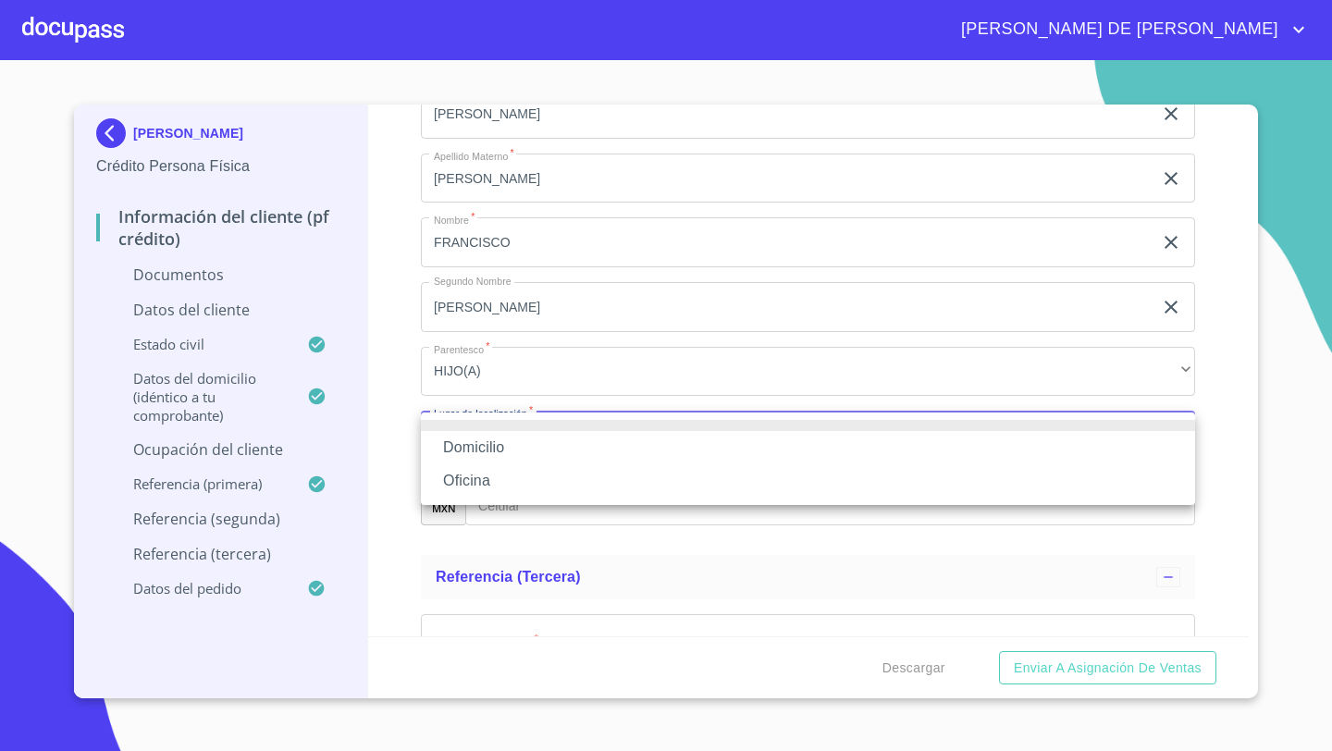
click at [463, 467] on li "Oficina" at bounding box center [808, 480] width 774 height 33
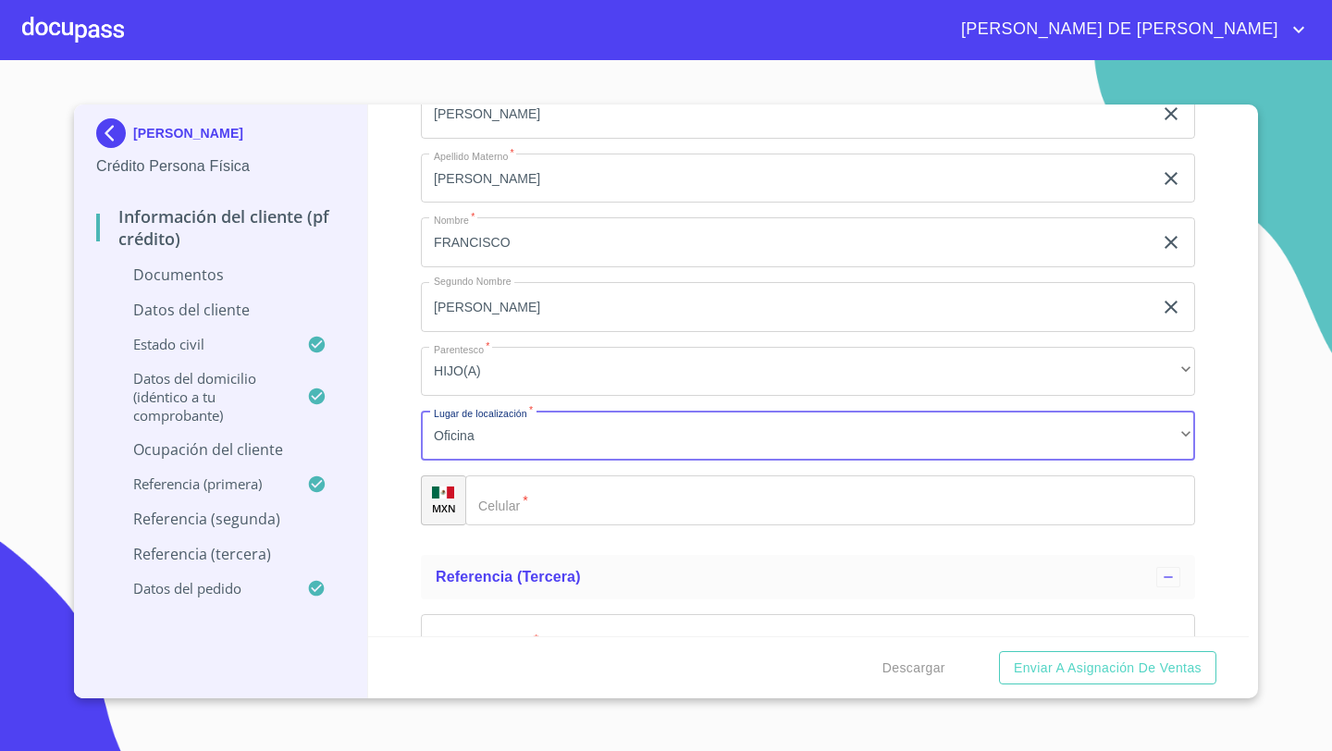
click at [482, 500] on div "​" at bounding box center [830, 500] width 730 height 50
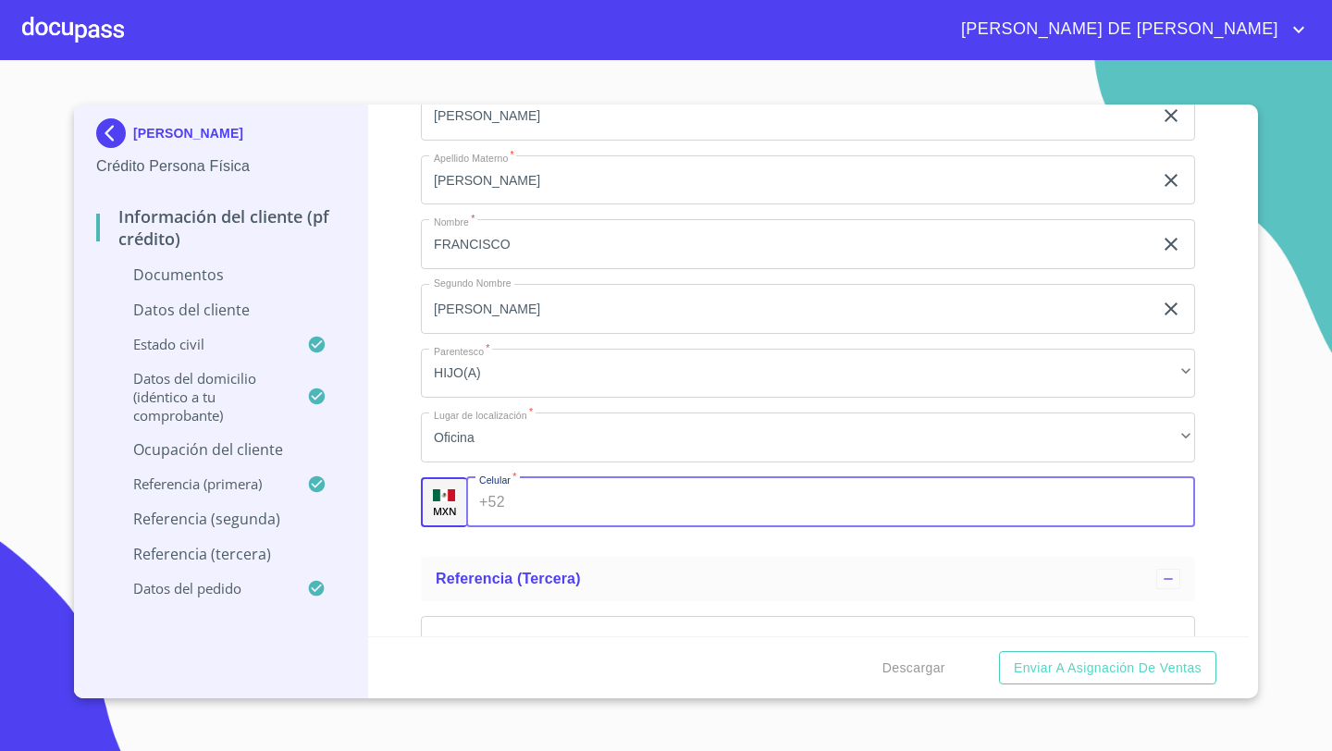
scroll to position [8094, 0]
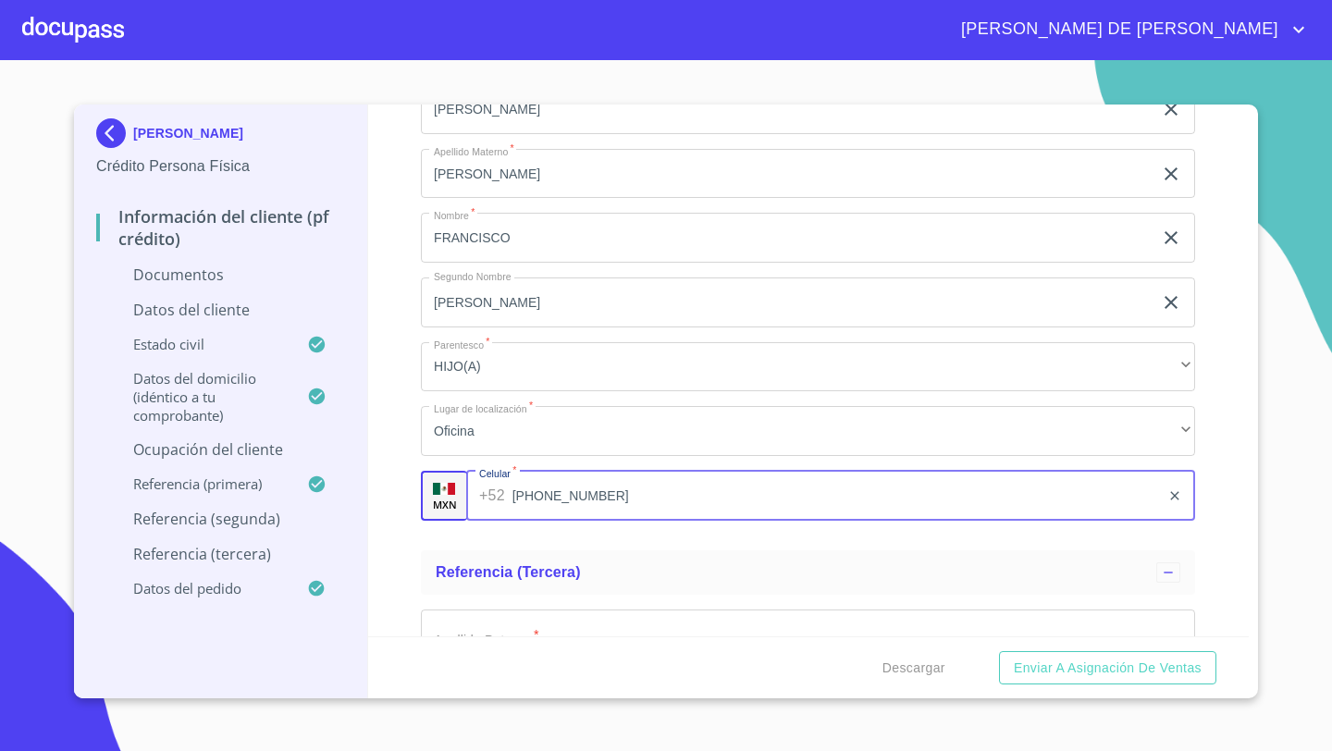
type input "[PHONE_NUMBER]"
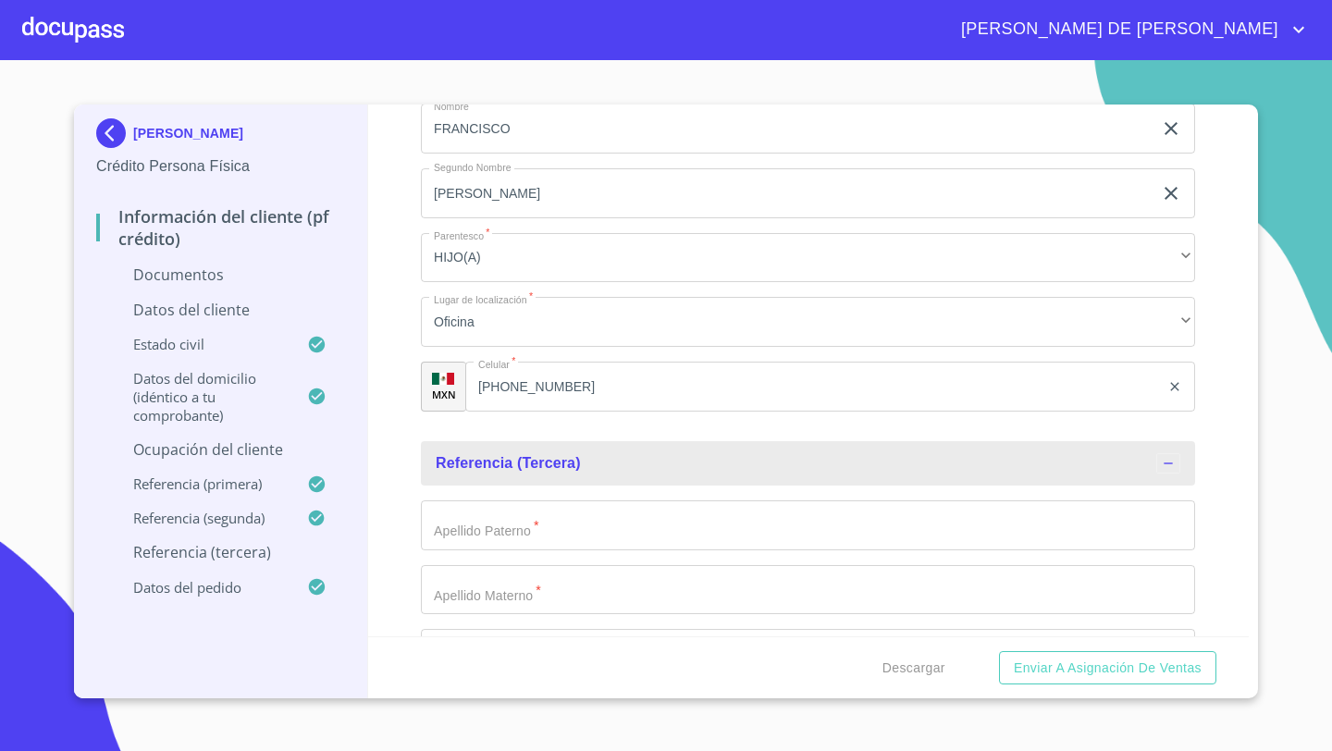
scroll to position [8351, 0]
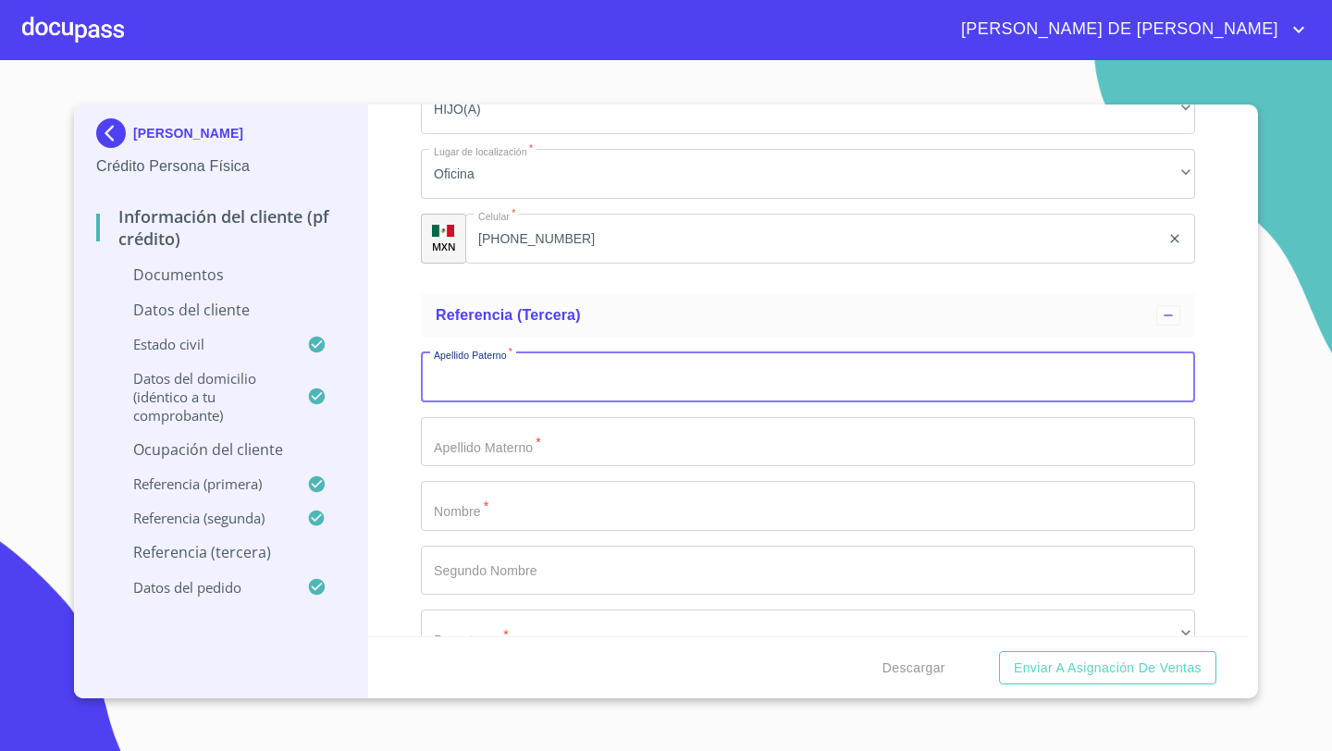
click at [498, 391] on input "Documento de identificación   *" at bounding box center [808, 377] width 774 height 50
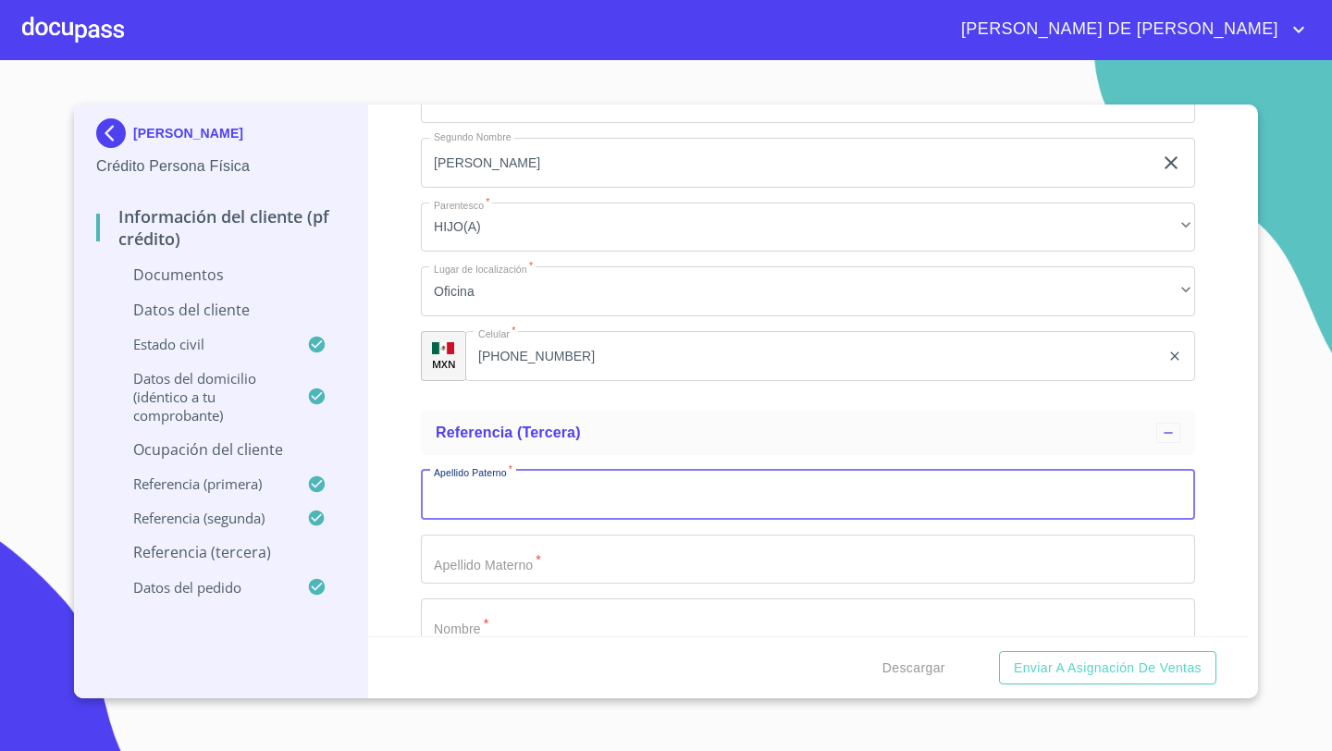
scroll to position [8293, 0]
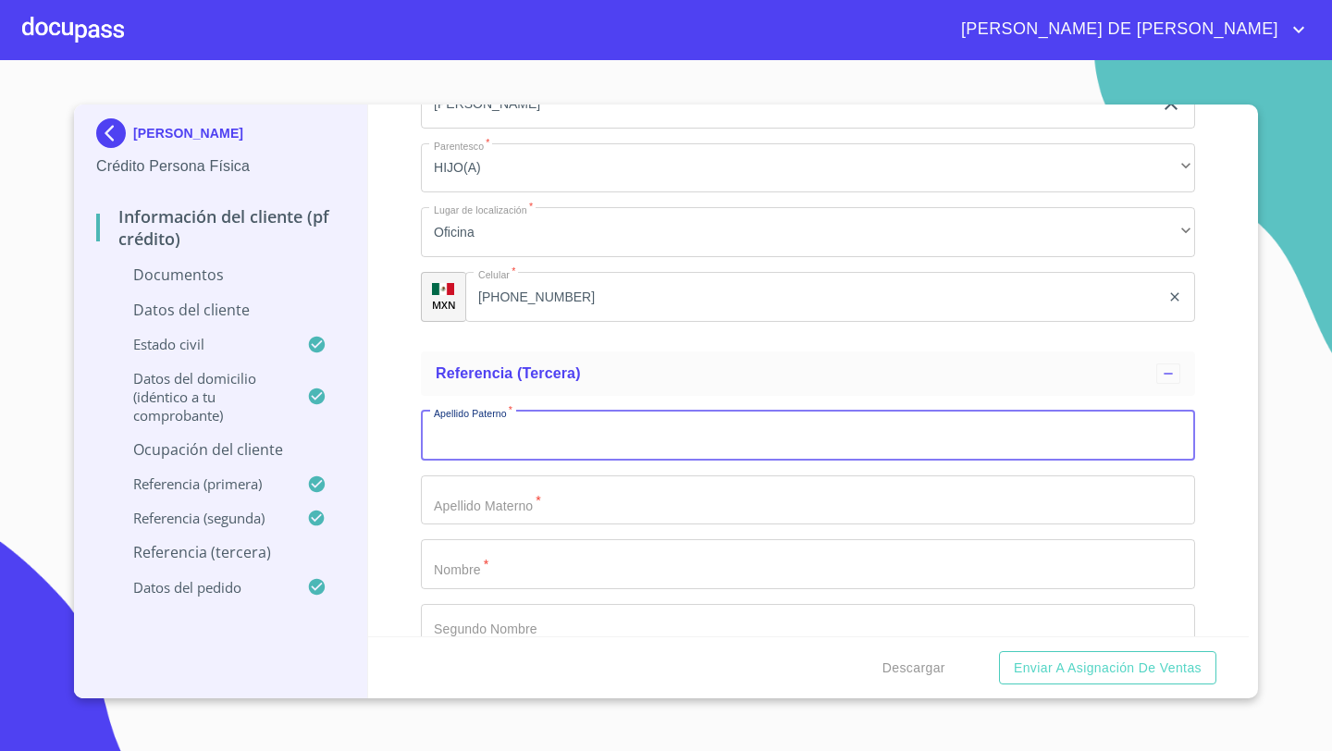
click at [467, 439] on input "Documento de identificación   *" at bounding box center [808, 436] width 774 height 50
type input "[PERSON_NAME]"
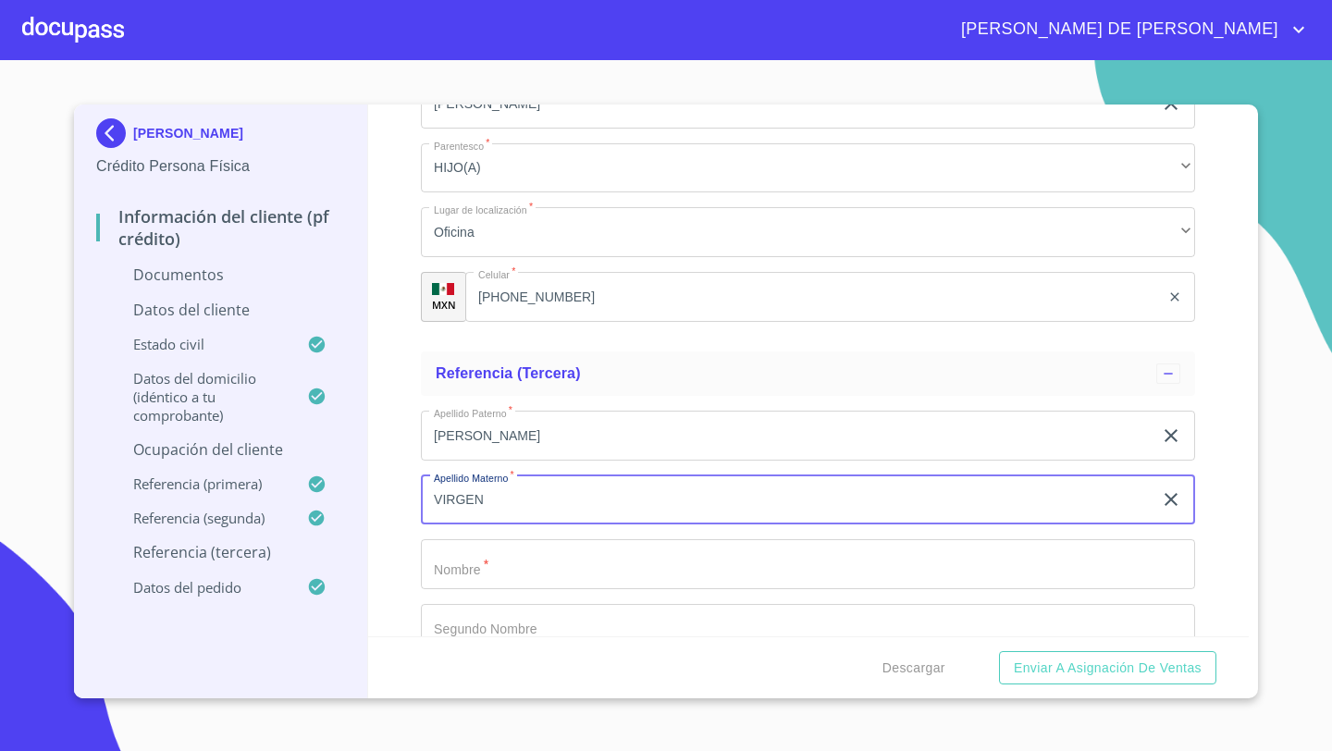
type input "VIRGEN"
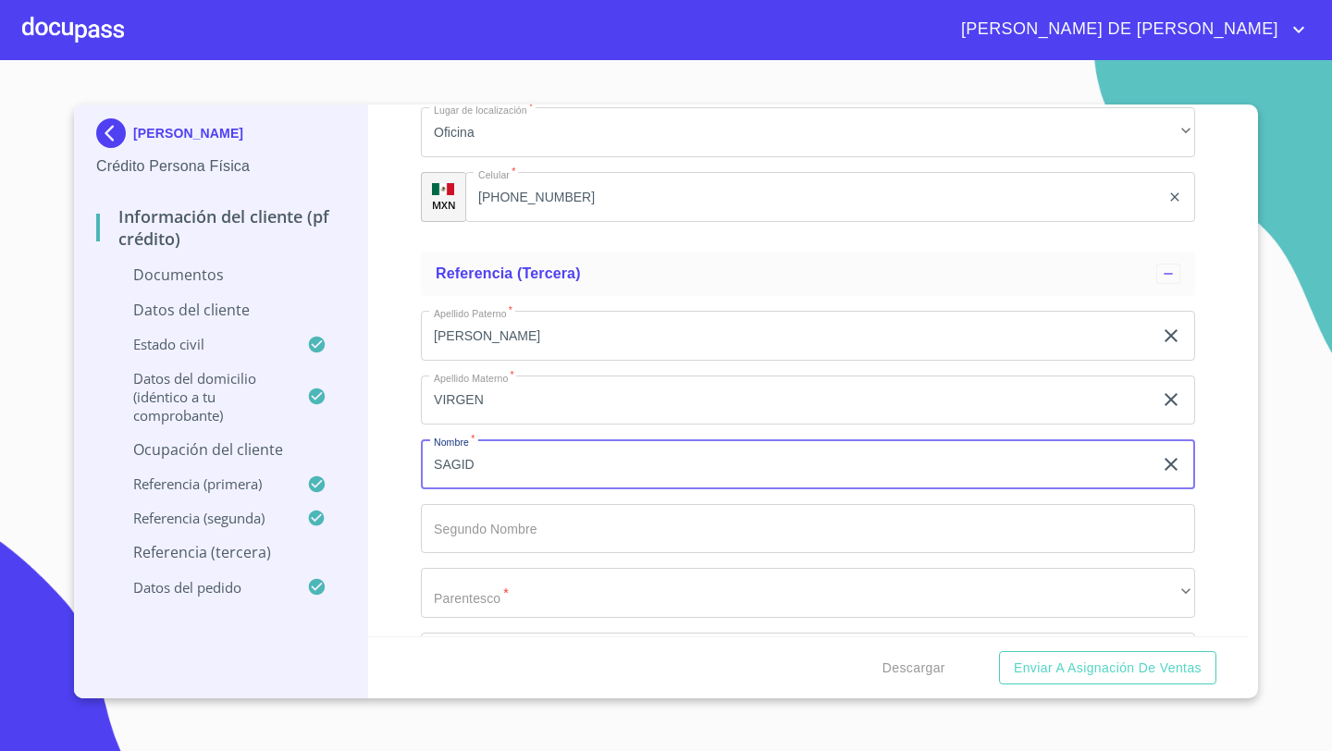
scroll to position [8447, 0]
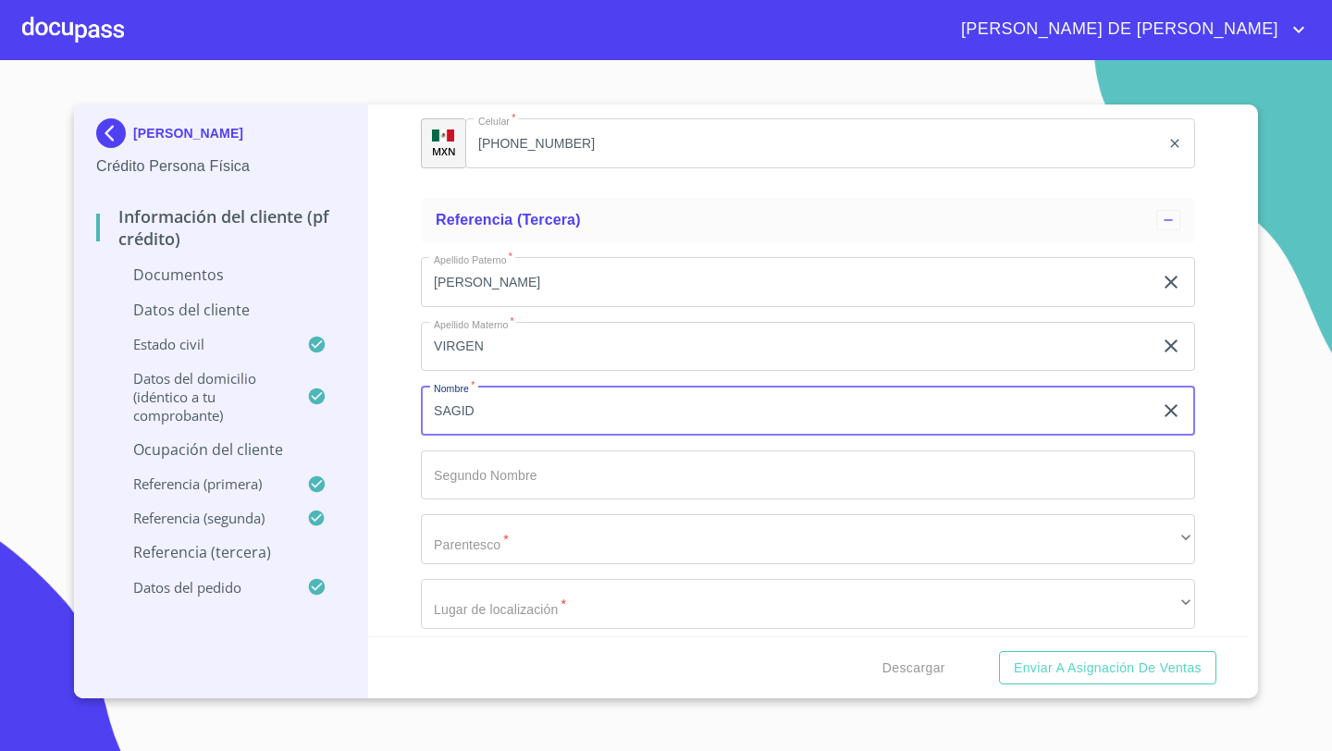
type input "SAGID"
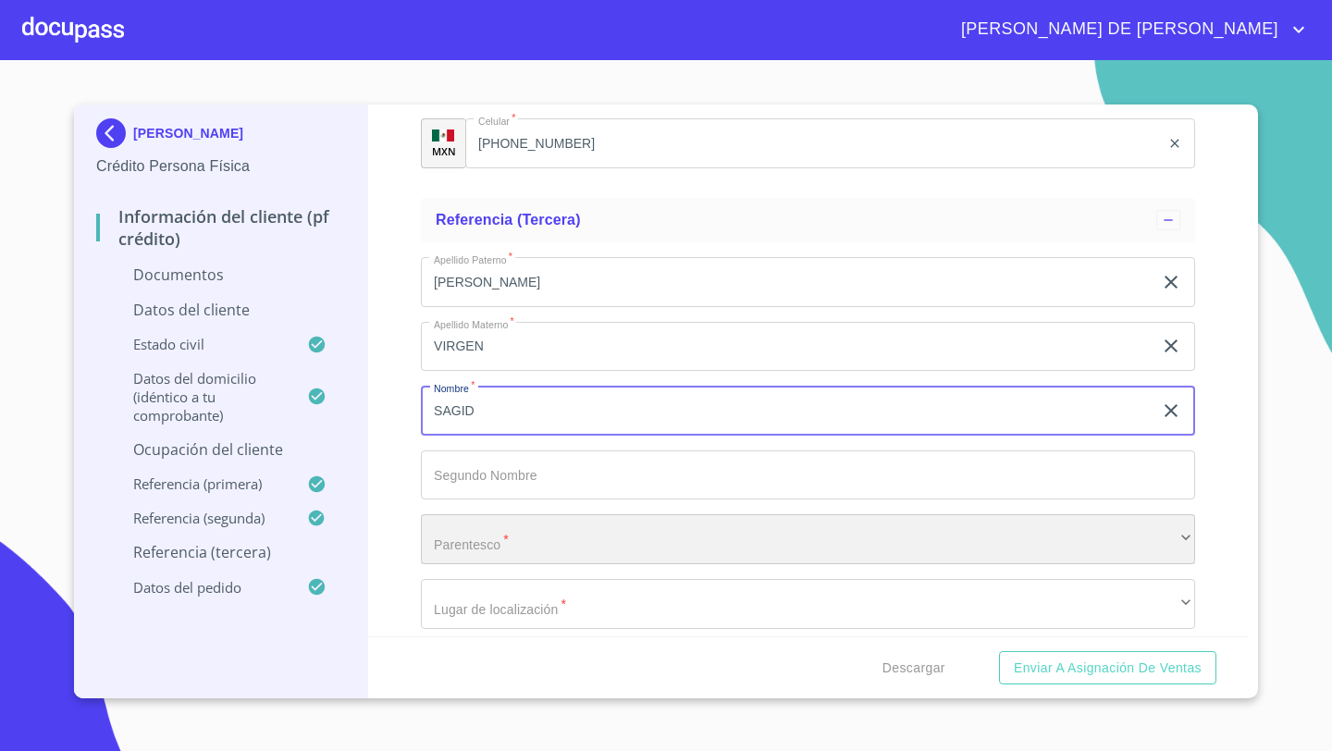
click at [471, 526] on div "​" at bounding box center [808, 539] width 774 height 50
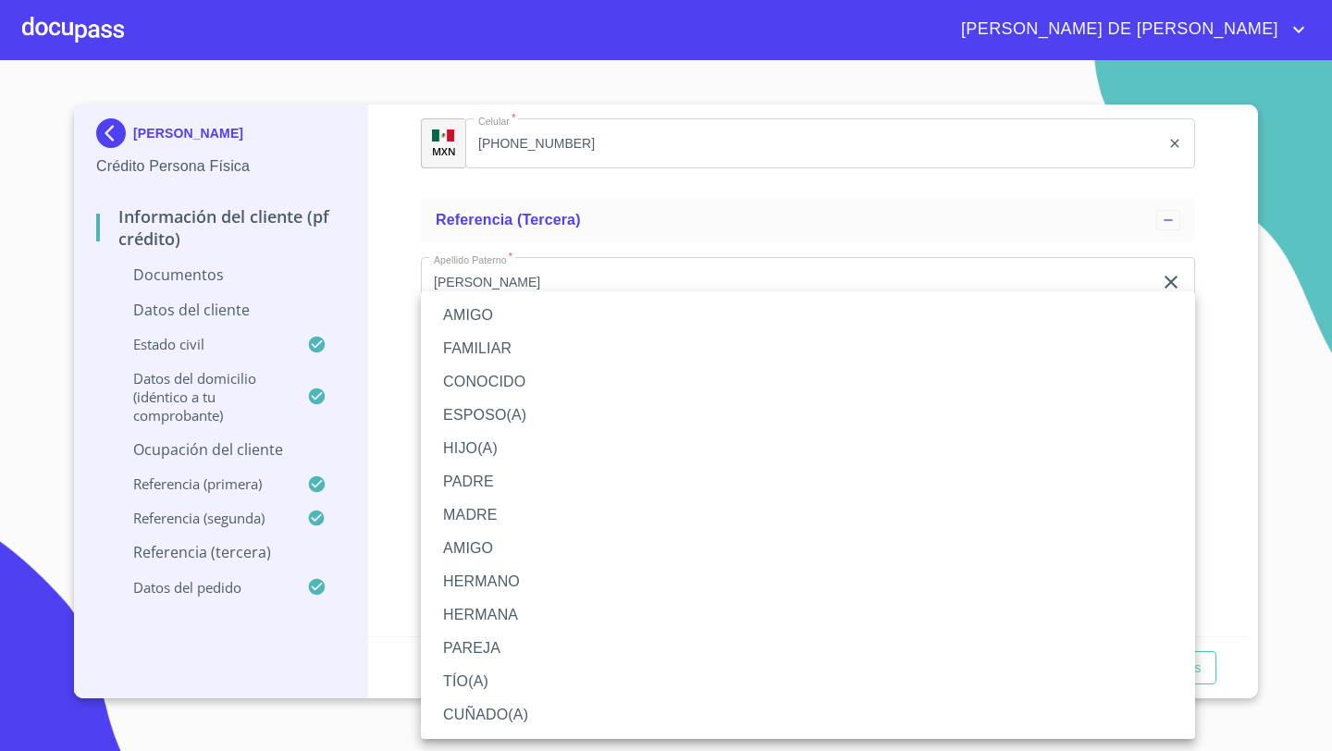
click at [476, 579] on li "HERMANO" at bounding box center [808, 581] width 774 height 33
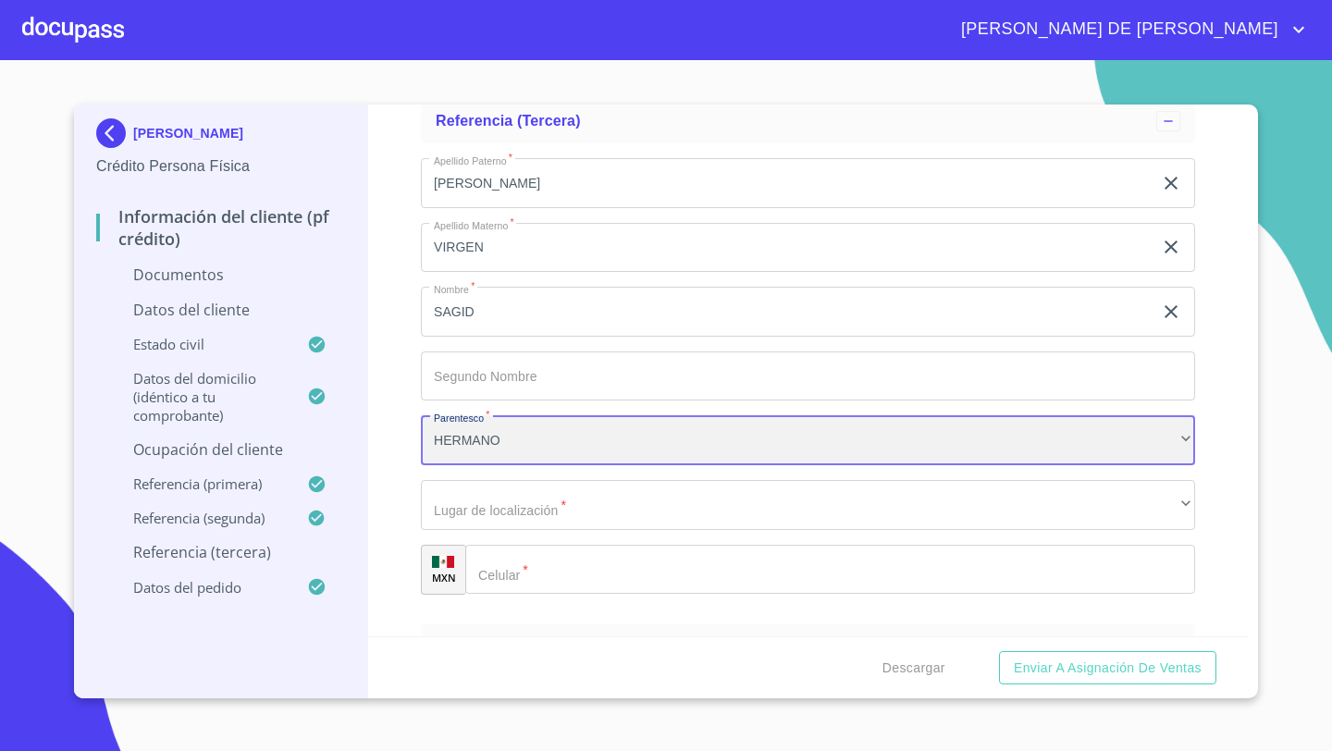
scroll to position [8575, 0]
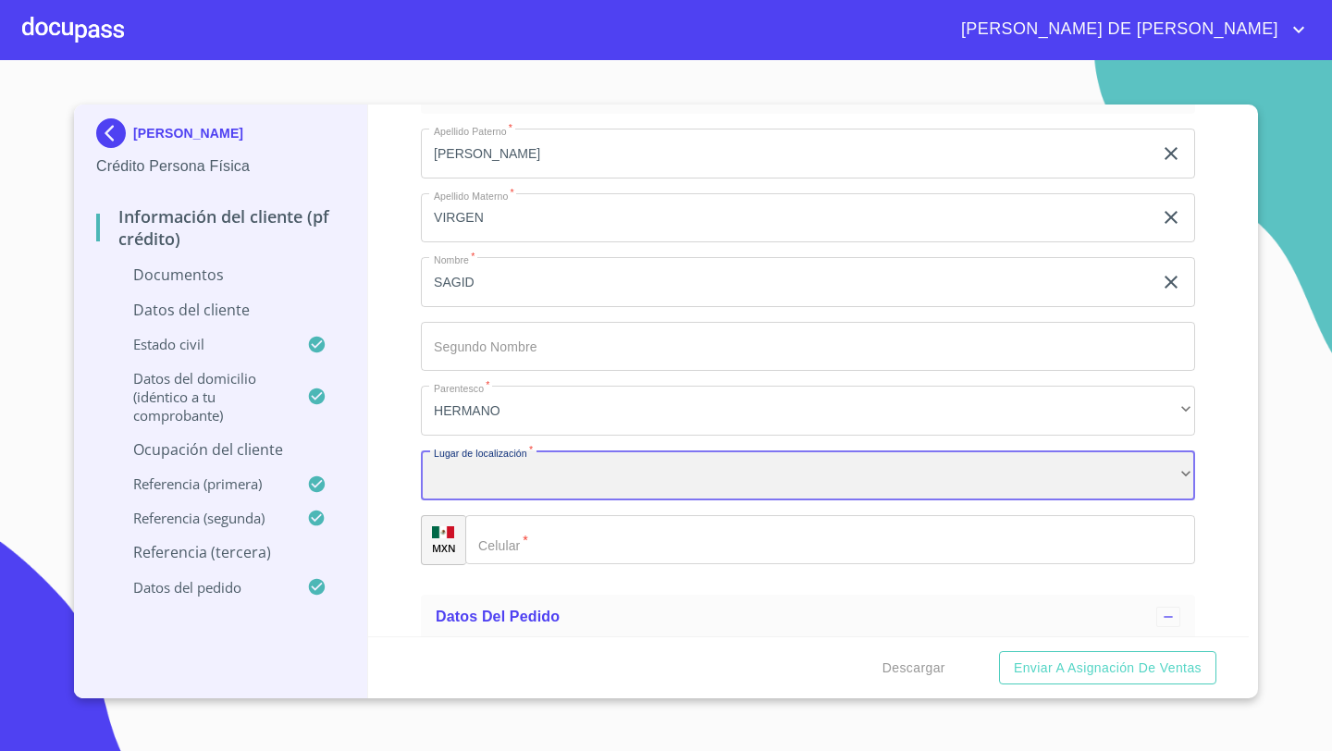
click at [468, 482] on div "​" at bounding box center [808, 475] width 774 height 50
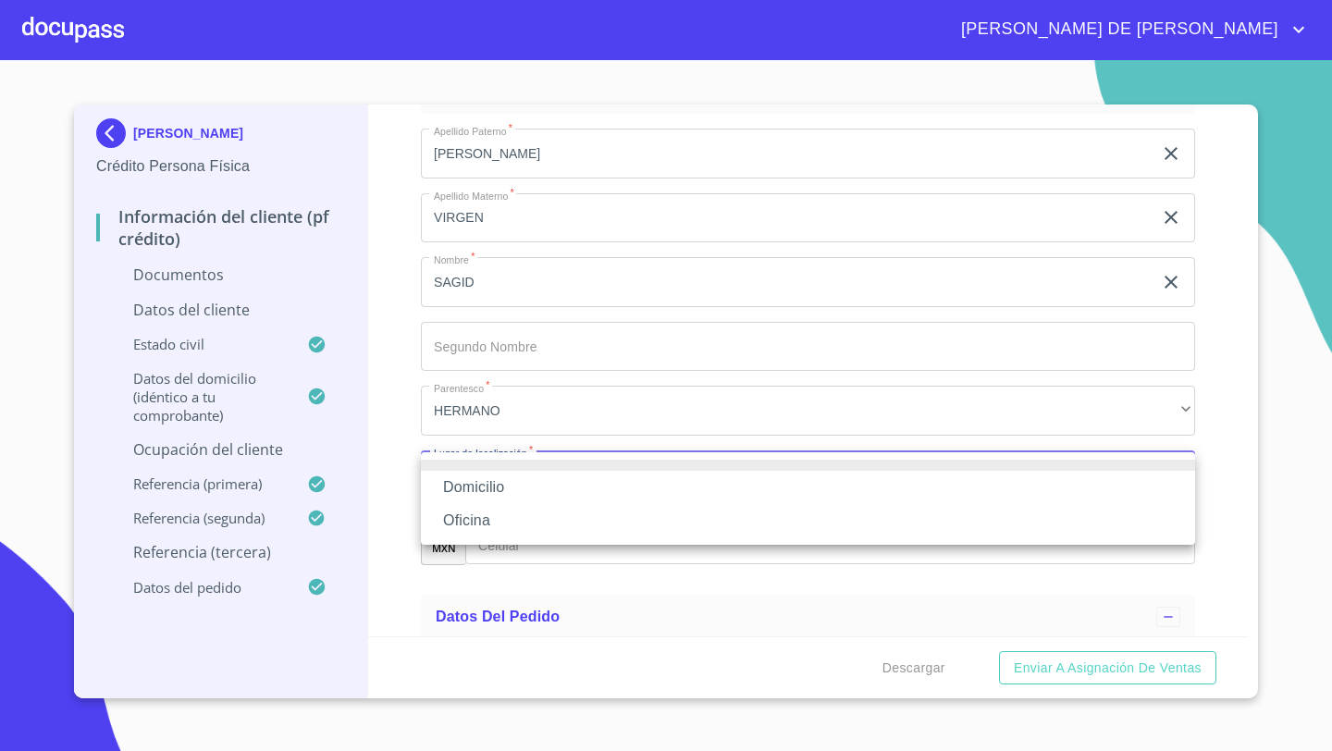
click at [451, 521] on li "Oficina" at bounding box center [808, 520] width 774 height 33
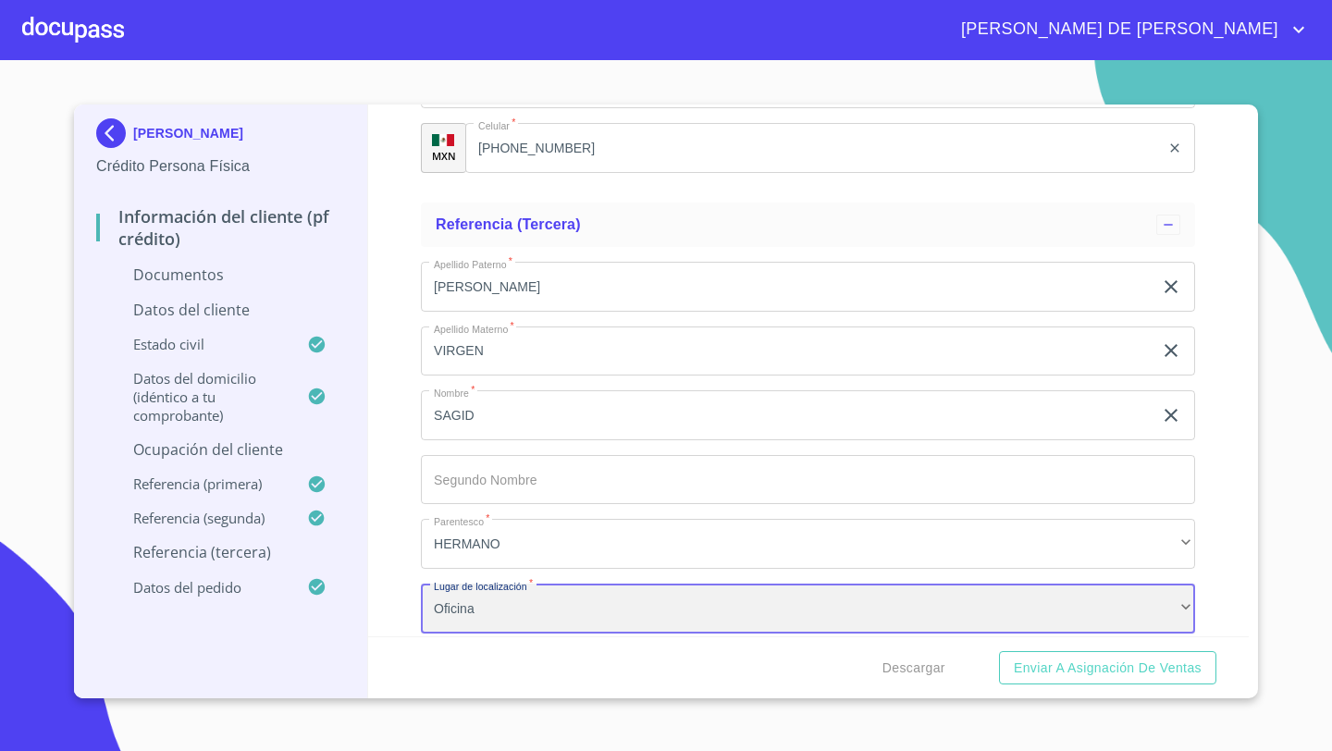
scroll to position [8418, 0]
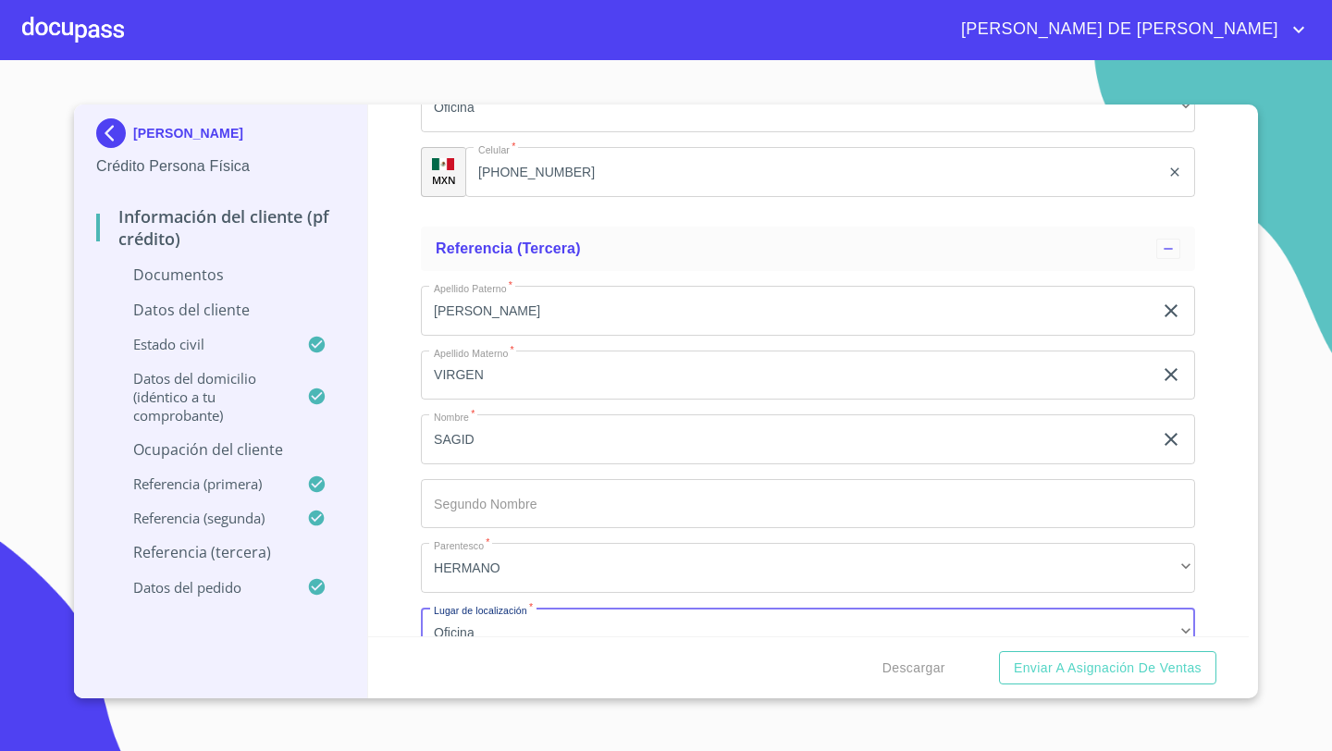
click at [483, 436] on input "SAGID" at bounding box center [786, 439] width 731 height 50
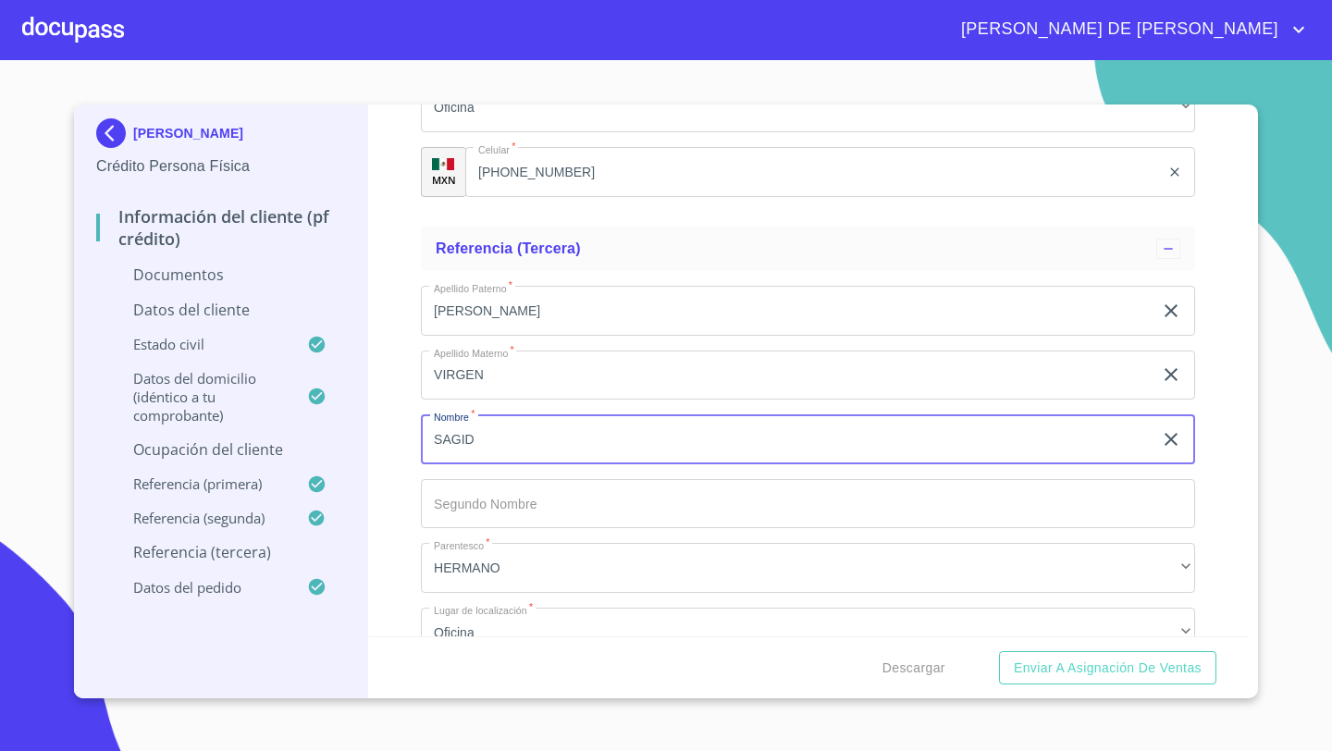
click at [483, 436] on input "SAGID" at bounding box center [786, 439] width 731 height 50
type input "MARINA"
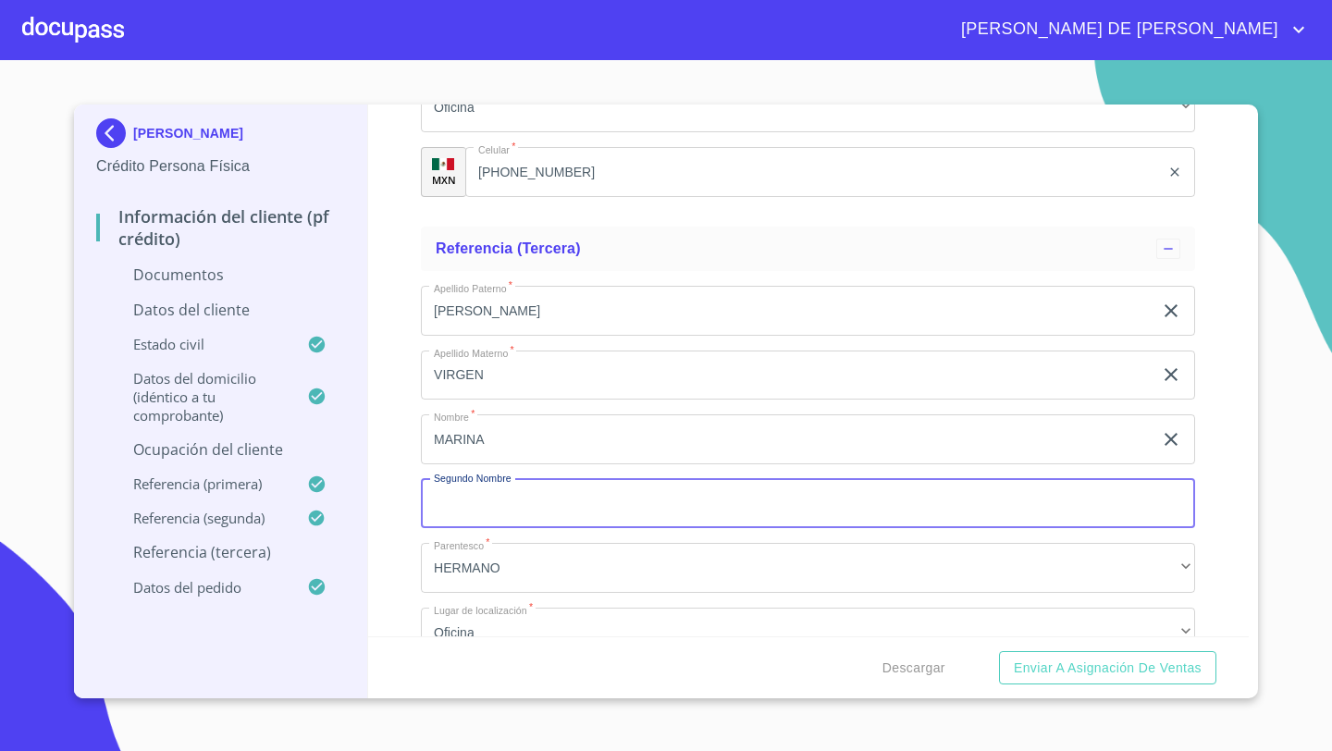
click at [502, 379] on input "VIRGEN" at bounding box center [786, 375] width 731 height 50
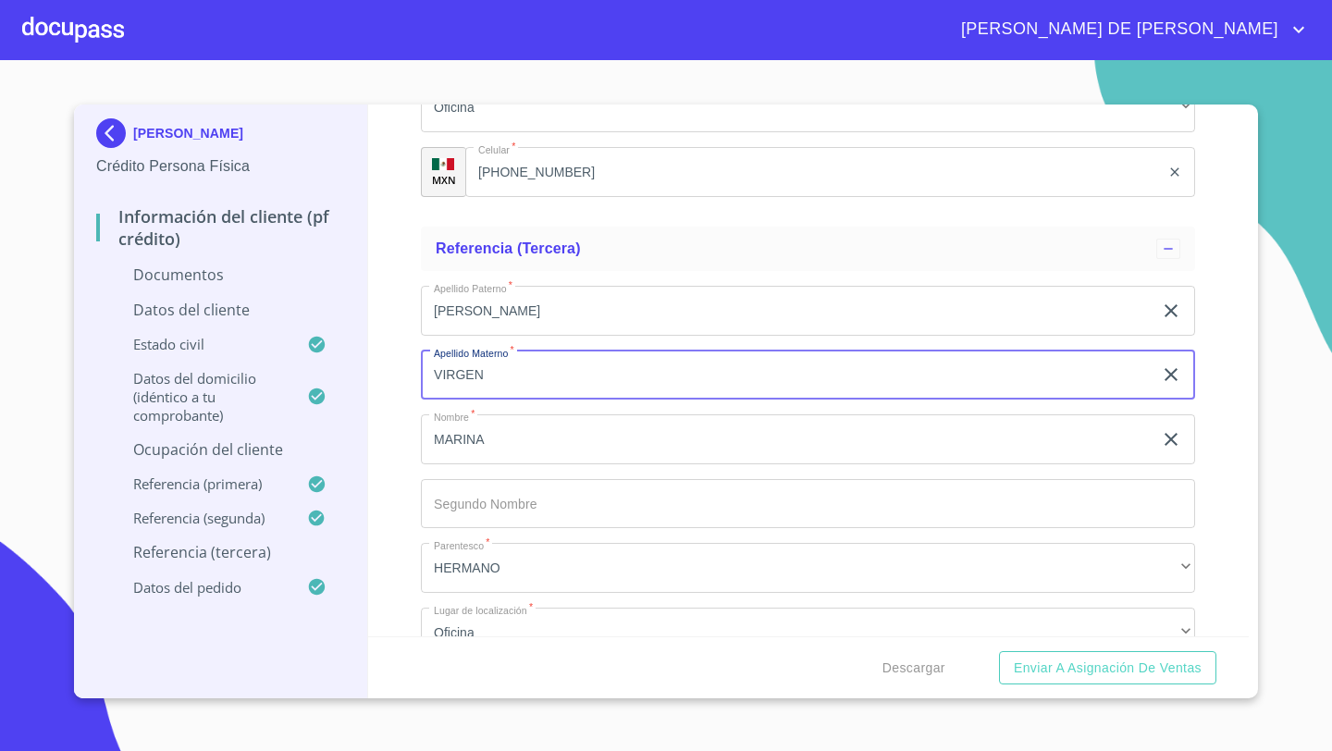
click at [502, 379] on input "VIRGEN" at bounding box center [786, 375] width 731 height 50
type input "V"
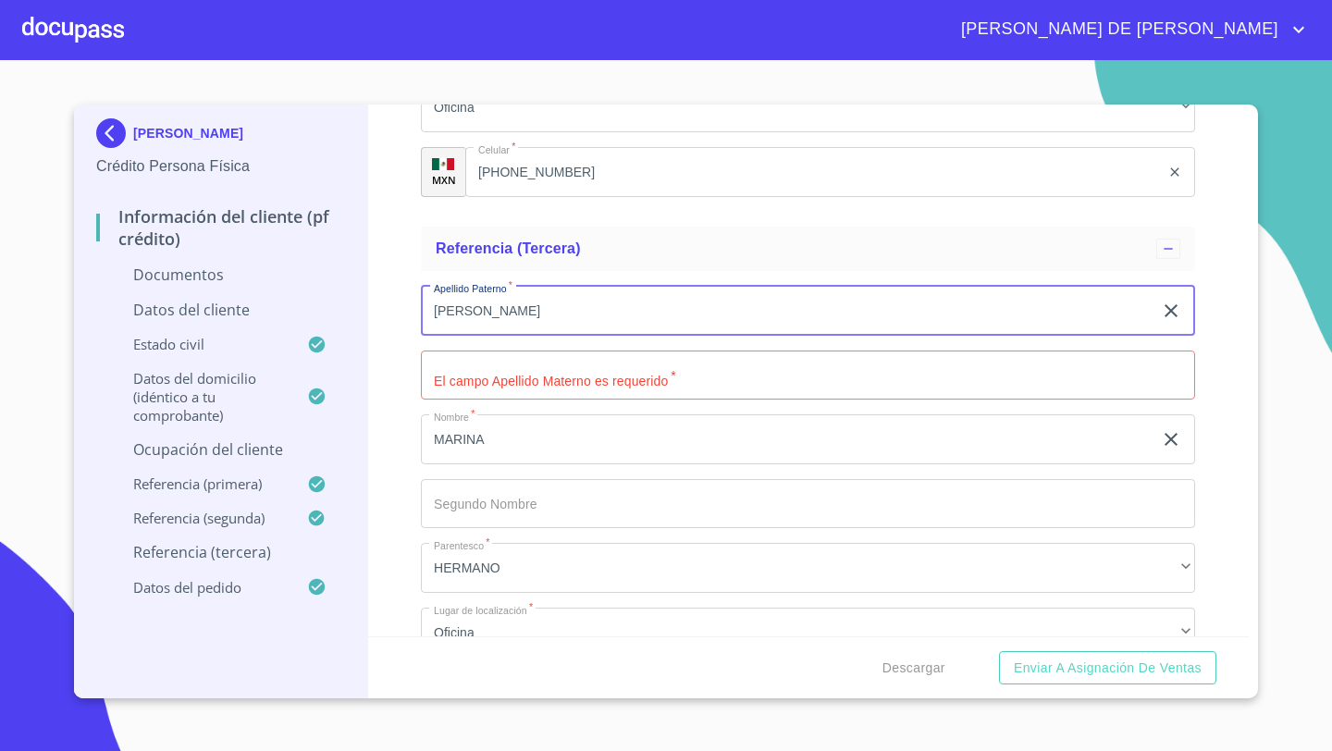
click at [526, 302] on input "[PERSON_NAME]" at bounding box center [786, 311] width 731 height 50
type input "A"
type input "[PERSON_NAME]"
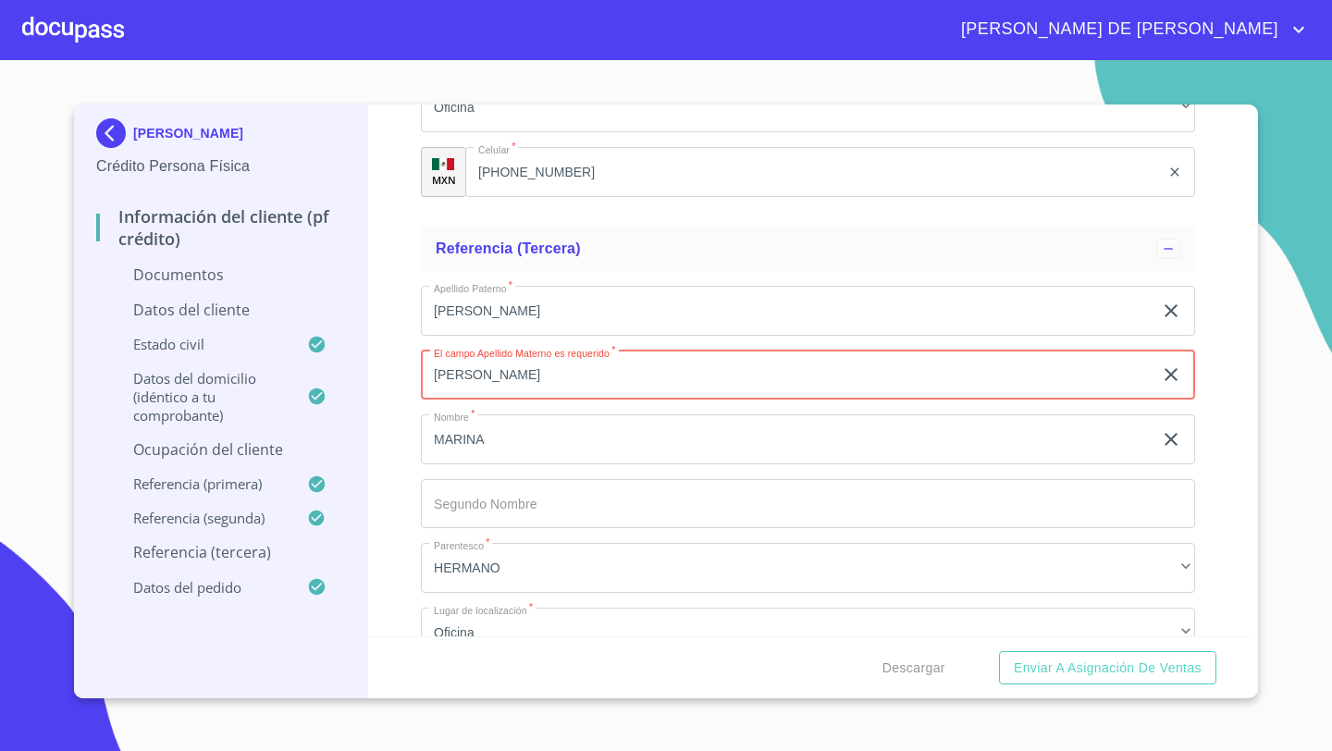
type input "[PERSON_NAME]"
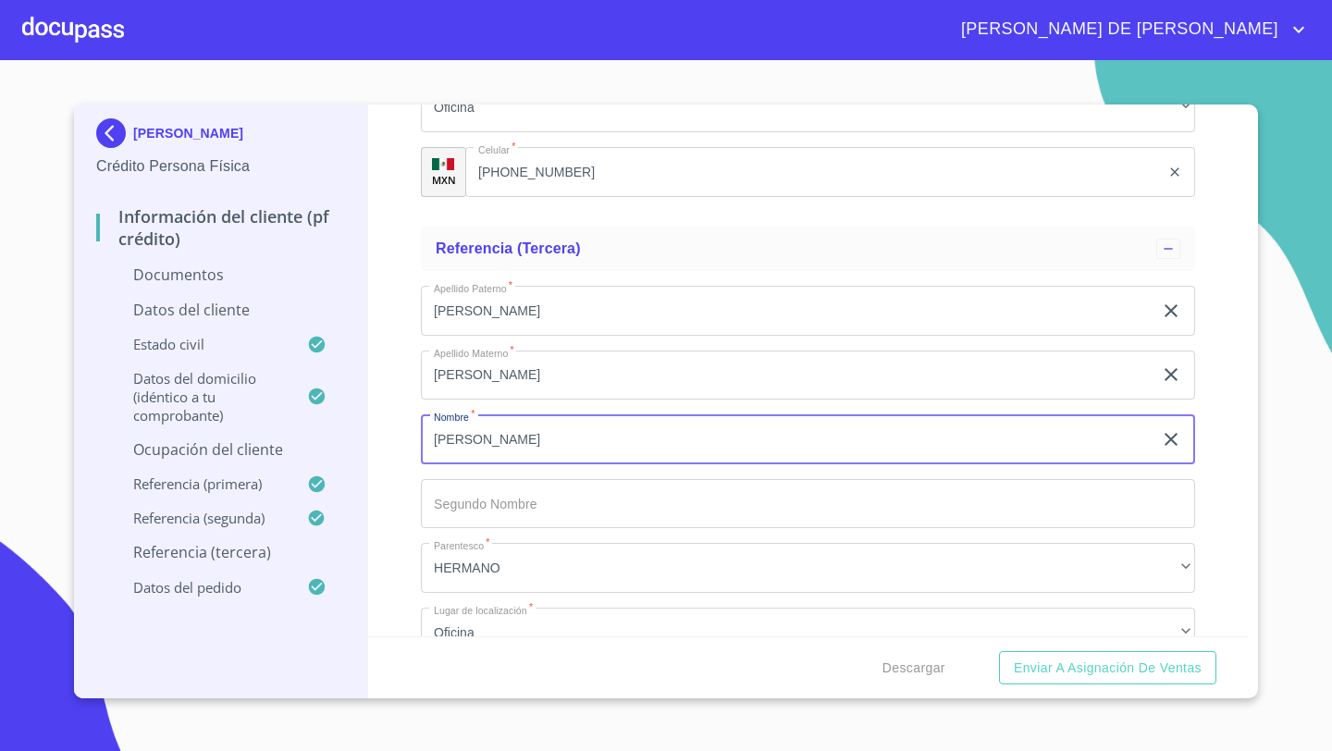
type input "[PERSON_NAME]"
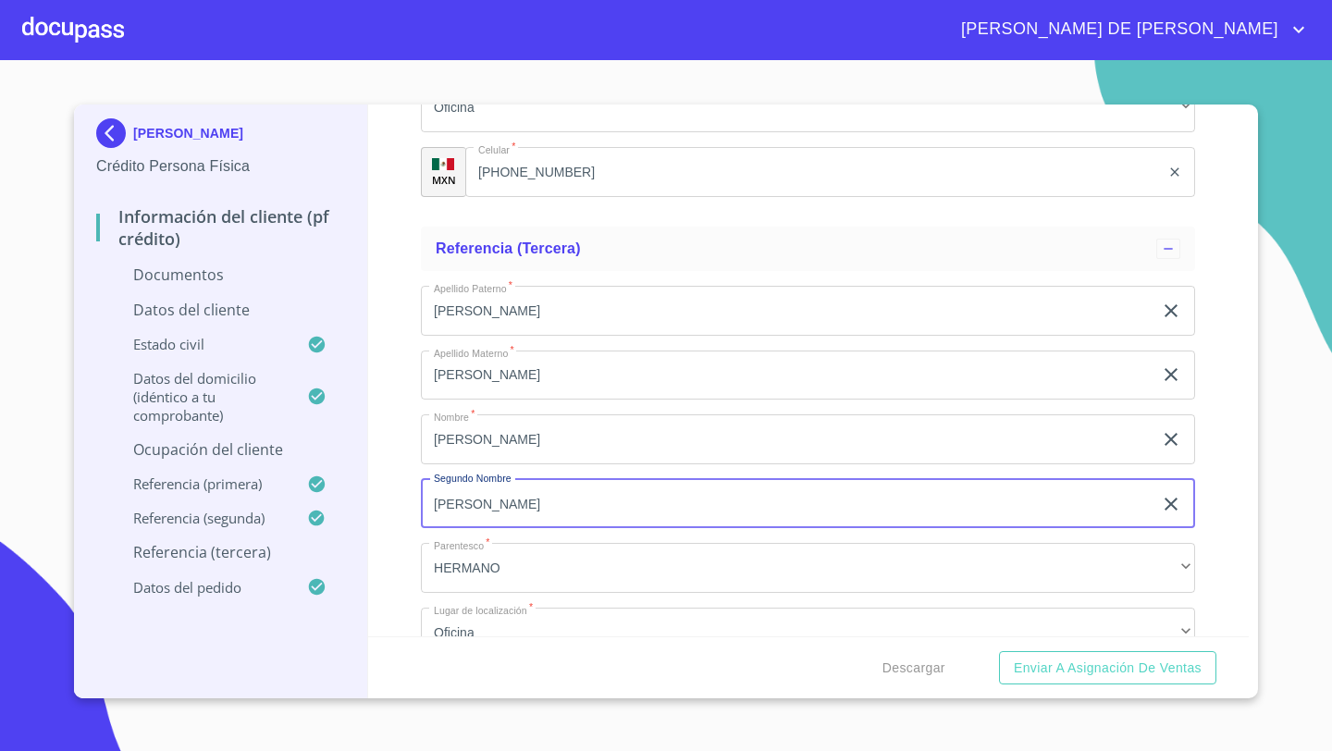
type input "[PERSON_NAME]"
click at [505, 594] on div "Apellido Paterno   * [PERSON_NAME] ​ Apellido Materno   * [PERSON_NAME] ​ Nombr…" at bounding box center [808, 504] width 774 height 466
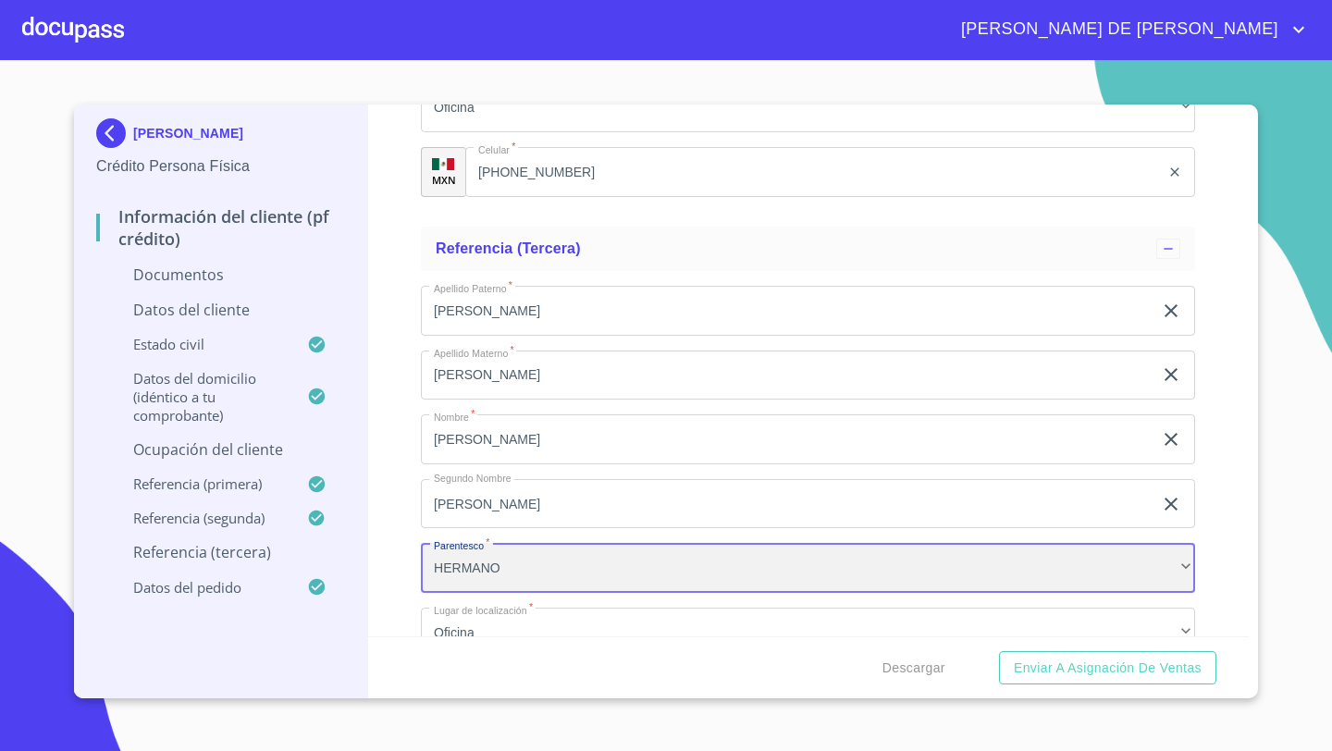
click at [499, 563] on div "HERMANO" at bounding box center [808, 568] width 774 height 50
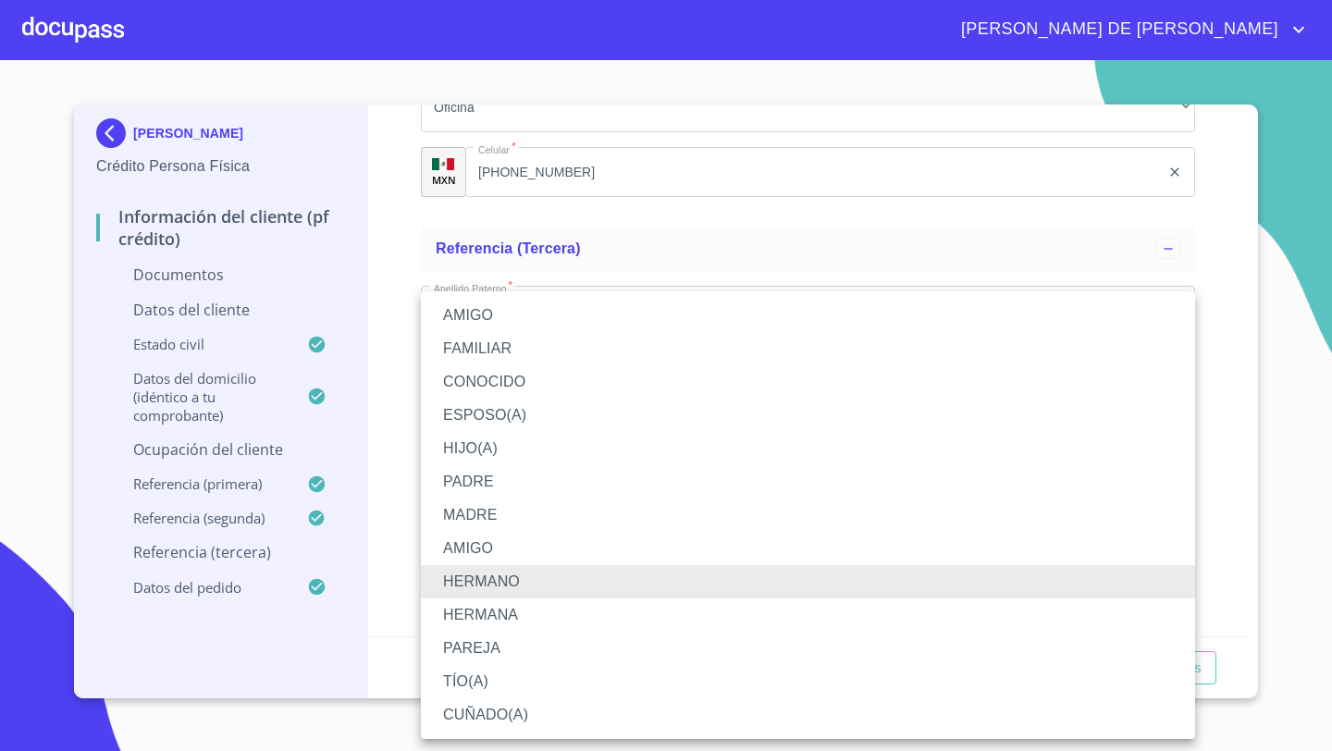
click at [490, 318] on li "AMIGO" at bounding box center [808, 315] width 774 height 33
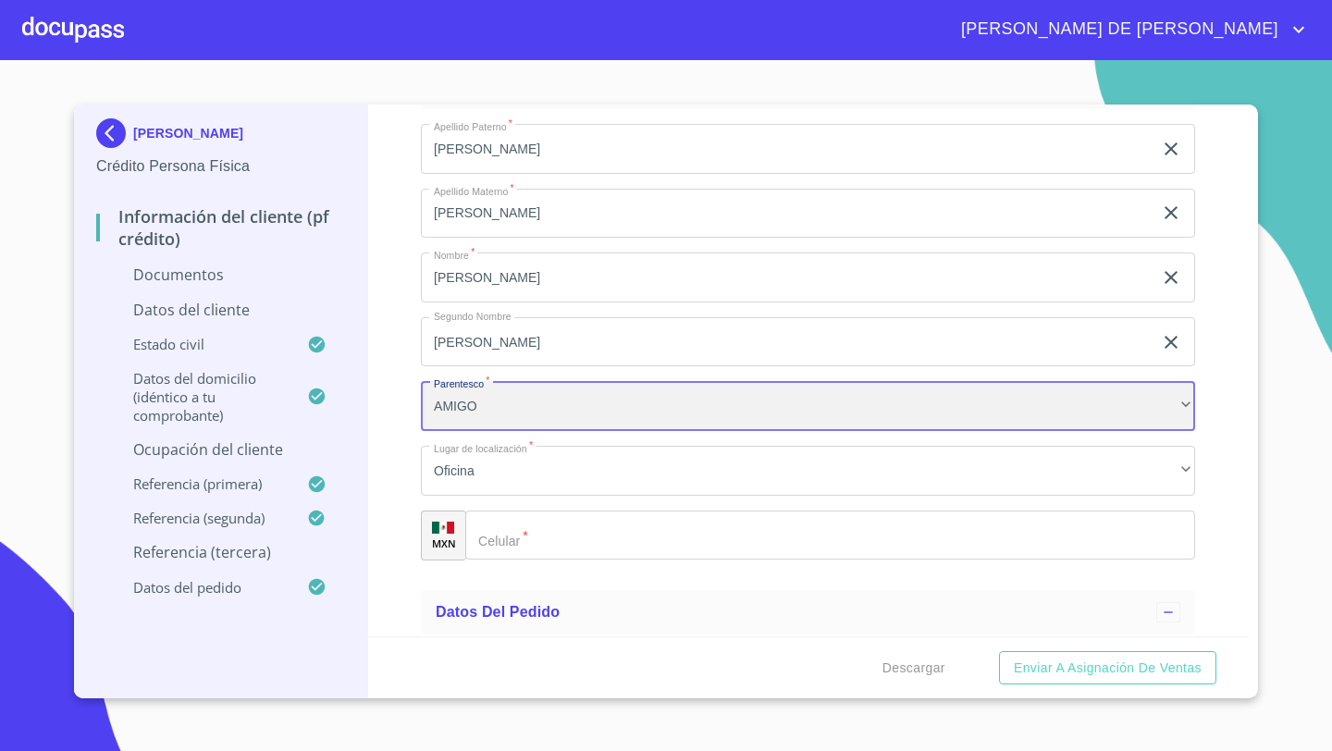
scroll to position [8605, 0]
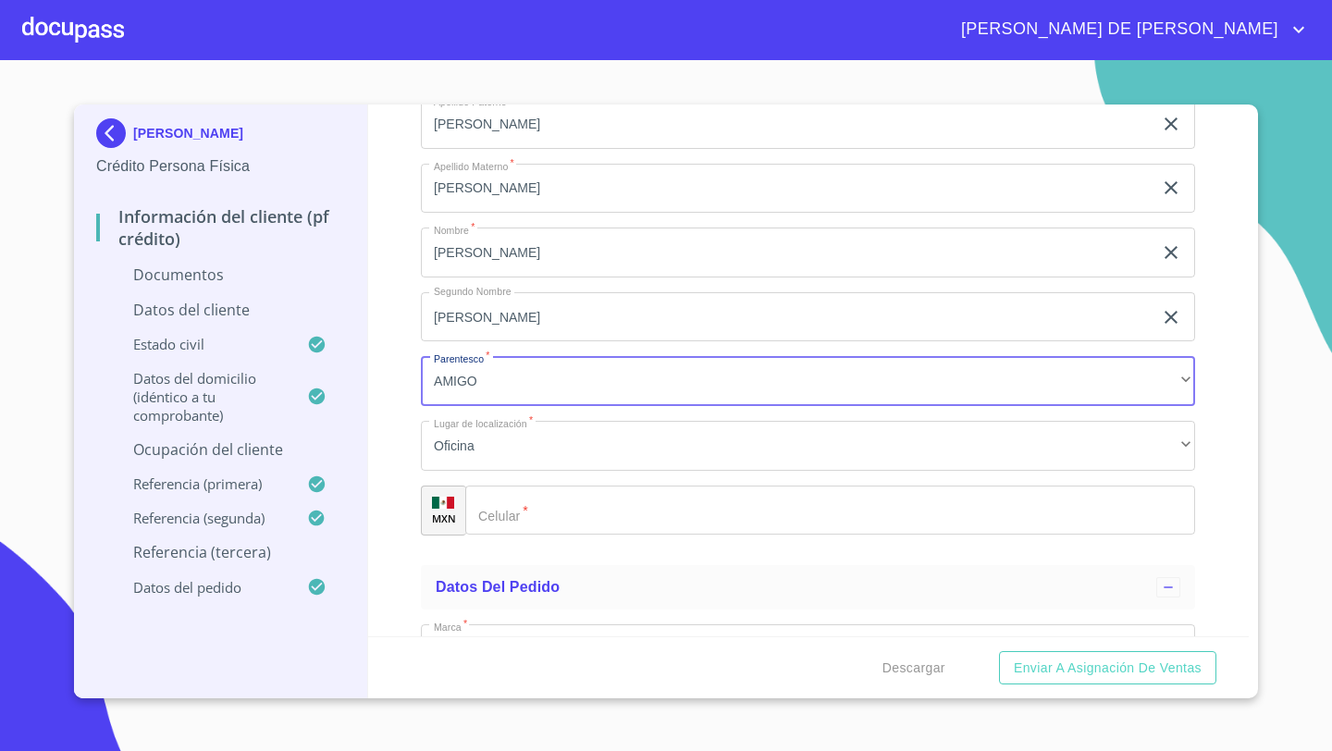
click at [498, 516] on div "​" at bounding box center [830, 510] width 730 height 50
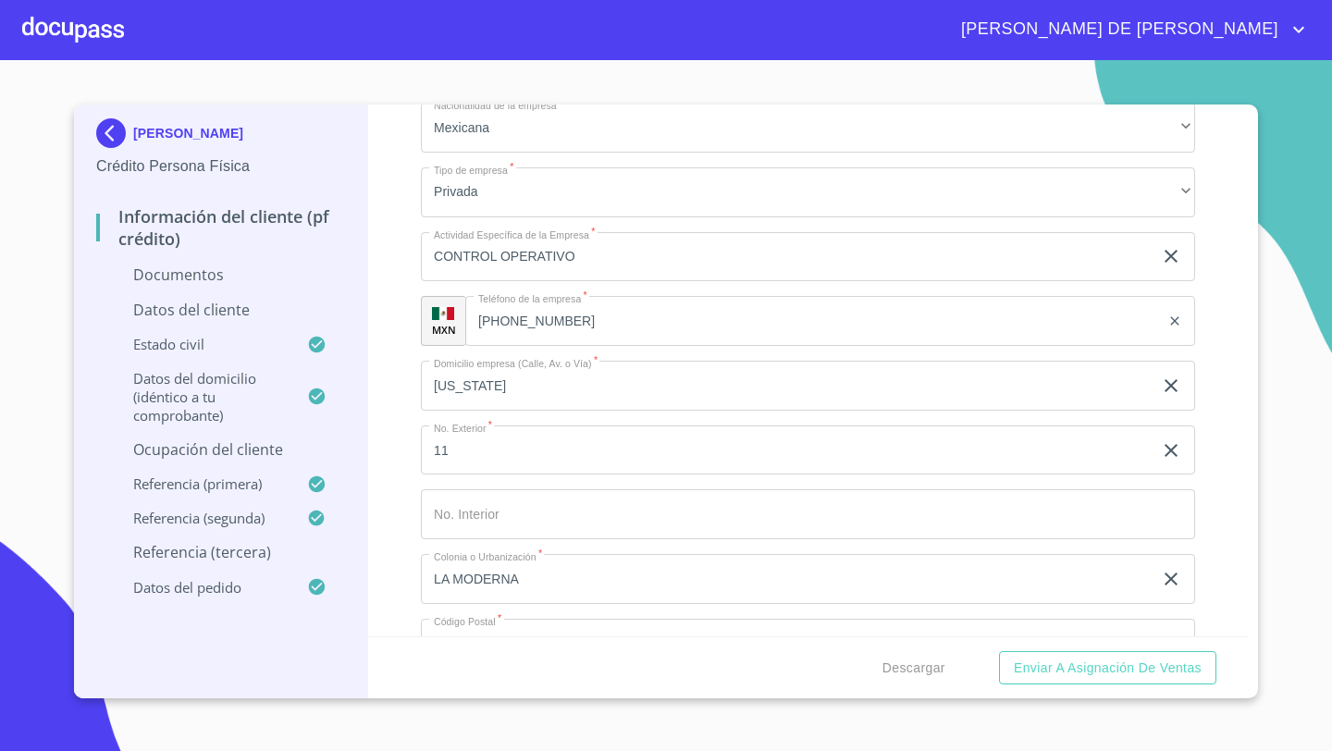
scroll to position [6509, 0]
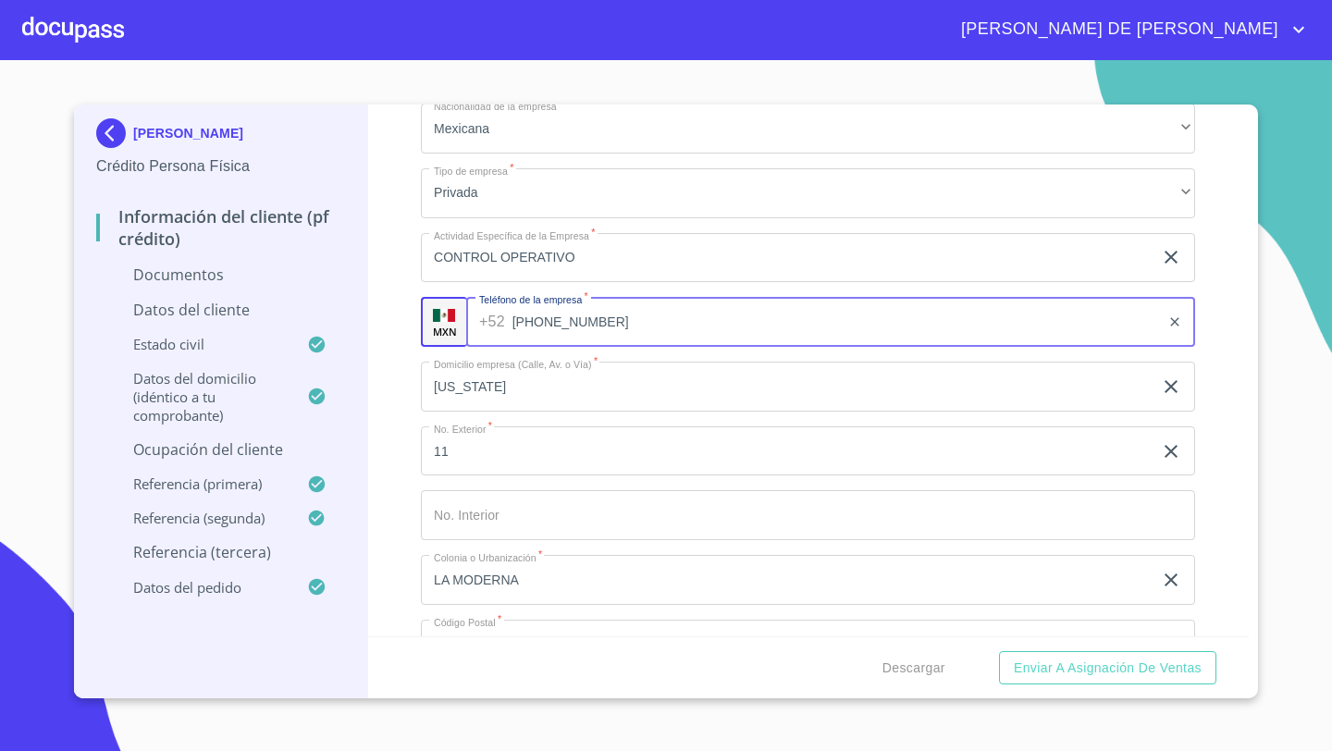
click at [568, 318] on input "[PHONE_NUMBER]" at bounding box center [836, 322] width 648 height 50
drag, startPoint x: 607, startPoint y: 320, endPoint x: 516, endPoint y: 320, distance: 90.6
click at [516, 320] on input "[PHONE_NUMBER]" at bounding box center [836, 322] width 648 height 50
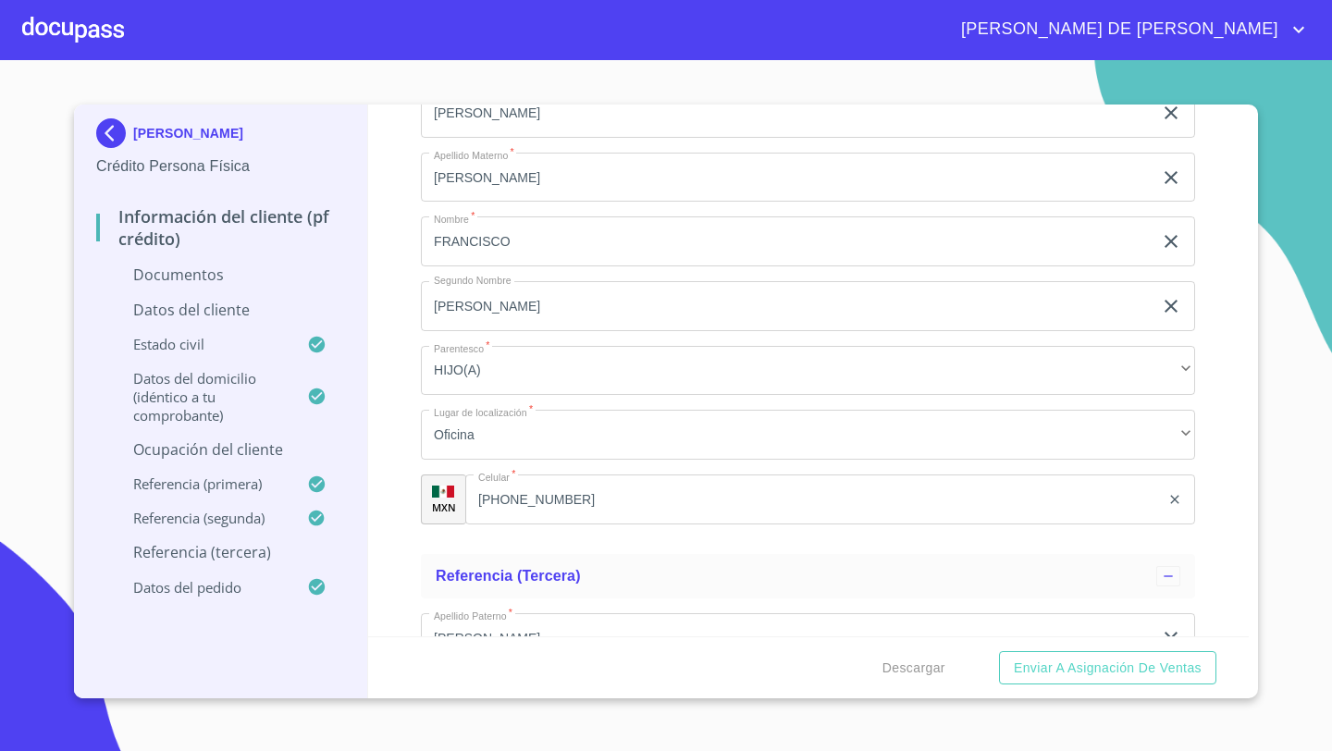
scroll to position [8598, 0]
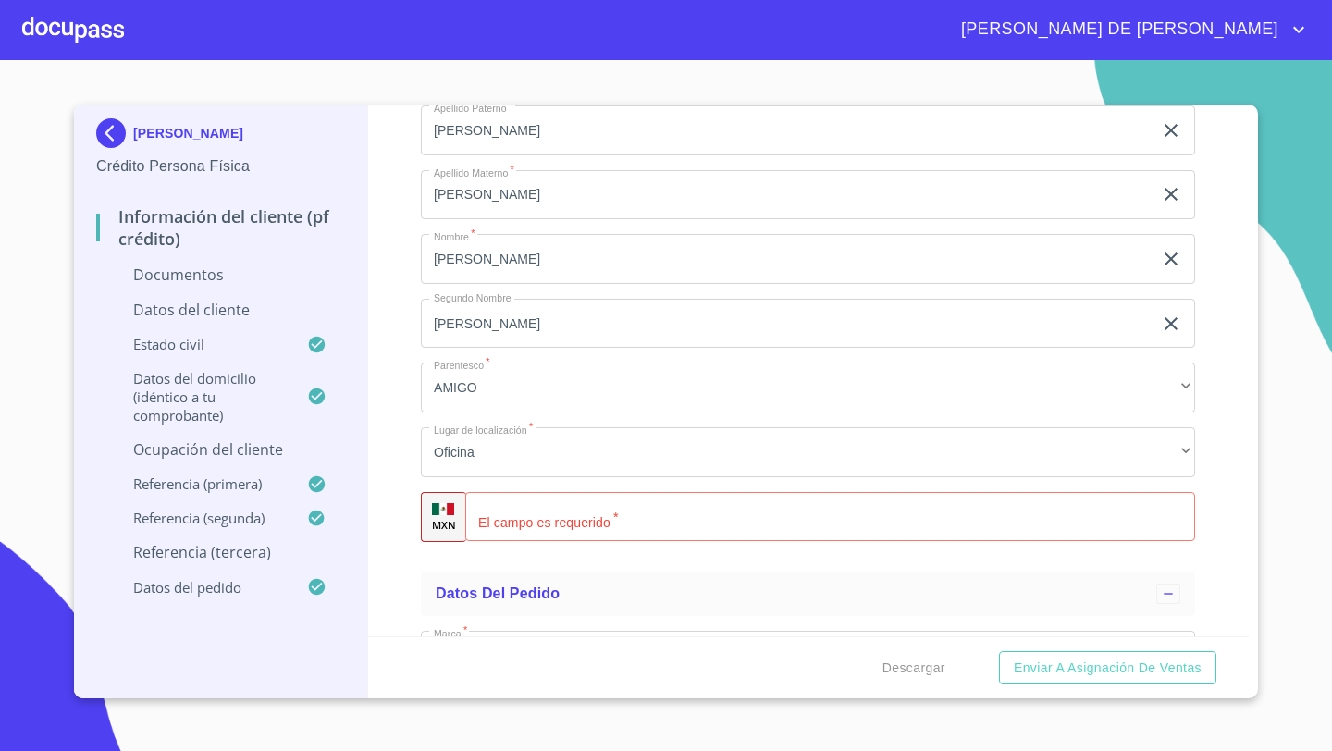
click at [488, 514] on div "​" at bounding box center [830, 517] width 730 height 50
paste input "[PHONE_NUMBER]"
type input "[PHONE_NUMBER]"
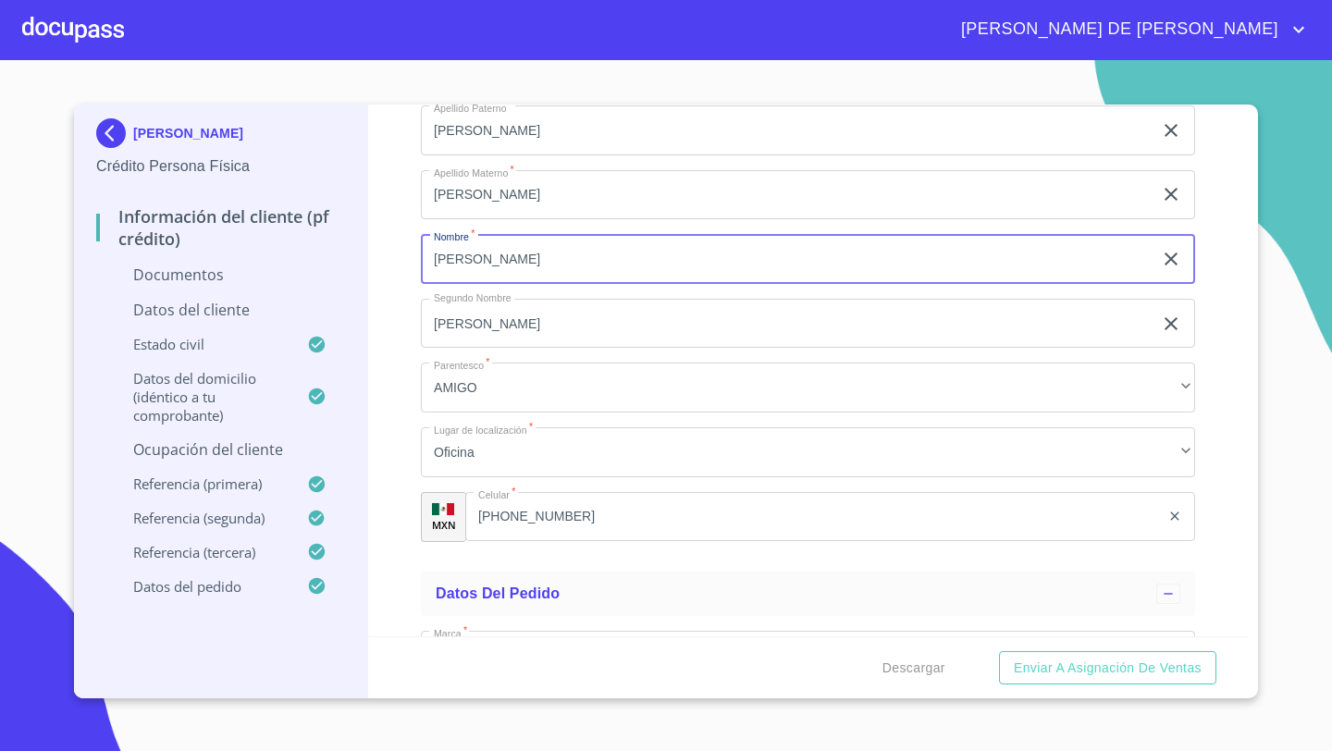
click at [504, 276] on input "[PERSON_NAME]" at bounding box center [786, 259] width 731 height 50
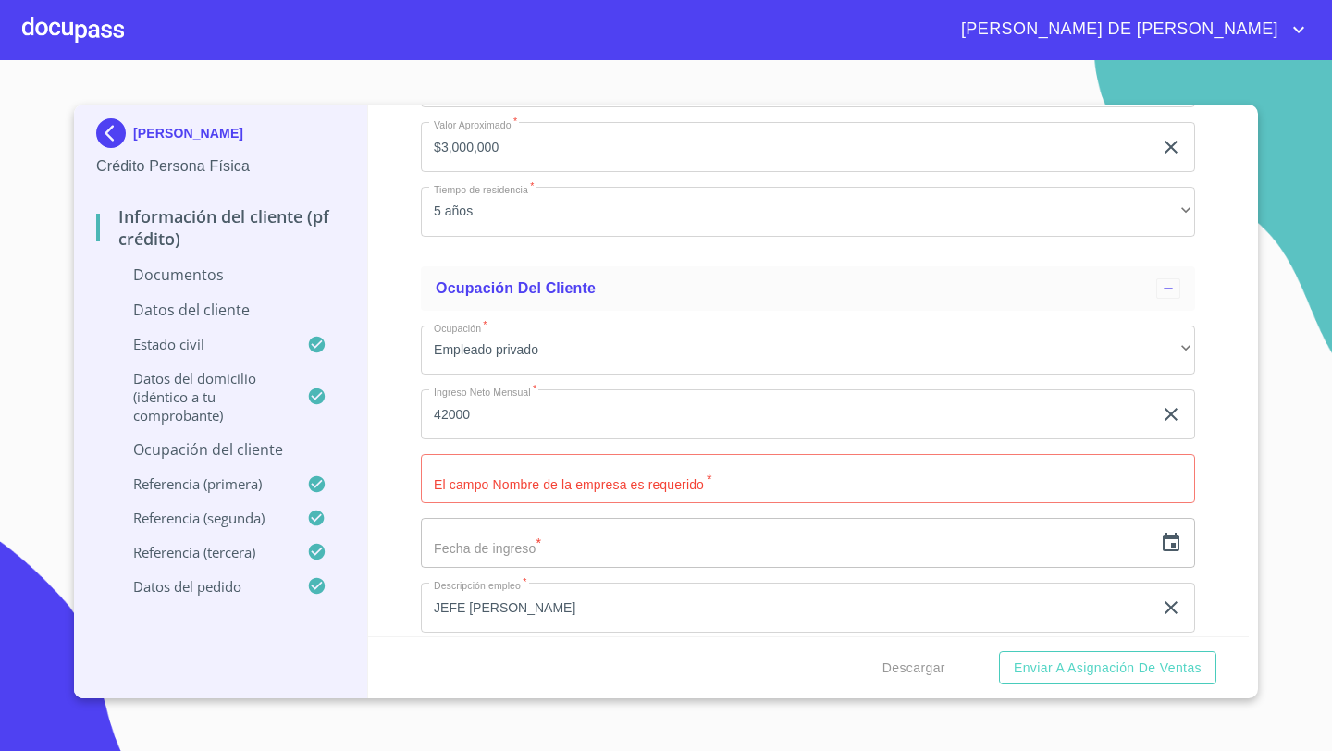
scroll to position [5920, 0]
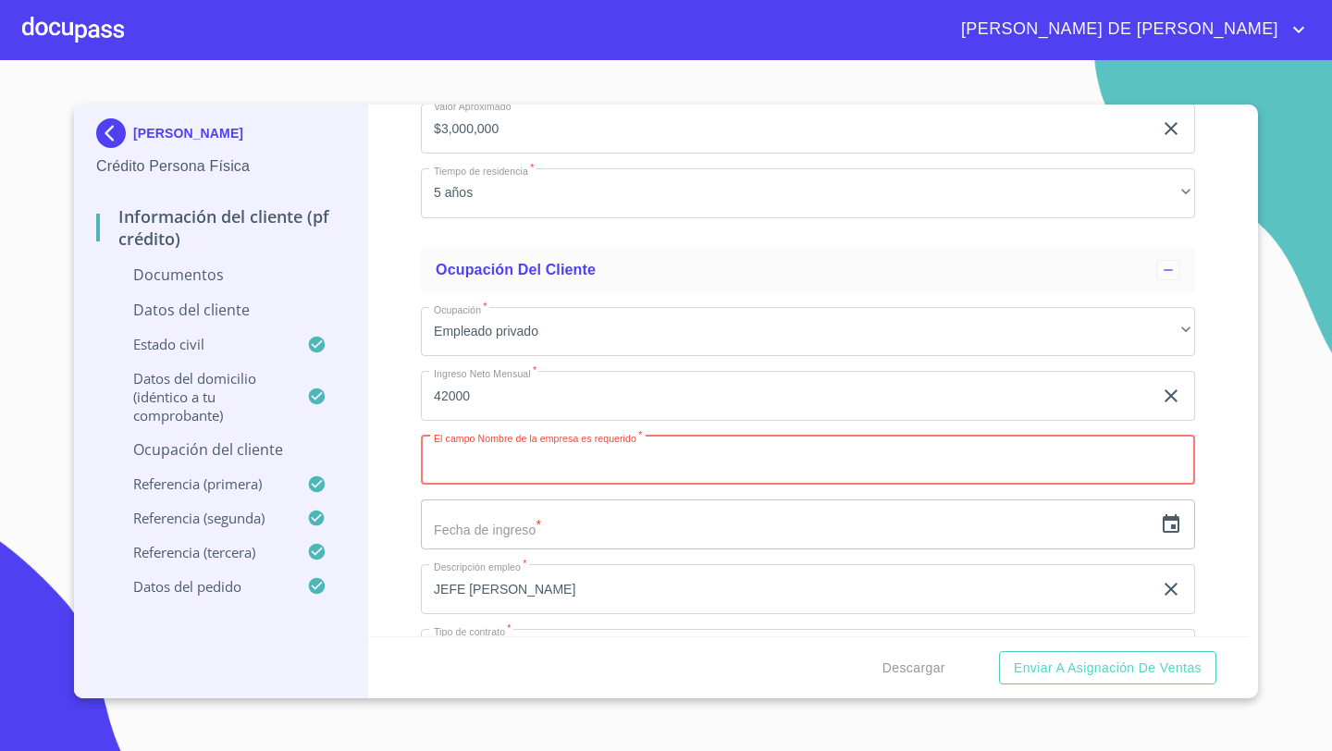
click at [553, 470] on input "Documento de identificación   *" at bounding box center [808, 461] width 774 height 50
type input "FERROMEX DE [GEOGRAPHIC_DATA]"
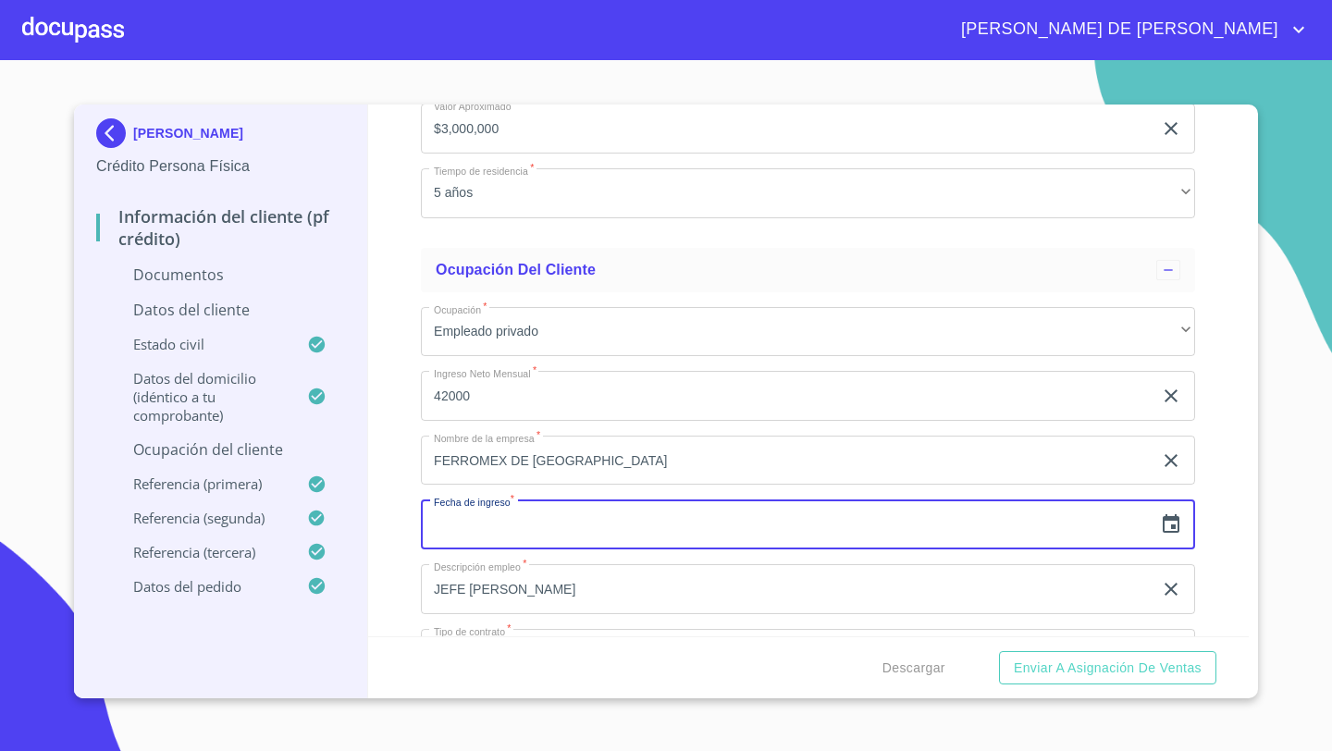
click at [397, 408] on div "Información del cliente (PF crédito) Documentos Documento de identificación   *…" at bounding box center [808, 370] width 881 height 532
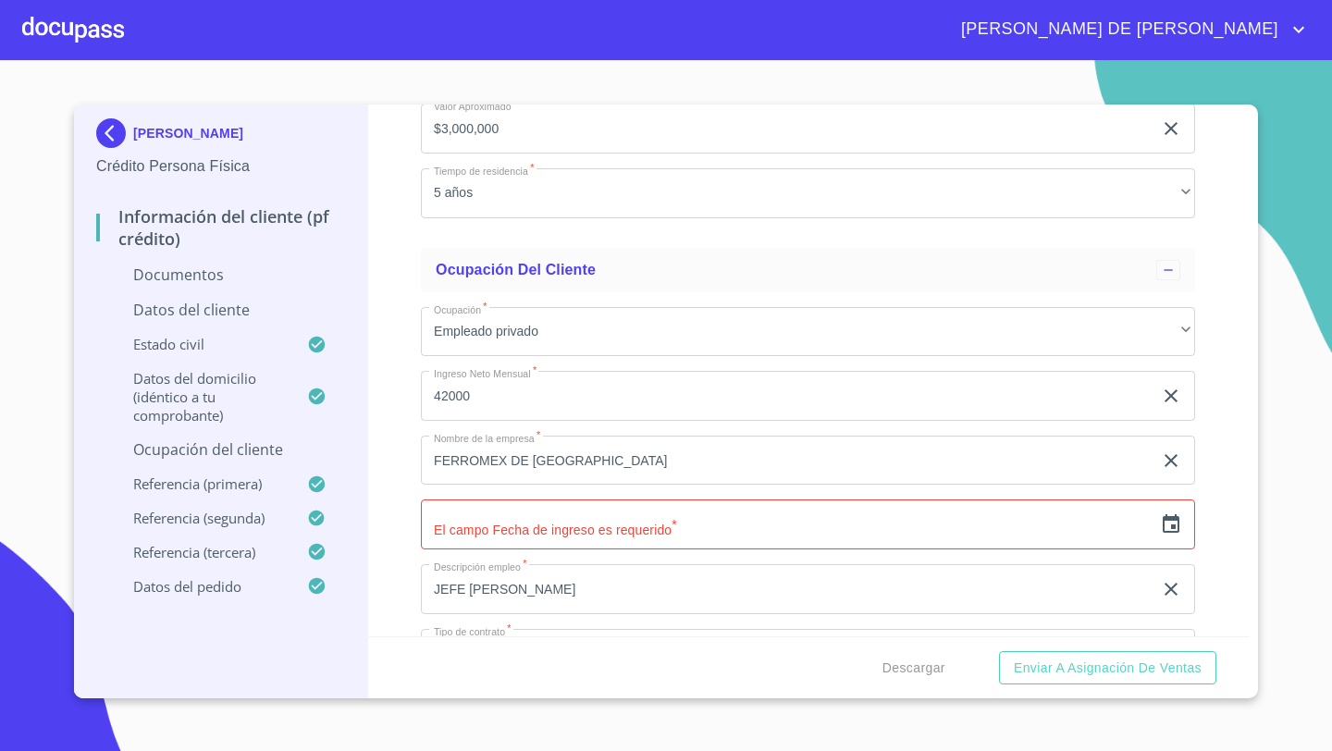
click at [473, 536] on input "text" at bounding box center [786, 524] width 731 height 50
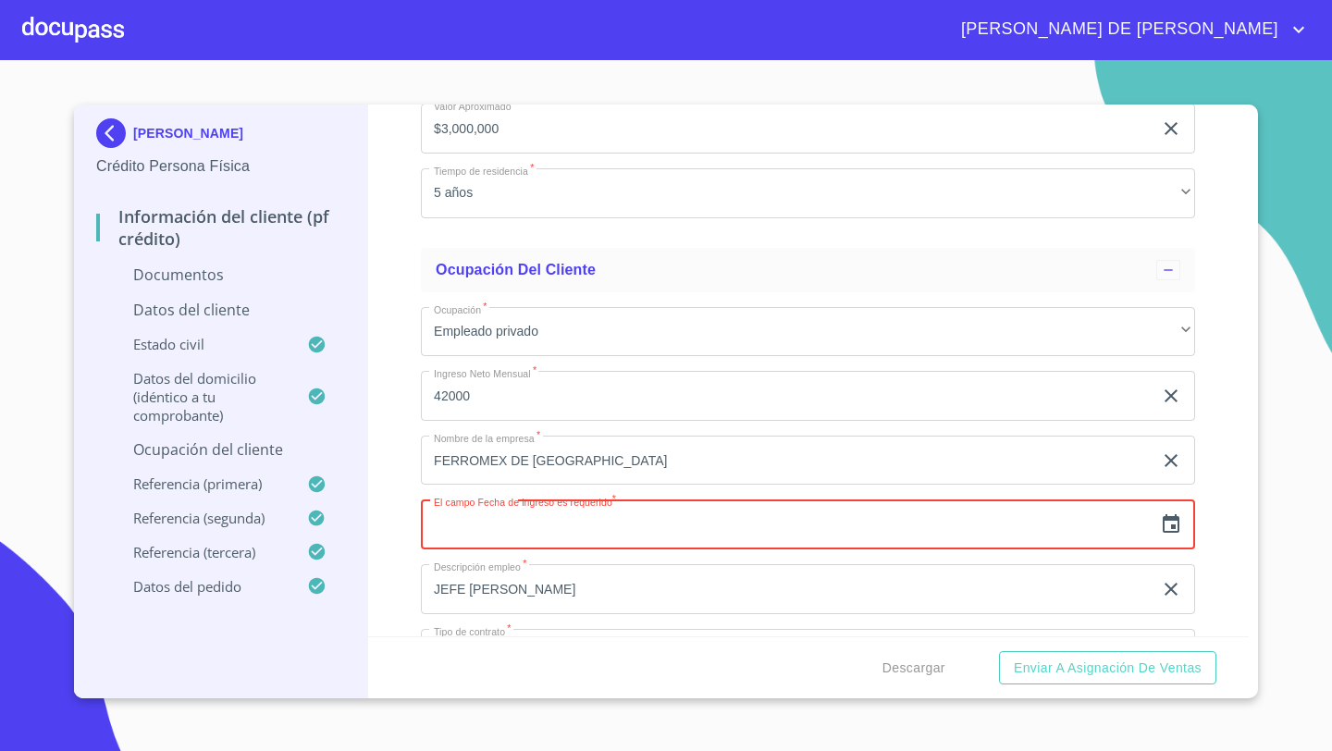
click at [1176, 523] on icon "button" at bounding box center [1171, 524] width 22 height 22
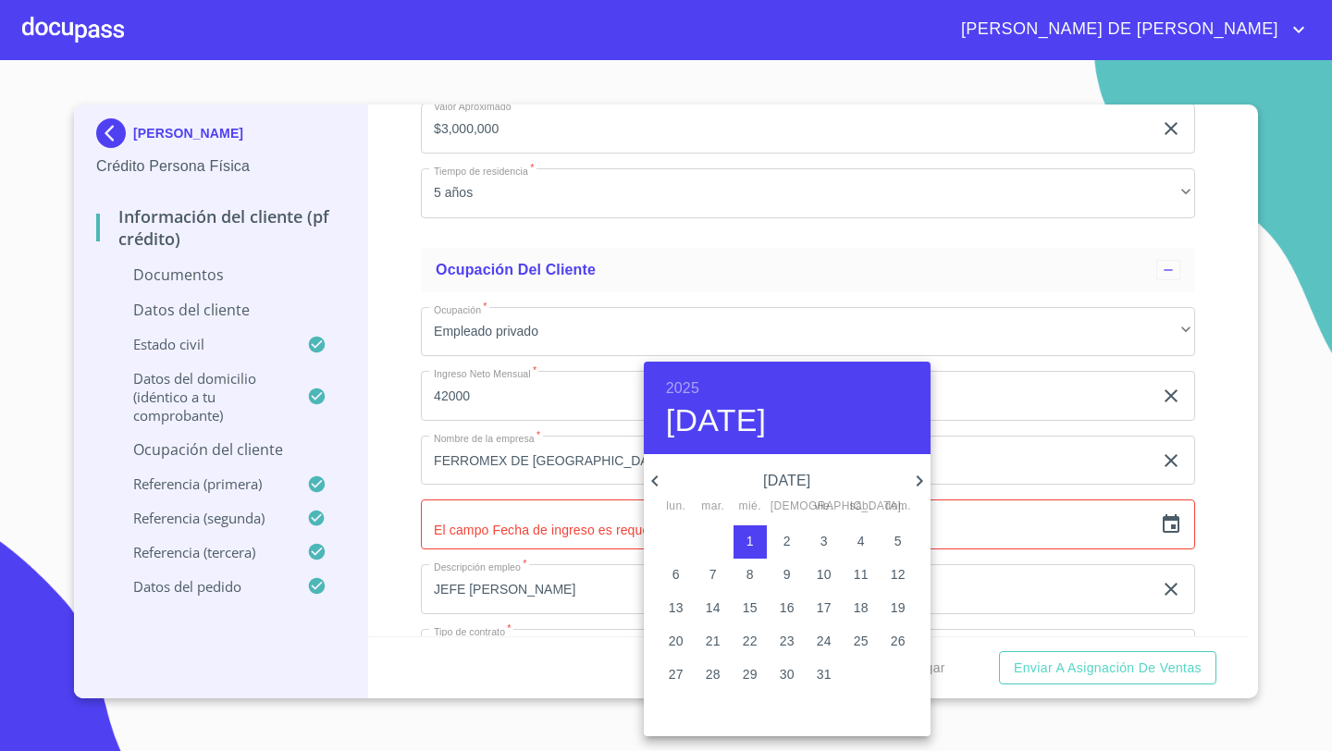
click at [684, 387] on h6 "2025" at bounding box center [682, 388] width 33 height 26
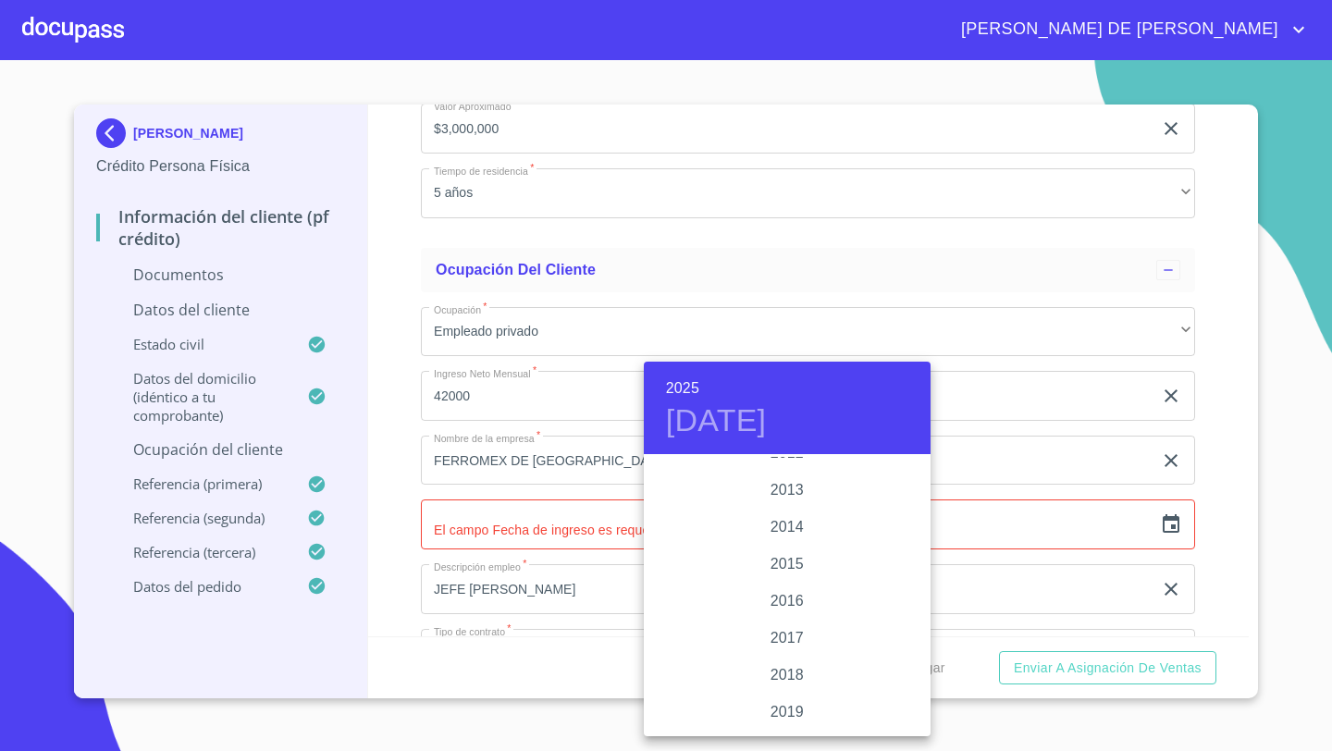
scroll to position [3253, 0]
click at [781, 669] on div "2018" at bounding box center [787, 662] width 287 height 37
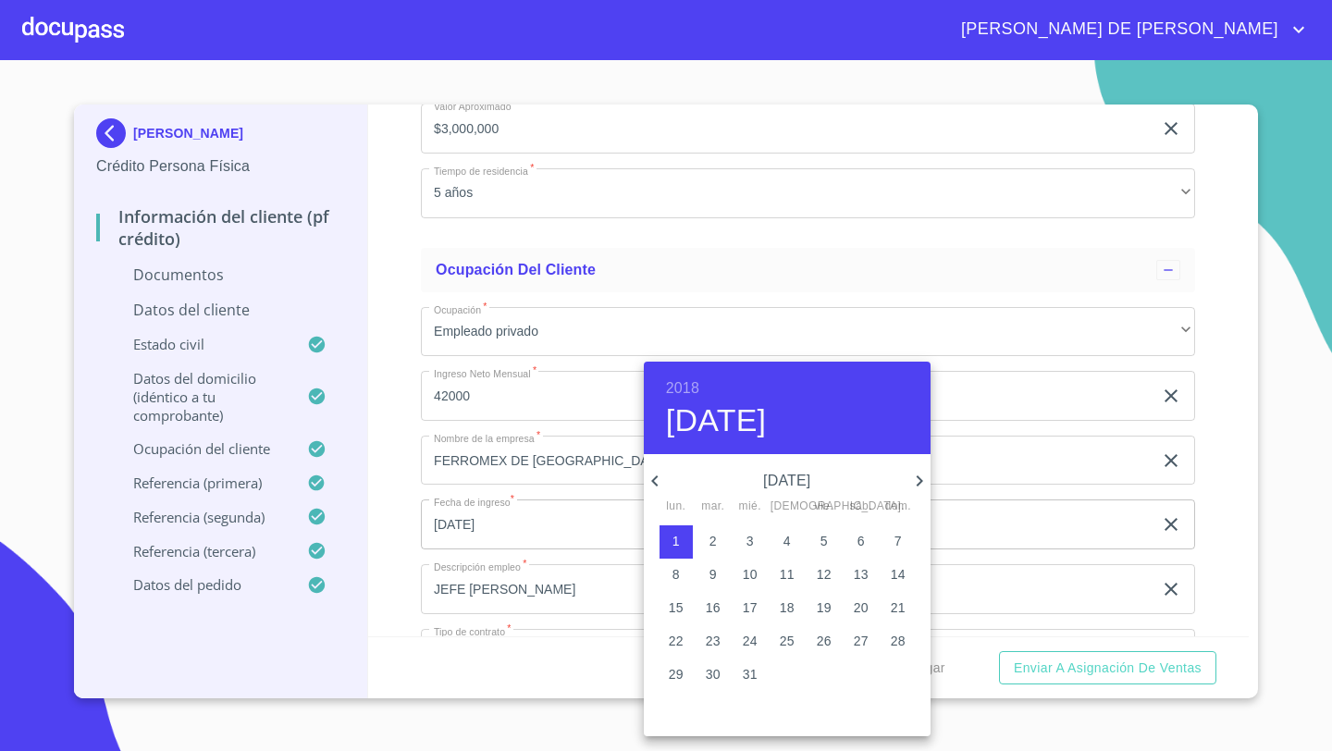
click at [659, 479] on icon "button" at bounding box center [655, 481] width 22 height 22
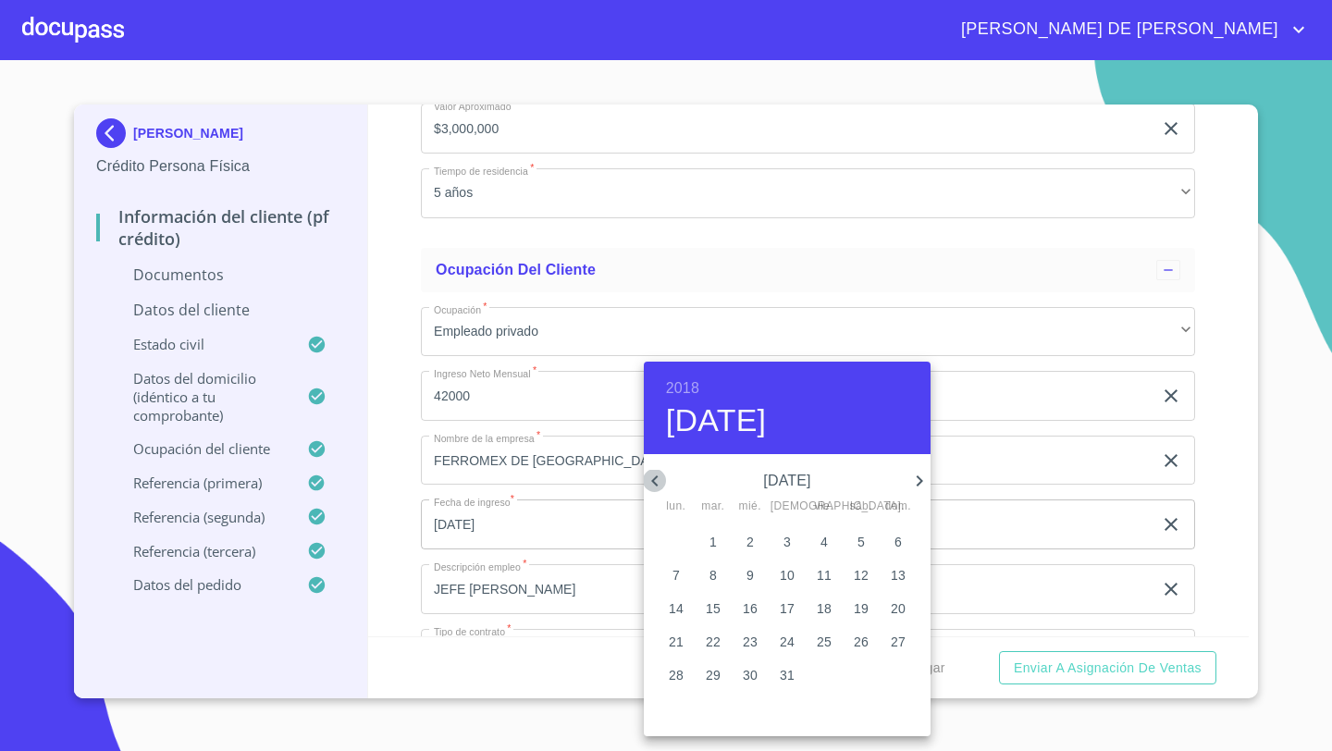
click at [659, 479] on icon "button" at bounding box center [655, 481] width 22 height 22
click at [745, 637] on p "21" at bounding box center [750, 641] width 15 height 18
type input "21 de feb. de 2018"
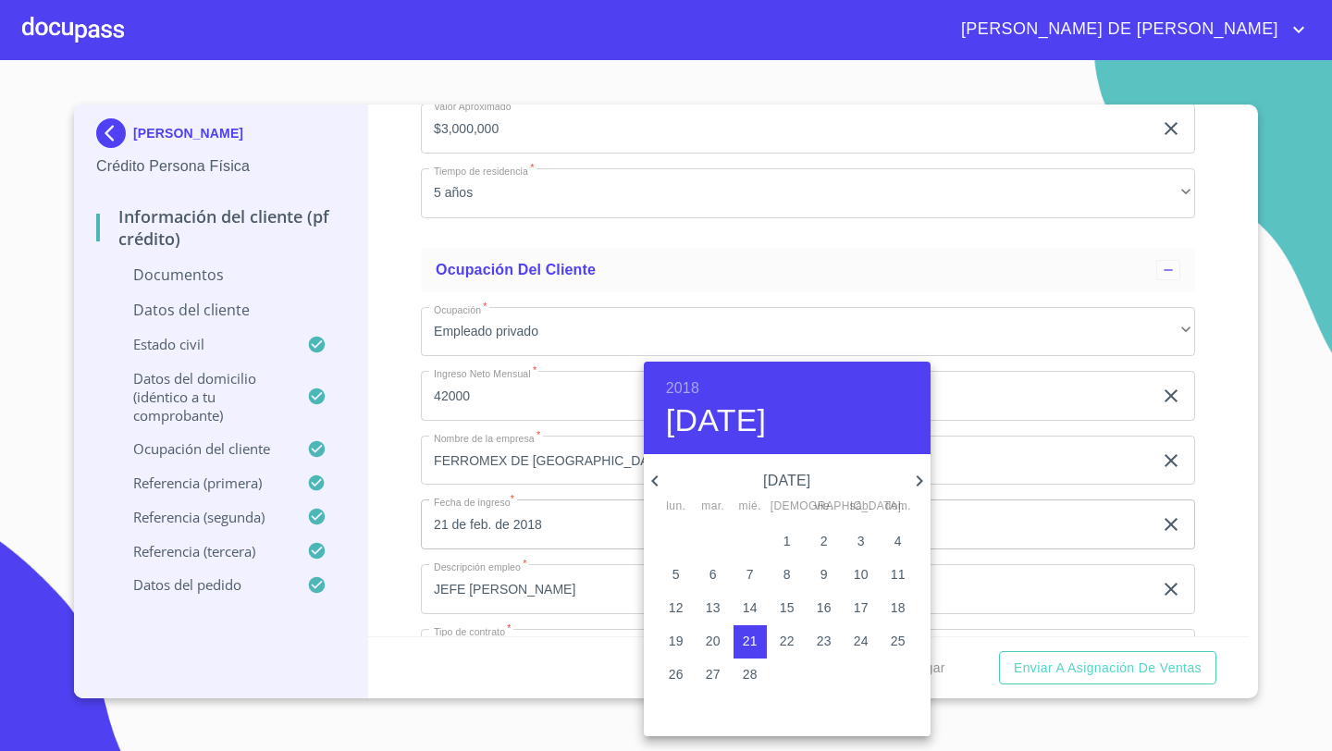
click at [402, 475] on div at bounding box center [666, 375] width 1332 height 751
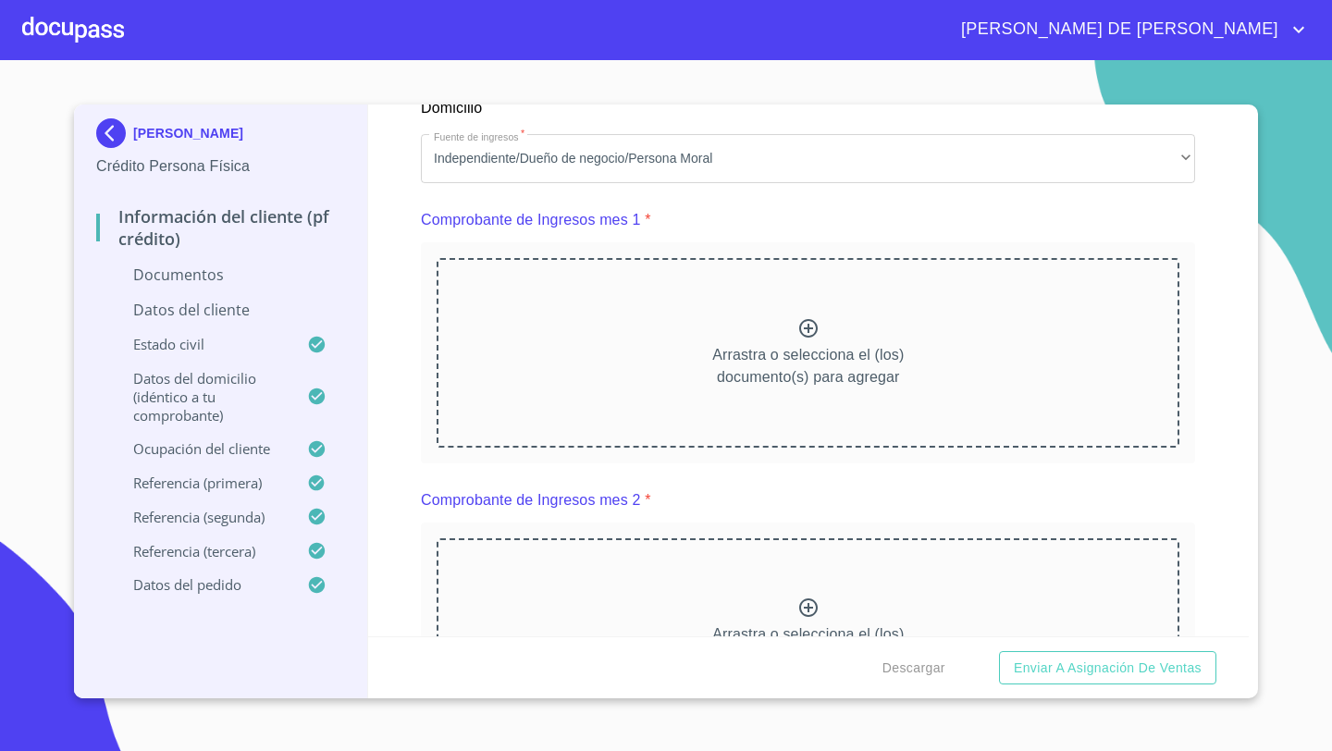
scroll to position [1768, 0]
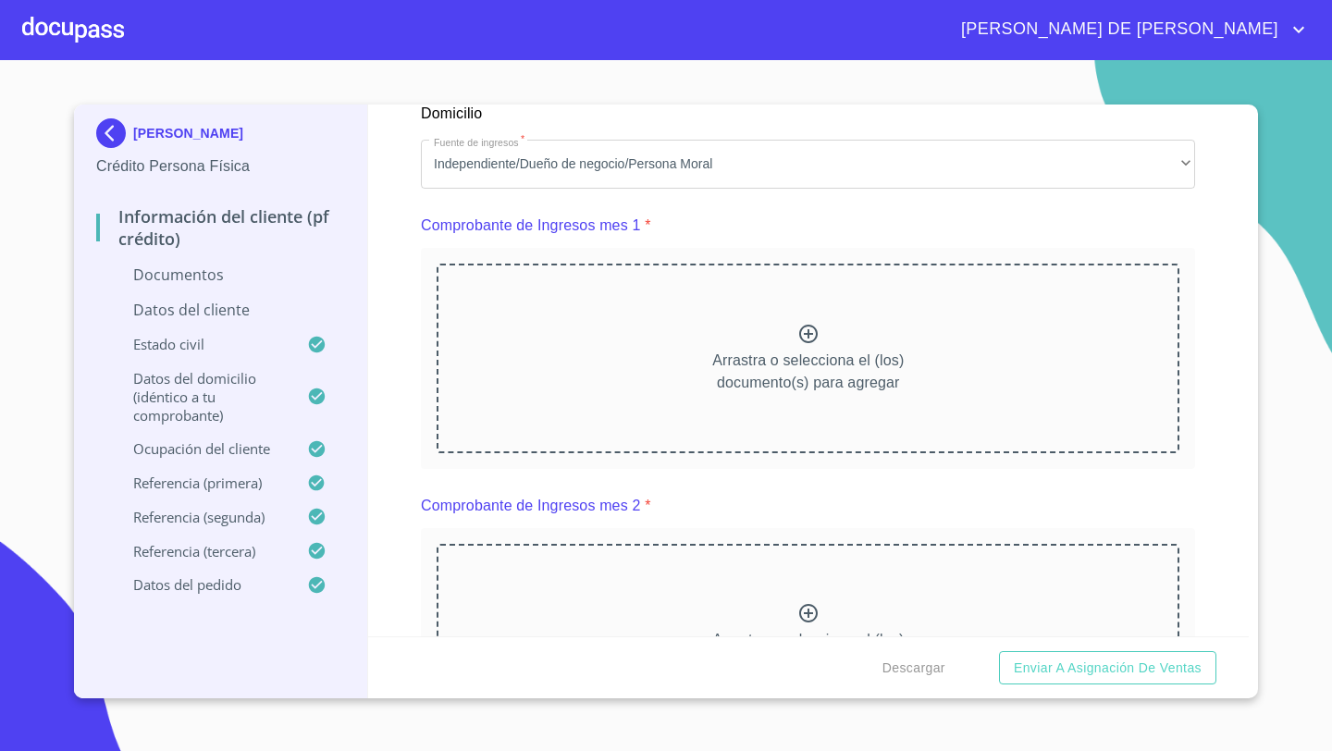
click at [835, 313] on div "Arrastra o selecciona el (los) documento(s) para agregar" at bounding box center [807, 358] width 743 height 189
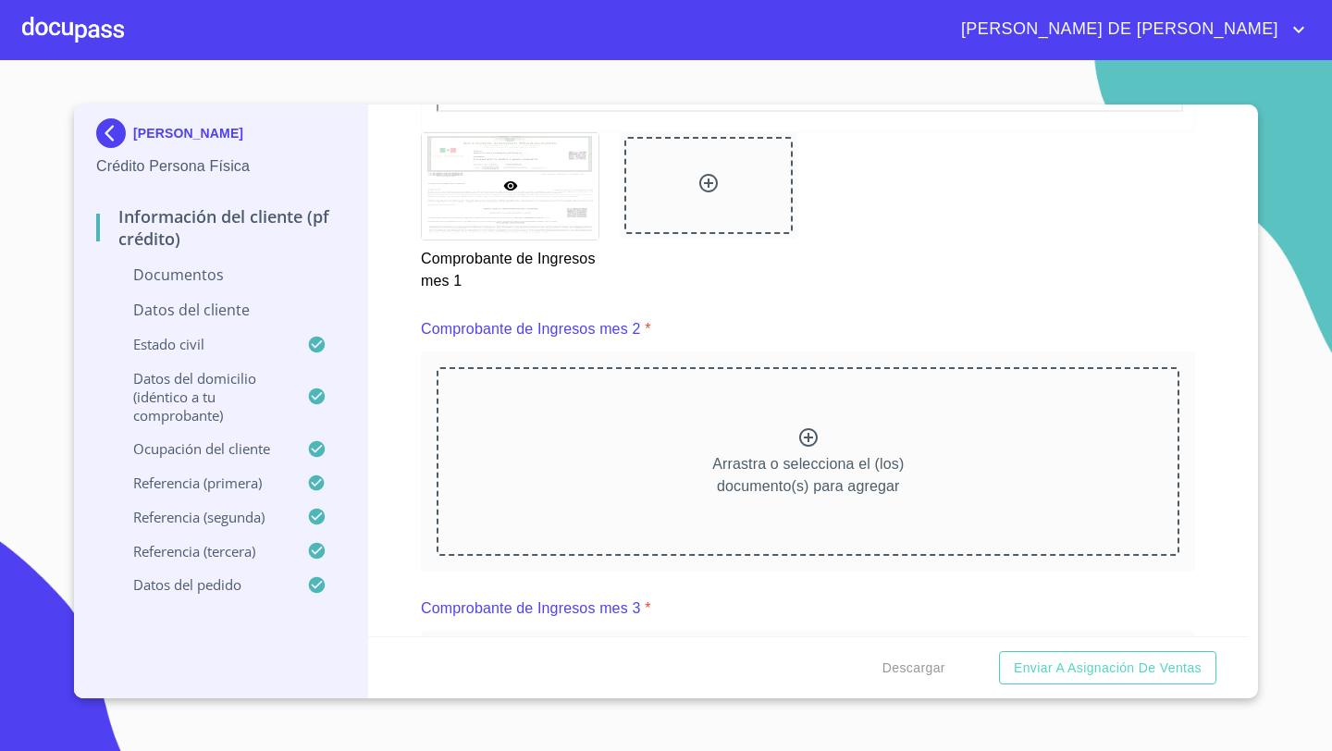
scroll to position [2570, 0]
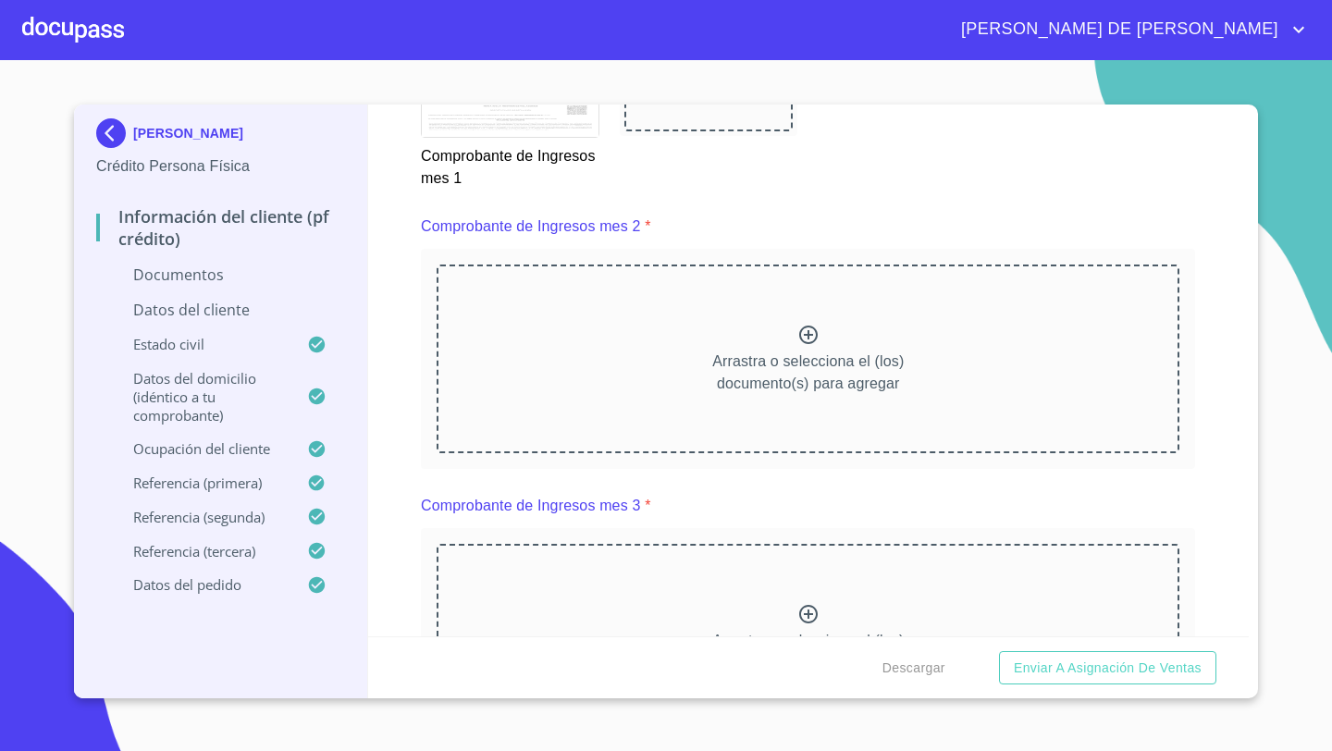
click at [742, 375] on p "Arrastra o selecciona el (los) documento(s) para agregar" at bounding box center [807, 372] width 191 height 44
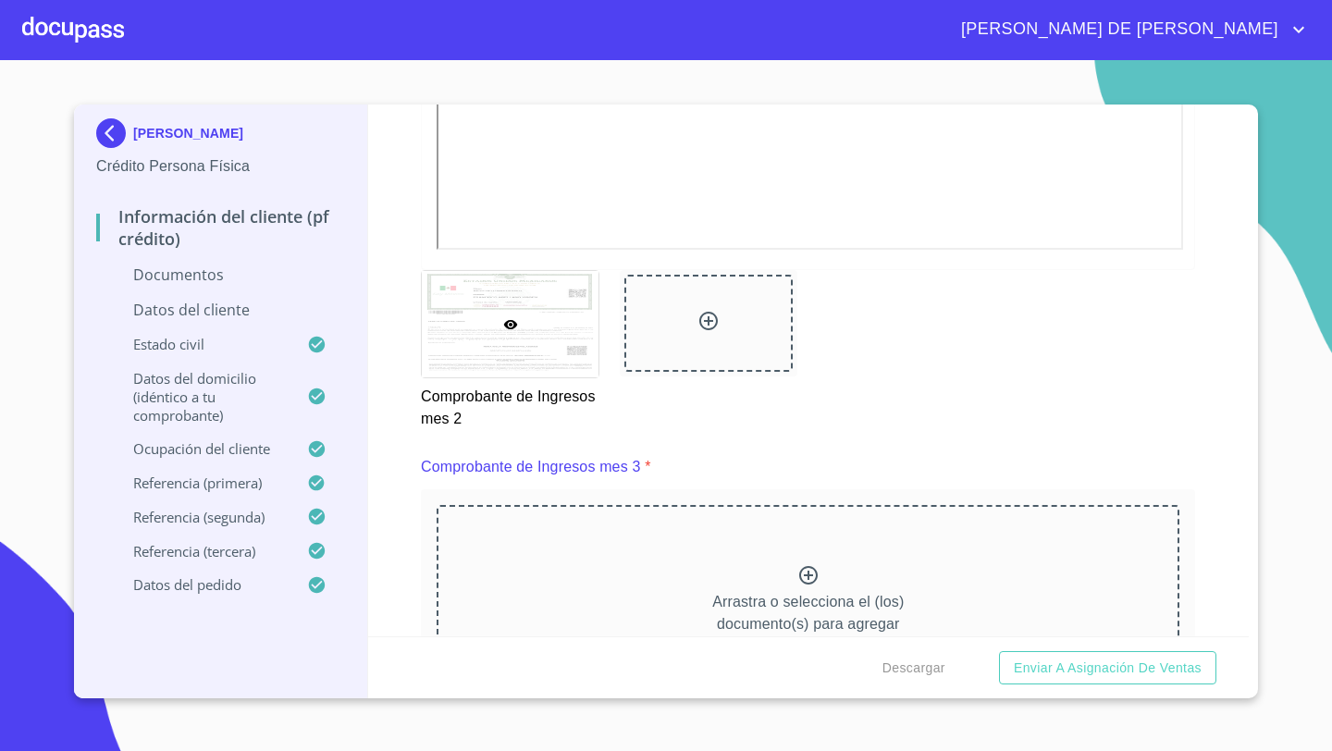
scroll to position [3167, 0]
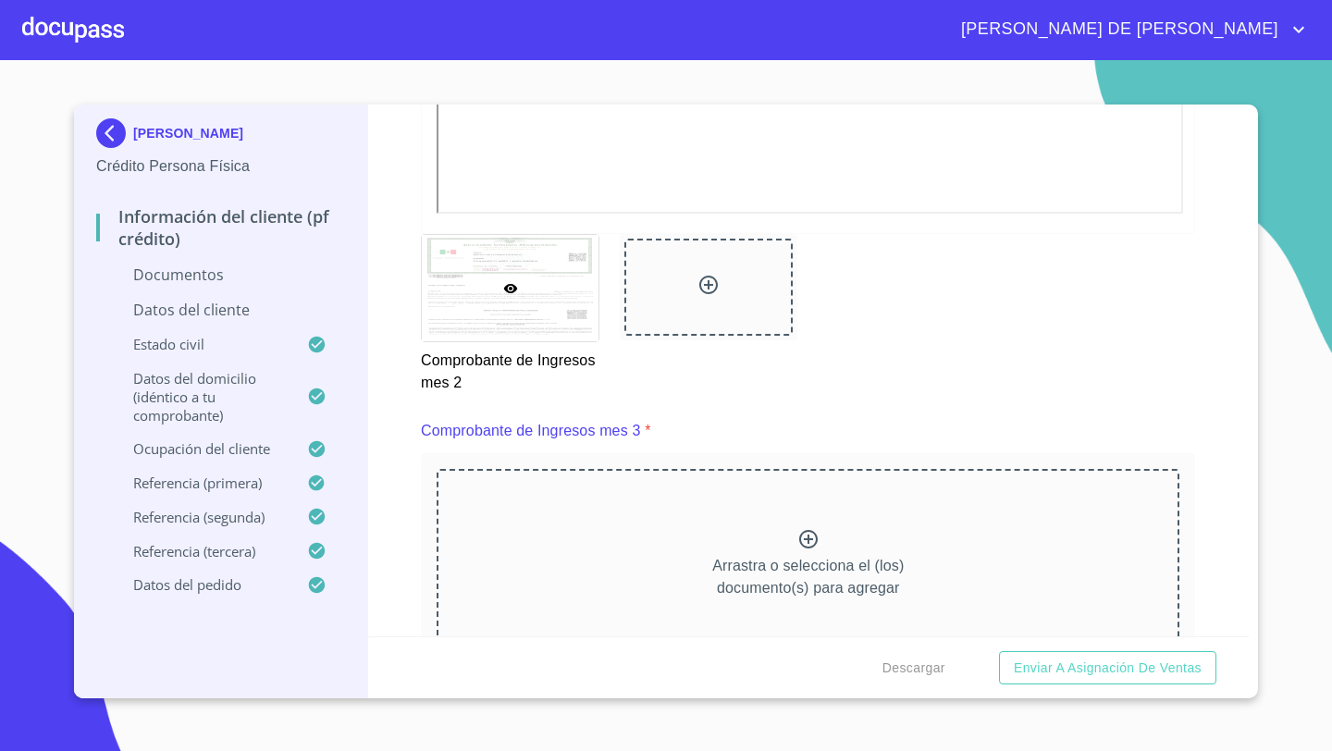
click at [684, 552] on div "Arrastra o selecciona el (los) documento(s) para agregar" at bounding box center [807, 563] width 743 height 189
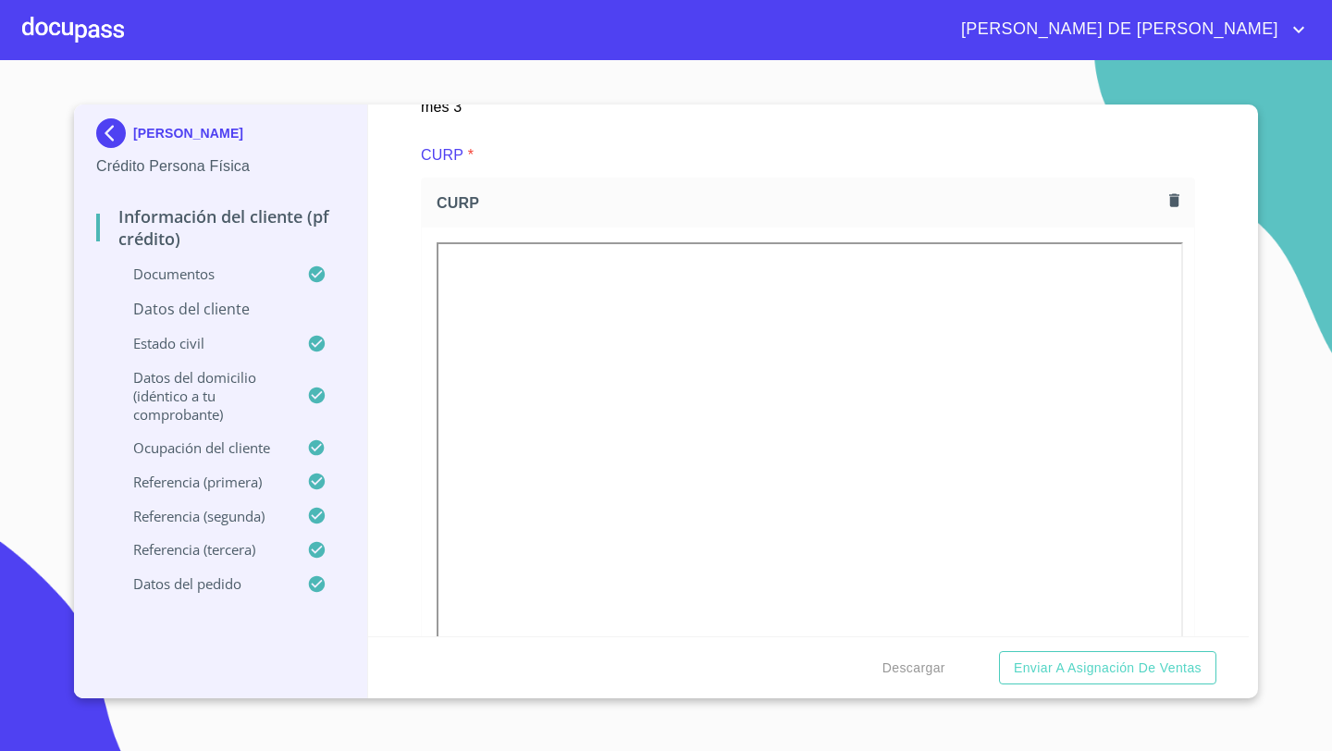
scroll to position [4245, 0]
click at [232, 313] on p "Datos del cliente" at bounding box center [220, 309] width 249 height 20
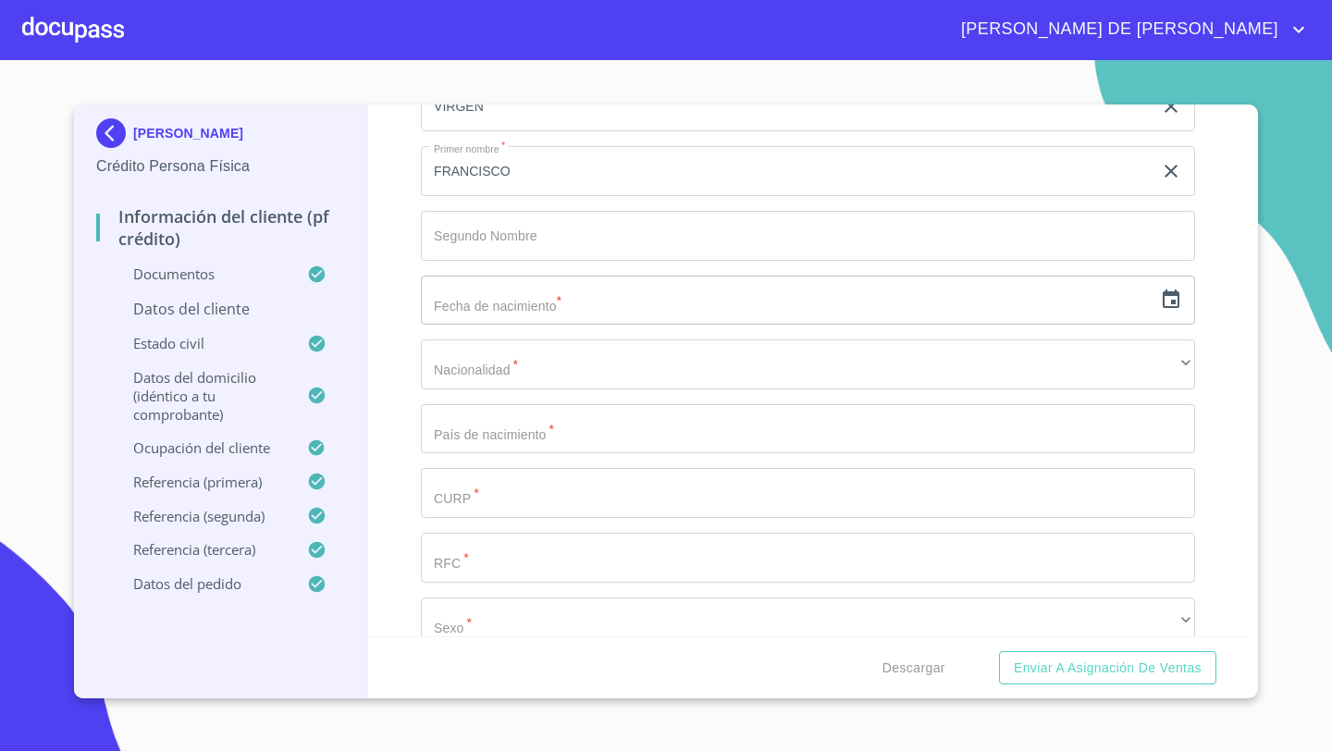
scroll to position [228, 0]
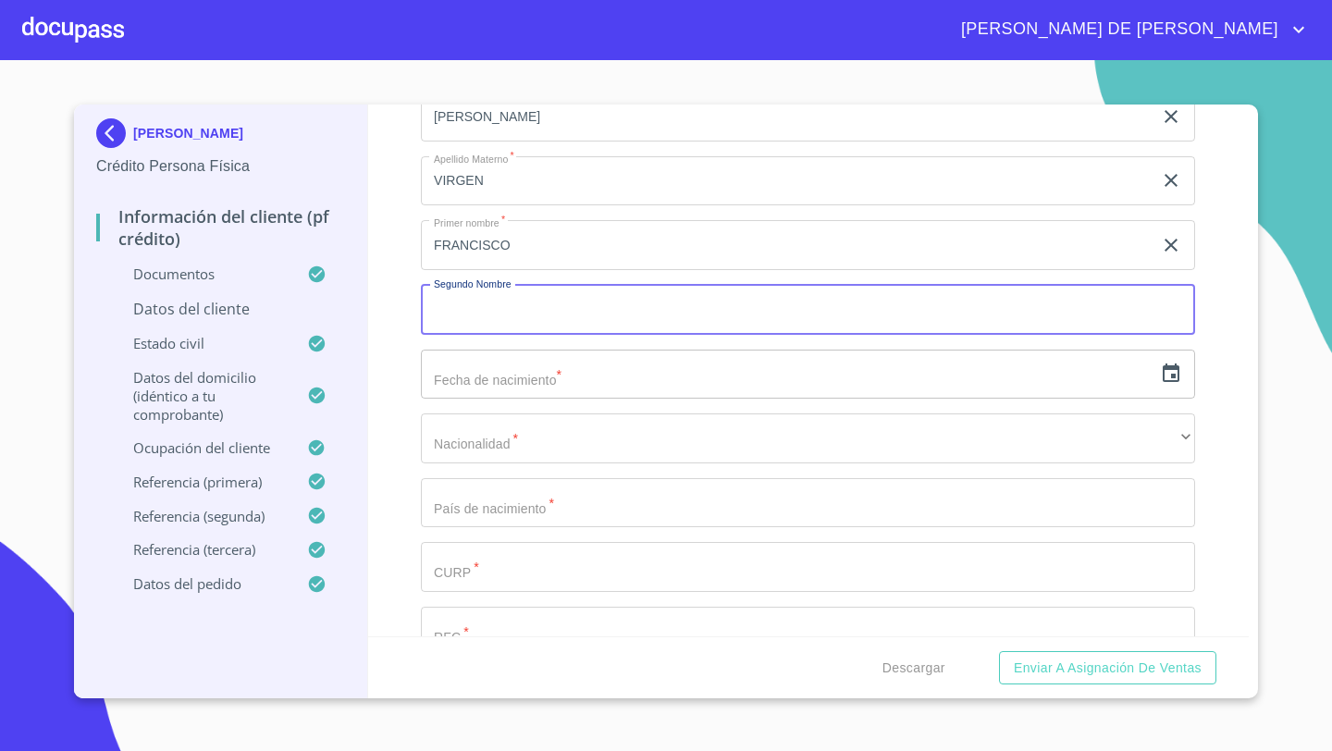
click at [491, 314] on input "Apellido Paterno   *" at bounding box center [808, 310] width 774 height 50
type input "3"
click at [461, 375] on input "text" at bounding box center [786, 375] width 731 height 50
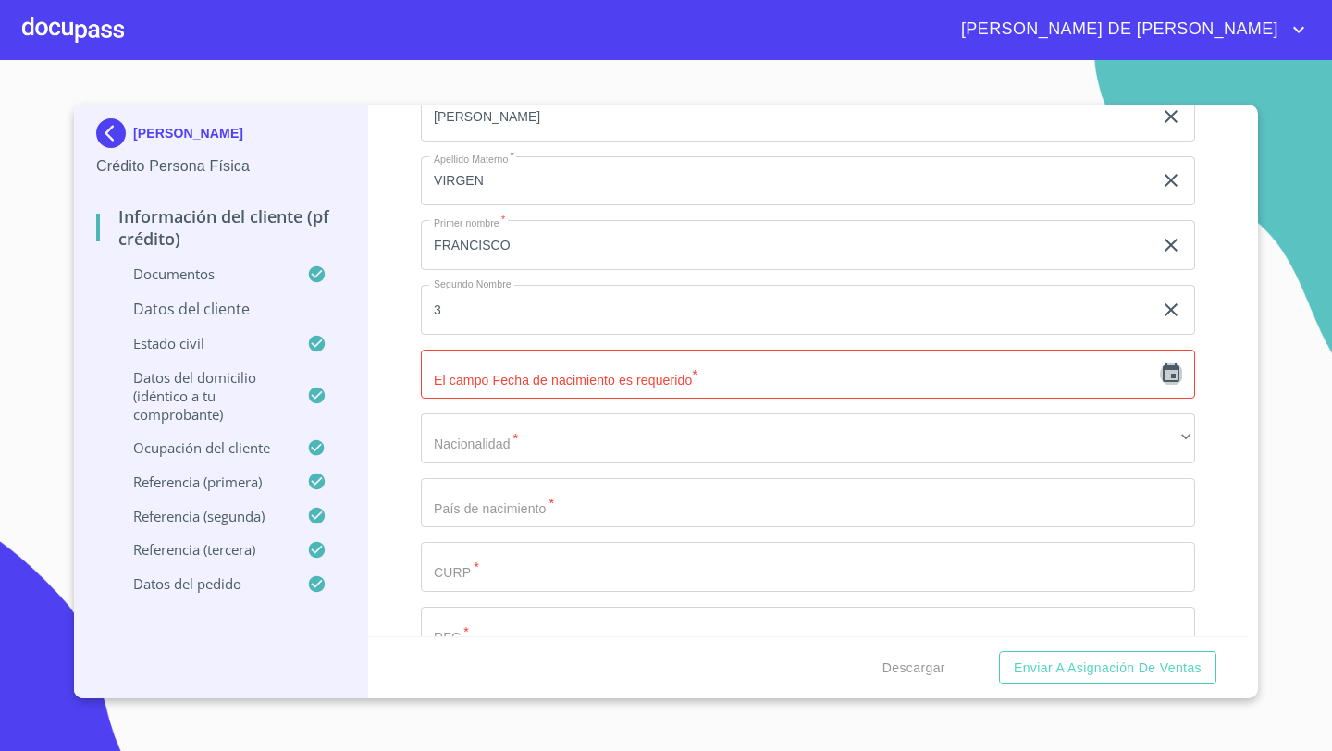
click at [1172, 377] on icon "button" at bounding box center [1170, 372] width 17 height 18
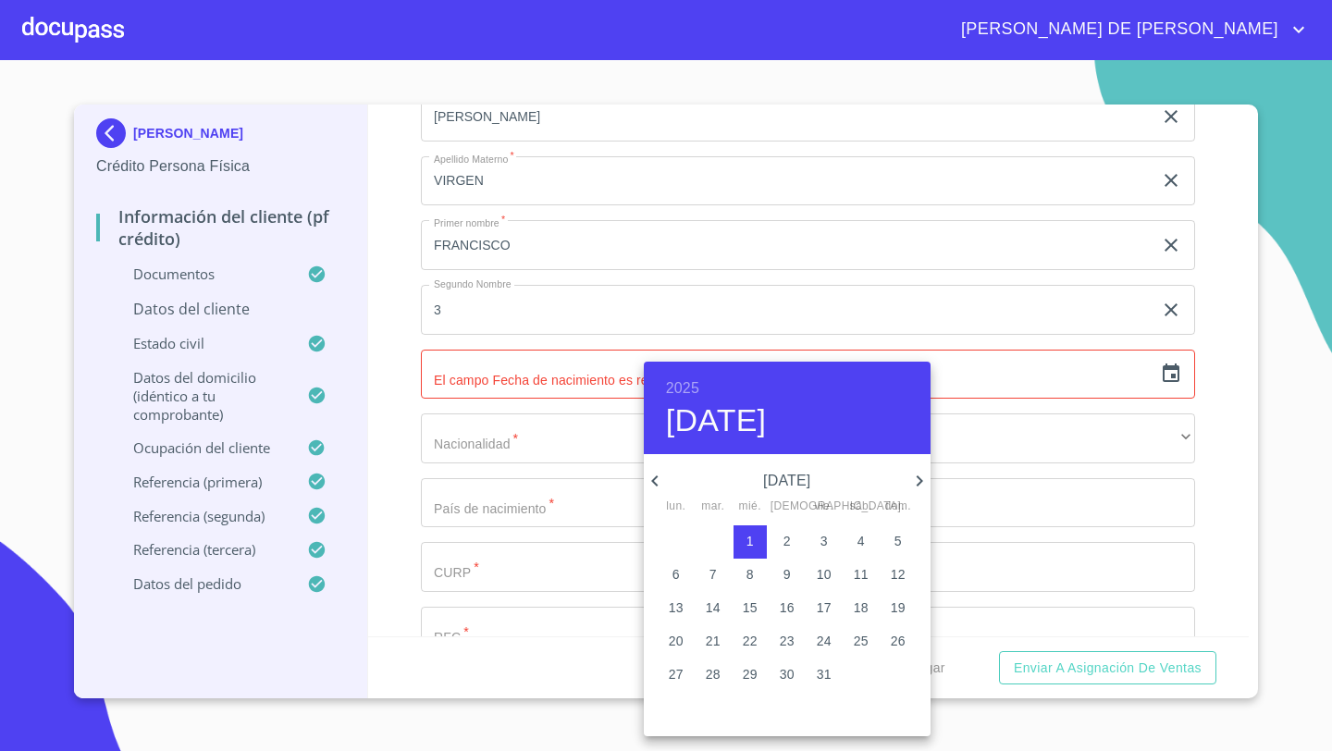
click at [680, 391] on h6 "2025" at bounding box center [682, 388] width 33 height 26
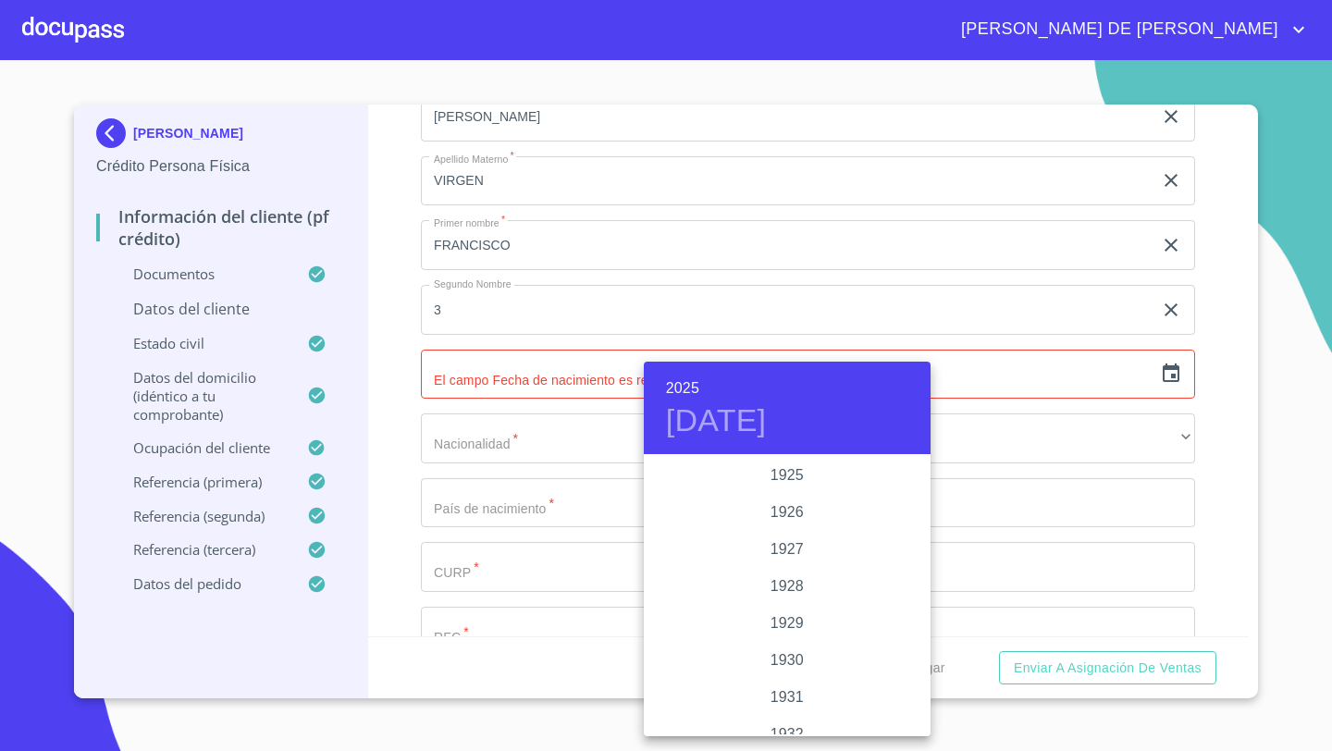
scroll to position [3588, 0]
click at [787, 547] on div "2024" at bounding box center [787, 549] width 287 height 37
type input "[DATE]"
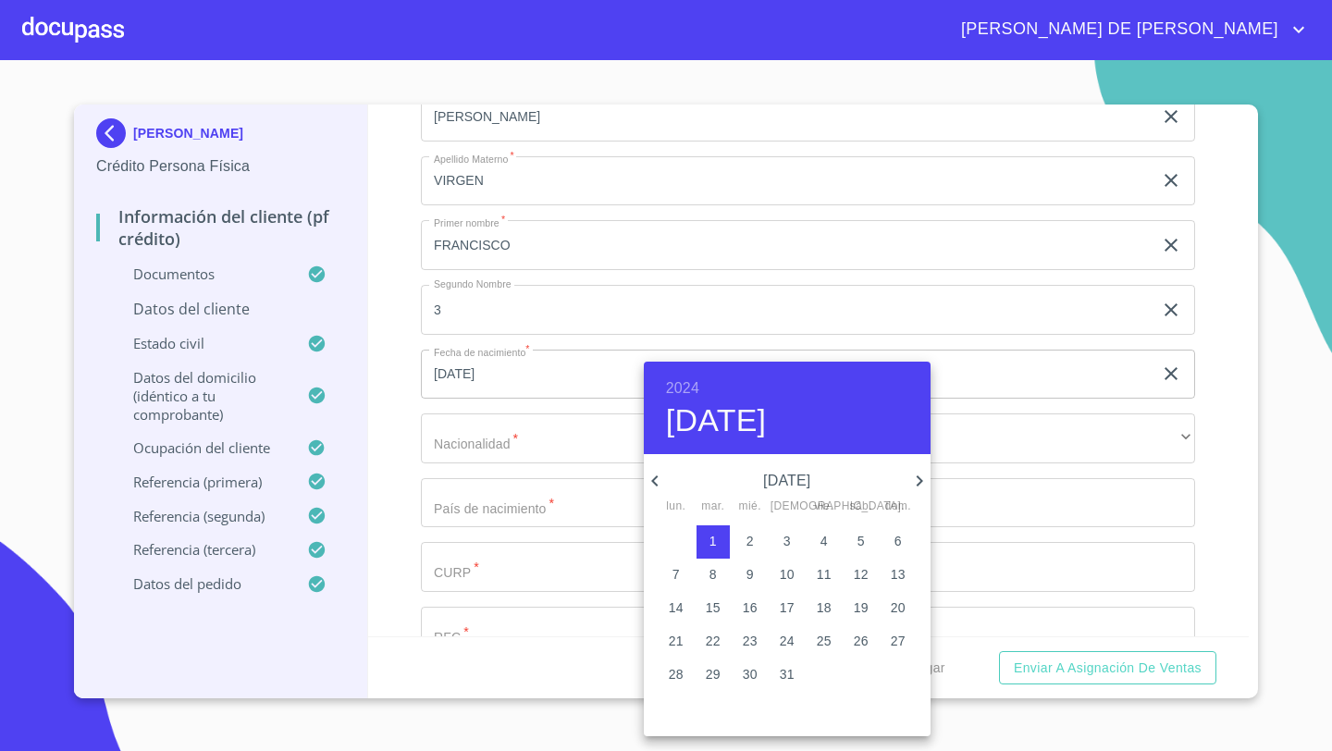
click at [412, 507] on div at bounding box center [666, 375] width 1332 height 751
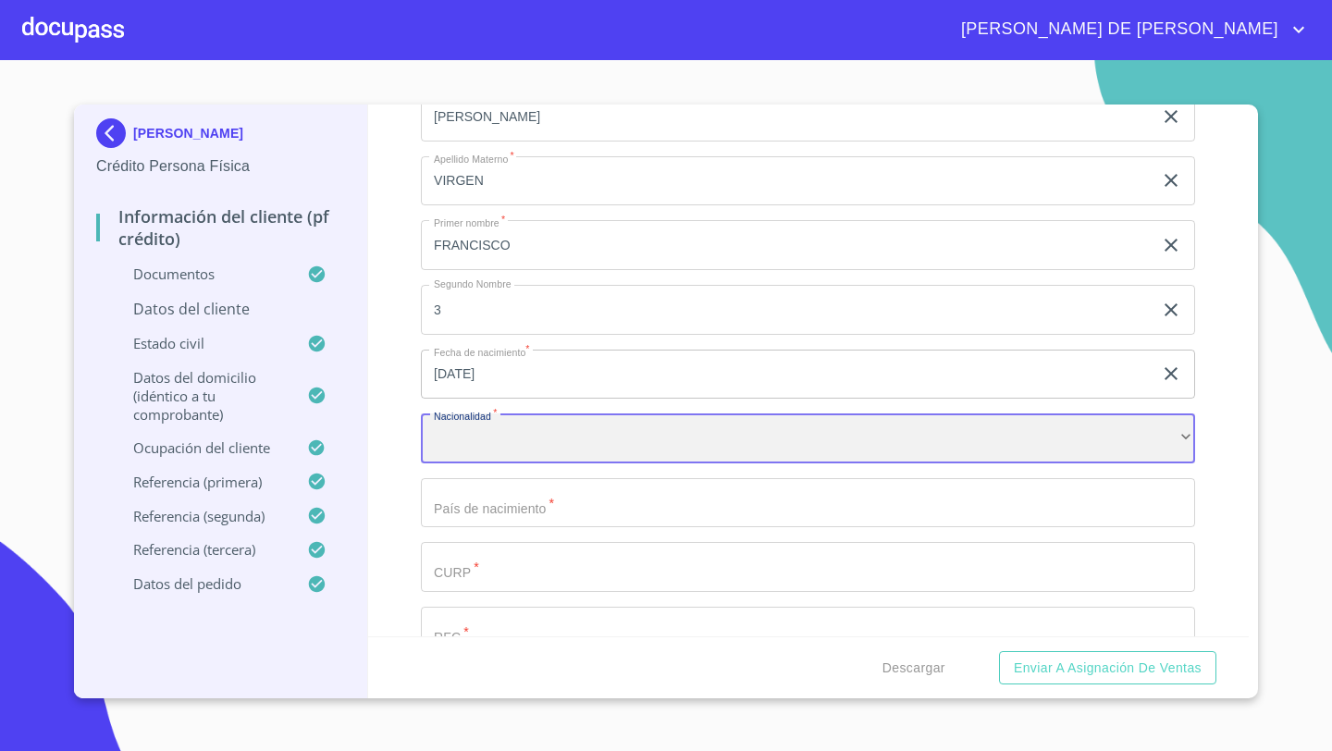
click at [449, 456] on div "​" at bounding box center [808, 438] width 774 height 50
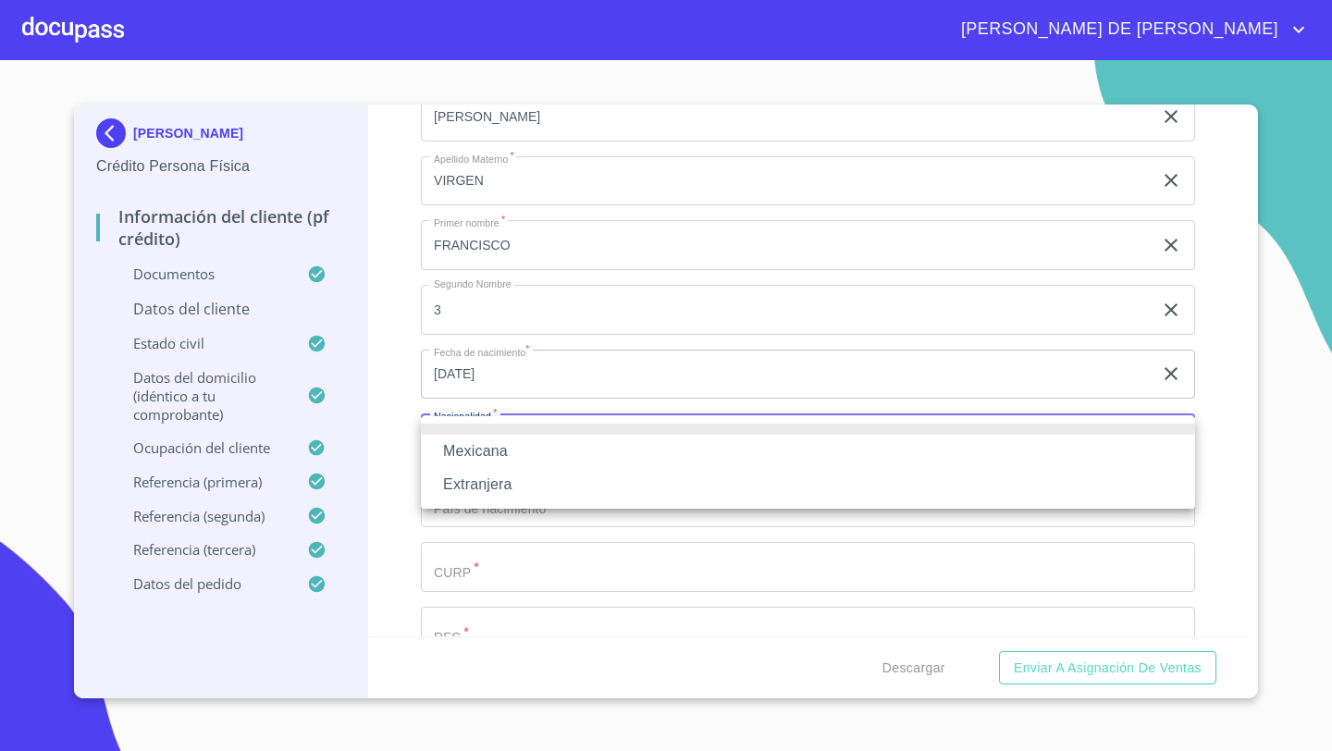
click at [472, 453] on li "Mexicana" at bounding box center [808, 451] width 774 height 33
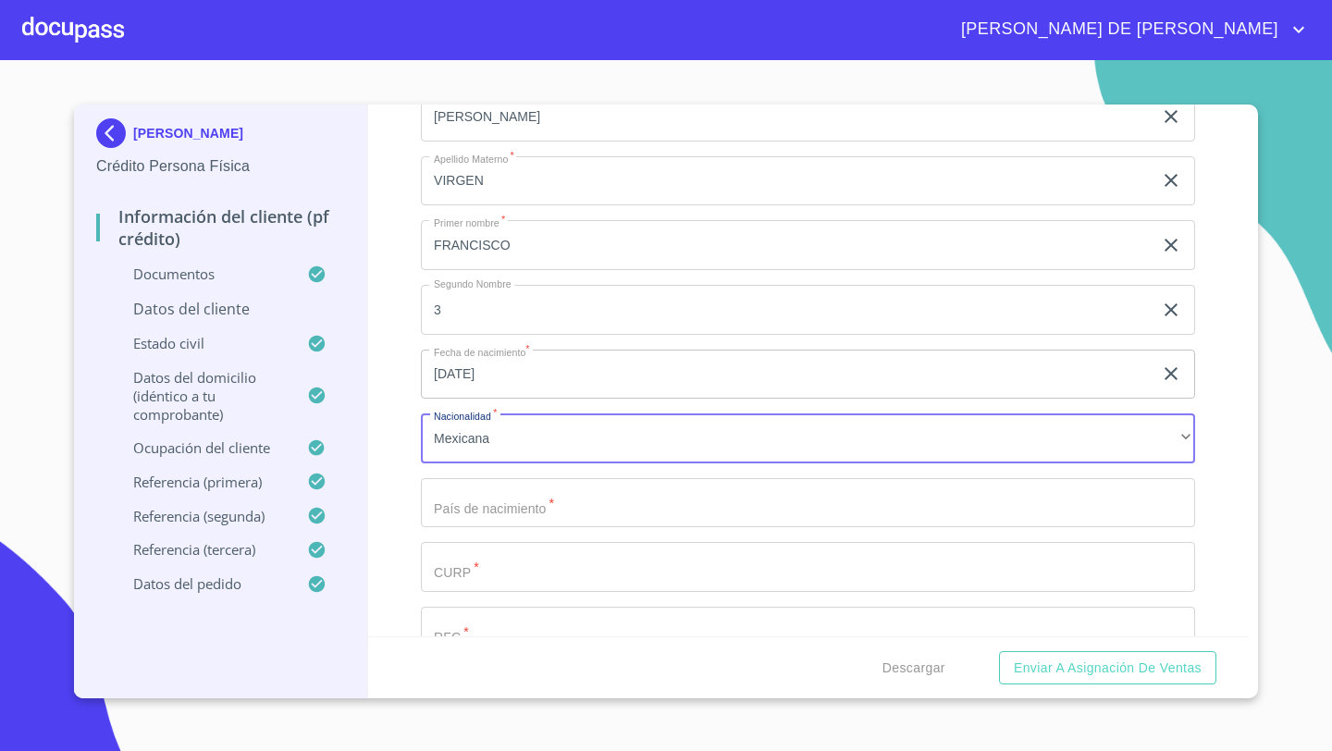
click at [474, 521] on input "Apellido Paterno   *" at bounding box center [808, 503] width 774 height 50
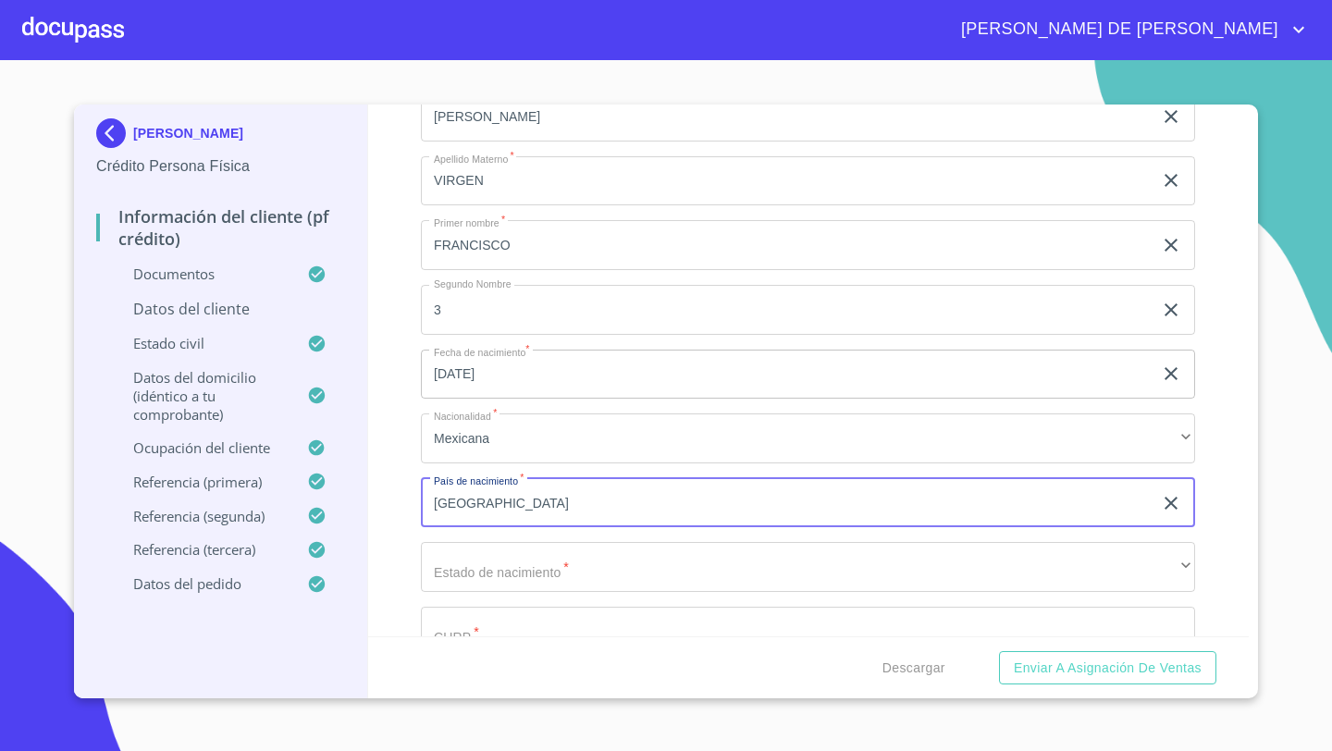
type input "[GEOGRAPHIC_DATA]"
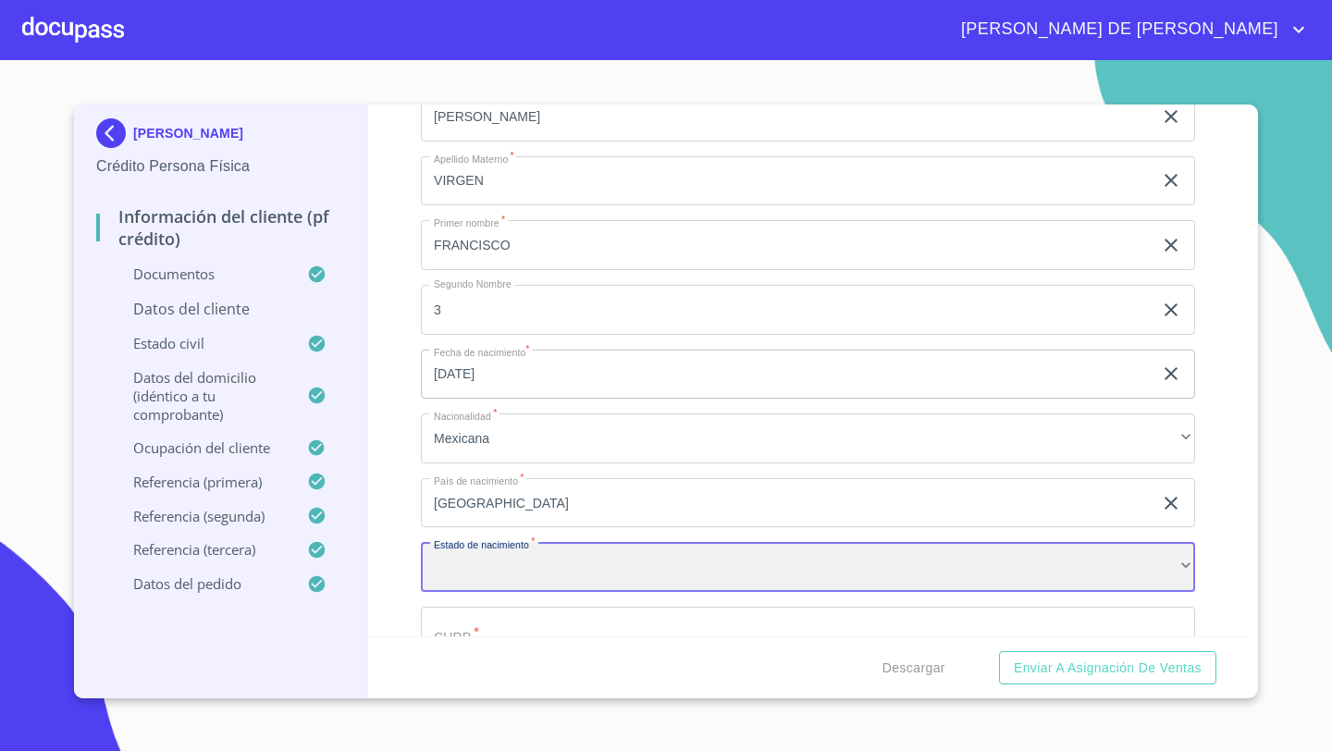
click at [449, 579] on div "​" at bounding box center [808, 567] width 774 height 50
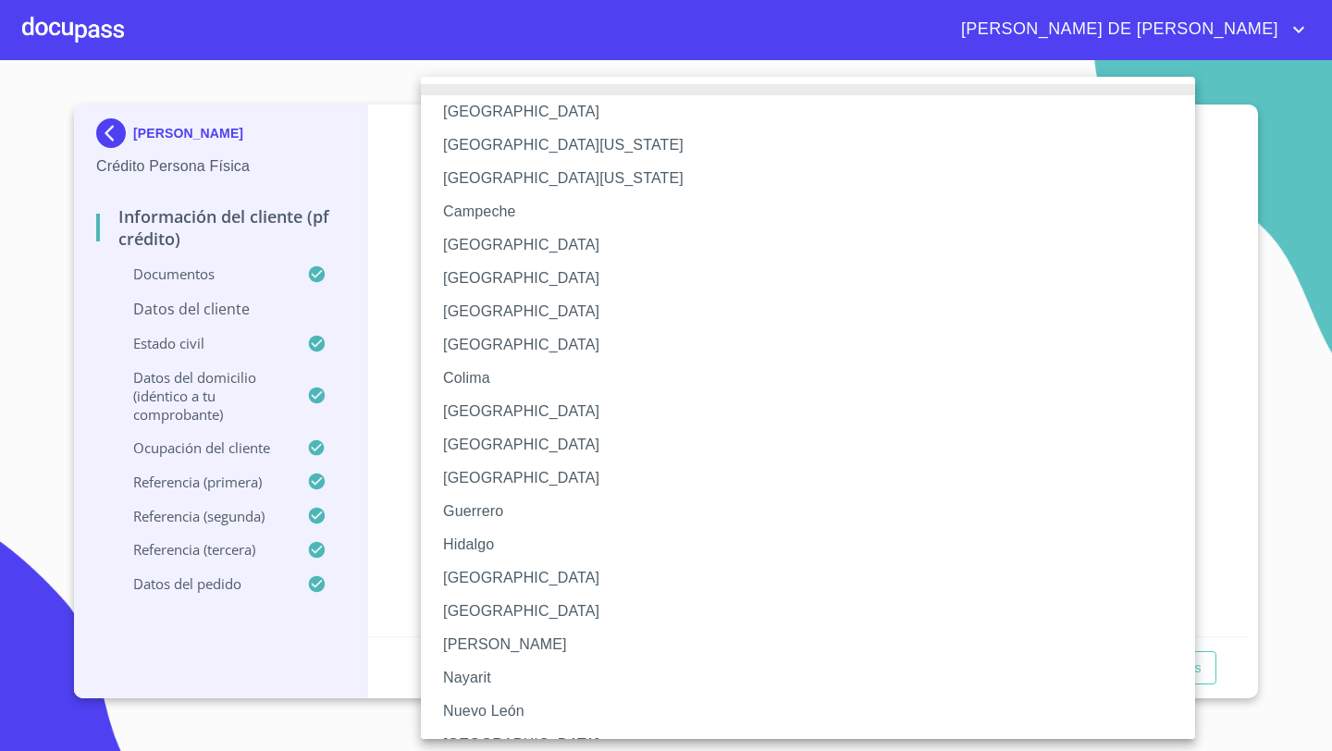
click at [457, 578] on li "[GEOGRAPHIC_DATA]" at bounding box center [808, 577] width 774 height 33
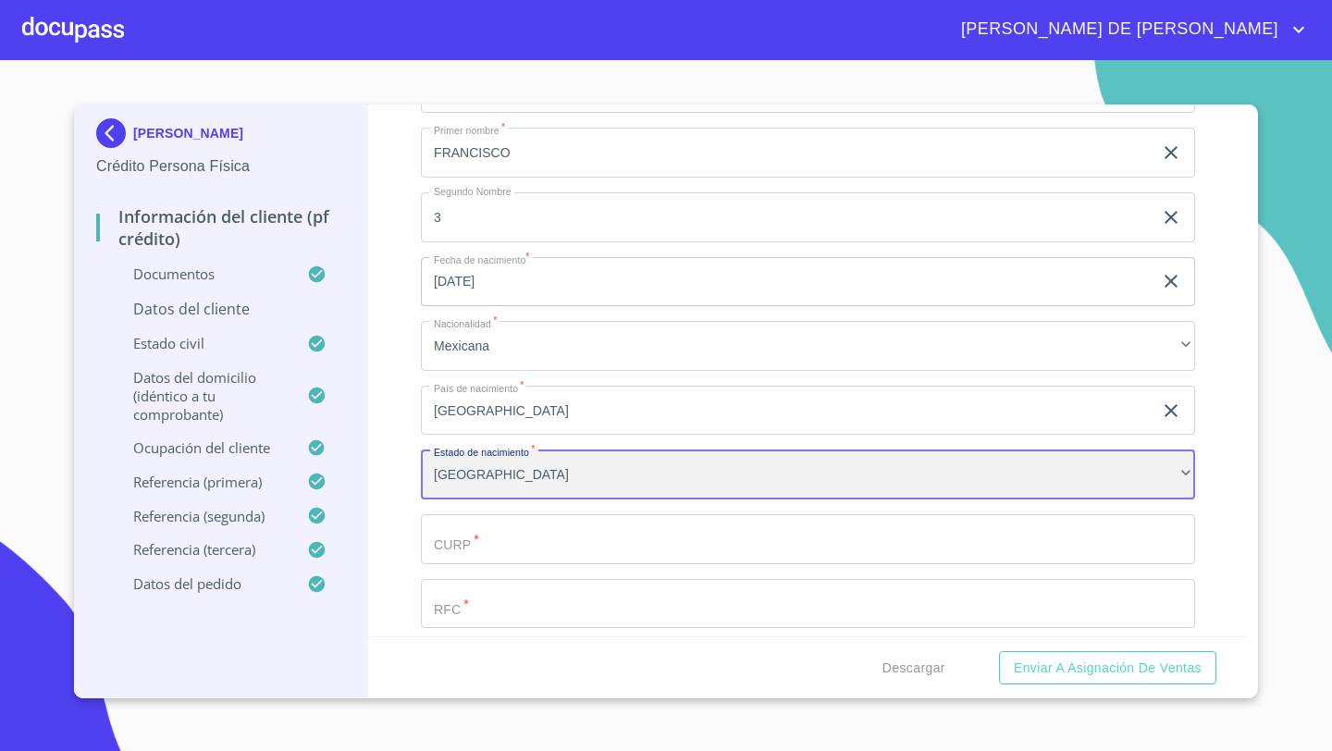
scroll to position [355, 0]
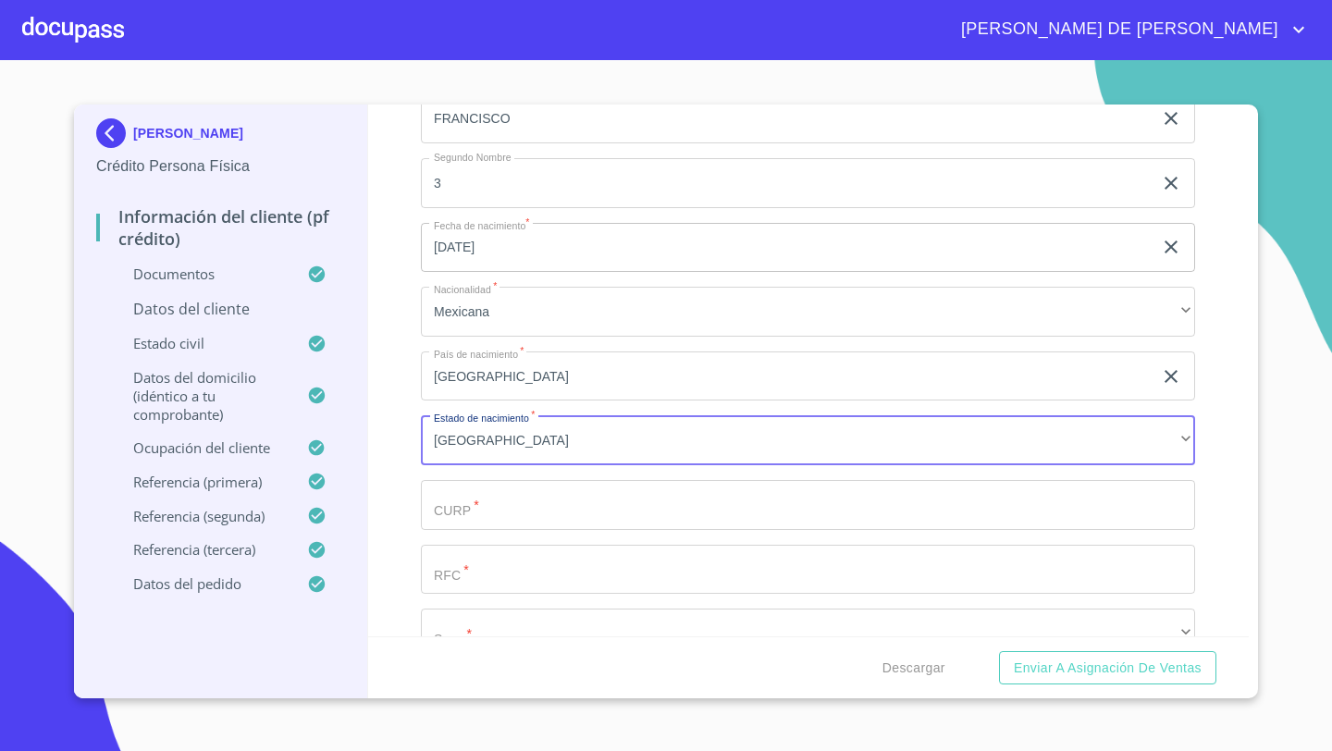
click at [465, 513] on input "Apellido Paterno   *" at bounding box center [808, 505] width 774 height 50
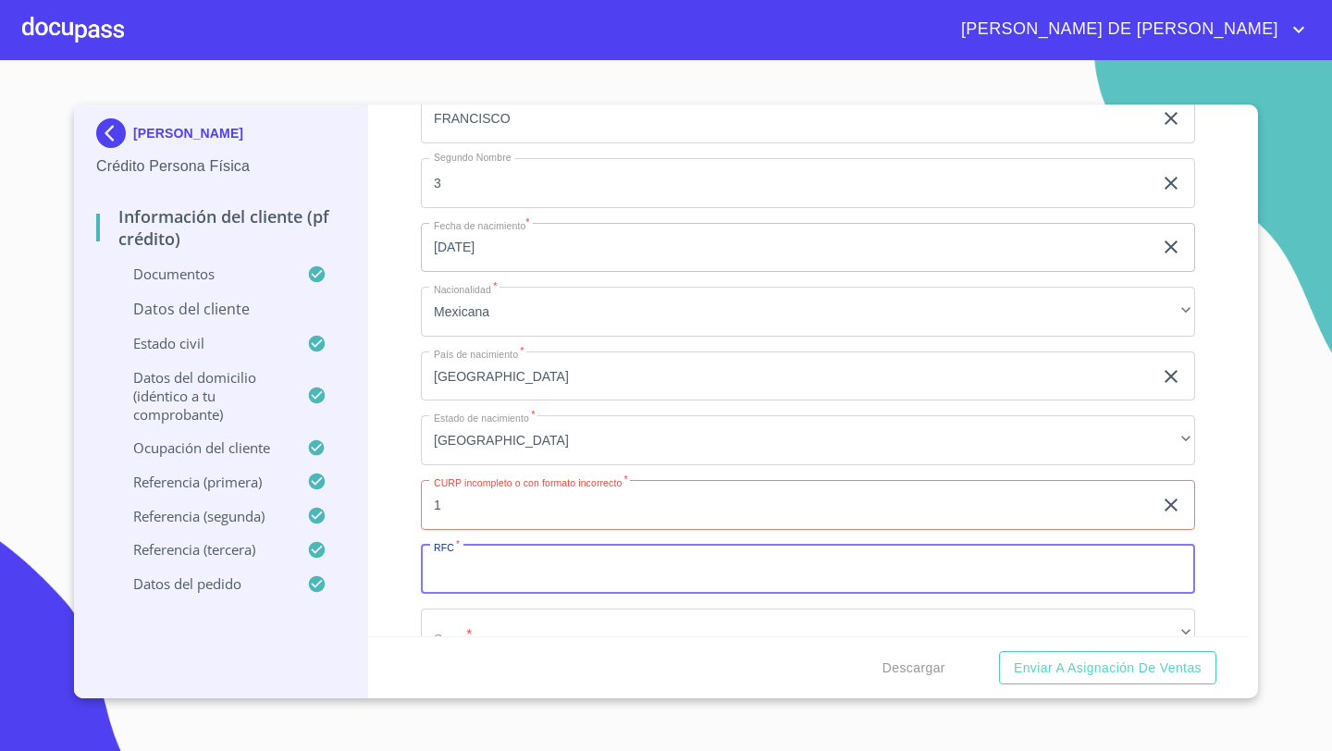
click at [451, 561] on input "Apellido Paterno   *" at bounding box center [808, 570] width 774 height 50
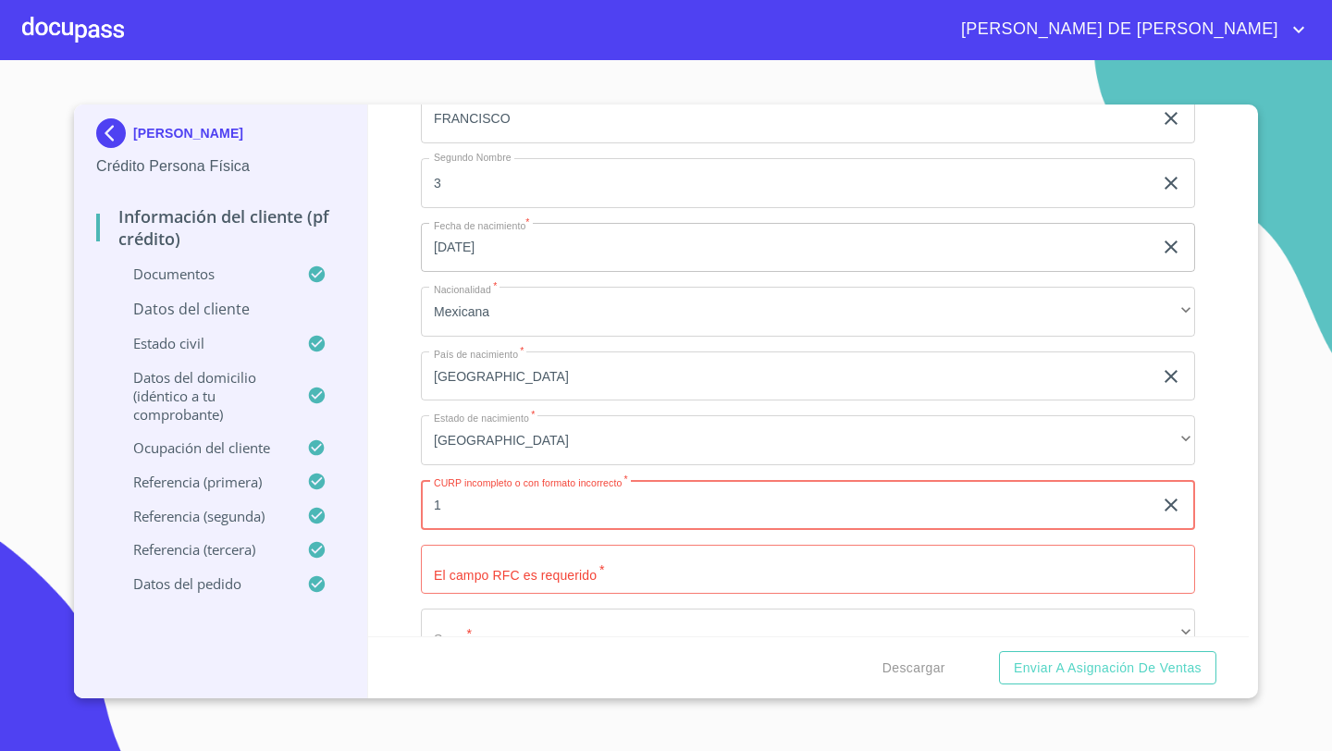
click at [470, 507] on input "1" at bounding box center [786, 505] width 731 height 50
paste input "AEVF780314HVZRRR02"
type input "AEVF780314HVZRRR02"
click at [407, 505] on div "Información del cliente (PF crédito) Documentos Datos del cliente Apellido Pate…" at bounding box center [808, 370] width 881 height 532
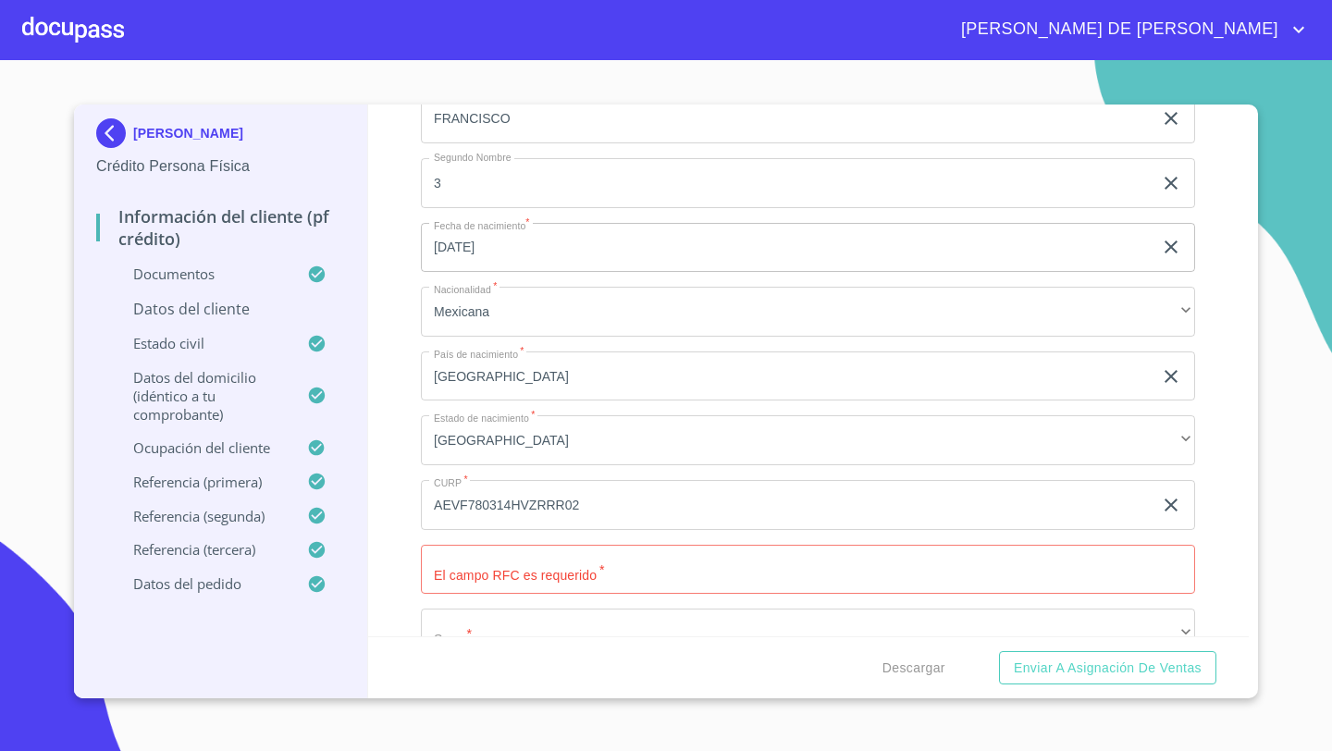
click at [435, 590] on input "Apellido Paterno   *" at bounding box center [808, 570] width 774 height 50
paste input "AEVF780314"
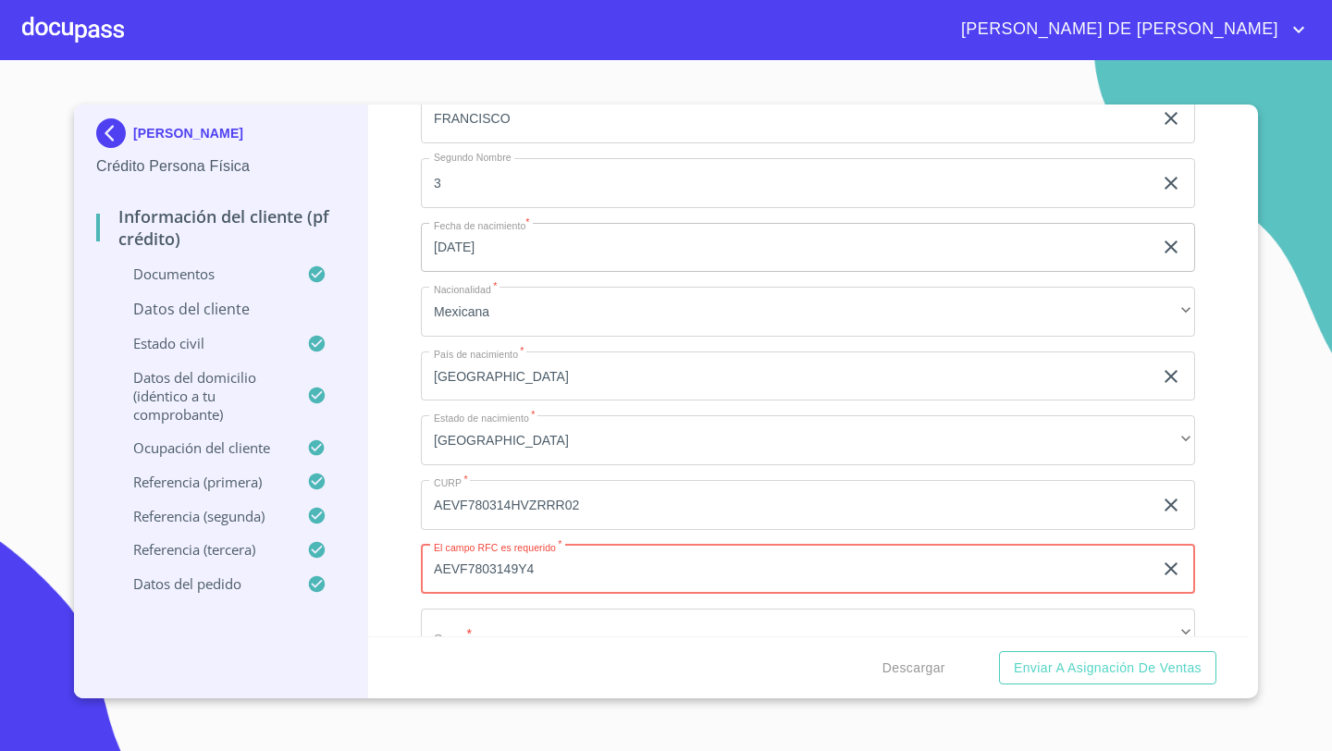
type input "AEVF7803149Y4"
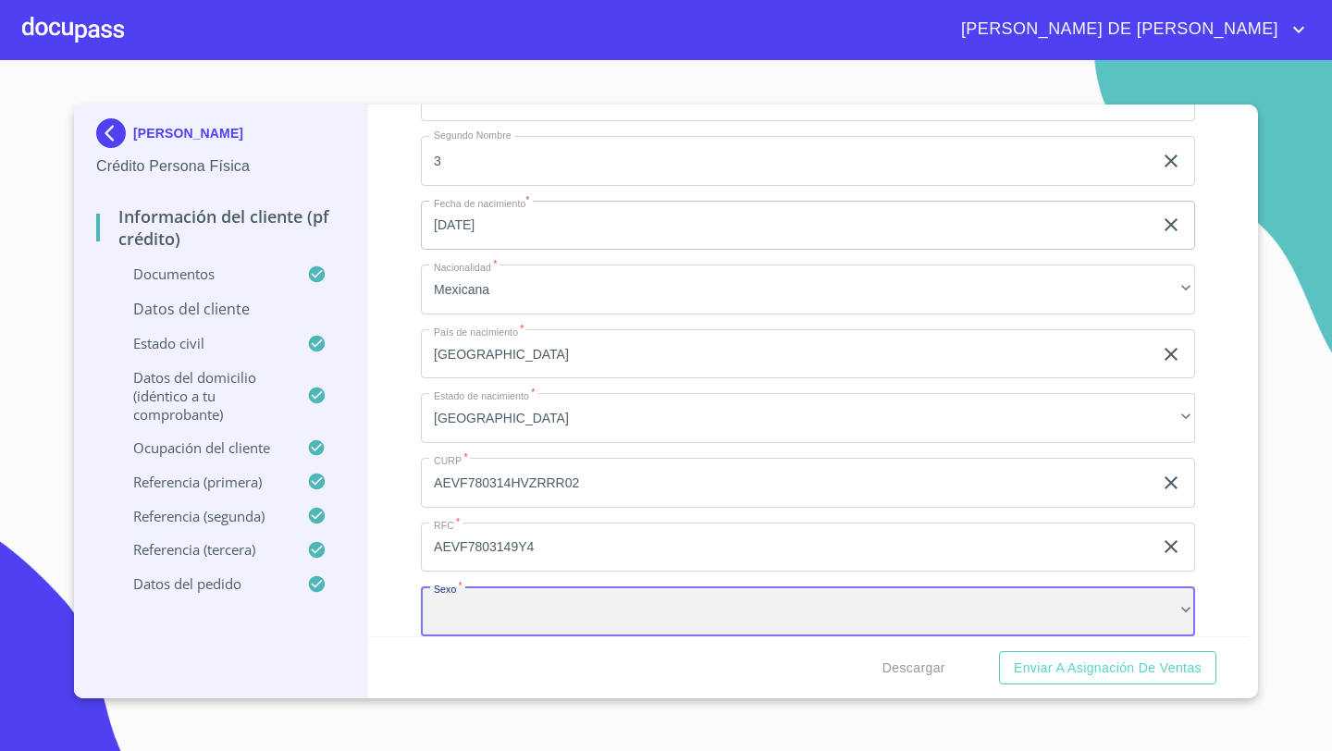
click at [441, 608] on div "​" at bounding box center [808, 611] width 774 height 50
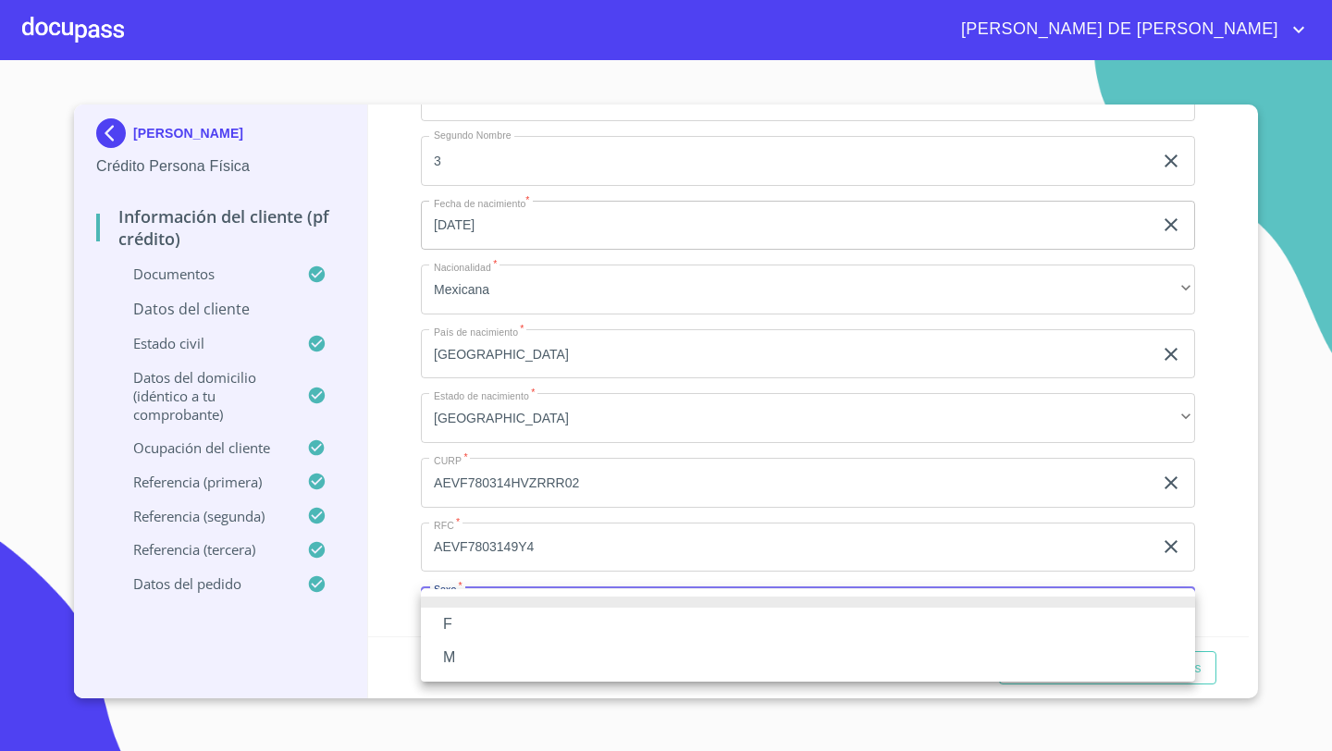
click at [464, 651] on li "M" at bounding box center [808, 657] width 774 height 33
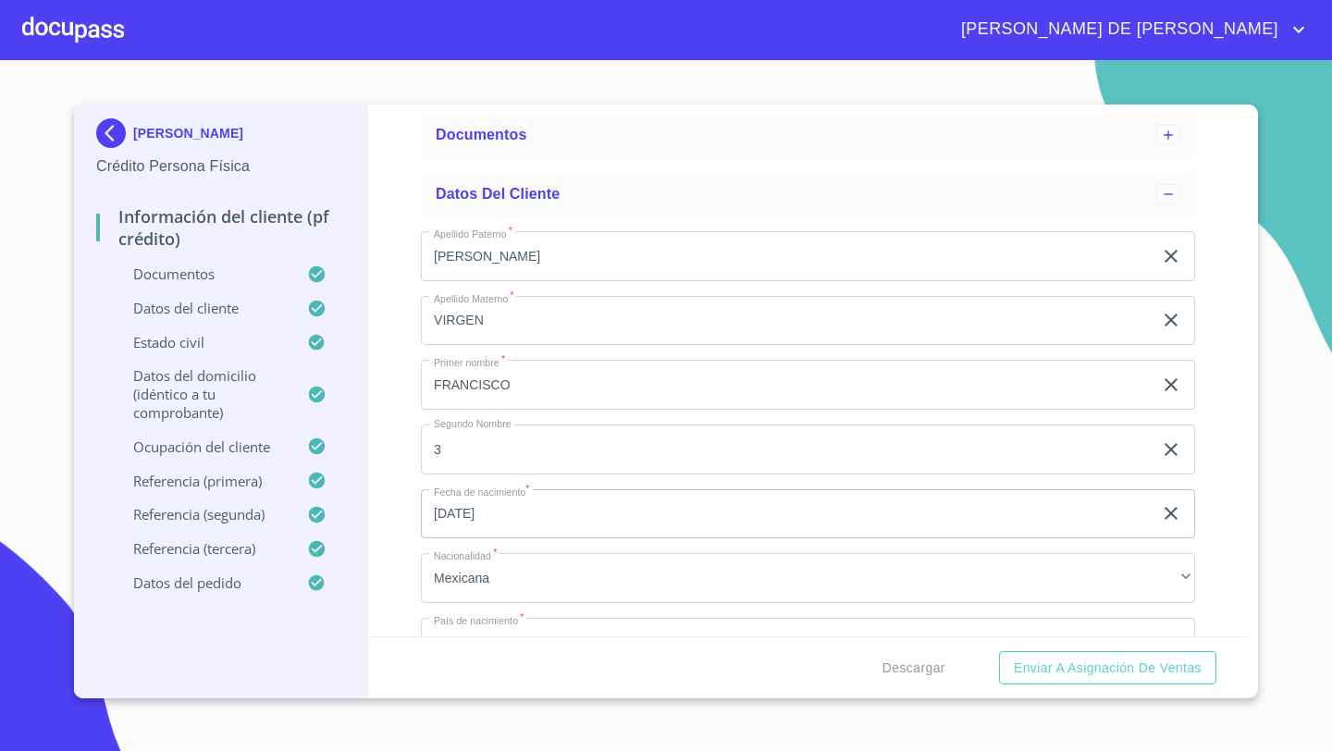
scroll to position [84, 0]
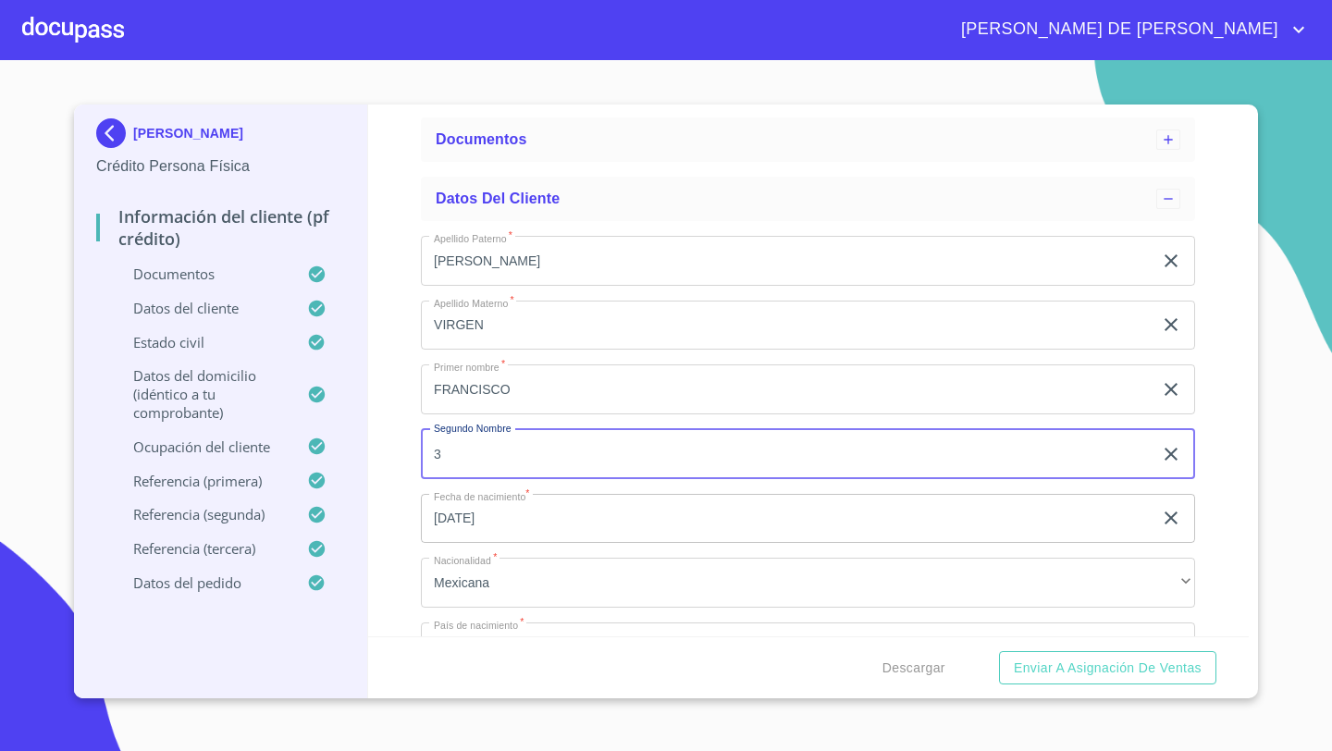
click at [482, 463] on input "3" at bounding box center [786, 454] width 731 height 50
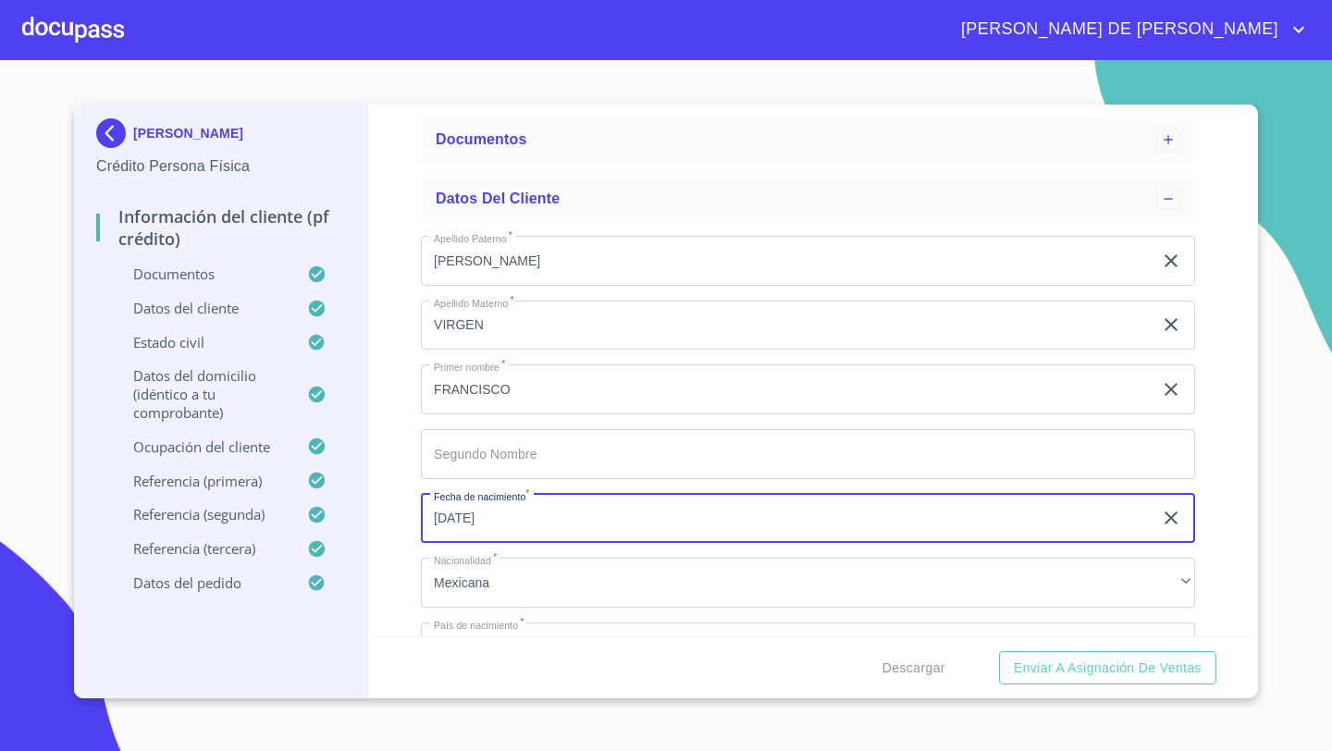
click at [560, 528] on input "[DATE]" at bounding box center [790, 519] width 739 height 50
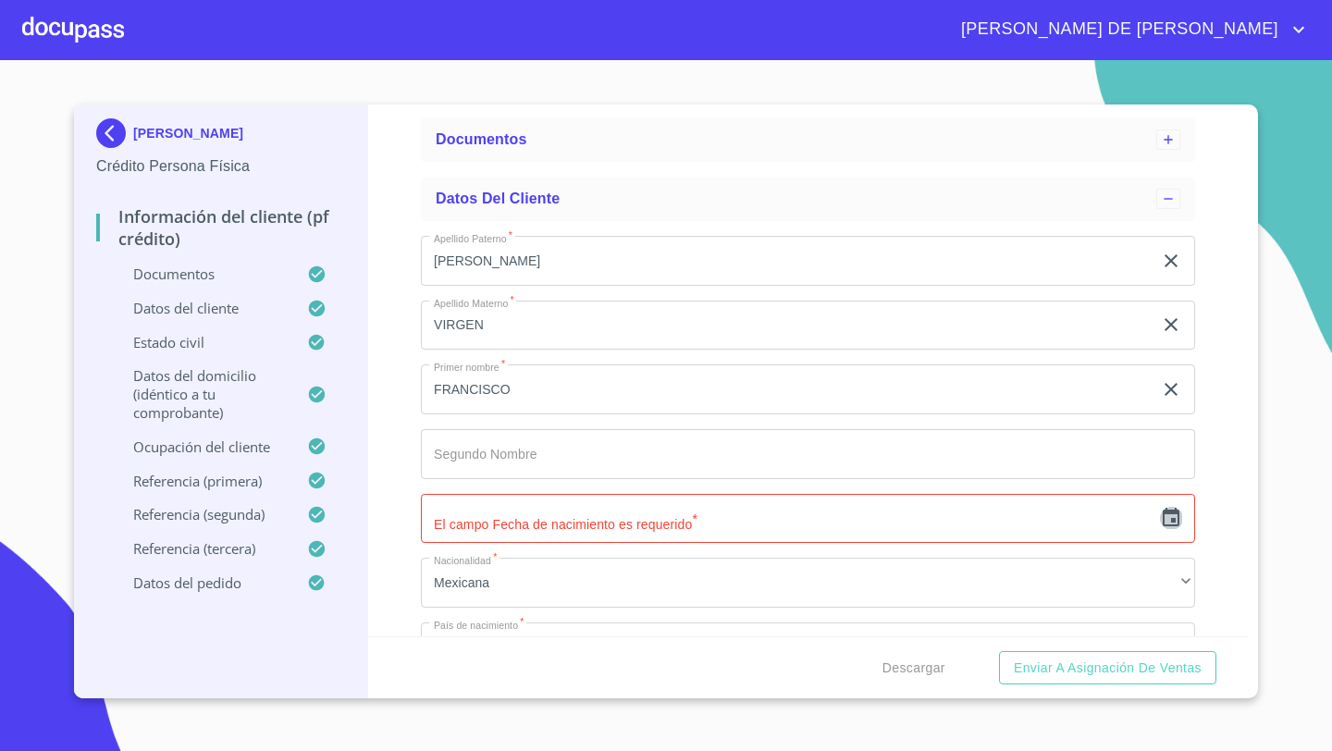
click at [1178, 524] on icon "button" at bounding box center [1170, 517] width 17 height 18
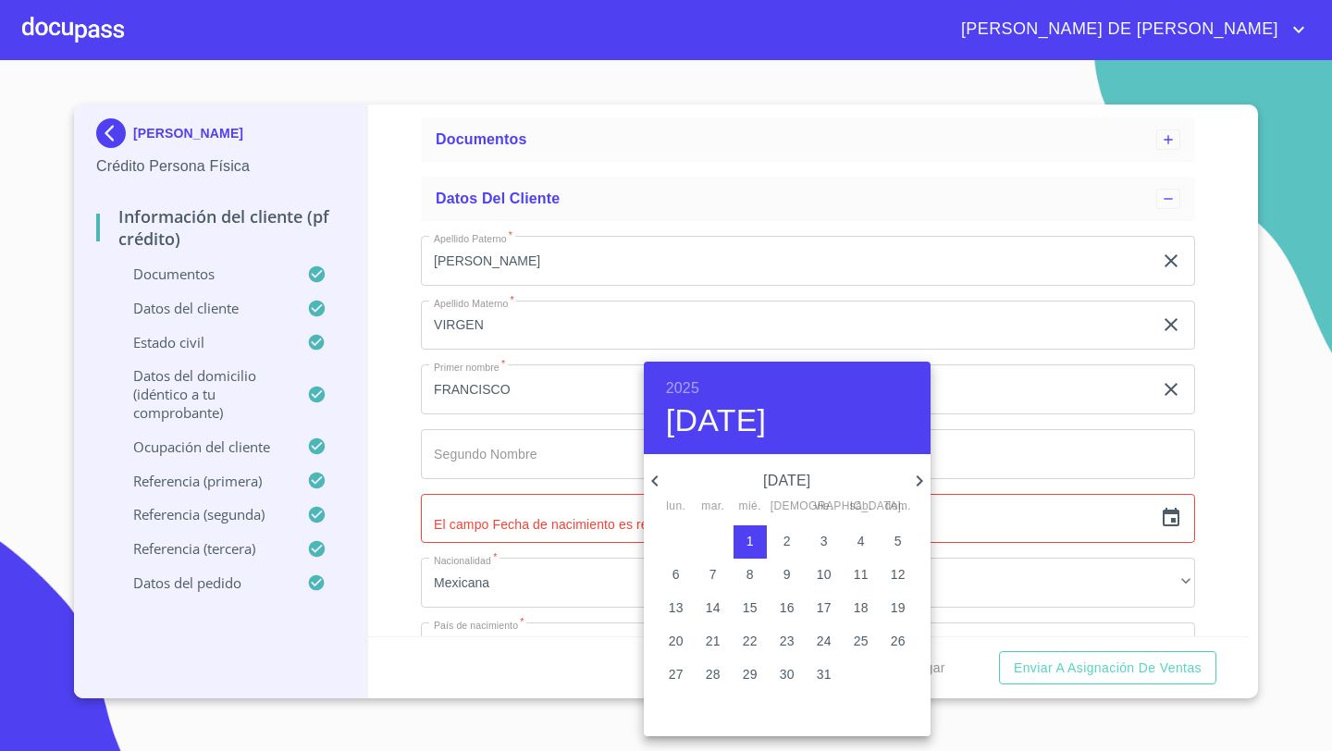
click at [685, 387] on h6 "2025" at bounding box center [682, 388] width 33 height 26
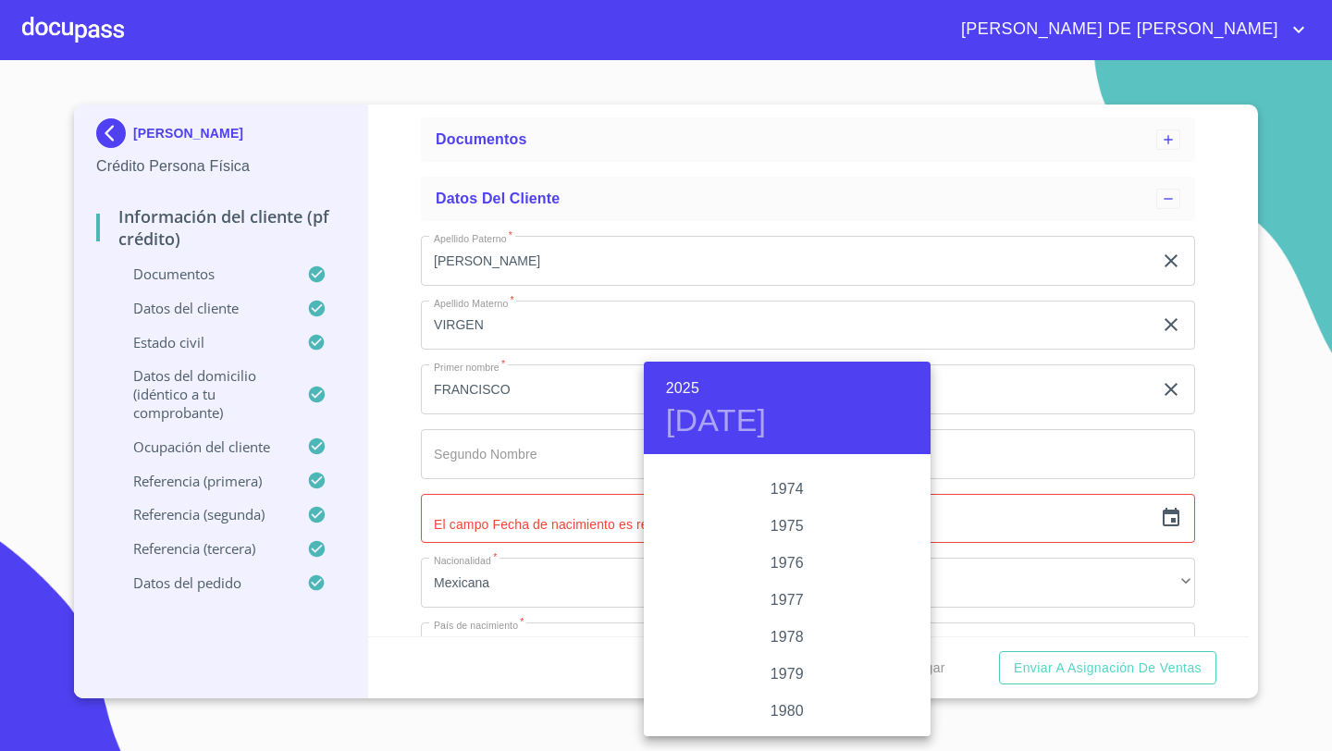
scroll to position [1824, 0]
click at [790, 617] on div "1978" at bounding box center [787, 612] width 287 height 37
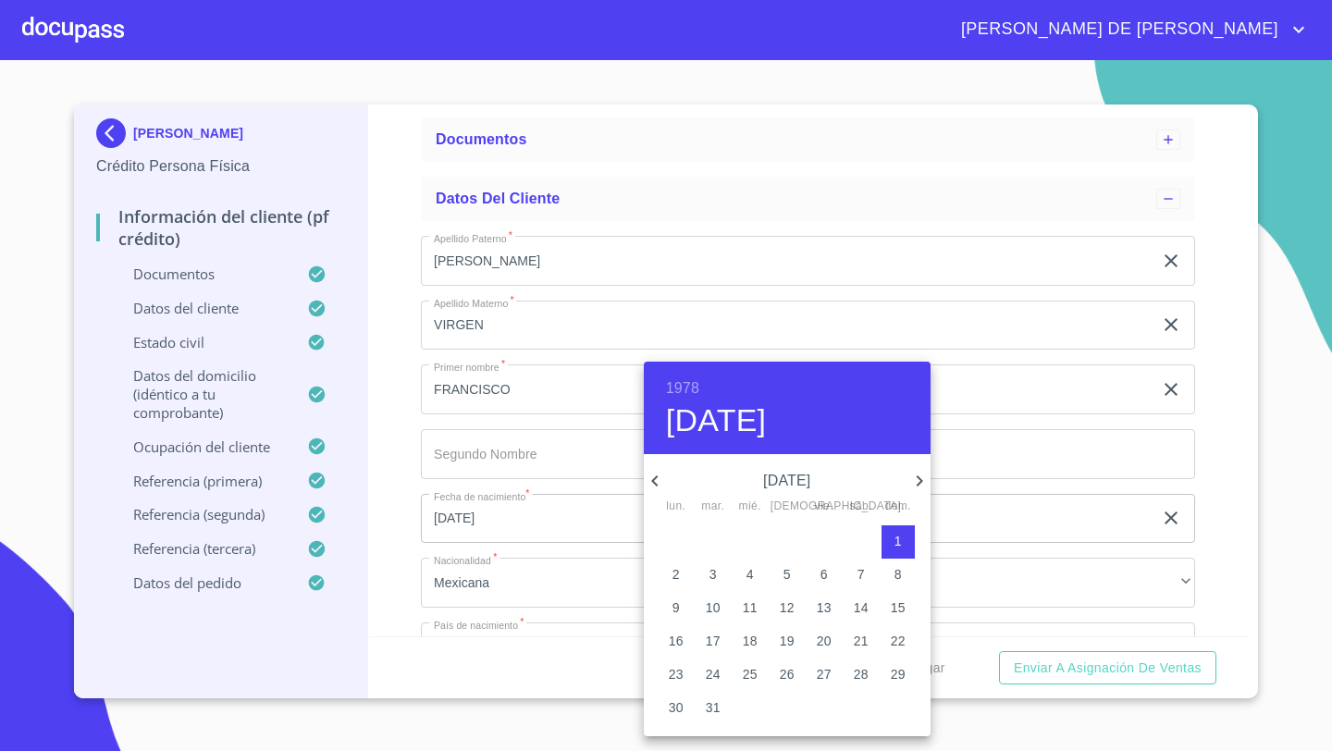
click at [657, 481] on icon "button" at bounding box center [655, 481] width 22 height 22
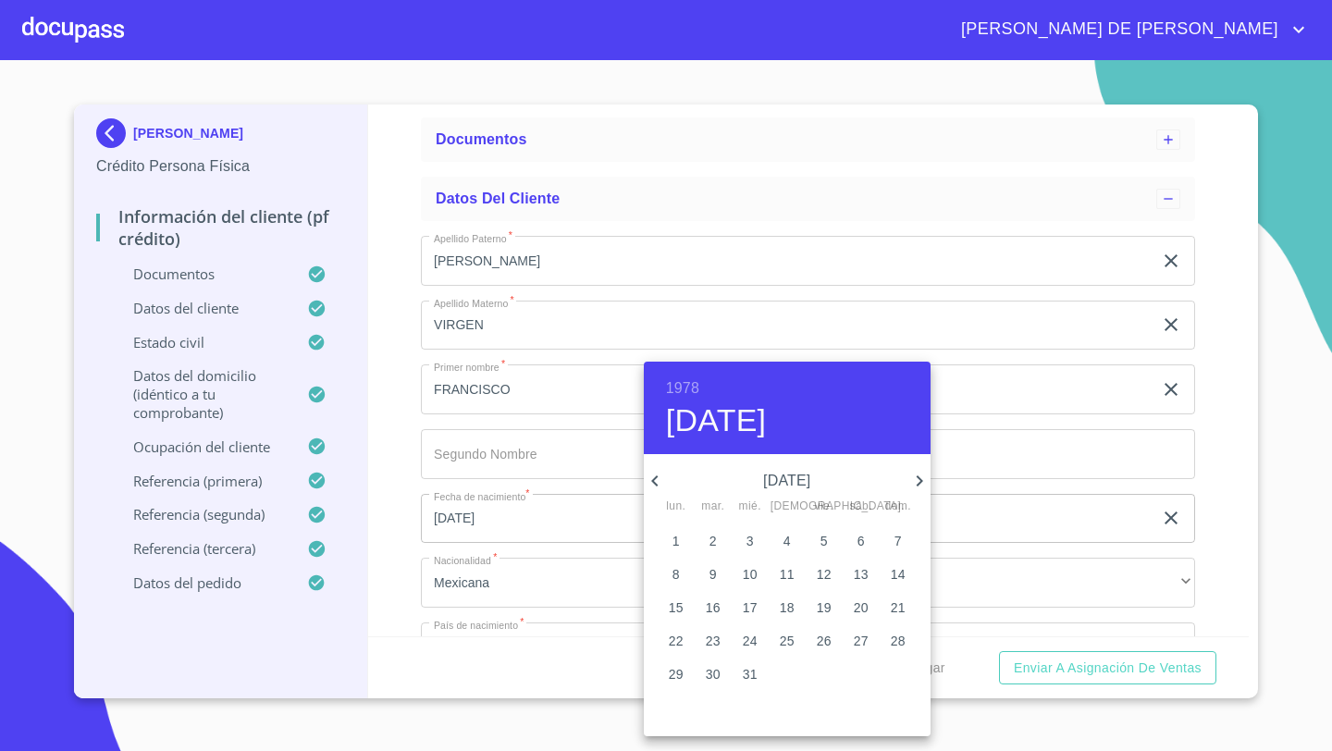
click at [657, 481] on icon "button" at bounding box center [655, 481] width 22 height 22
click at [718, 608] on p "14" at bounding box center [713, 607] width 15 height 18
type input "14 de mar. de 1978"
click at [373, 473] on div at bounding box center [666, 375] width 1332 height 751
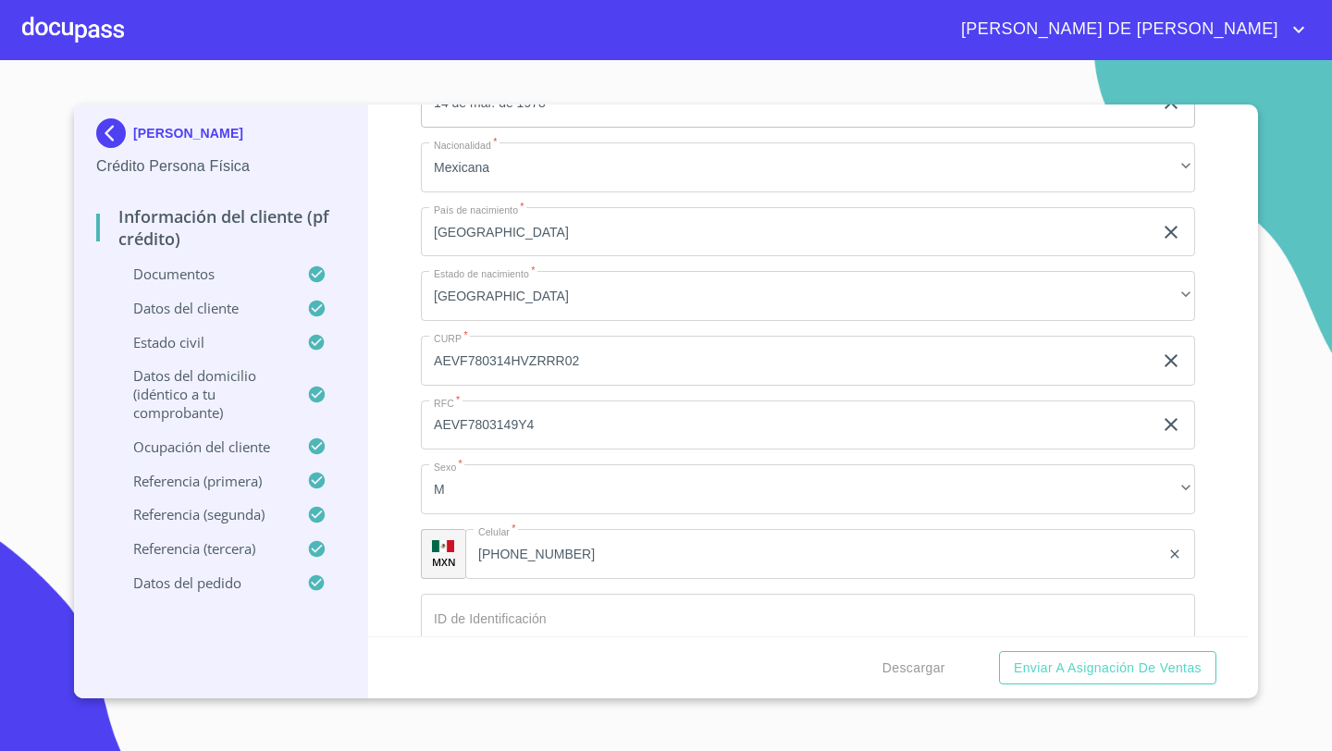
scroll to position [943, 0]
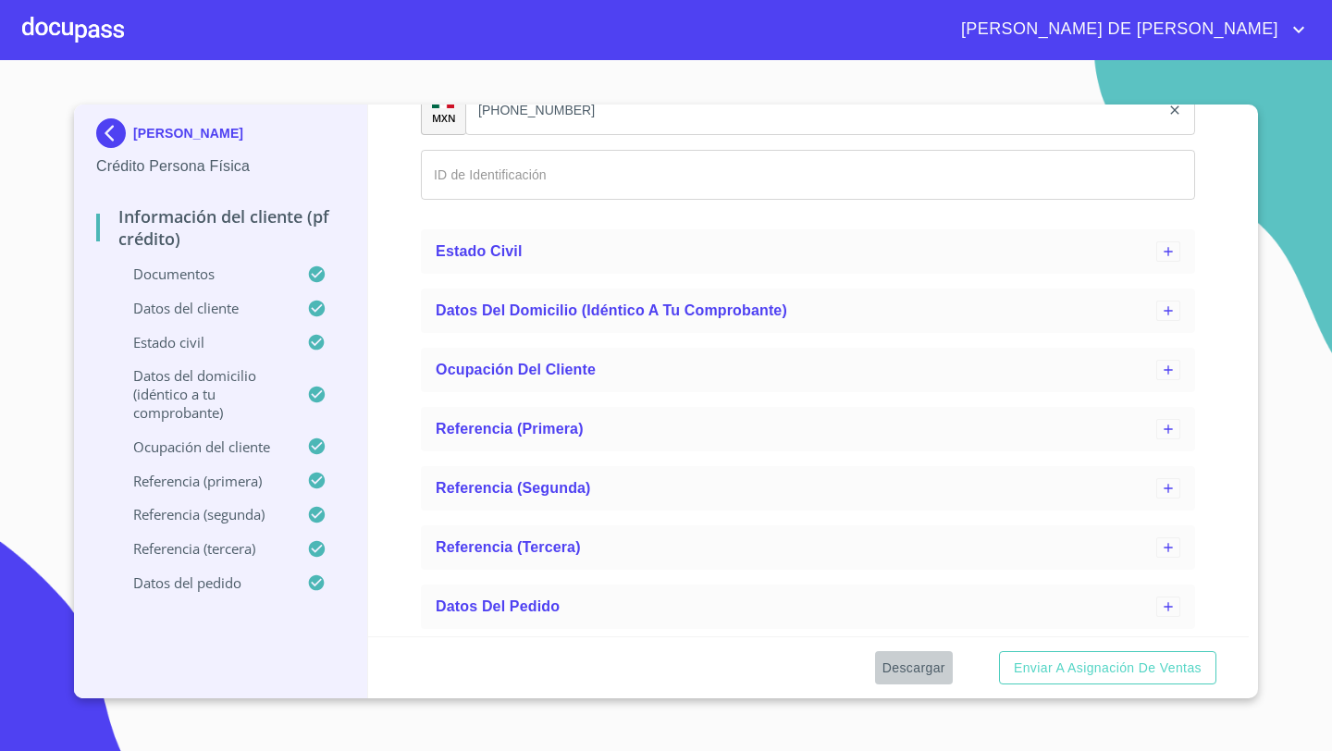
click at [898, 666] on span "Descargar" at bounding box center [913, 668] width 63 height 23
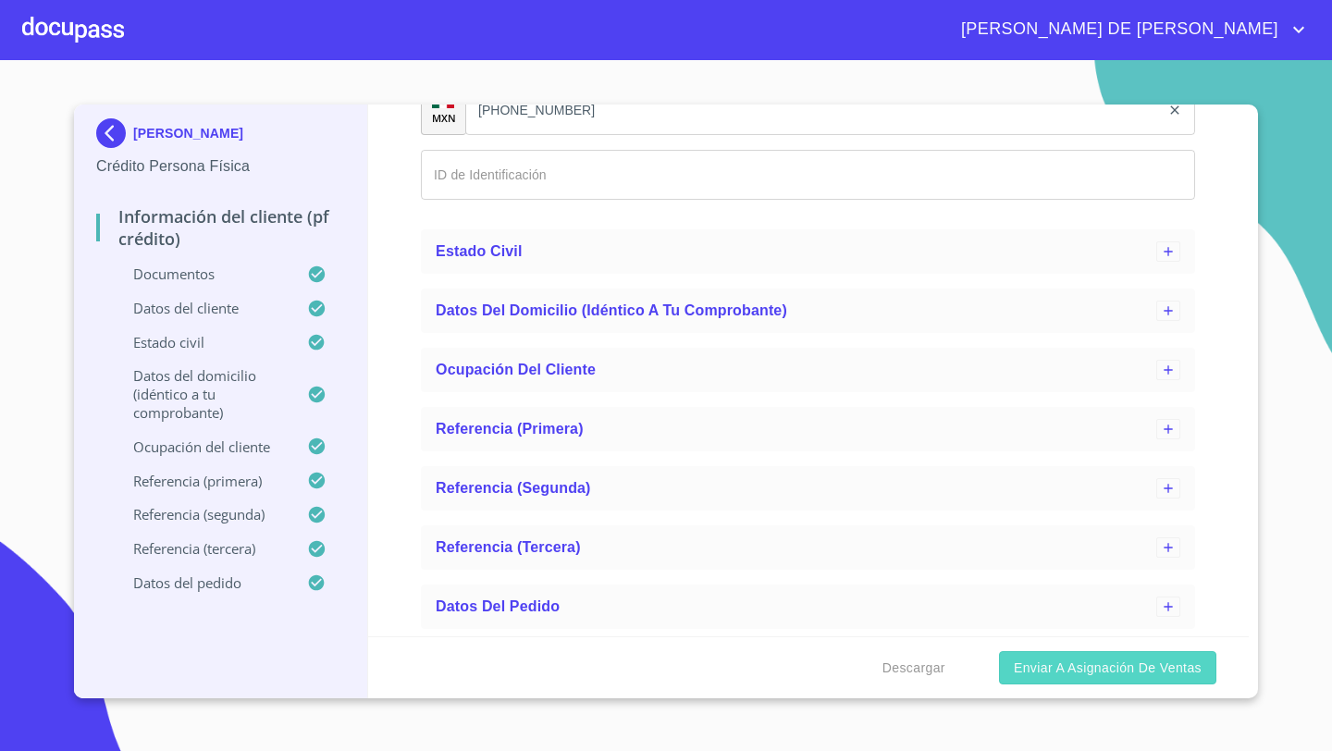
click at [1089, 666] on span "Enviar a Asignación de Ventas" at bounding box center [1108, 668] width 188 height 23
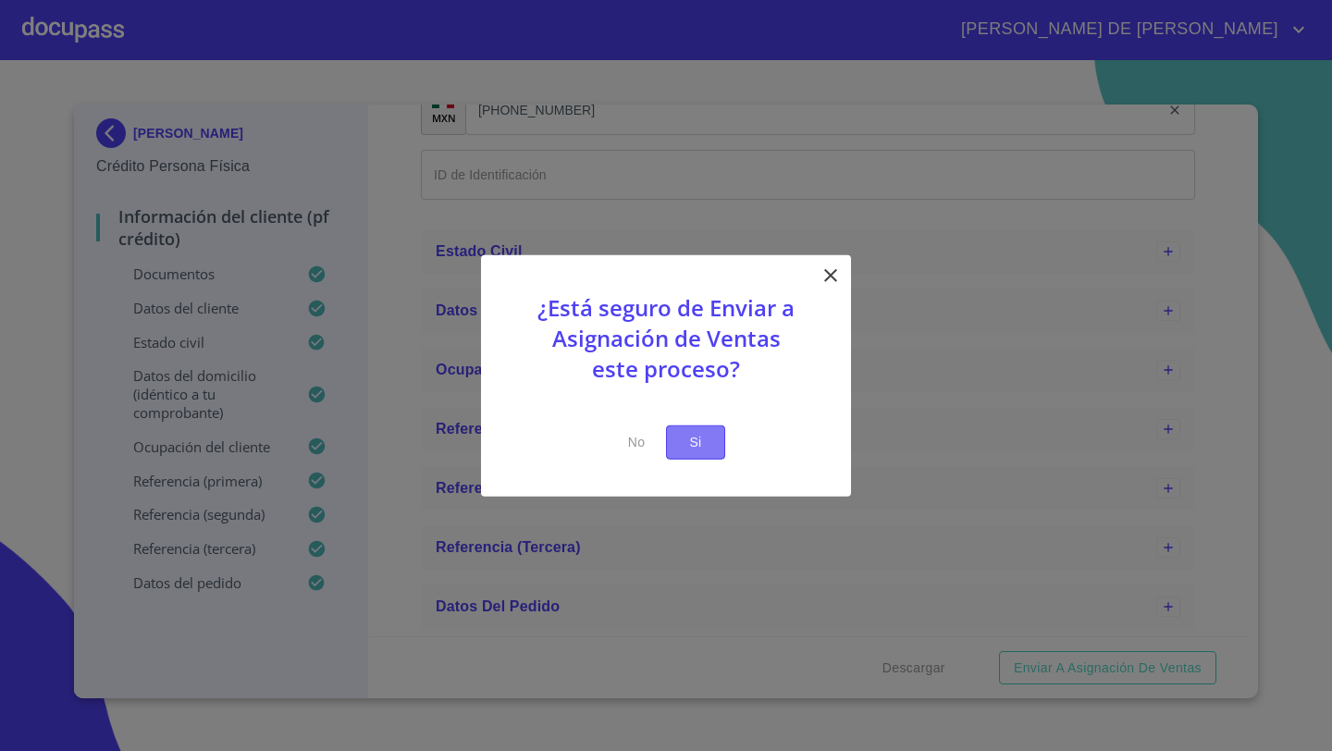
click at [711, 448] on button "Si" at bounding box center [695, 442] width 59 height 34
